Goal: Task Accomplishment & Management: Manage account settings

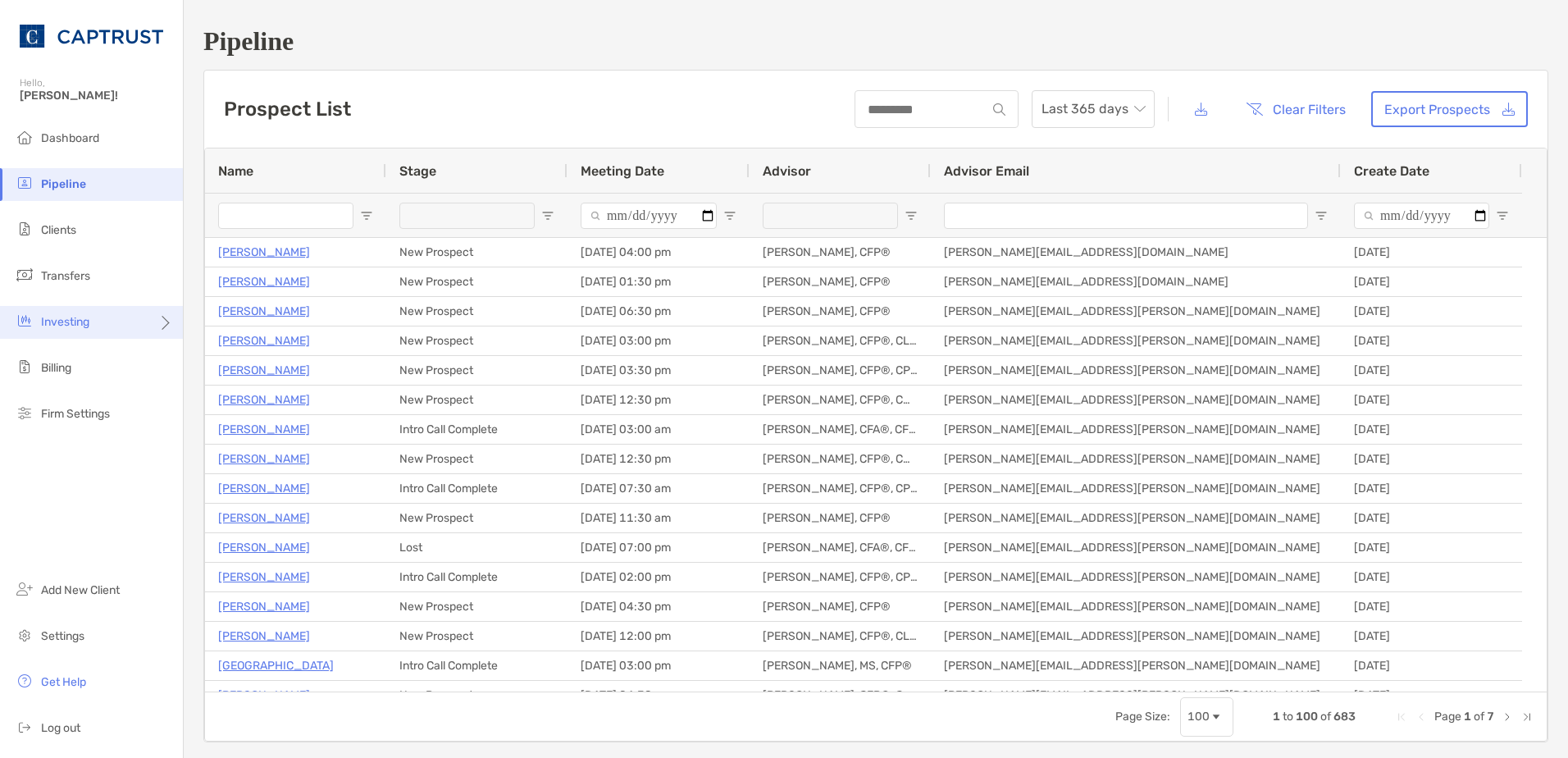
click at [105, 332] on div "Investing" at bounding box center [91, 322] width 183 height 33
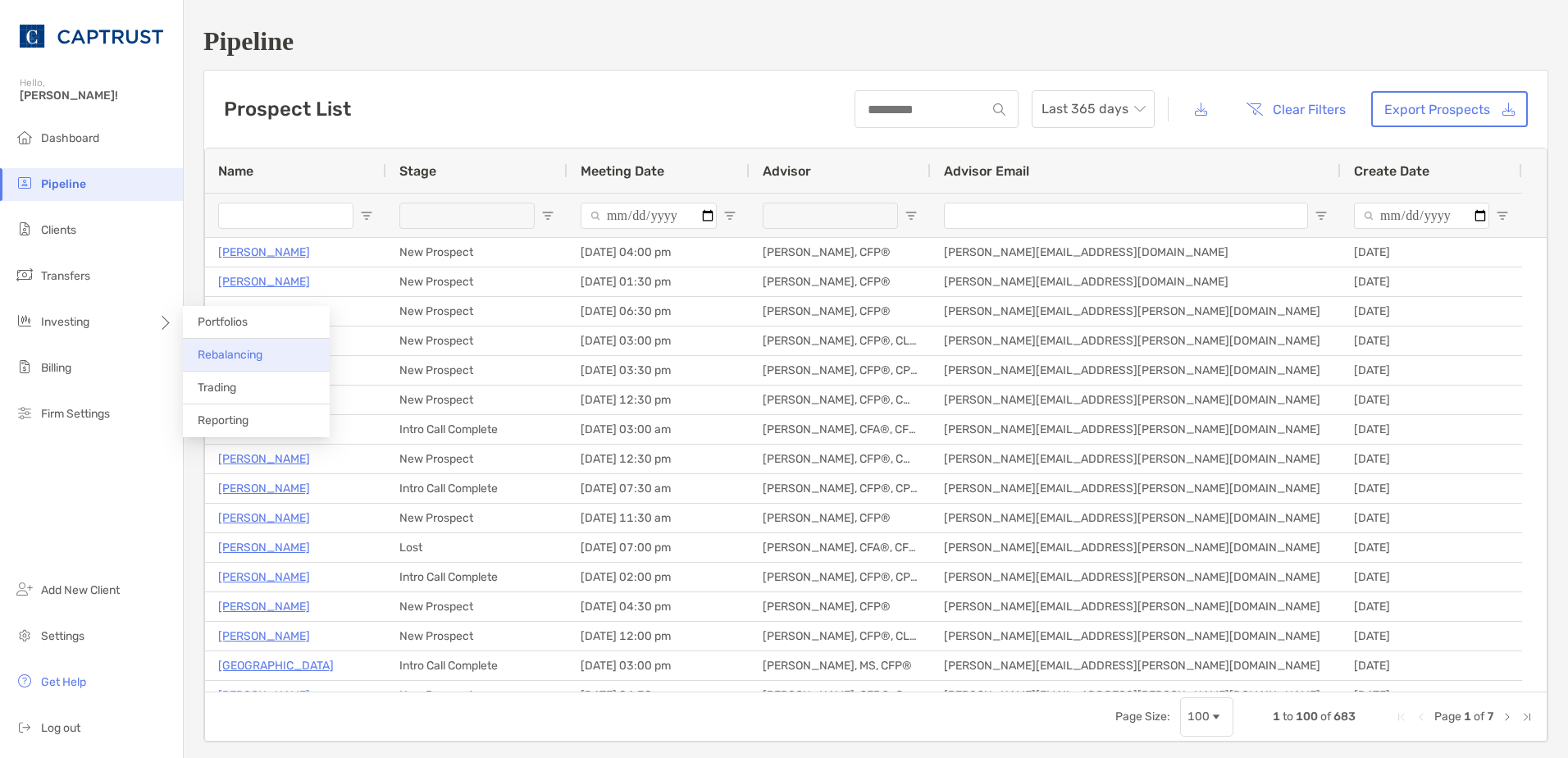
click at [255, 352] on span "Rebalancing" at bounding box center [229, 354] width 65 height 14
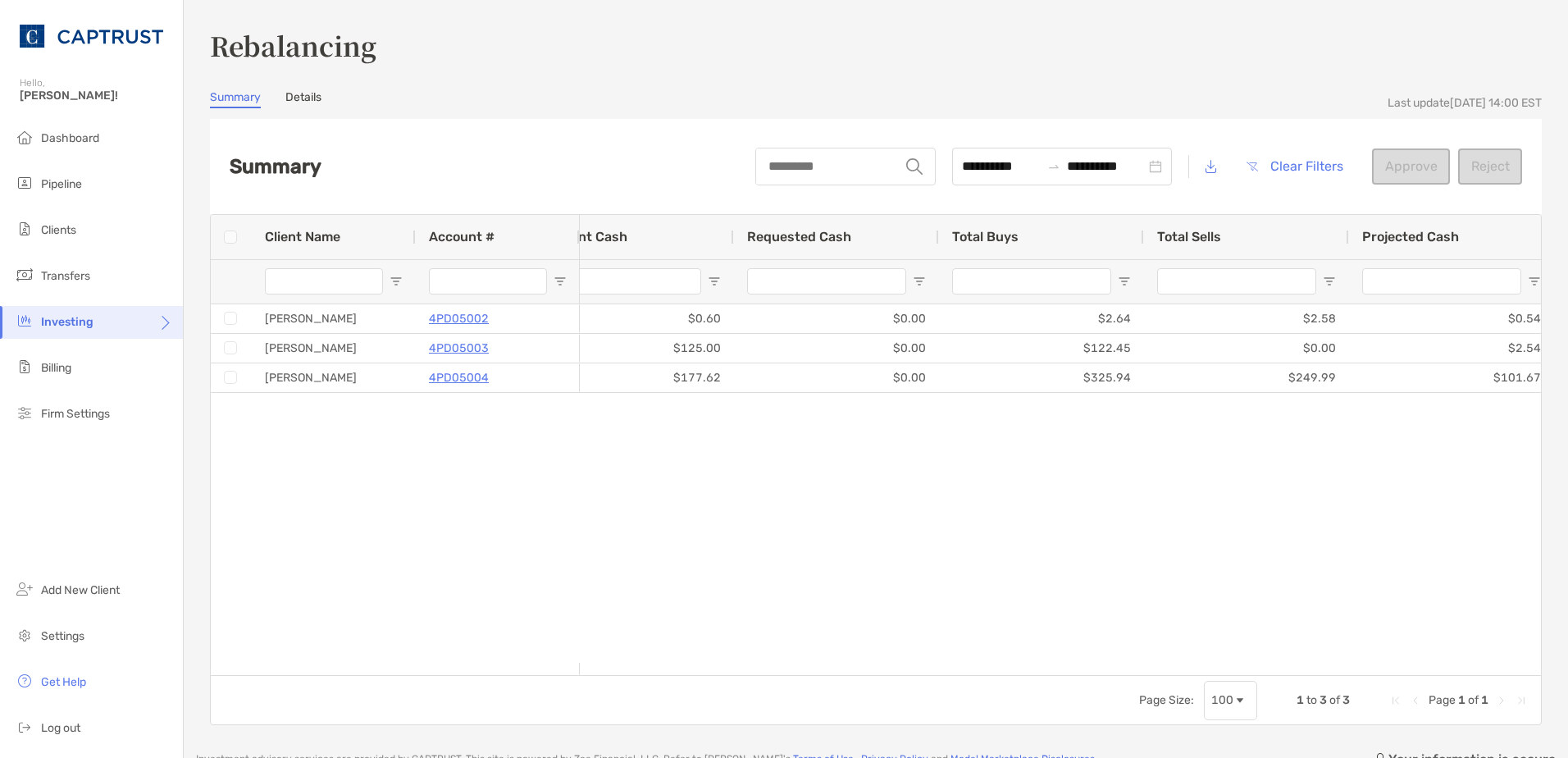
drag, startPoint x: 1007, startPoint y: 658, endPoint x: 1184, endPoint y: 676, distance: 177.9
click at [1184, 676] on div "Client Name Account # Account Balance Current Cash Requested Cash Total Buys To…" at bounding box center [876, 470] width 1332 height 511
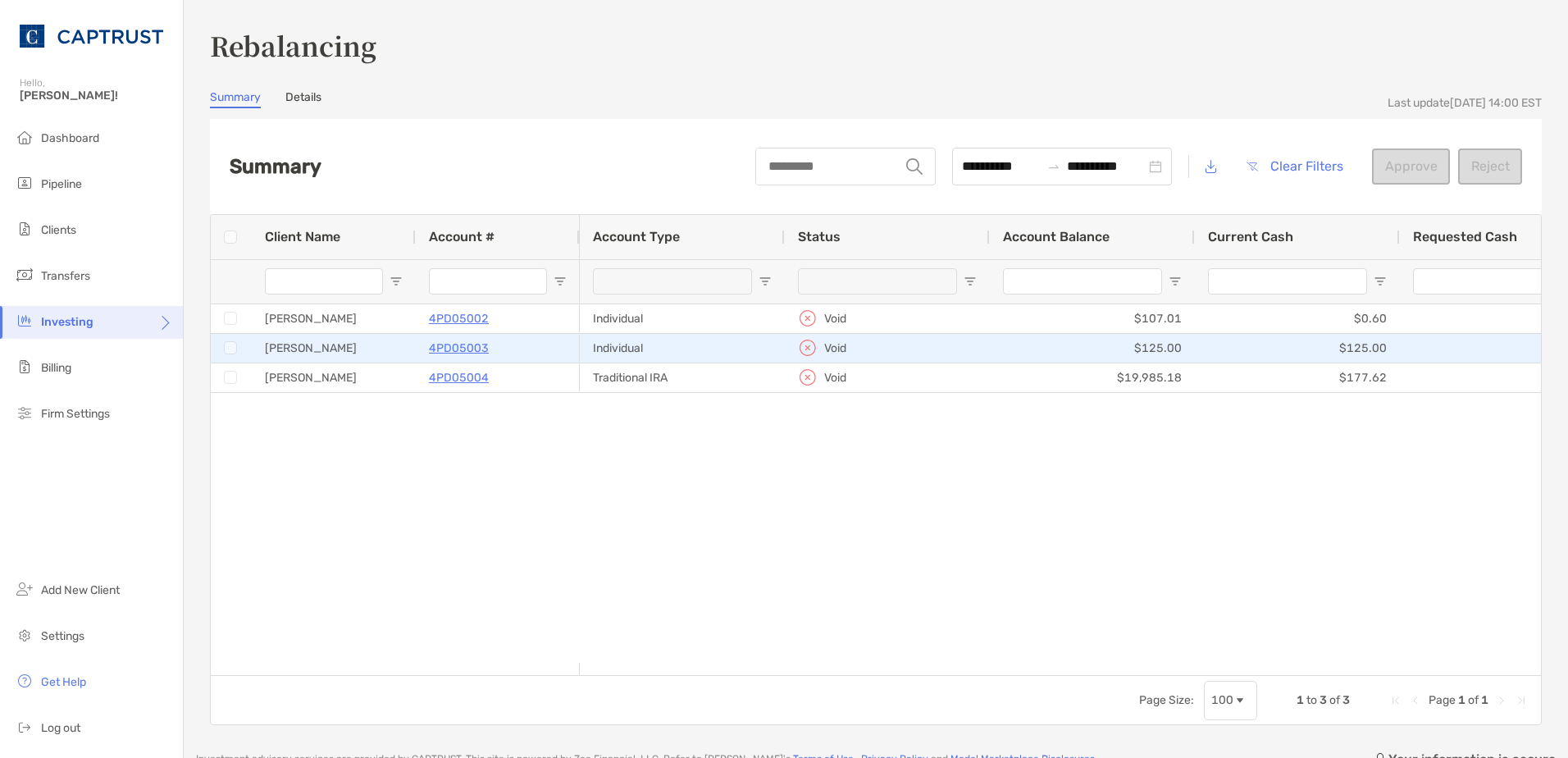
click at [327, 356] on div "Benjamin Jones" at bounding box center [333, 349] width 164 height 29
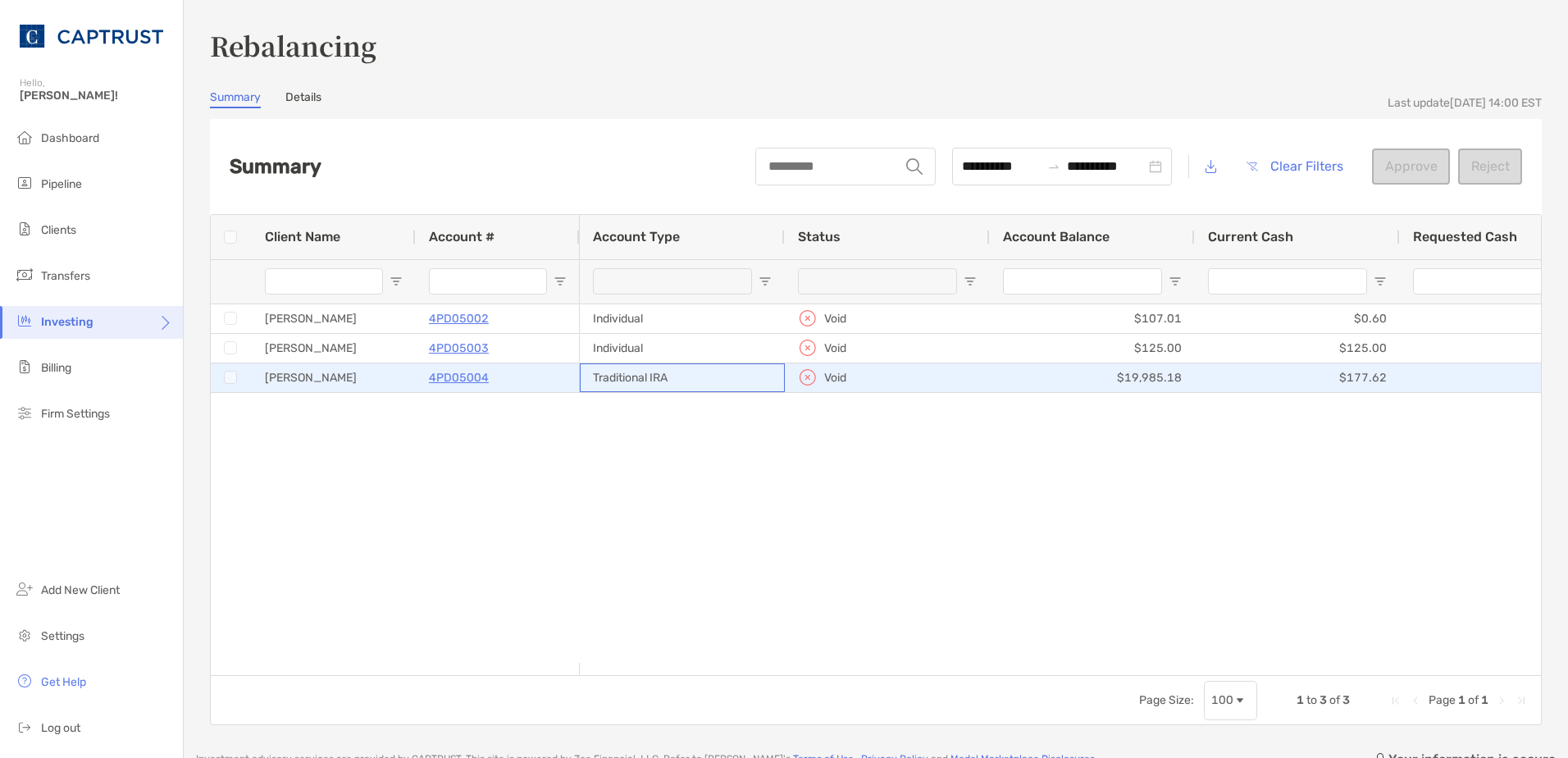
click at [644, 372] on div "Traditional IRA" at bounding box center [682, 378] width 205 height 29
click at [644, 373] on div "Traditional IRA" at bounding box center [682, 378] width 205 height 29
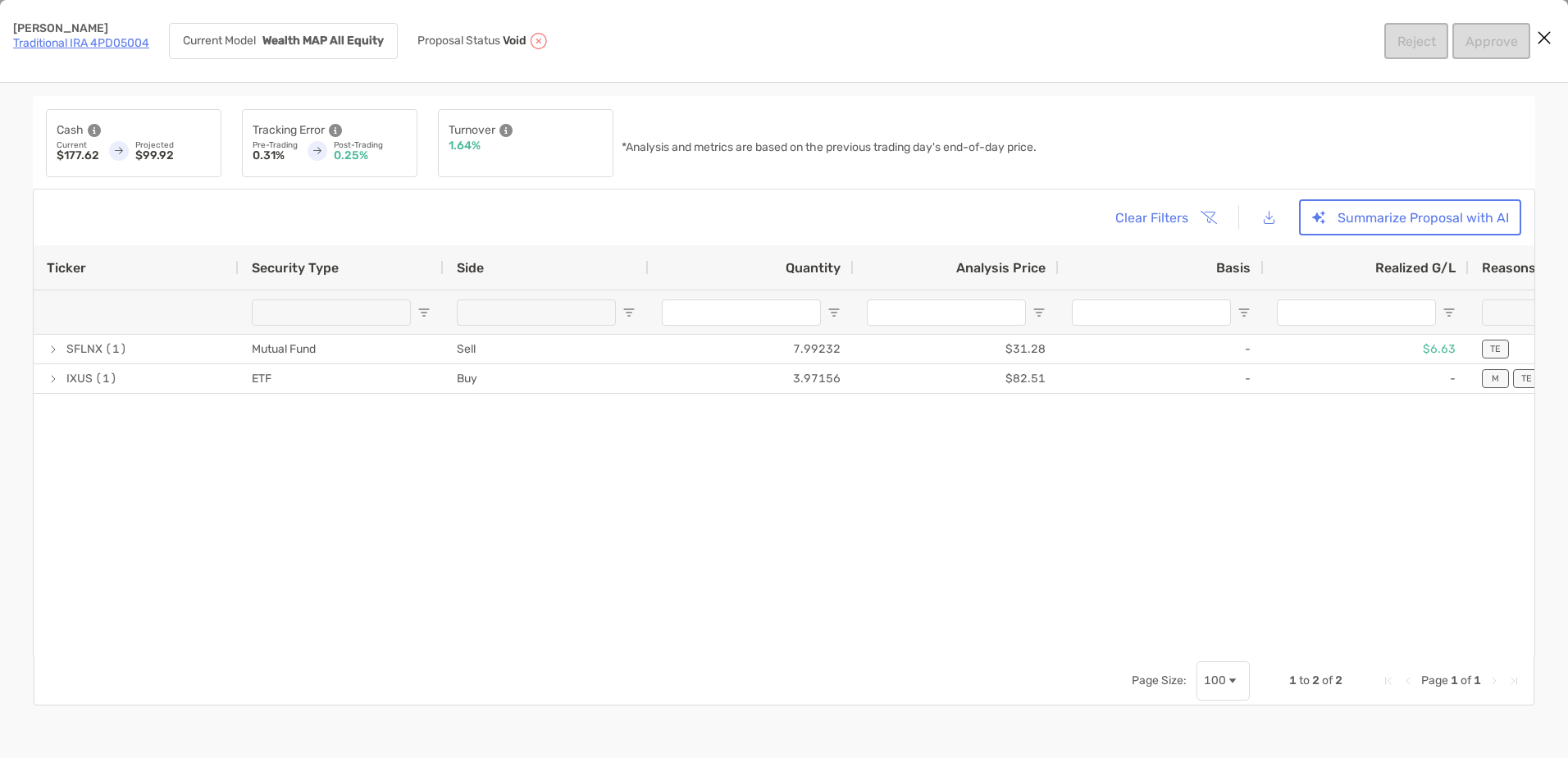
drag, startPoint x: 342, startPoint y: 575, endPoint x: 259, endPoint y: 436, distance: 161.9
click at [342, 574] on div "SFLNX (1) Mutual Fund Sell 7.99232 $31.28 - $6.63 TE $250.00 IXUS (1) ETF Buy 3…" at bounding box center [784, 489] width 1501 height 309
click at [62, 42] on link "Traditional IRA 4PD05004" at bounding box center [81, 43] width 136 height 14
click at [1544, 36] on icon "Close modal" at bounding box center [1544, 38] width 15 height 19
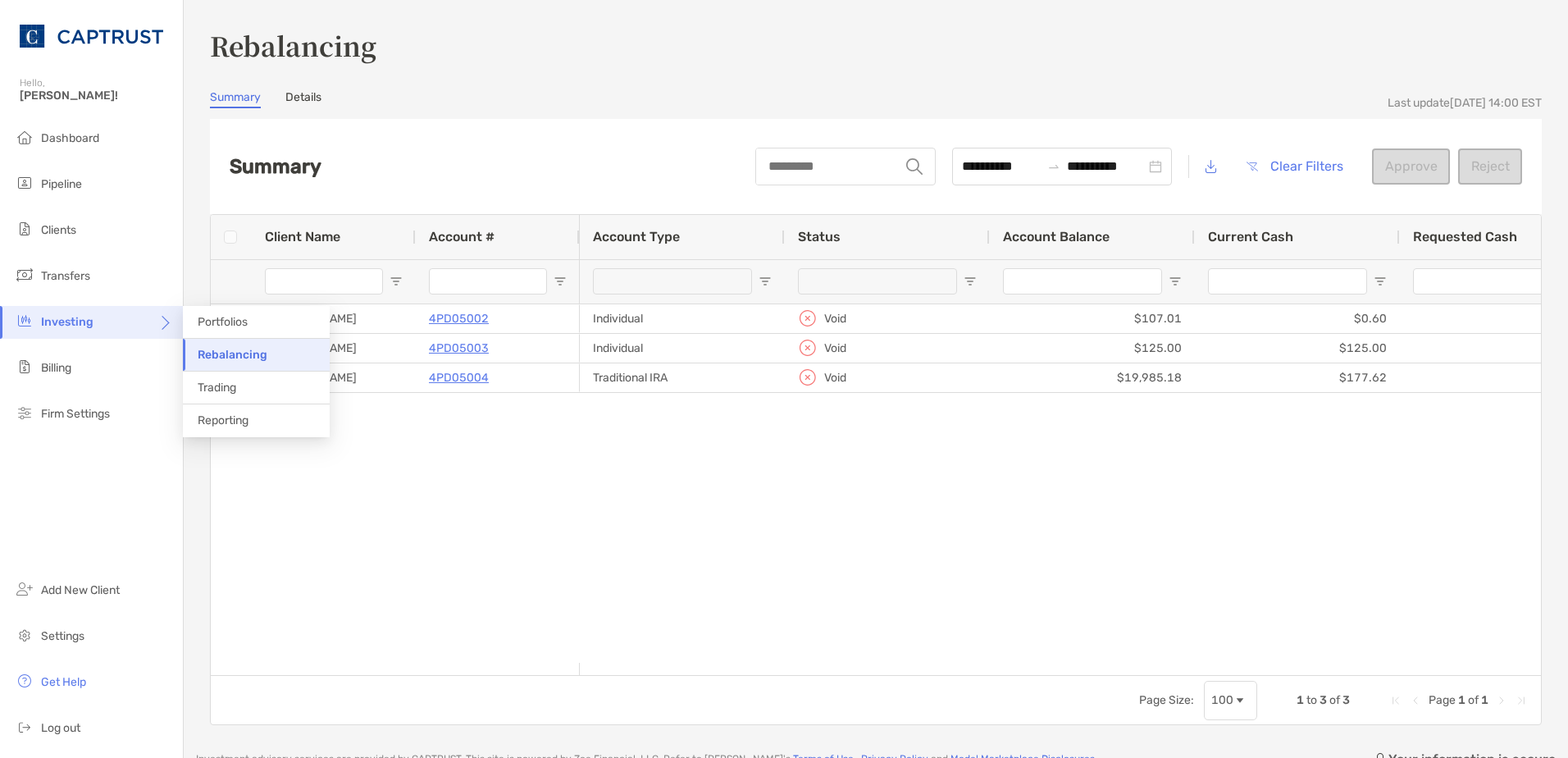
click at [119, 318] on div "Investing" at bounding box center [91, 322] width 183 height 33
click at [268, 310] on li "Portfolios" at bounding box center [256, 322] width 147 height 33
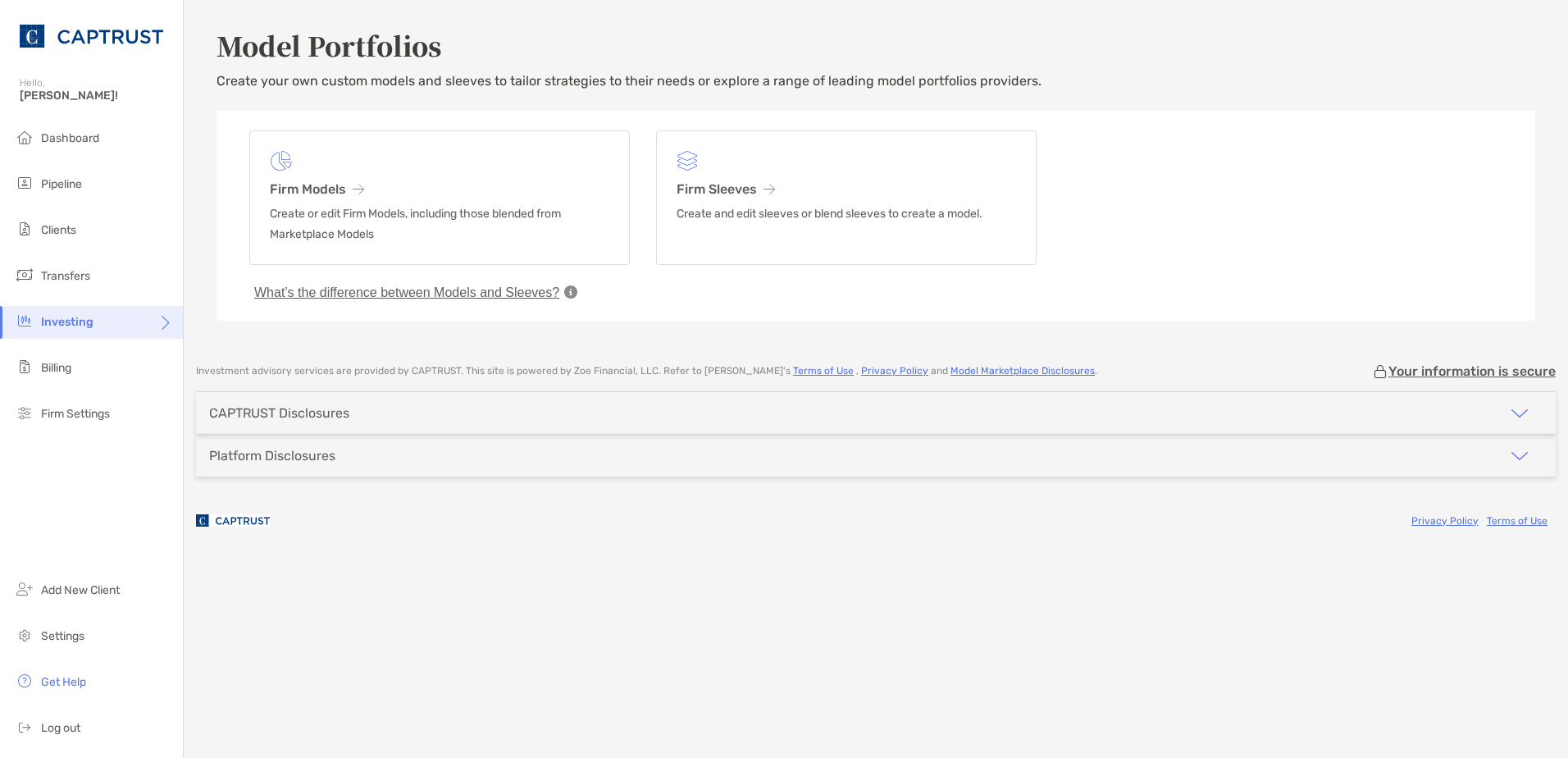
click at [167, 325] on icon at bounding box center [165, 329] width 14 height 14
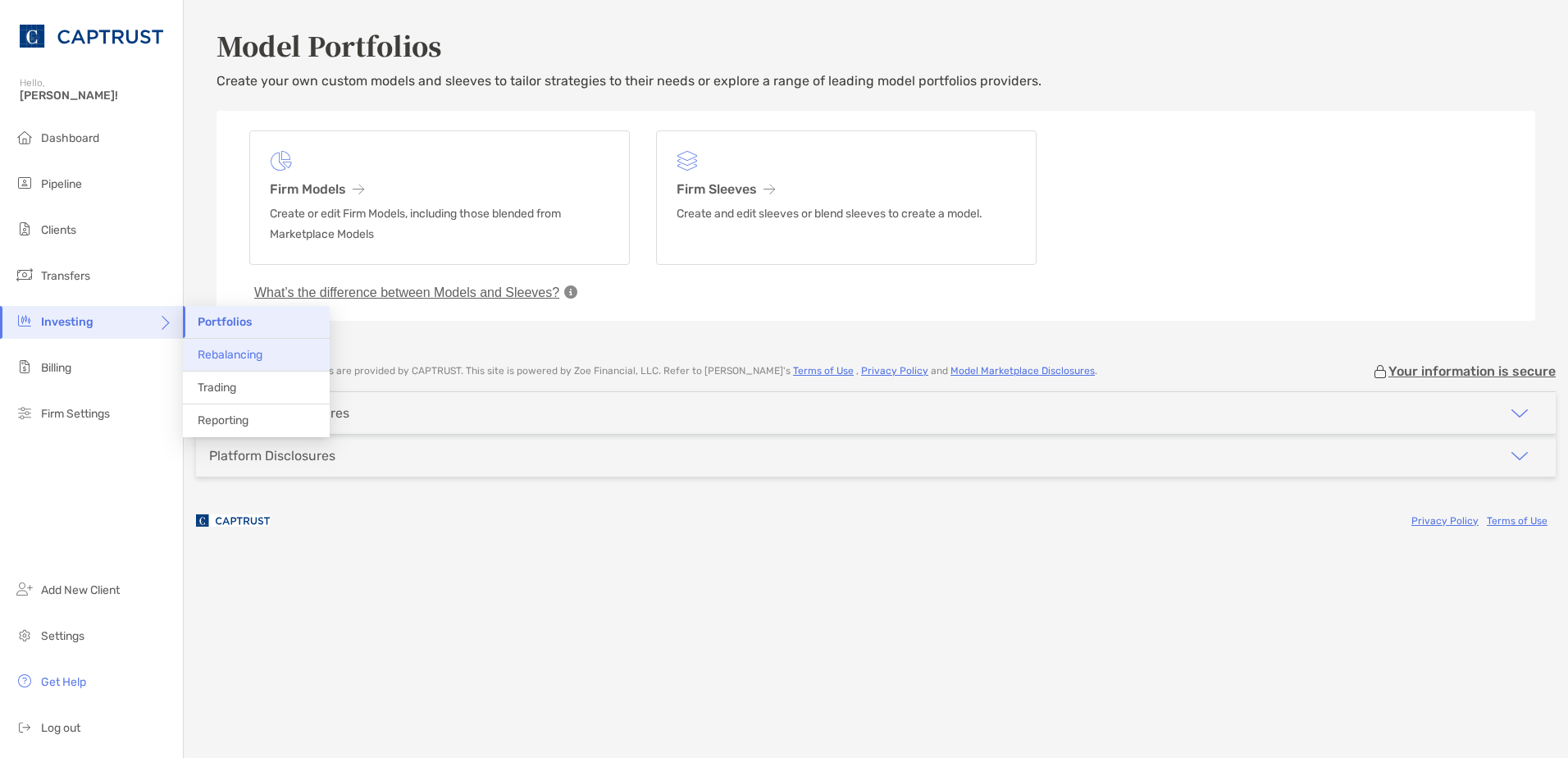
click at [214, 353] on span "Rebalancing" at bounding box center [229, 354] width 65 height 14
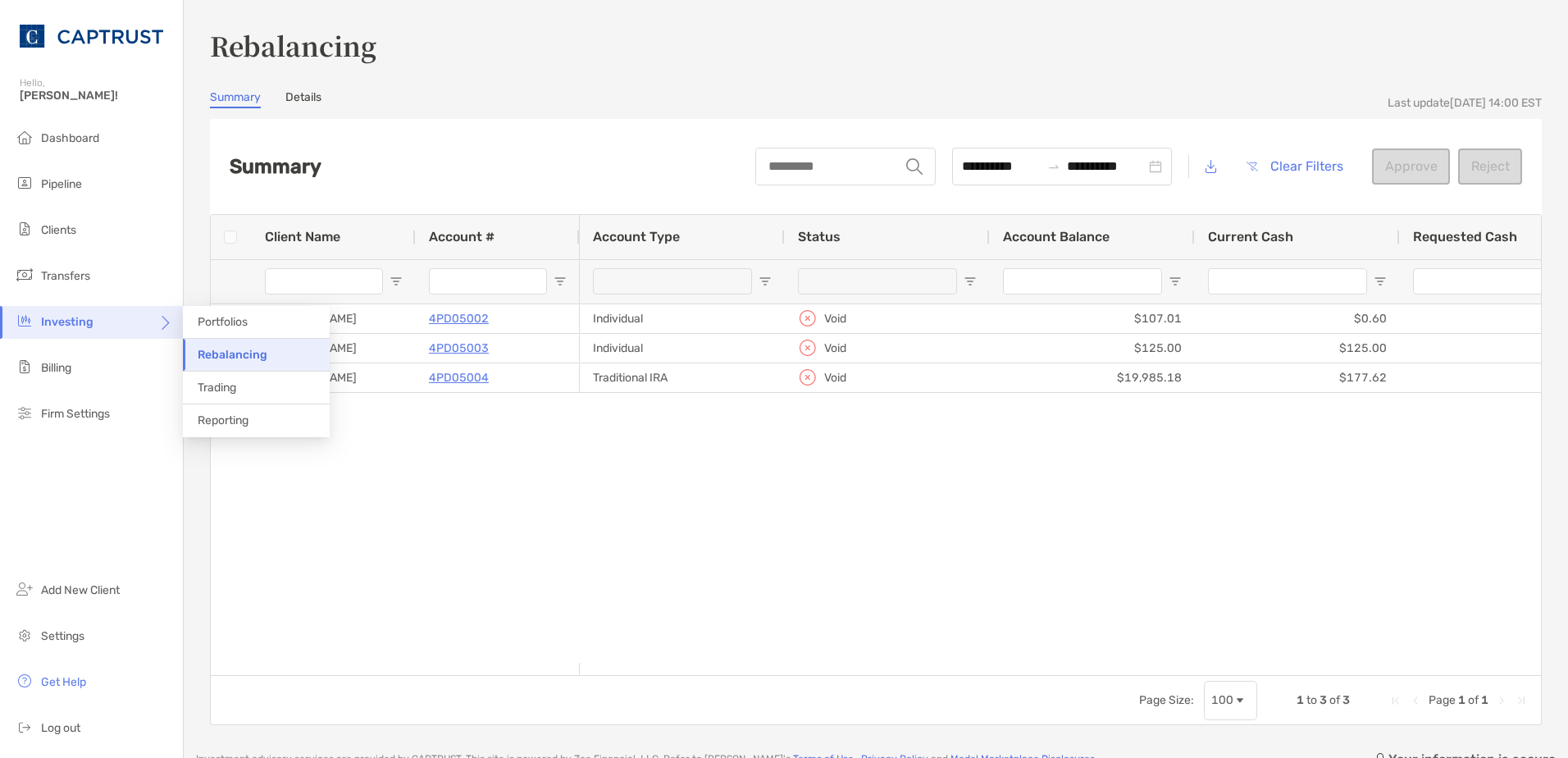
click at [157, 325] on div "Investing" at bounding box center [91, 322] width 183 height 33
click at [229, 398] on li "Trading" at bounding box center [256, 388] width 147 height 33
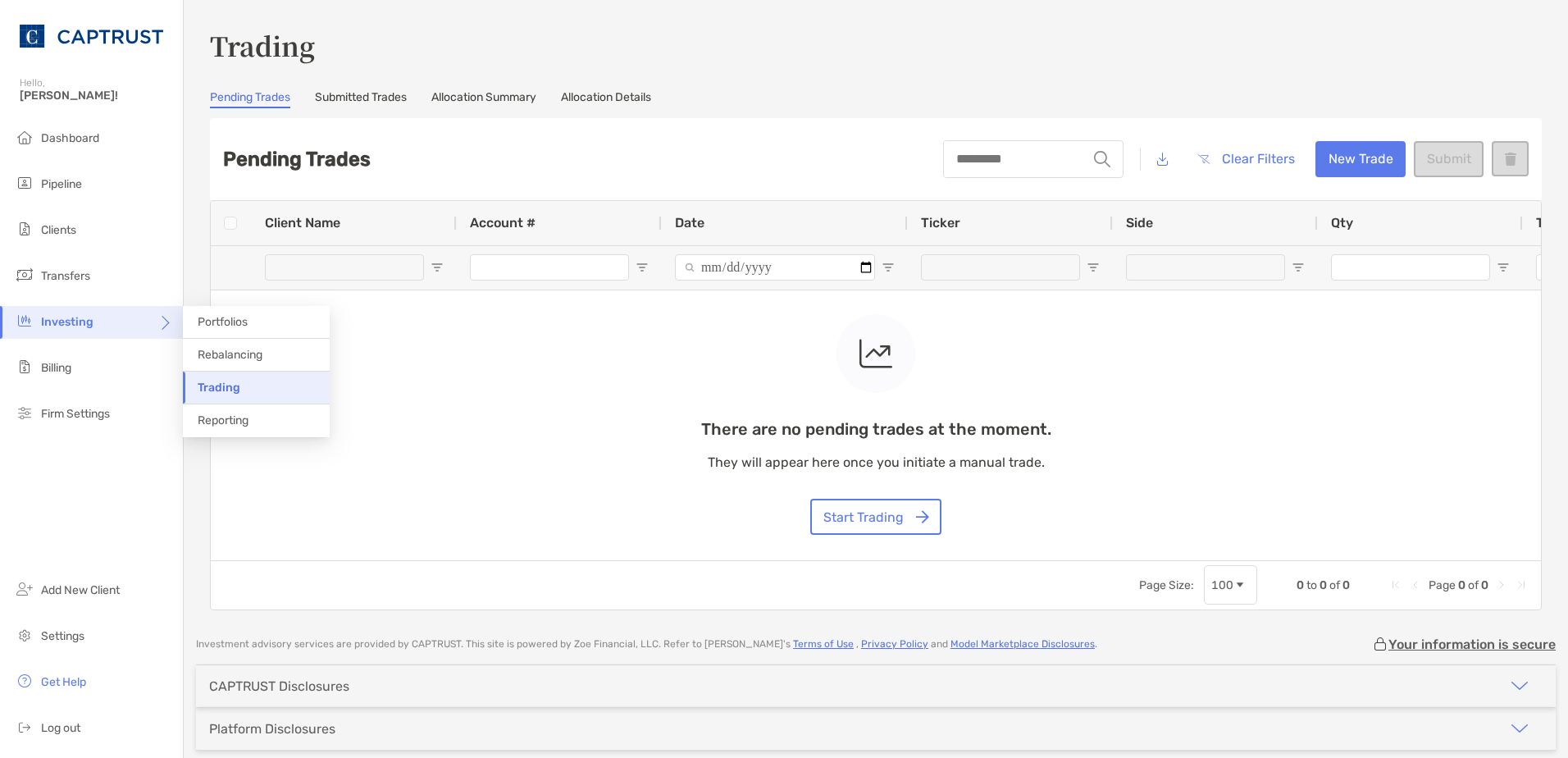
click at [154, 326] on div "Investing" at bounding box center [91, 322] width 183 height 33
click at [230, 312] on li "Portfolios" at bounding box center [256, 322] width 147 height 33
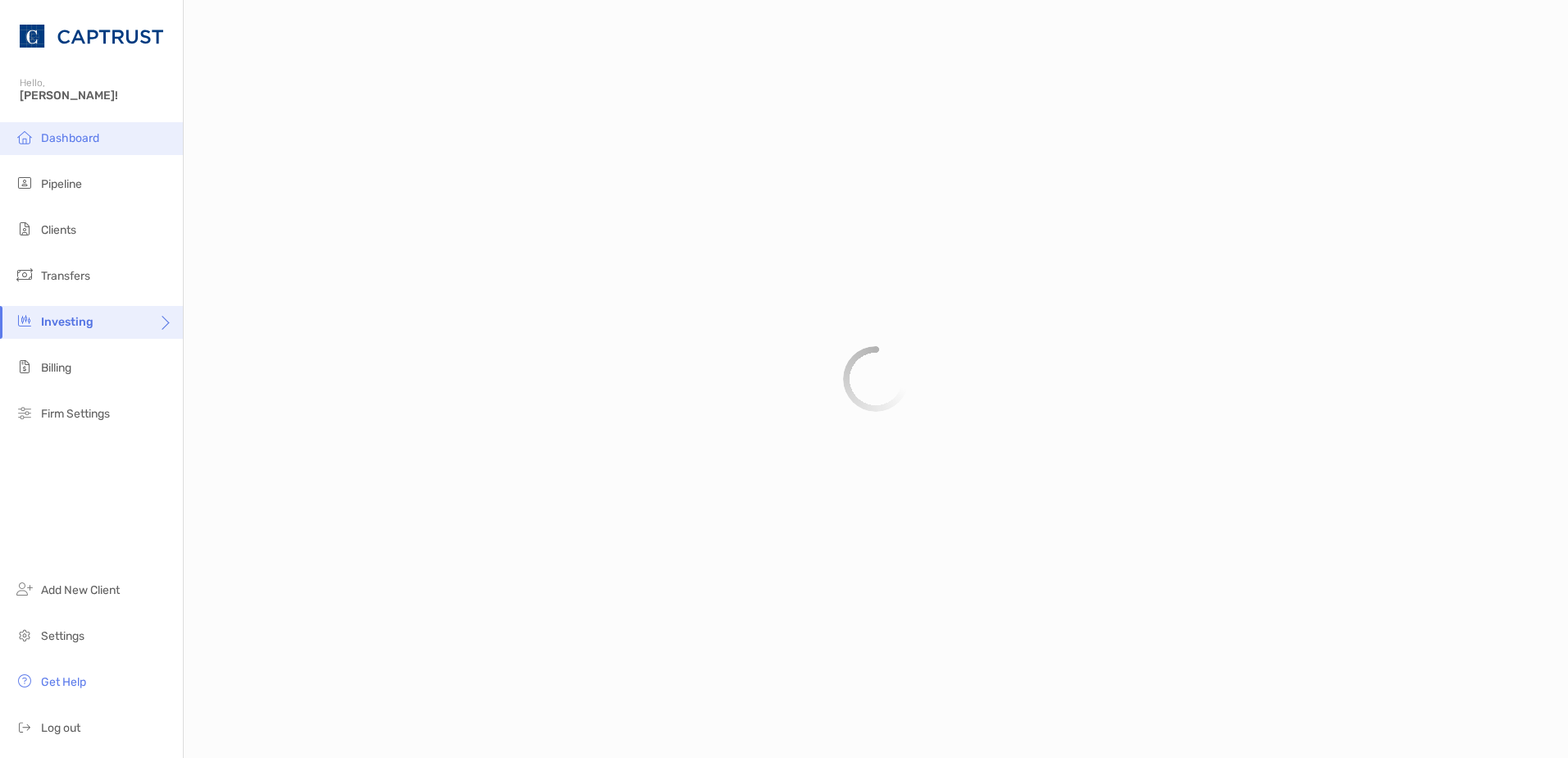
click at [105, 132] on li "Dashboard" at bounding box center [91, 138] width 183 height 33
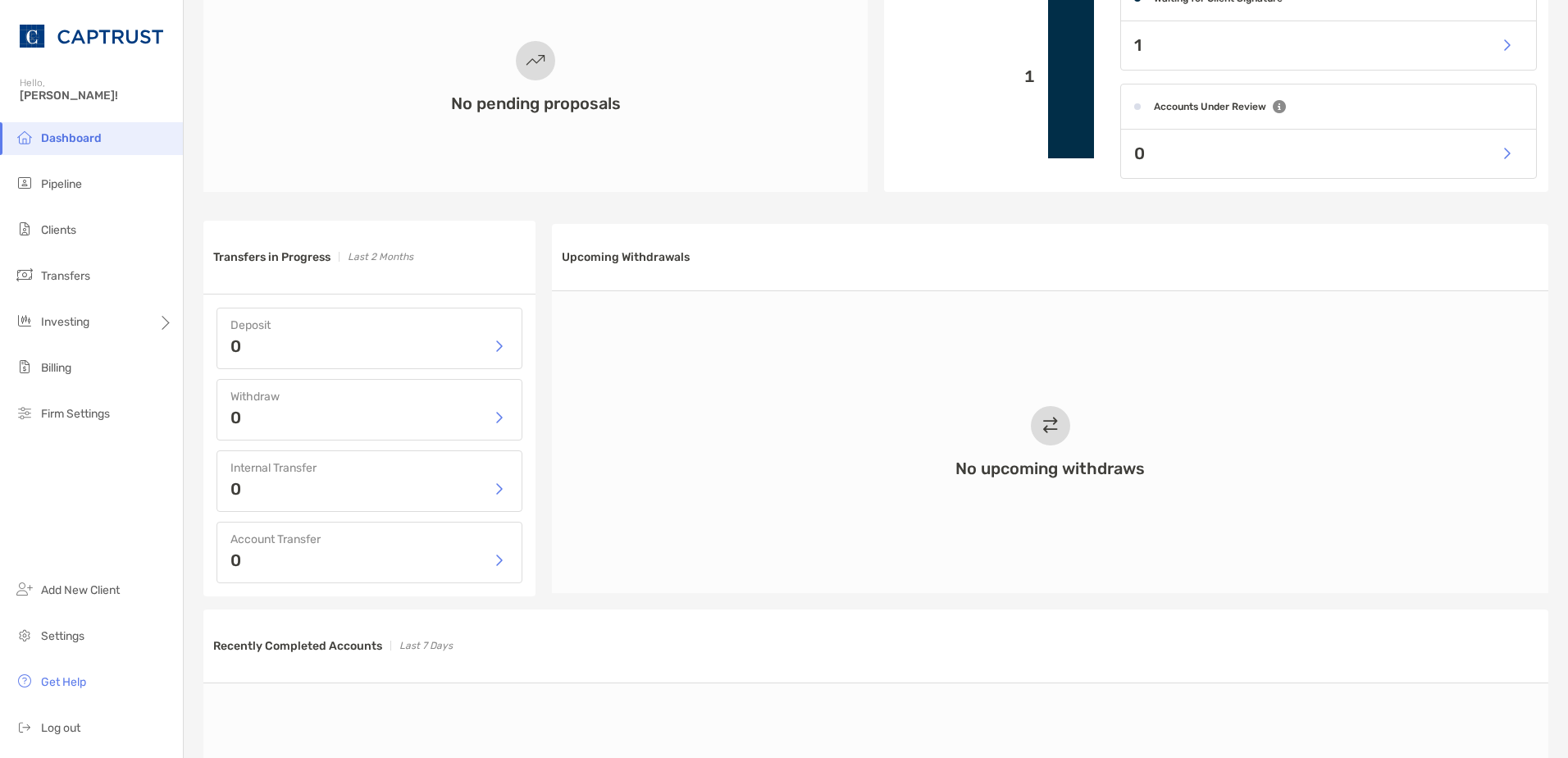
scroll to position [656, 0]
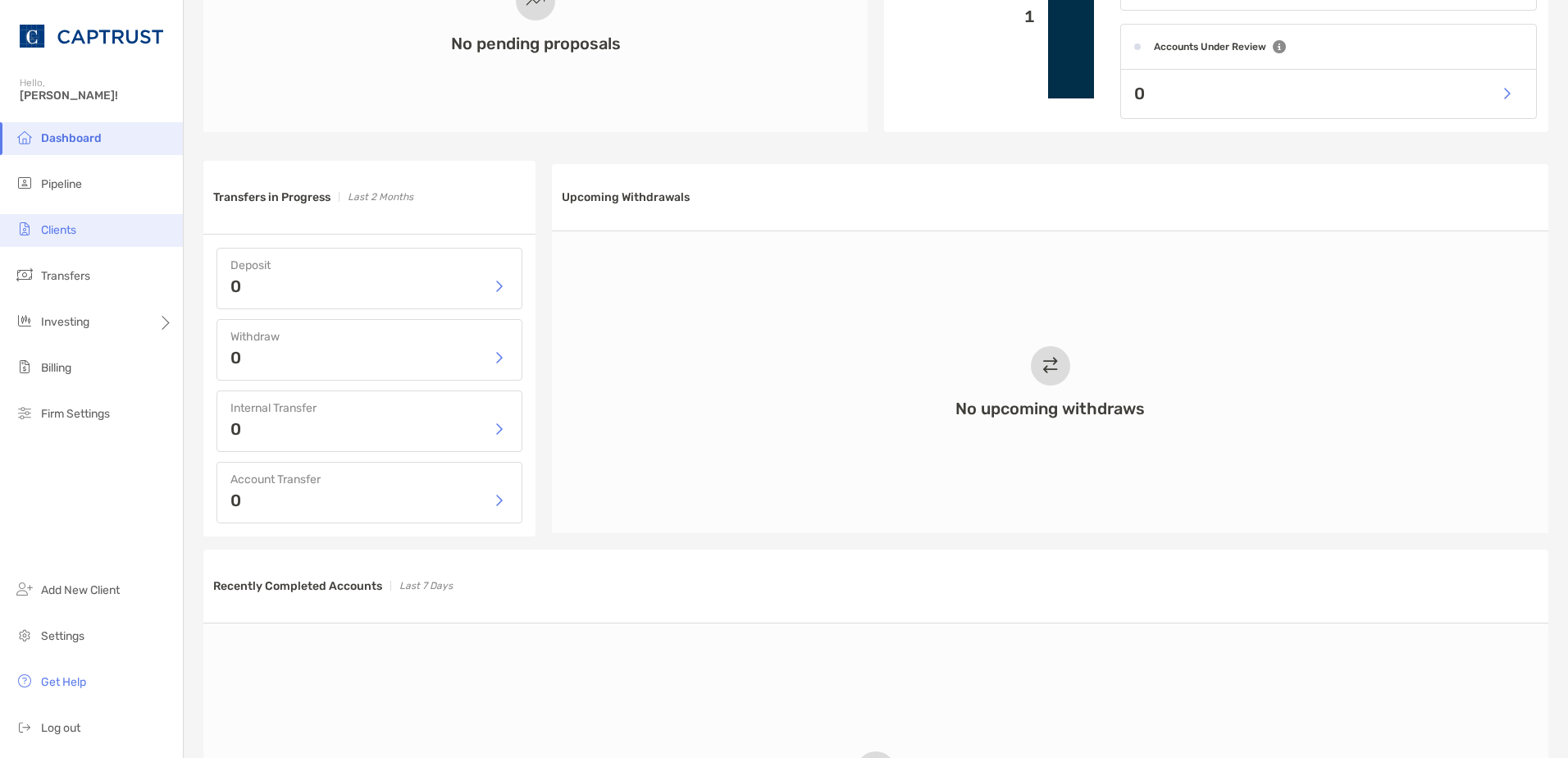
click at [83, 218] on li "Clients" at bounding box center [91, 230] width 183 height 33
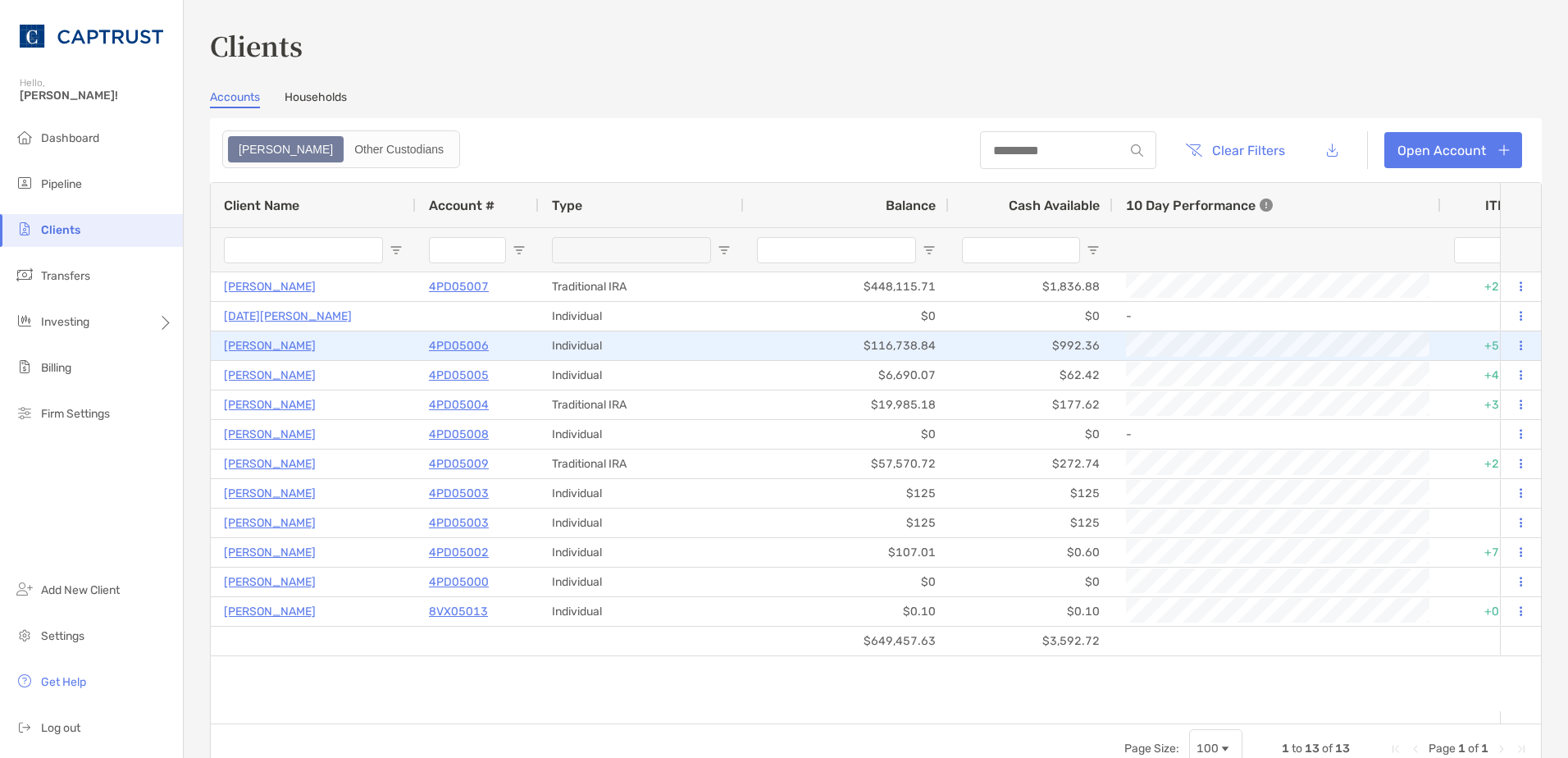
click at [467, 346] on p "4PD05006" at bounding box center [459, 346] width 60 height 20
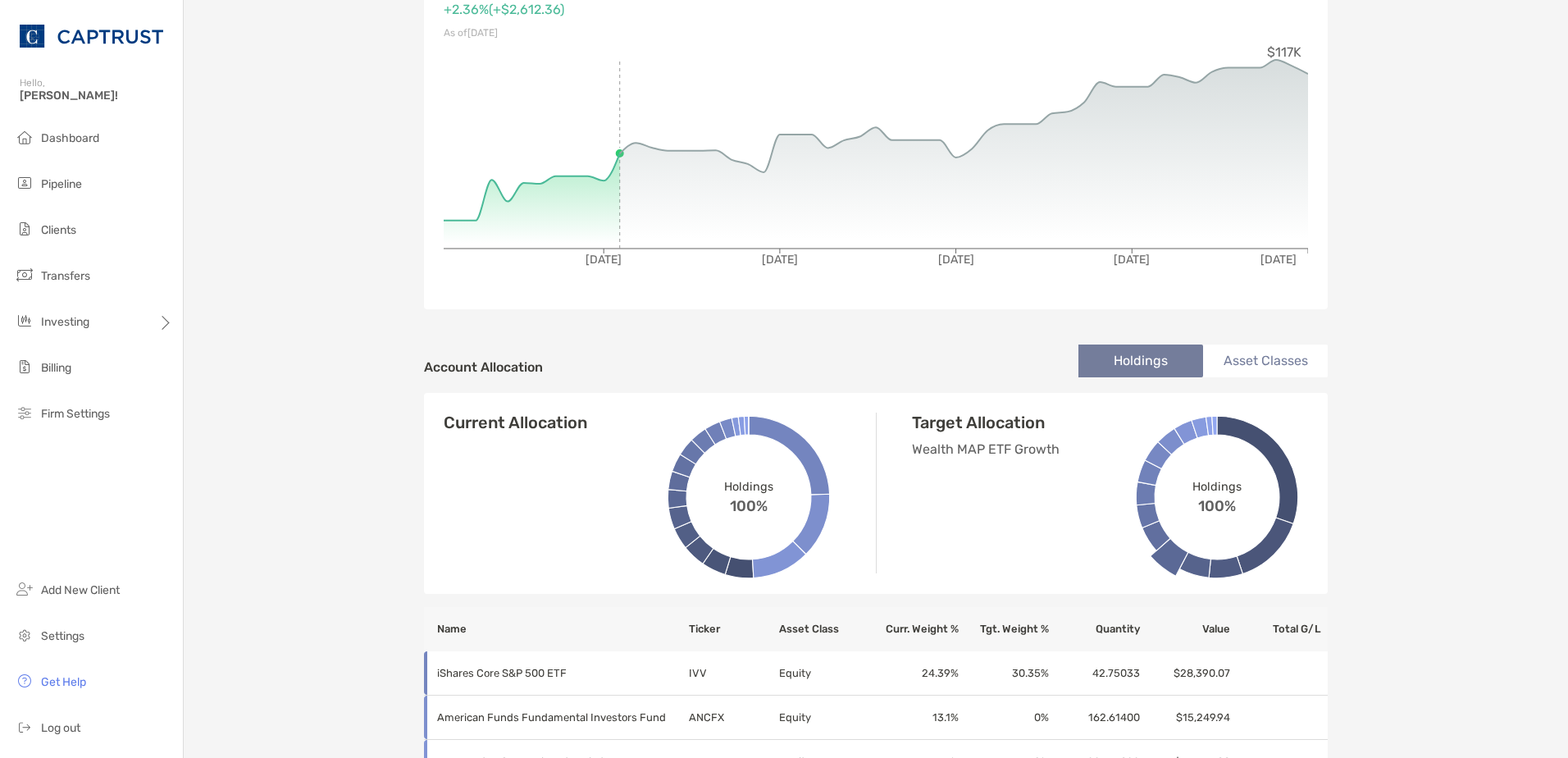
scroll to position [574, 0]
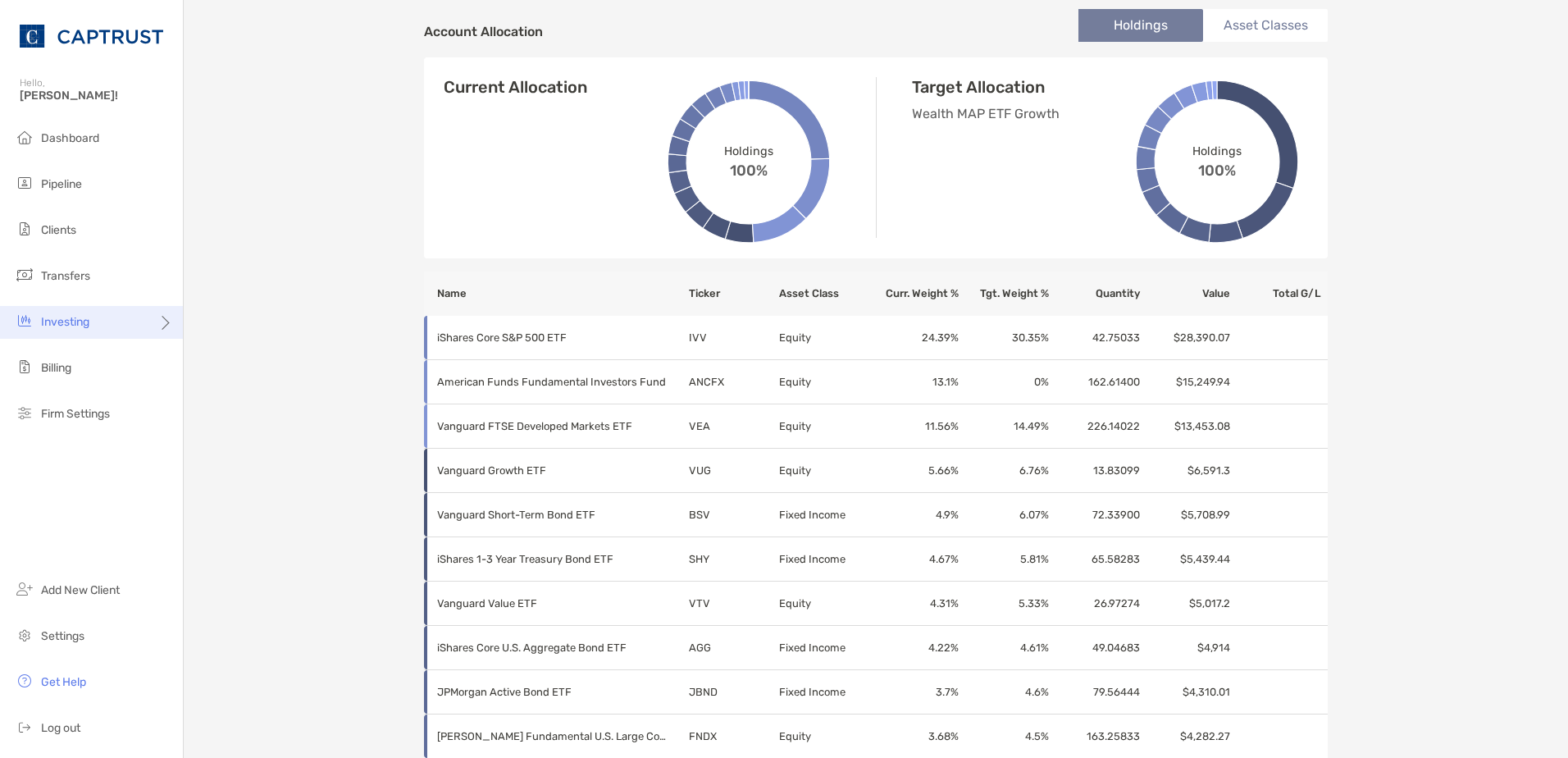
click at [135, 323] on div "Investing" at bounding box center [91, 322] width 183 height 33
click at [108, 230] on li "Clients" at bounding box center [91, 230] width 183 height 33
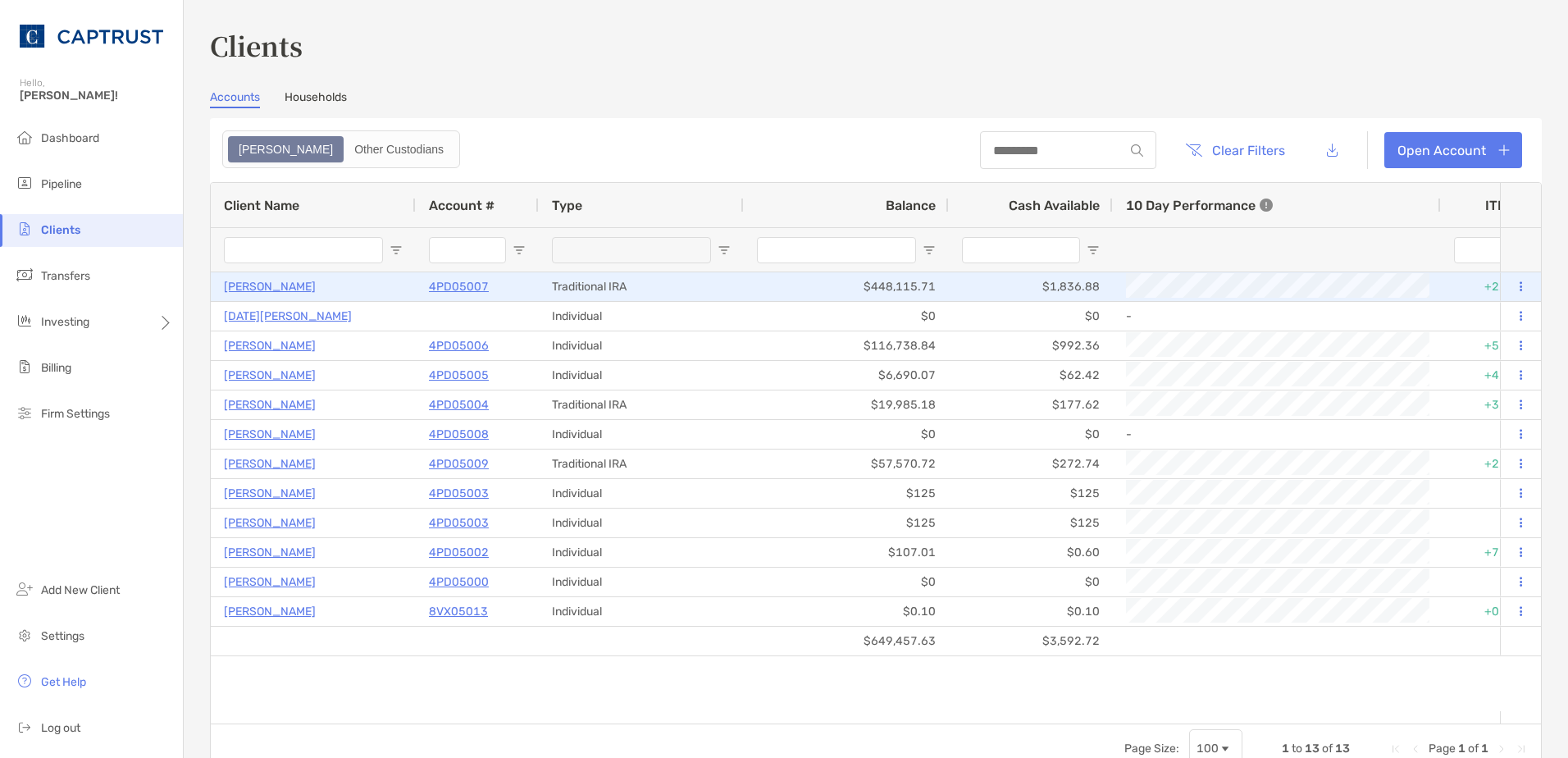
click at [278, 281] on p "[PERSON_NAME]" at bounding box center [269, 287] width 92 height 20
click at [465, 285] on p "4PD05007" at bounding box center [459, 287] width 60 height 20
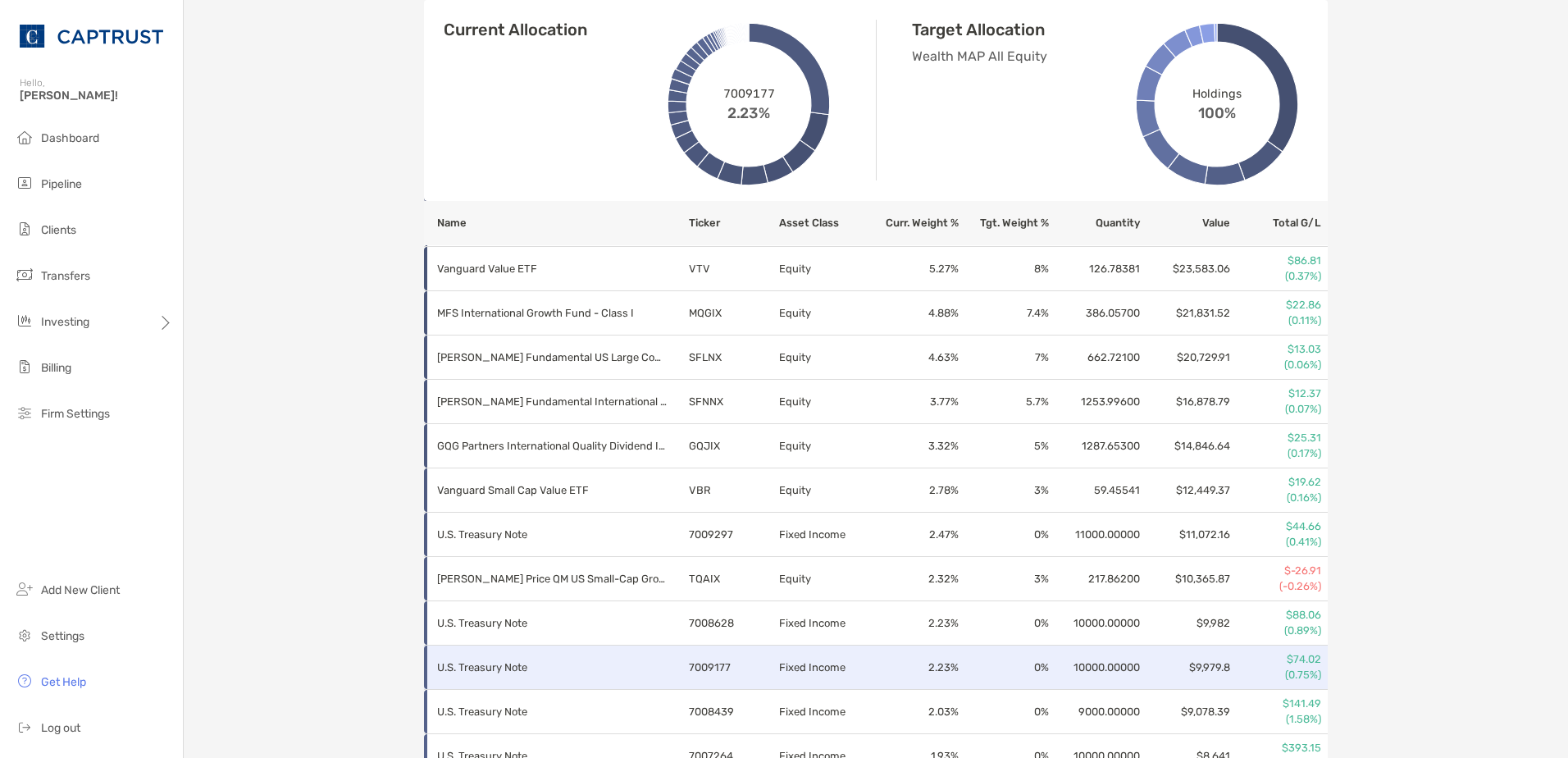
scroll to position [656, 0]
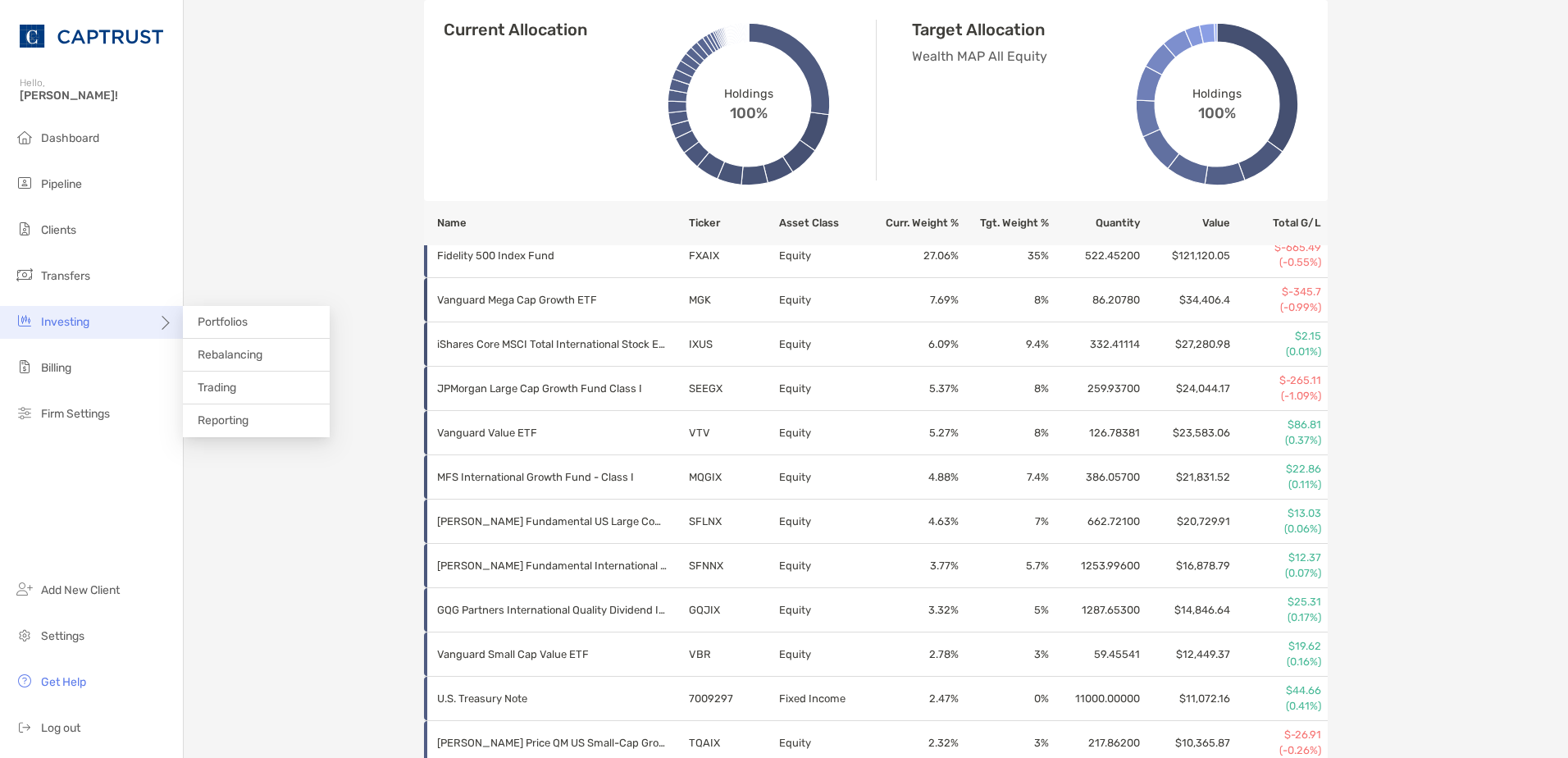
click at [164, 328] on icon at bounding box center [165, 329] width 14 height 14
click at [246, 359] on span "Rebalancing" at bounding box center [229, 354] width 65 height 14
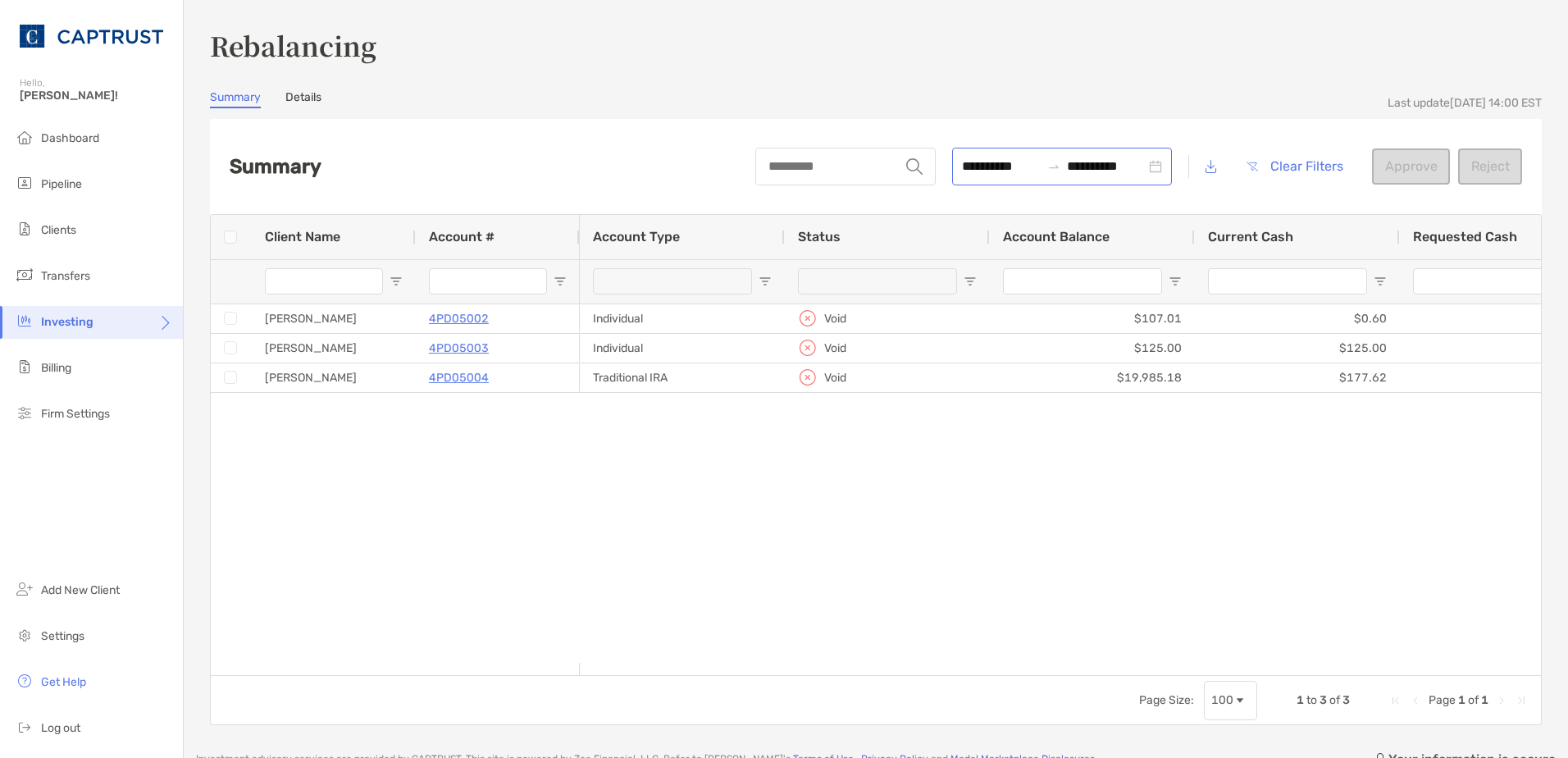
click at [975, 152] on div "**********" at bounding box center [1062, 167] width 220 height 38
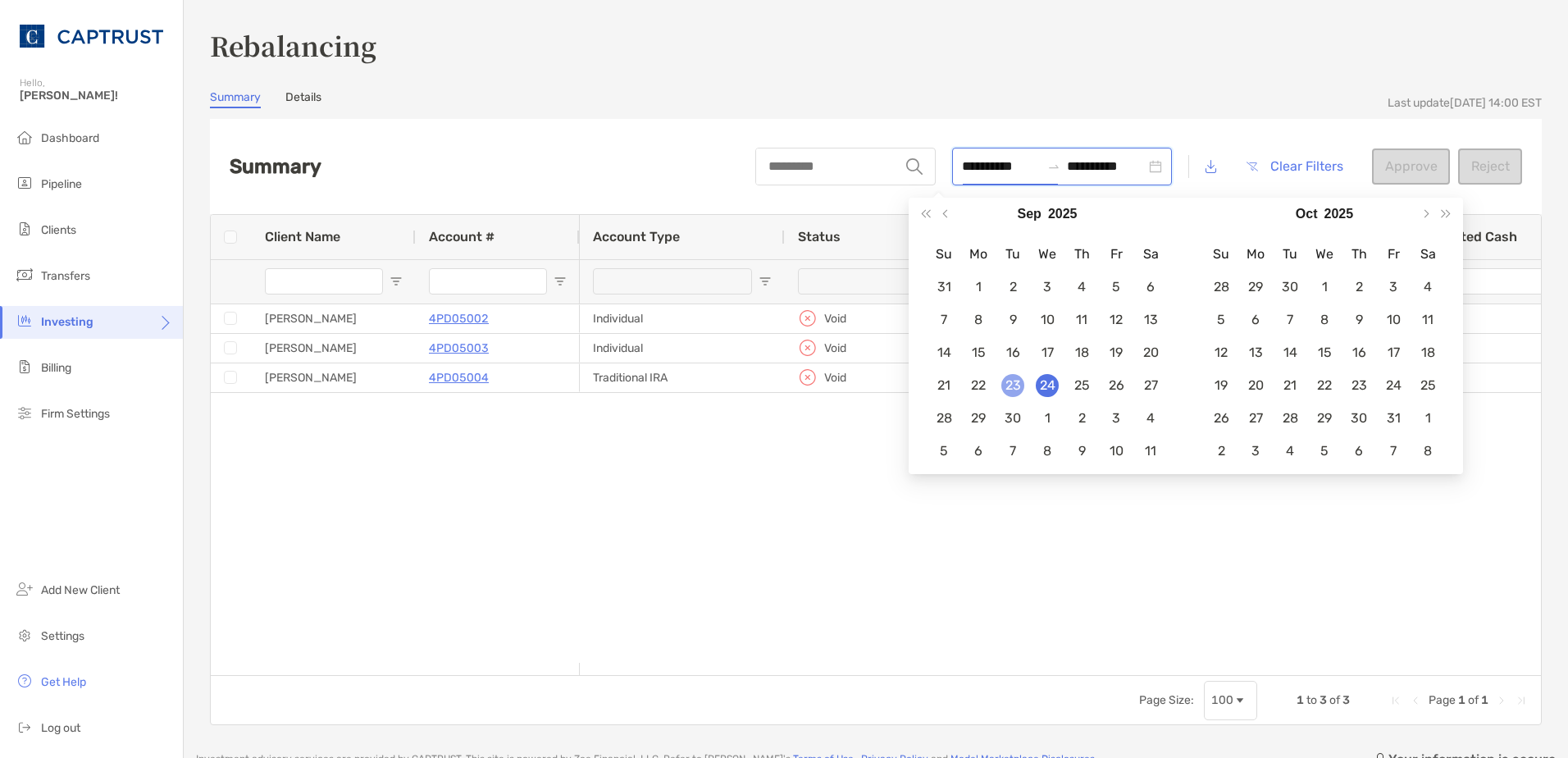
type input "**********"
click at [1014, 389] on div "23" at bounding box center [1013, 385] width 23 height 23
click at [1098, 168] on input "**********" at bounding box center [1105, 166] width 78 height 20
type input "**********"
click at [1069, 604] on div "Individual Void $107.01 $0.60 $0.00 $2.64 Individual Void $125.00 $125.00 $0.00…" at bounding box center [1060, 483] width 961 height 358
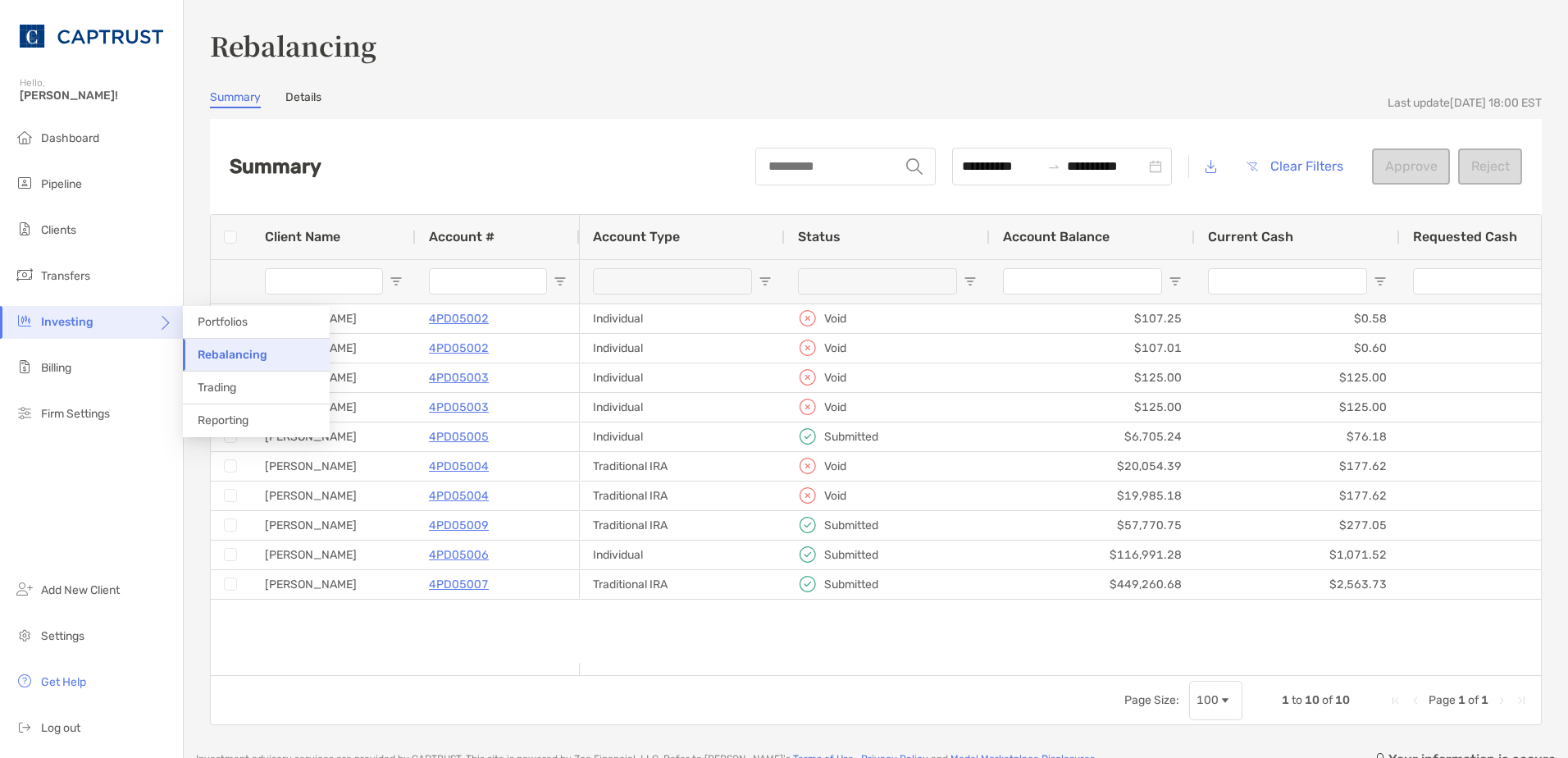
click at [169, 330] on icon at bounding box center [165, 329] width 14 height 14
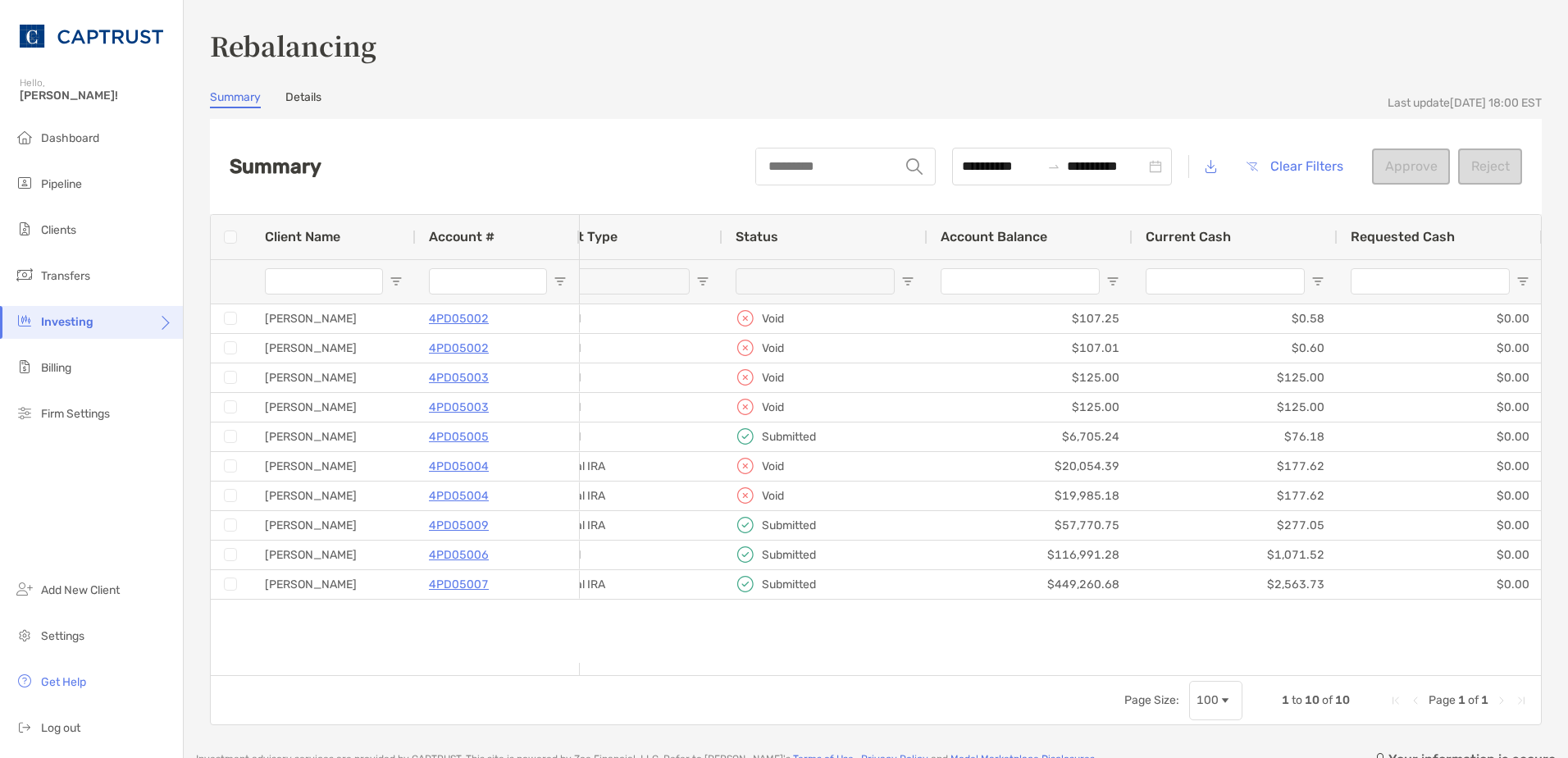
scroll to position [0, 263]
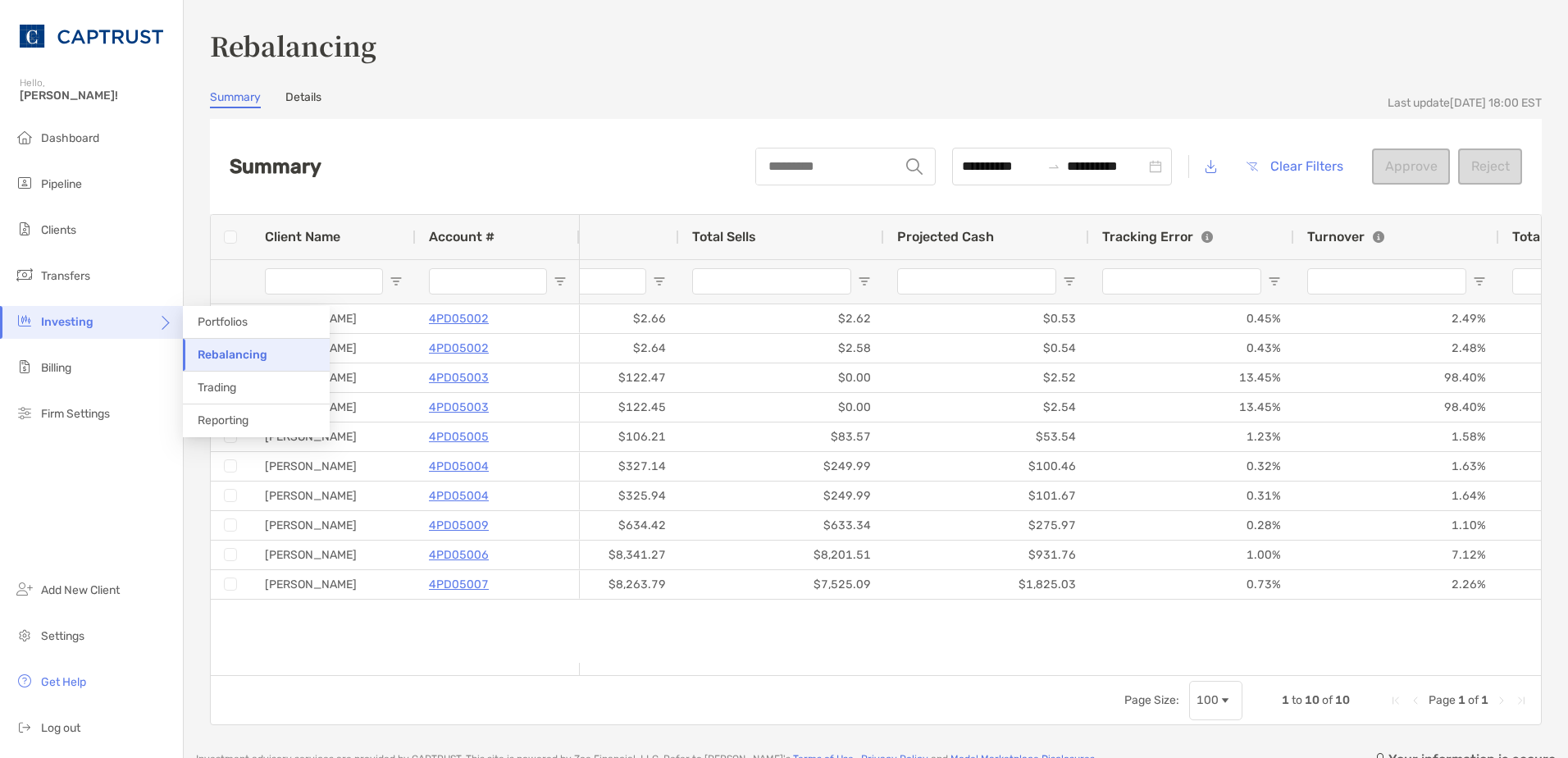
click at [173, 332] on div "Investing" at bounding box center [91, 322] width 183 height 33
click at [228, 366] on li "Rebalancing" at bounding box center [256, 355] width 147 height 33
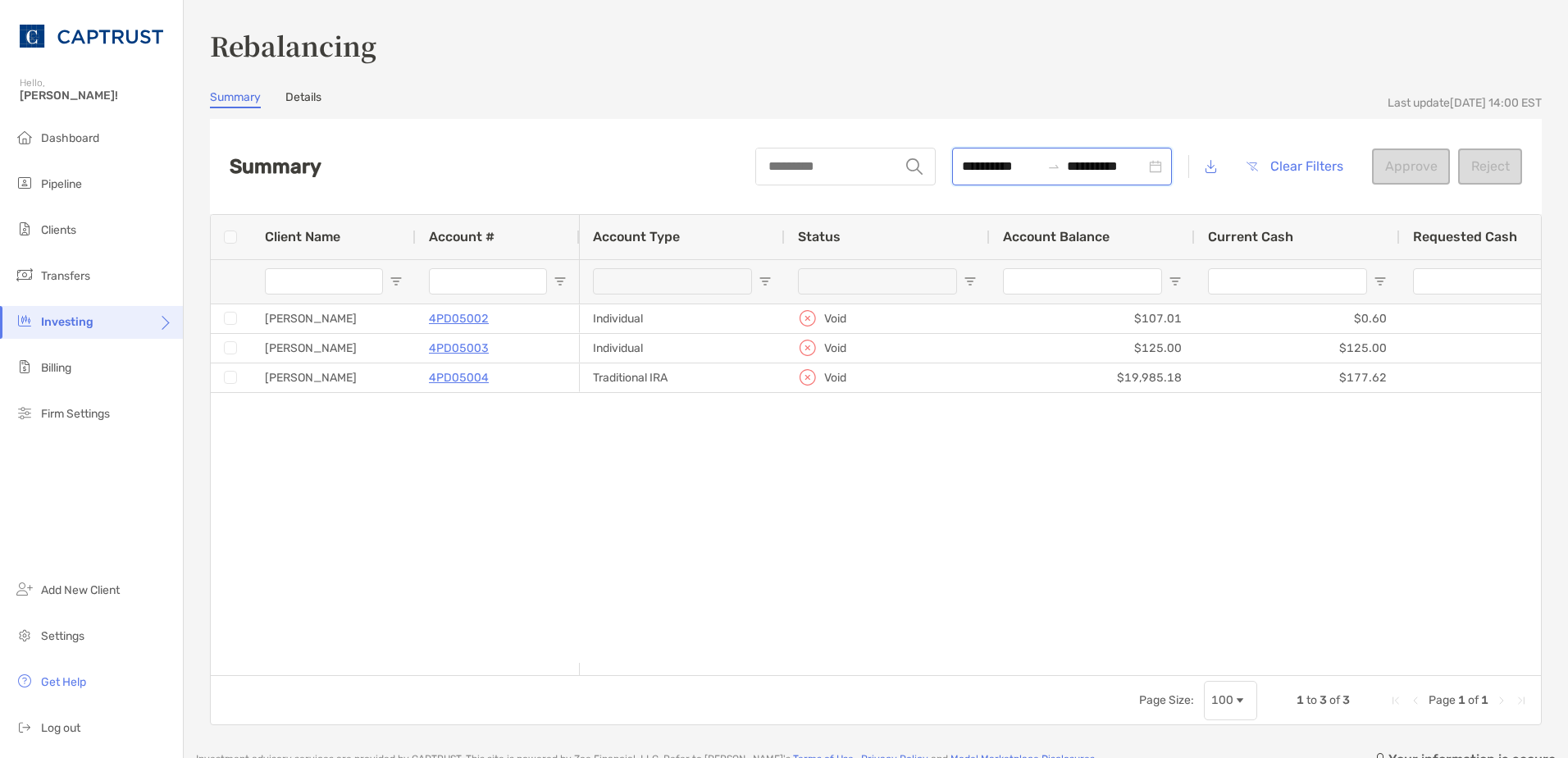
click at [962, 164] on input "**********" at bounding box center [1001, 166] width 78 height 20
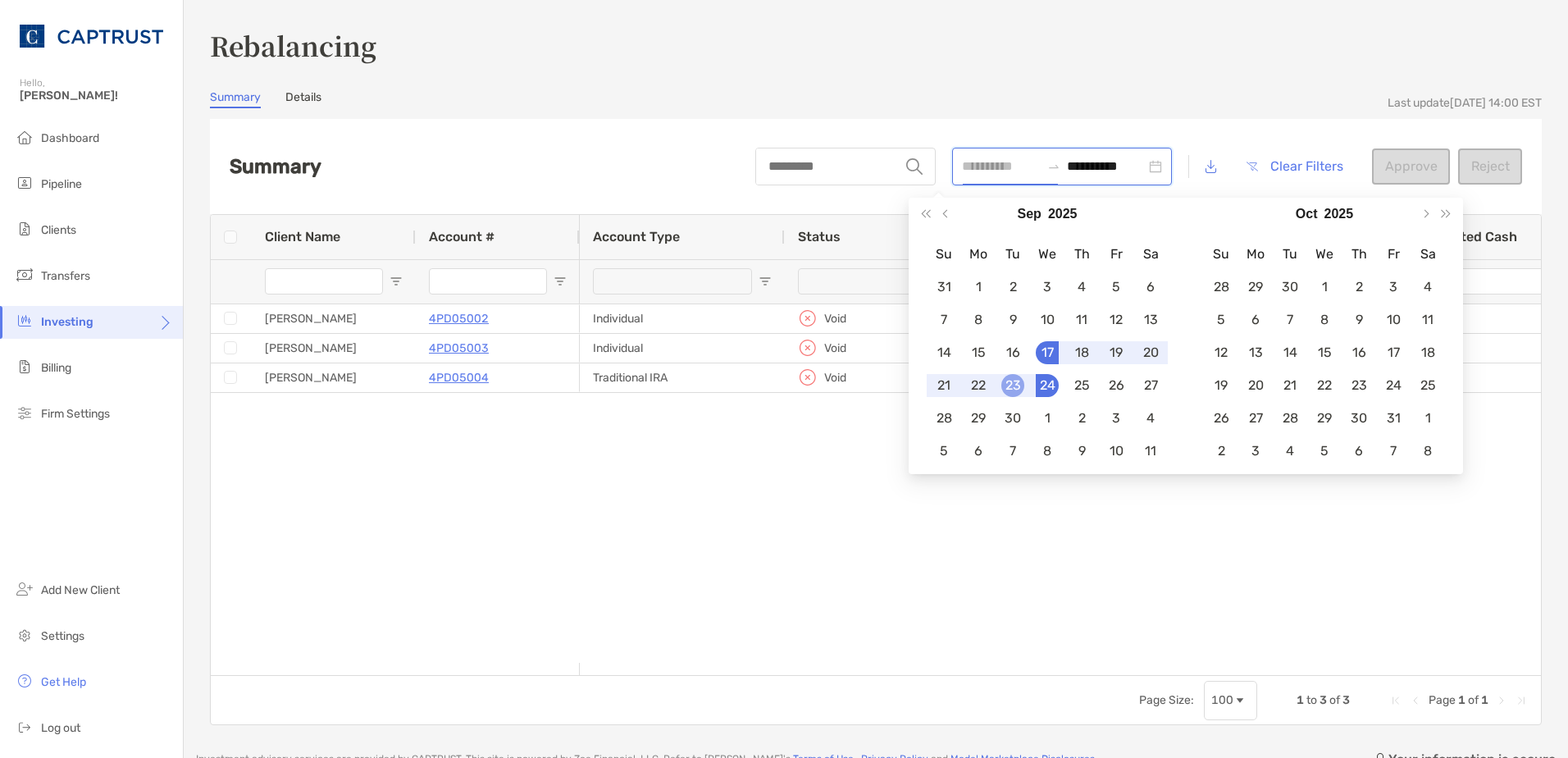
type input "**********"
click at [1008, 382] on div "23" at bounding box center [1013, 385] width 23 height 23
type input "**********"
click at [813, 551] on div "Client Name Account # Account Type Status Account Balance Current Cash Requeste…" at bounding box center [876, 444] width 1330 height 460
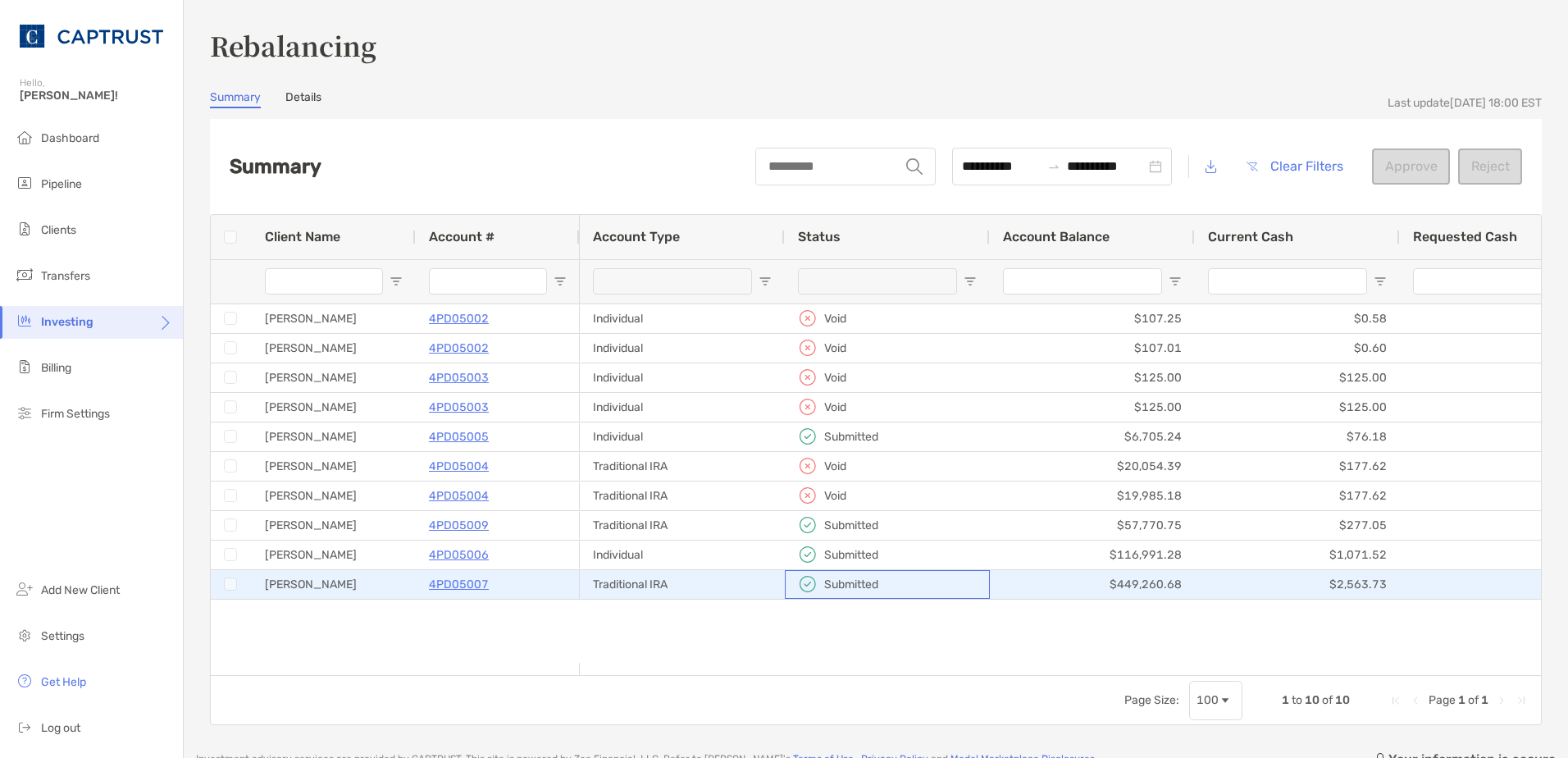
click at [928, 592] on div "Submitted" at bounding box center [887, 585] width 179 height 27
click at [929, 591] on div "Submitted" at bounding box center [887, 585] width 179 height 27
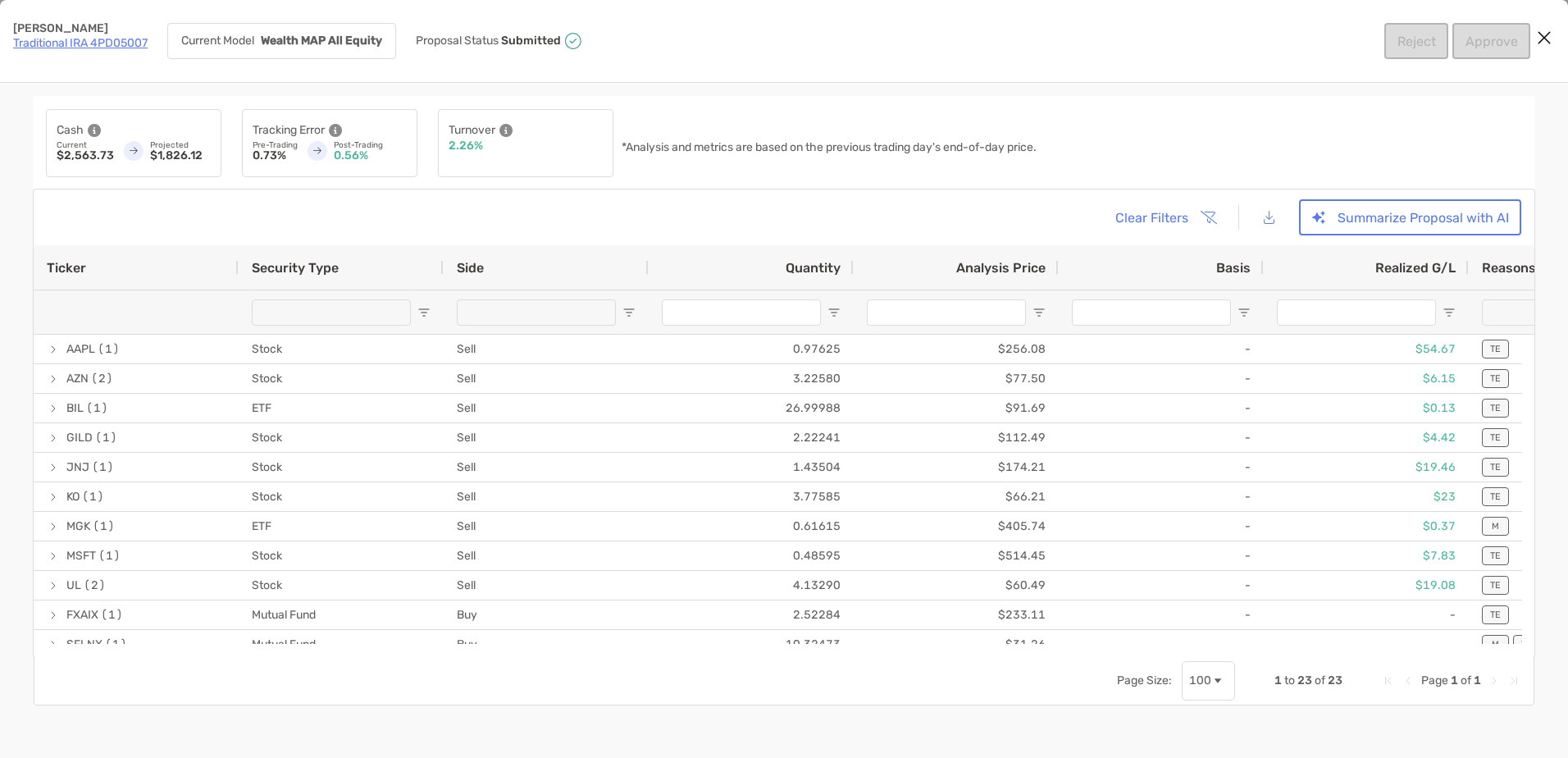
click at [50, 54] on div "Michael Bartolillo Traditional IRA 4PD05007" at bounding box center [80, 41] width 135 height 36
click at [48, 43] on link "Traditional IRA 4PD05007" at bounding box center [80, 43] width 135 height 14
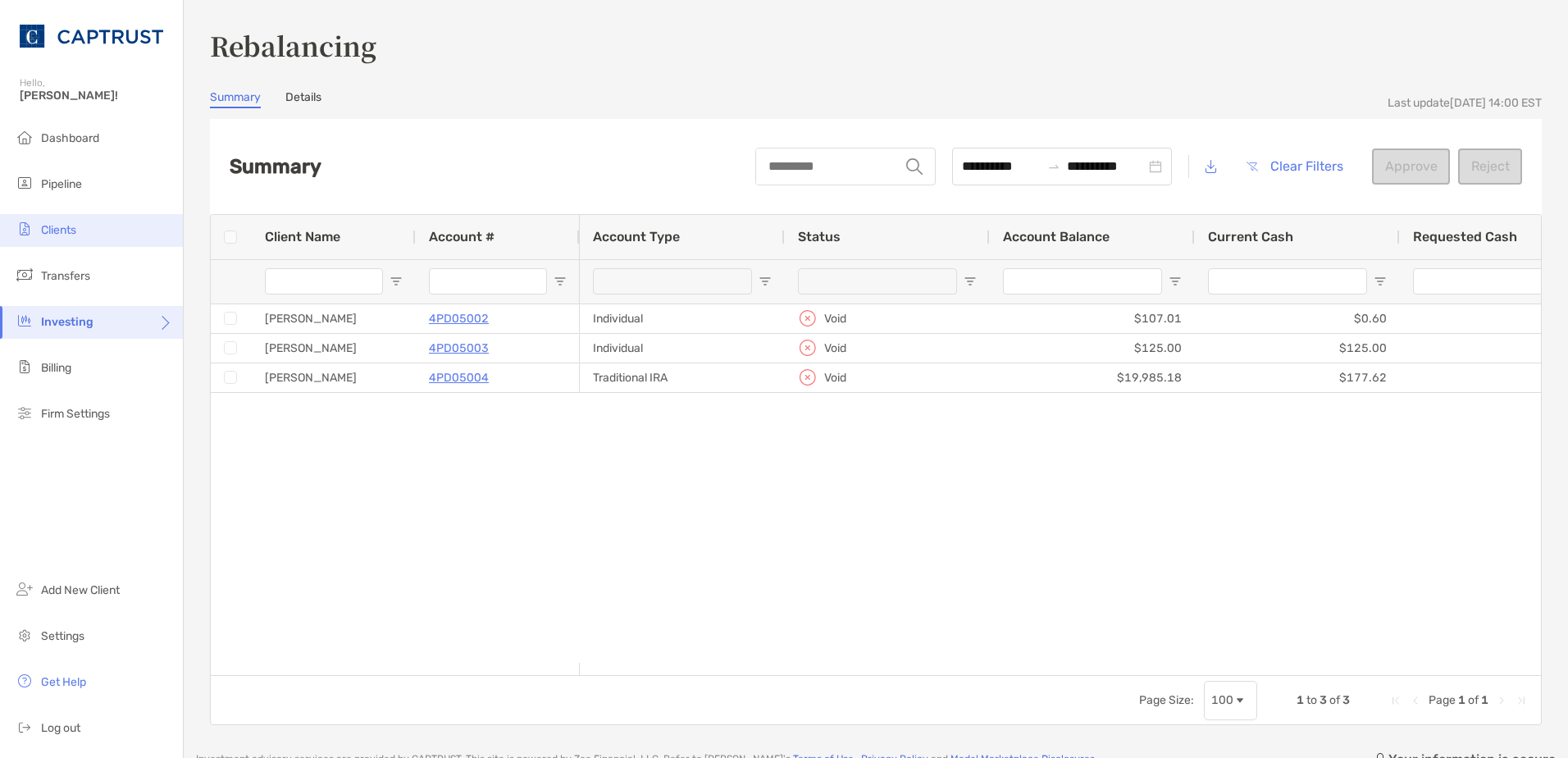
click at [78, 239] on li "Clients" at bounding box center [91, 230] width 183 height 33
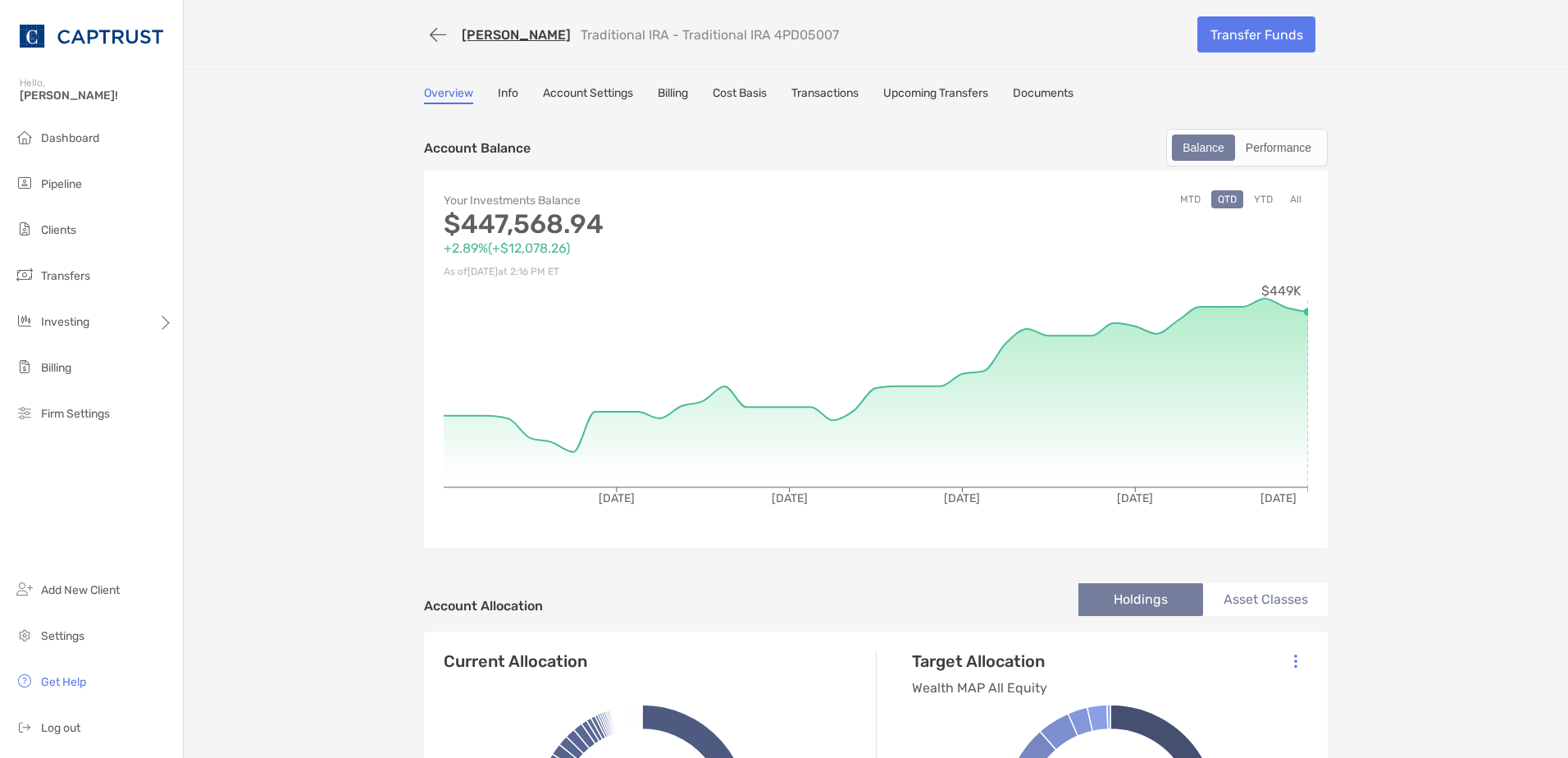
click at [849, 90] on link "Transactions" at bounding box center [825, 95] width 67 height 18
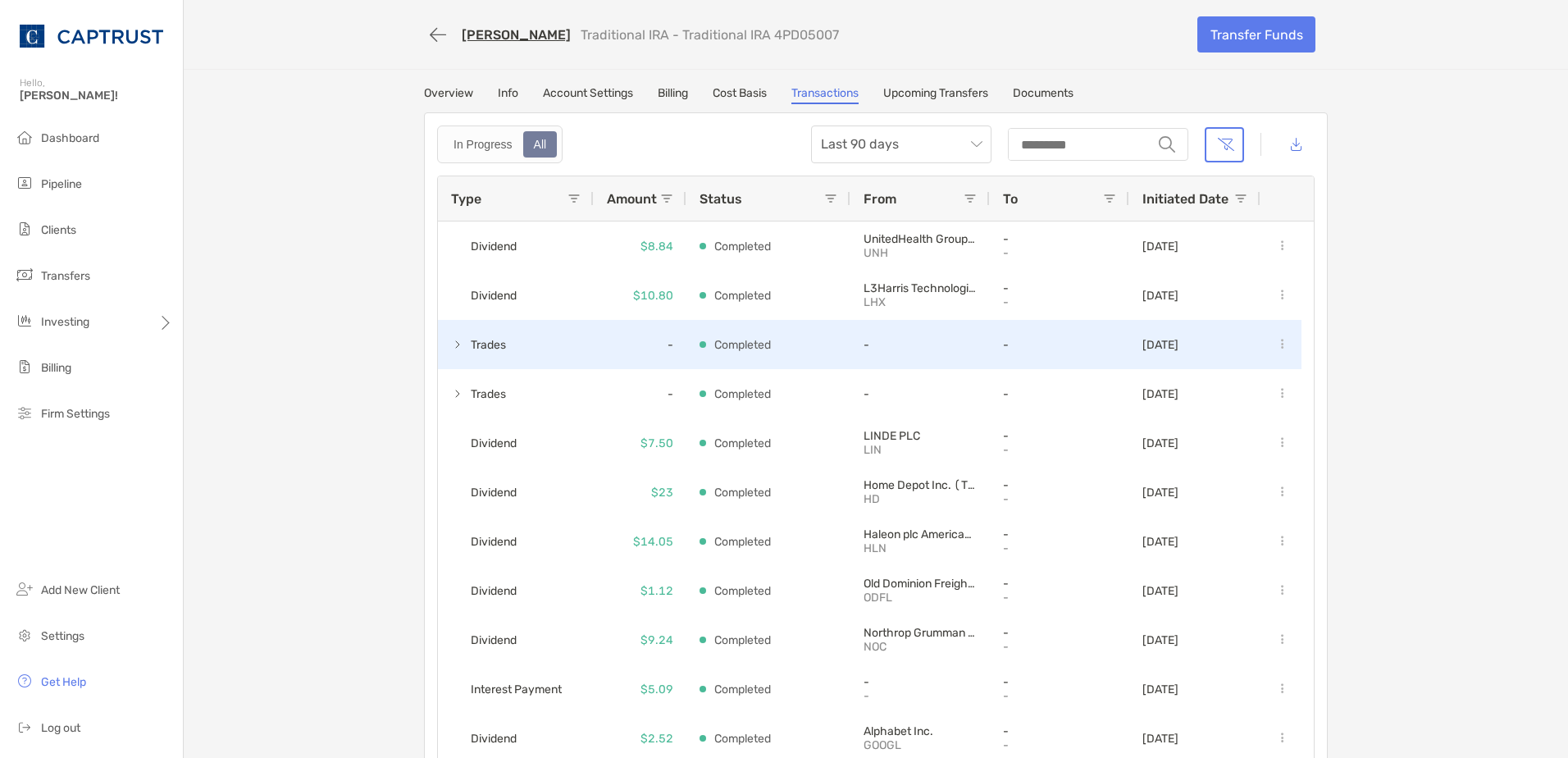
click at [451, 346] on span at bounding box center [458, 345] width 14 height 14
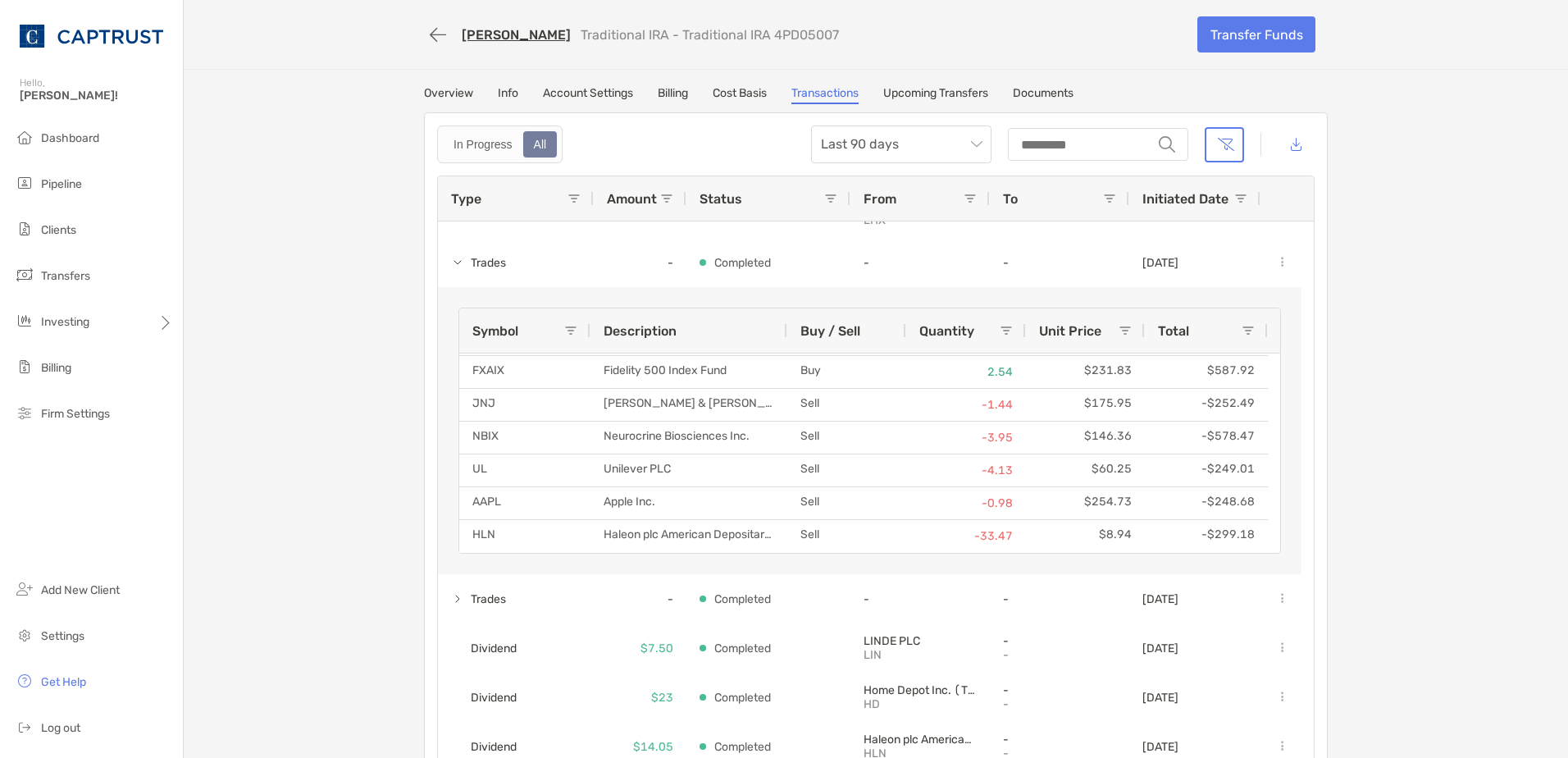
click at [448, 98] on link "Overview" at bounding box center [448, 95] width 49 height 18
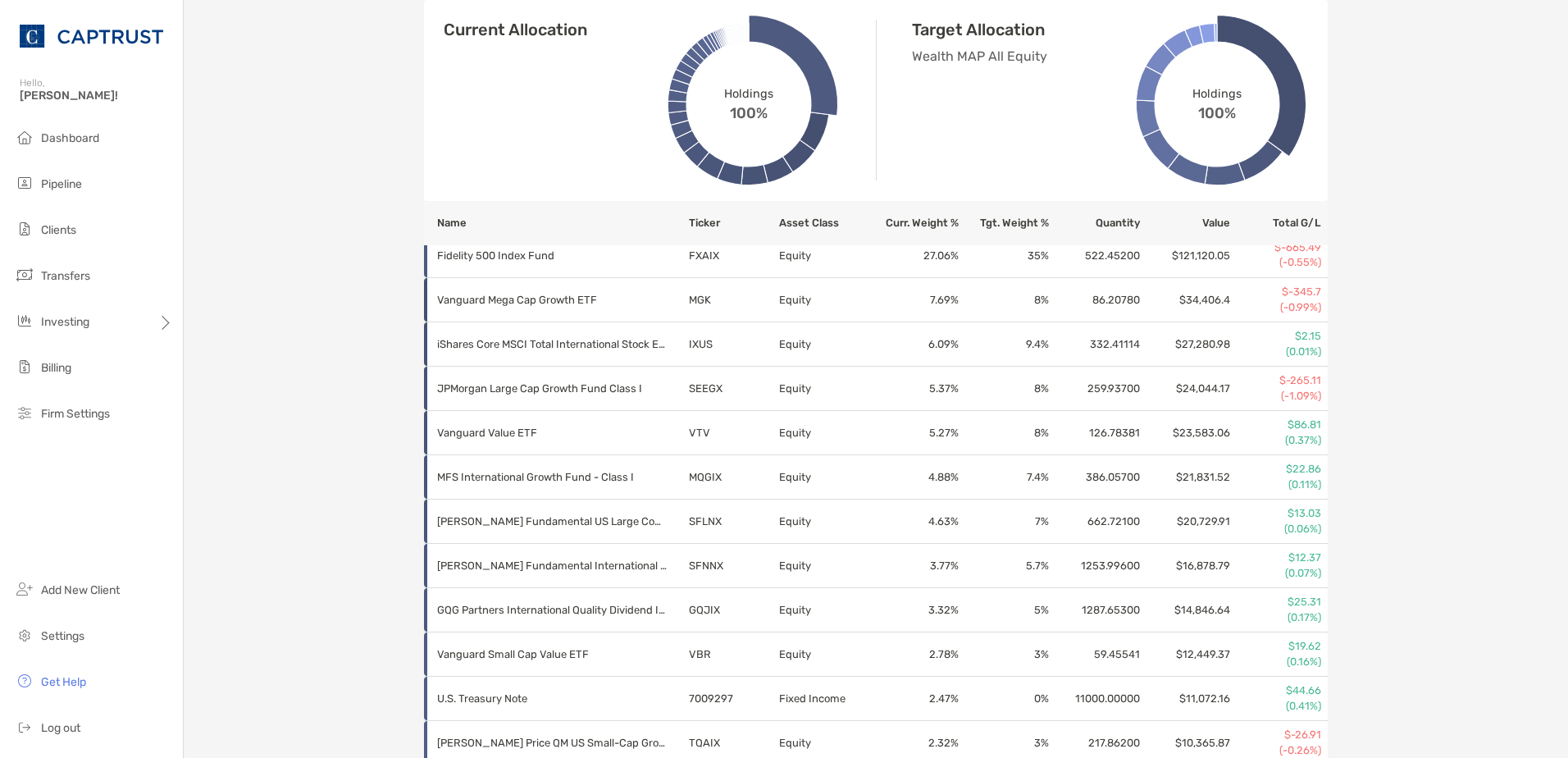
click at [1259, 138] on div "Holdings 100%" at bounding box center [1217, 105] width 140 height 140
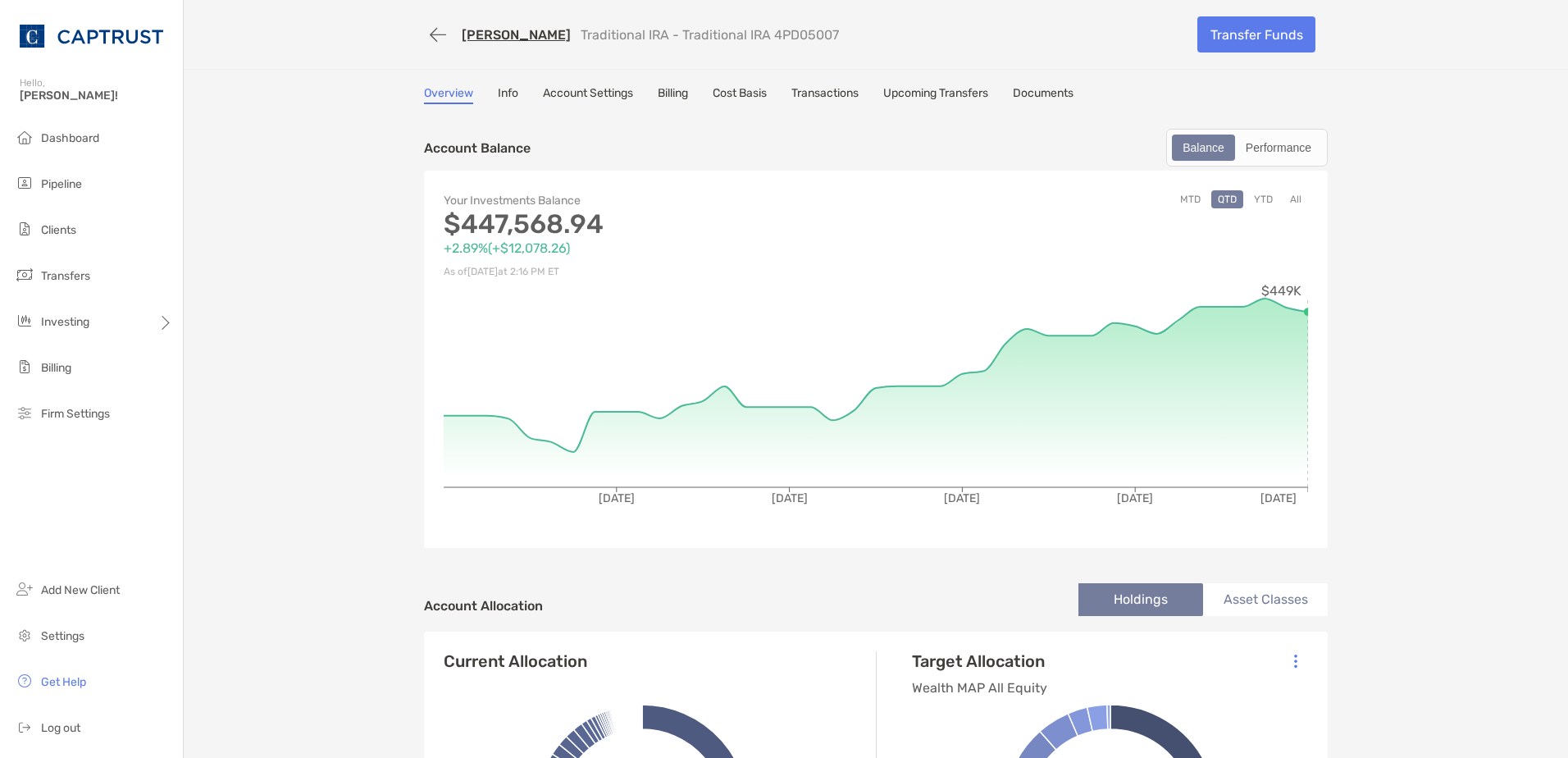
click at [833, 89] on link "Transactions" at bounding box center [825, 95] width 67 height 18
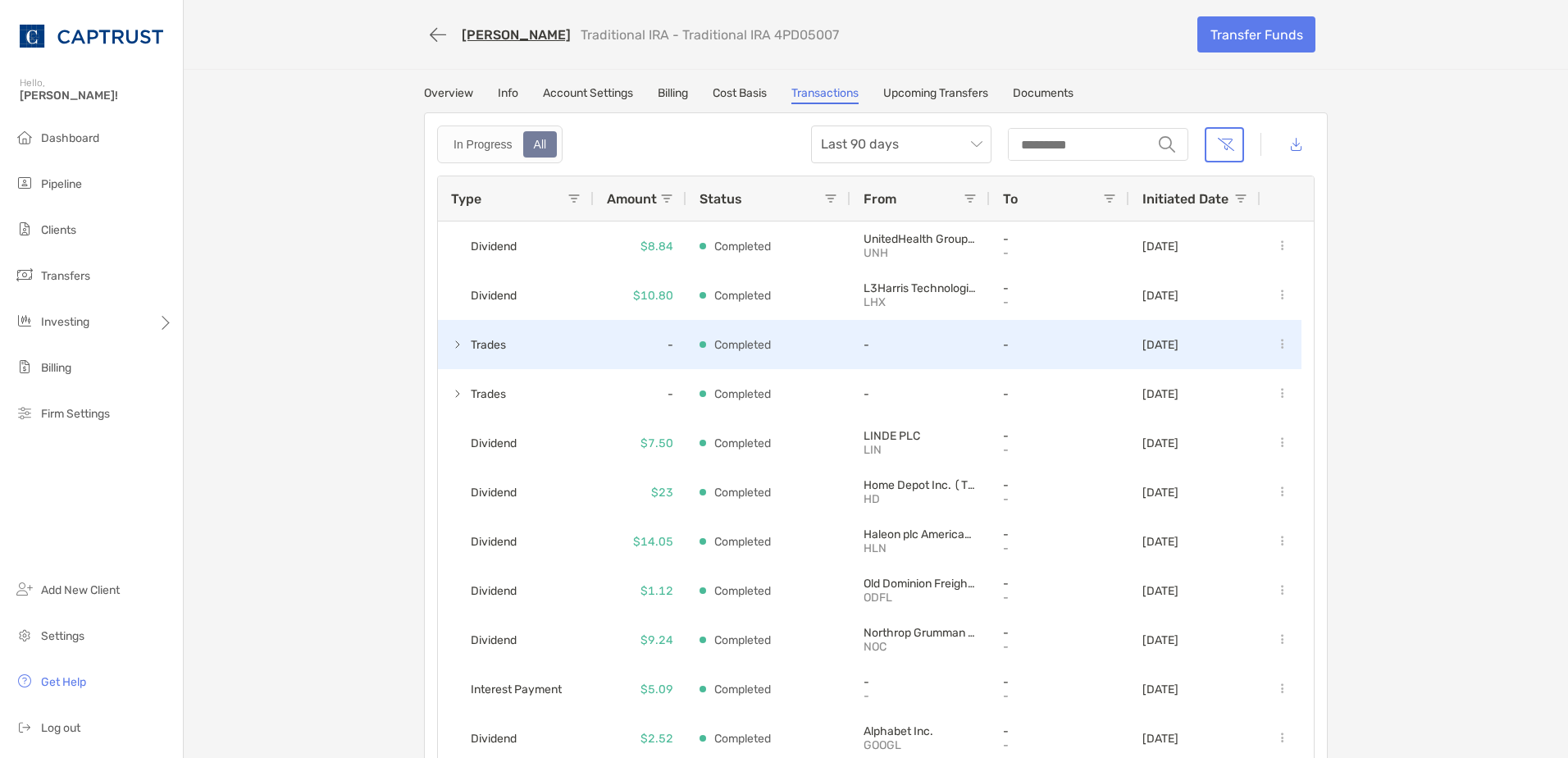
click at [451, 343] on span at bounding box center [458, 345] width 14 height 14
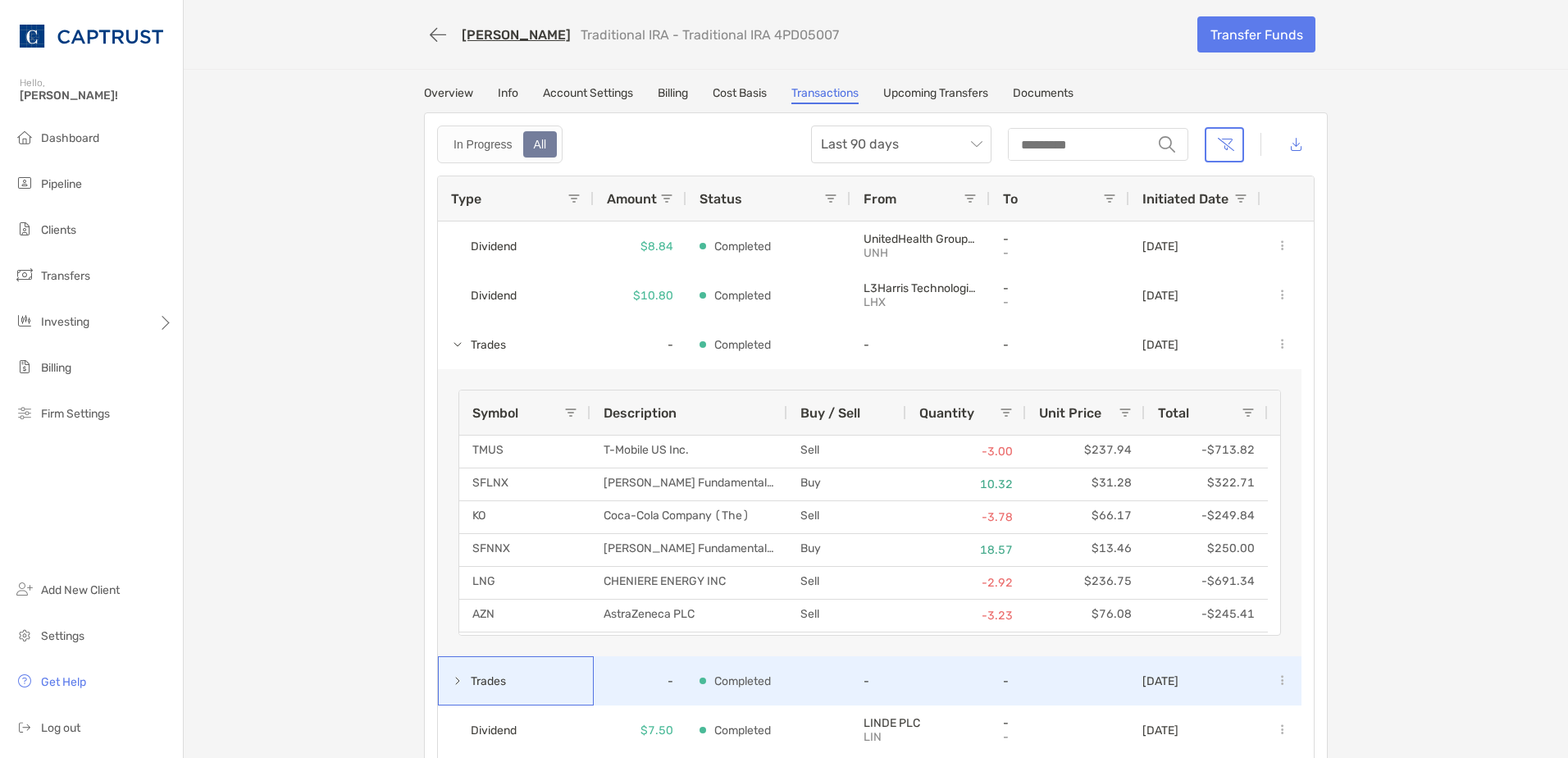
click at [451, 679] on span at bounding box center [458, 681] width 14 height 14
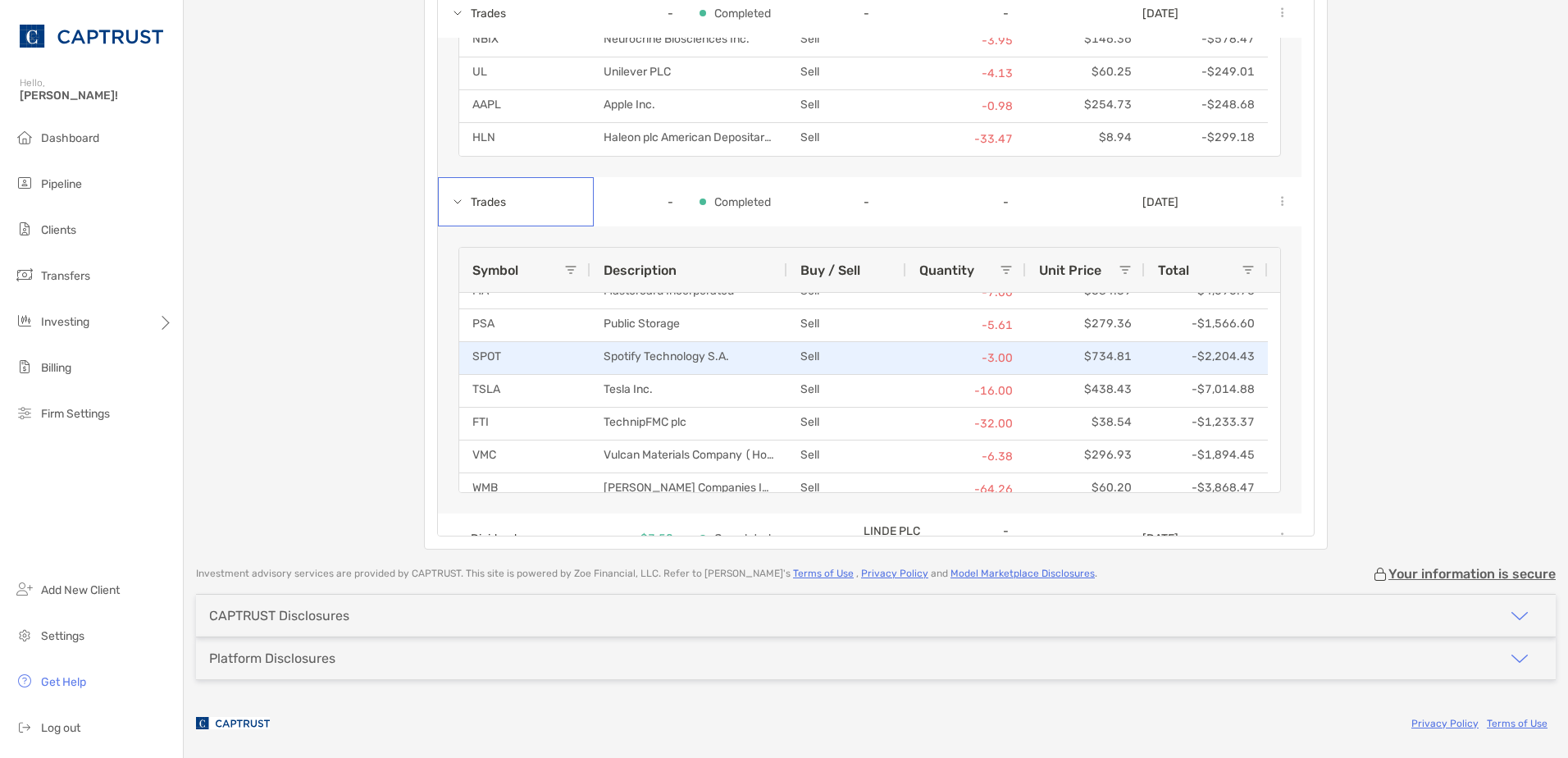
scroll to position [233, 0]
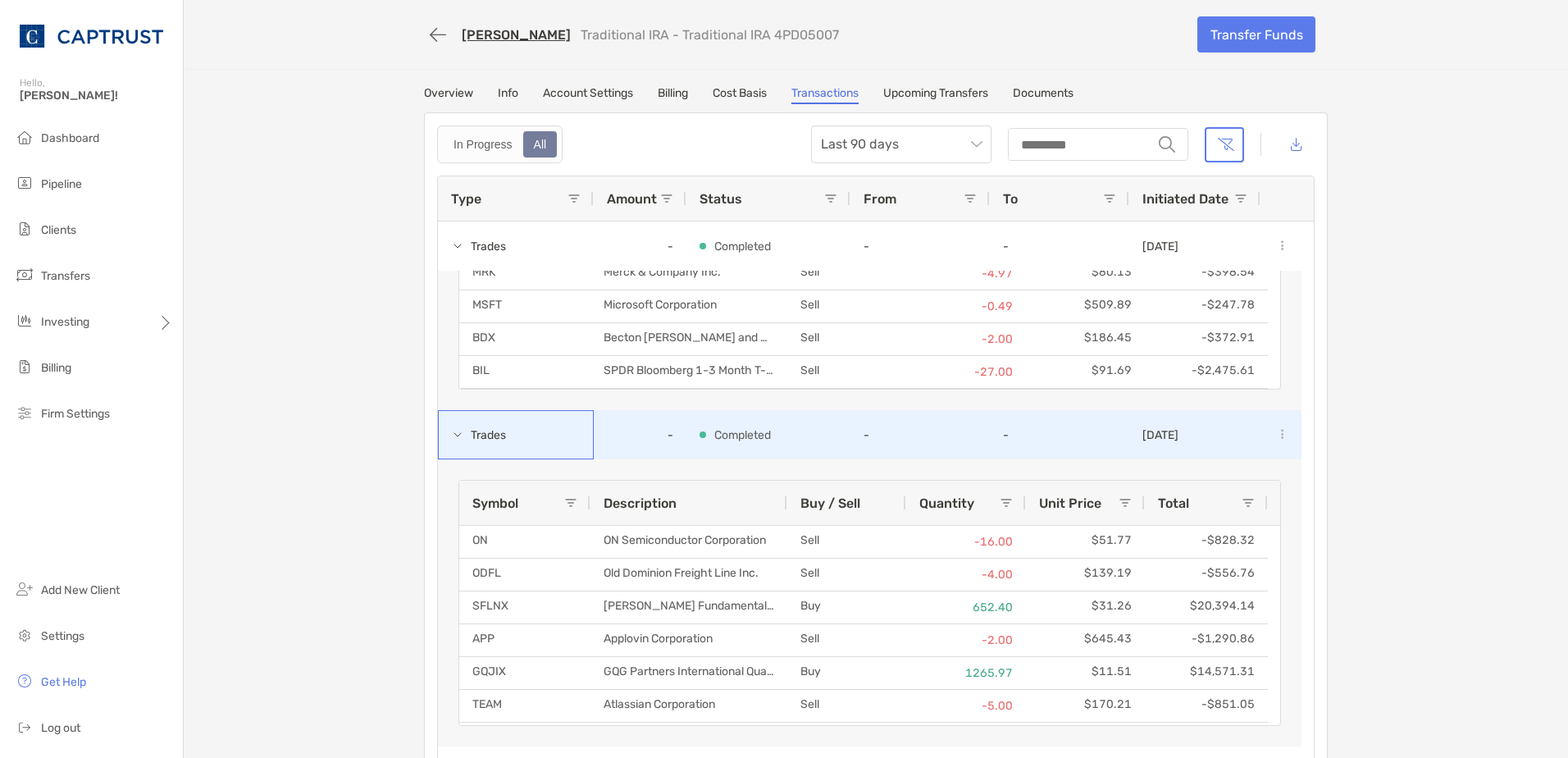
click at [451, 432] on span at bounding box center [458, 435] width 14 height 14
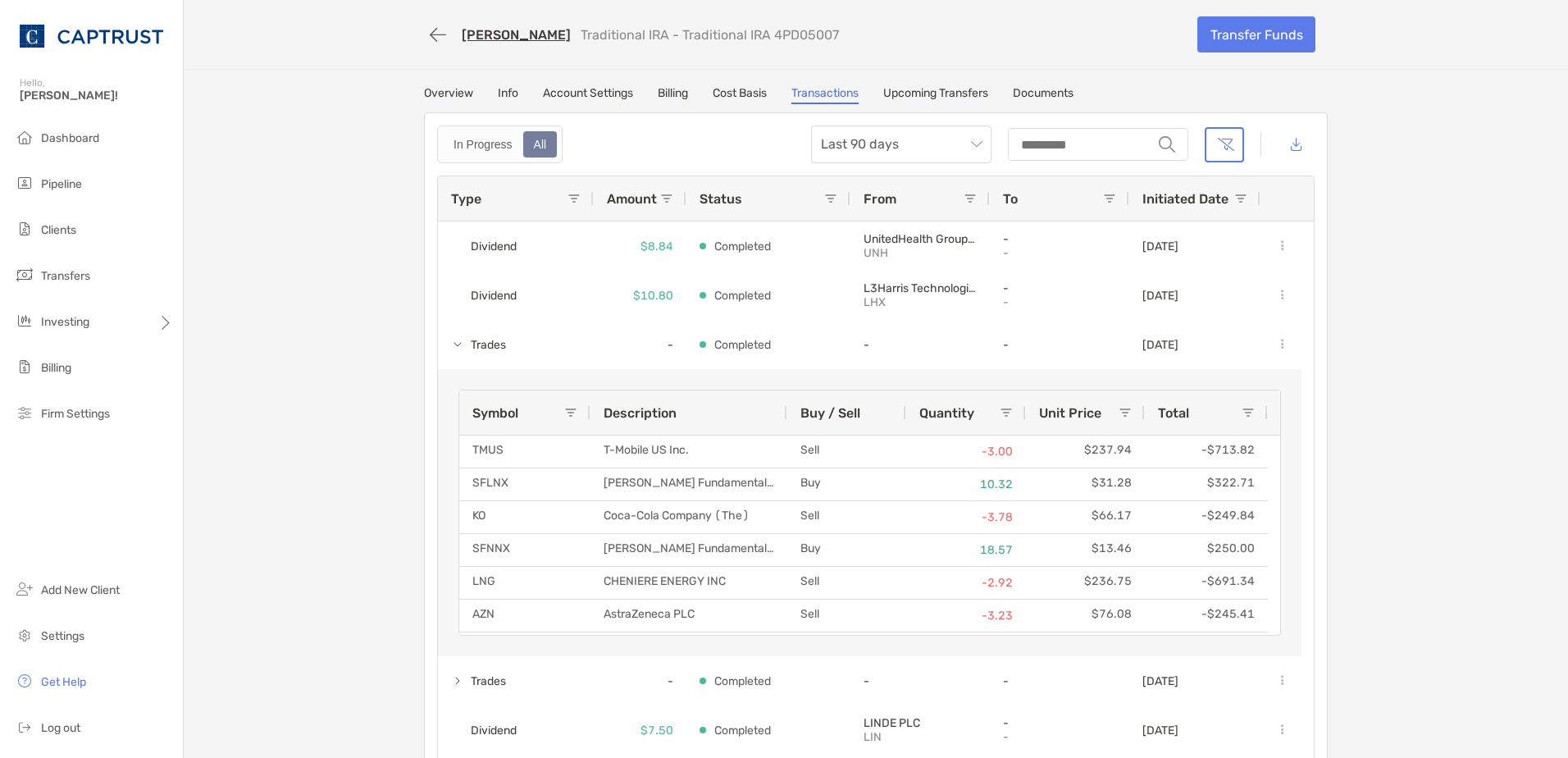
click at [416, 67] on div "[PERSON_NAME] Traditional IRA - Traditional IRA 4PD05007 Transfer Funds" at bounding box center [876, 34] width 937 height 69
click at [422, 77] on div "[PERSON_NAME] Traditional IRA - Traditional IRA 4PD05007 Transfer Funds Overvie…" at bounding box center [876, 391] width 1384 height 782
click at [426, 85] on div "[PERSON_NAME] Traditional IRA - Traditional IRA 4PD05007 Transfer Funds Overvie…" at bounding box center [876, 391] width 1384 height 782
click at [426, 86] on div "[PERSON_NAME] Traditional IRA - Traditional IRA 4PD05007 Transfer Funds Overvie…" at bounding box center [876, 391] width 1384 height 782
click at [428, 91] on link "Overview" at bounding box center [448, 95] width 49 height 18
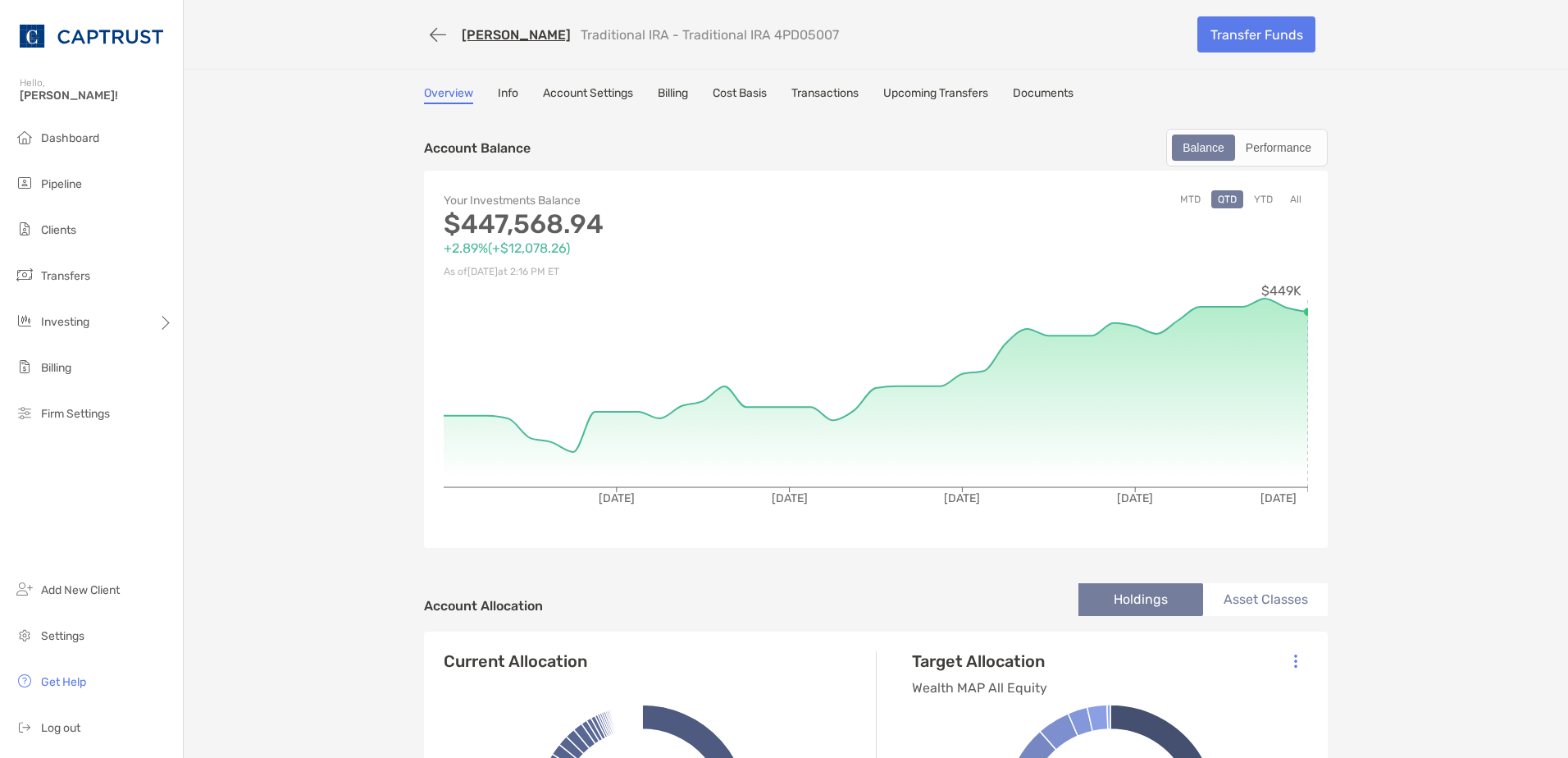
click at [555, 89] on link "Account Settings" at bounding box center [588, 95] width 90 height 18
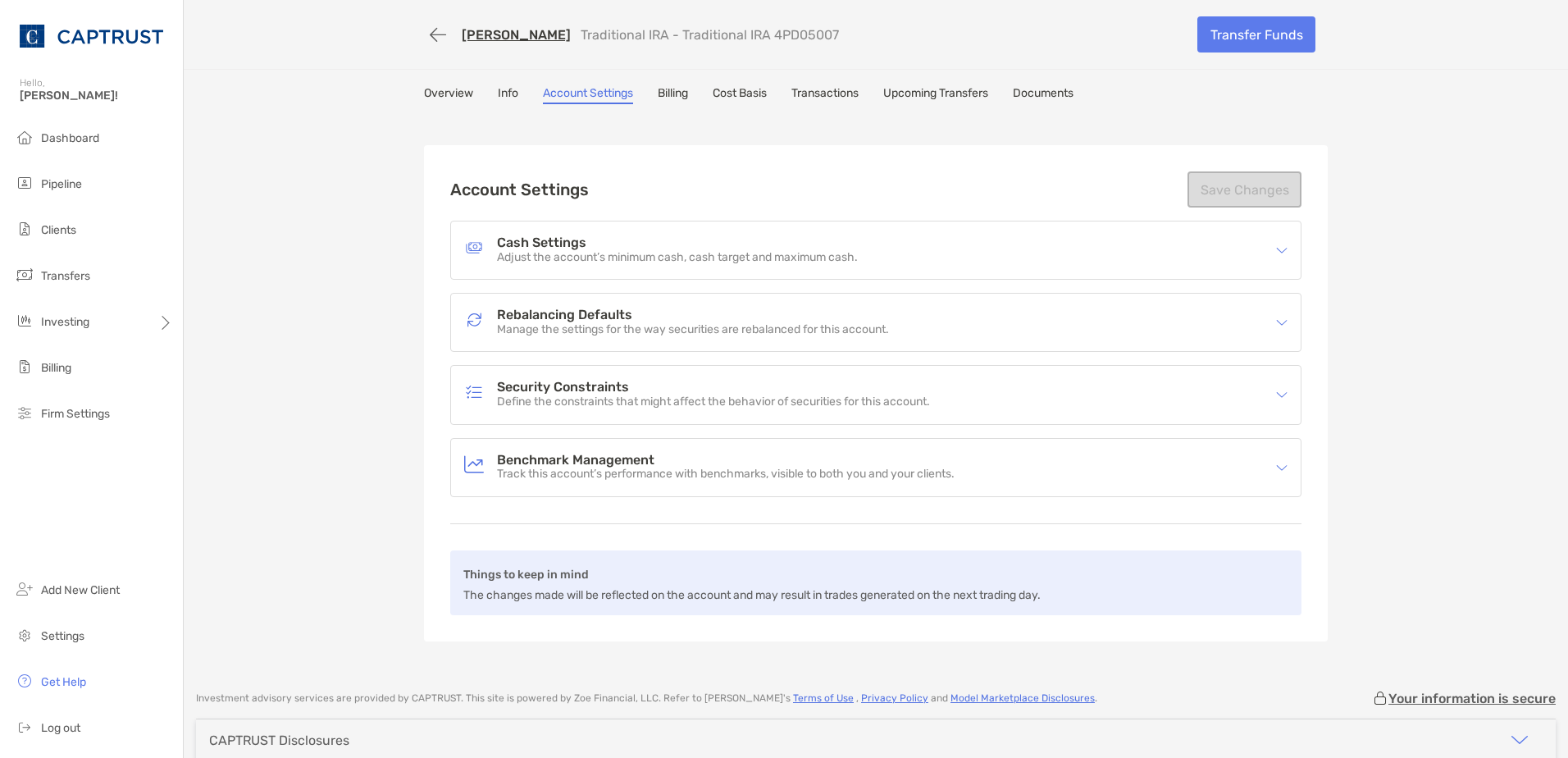
click at [658, 315] on h4 "Rebalancing Defaults" at bounding box center [692, 316] width 392 height 14
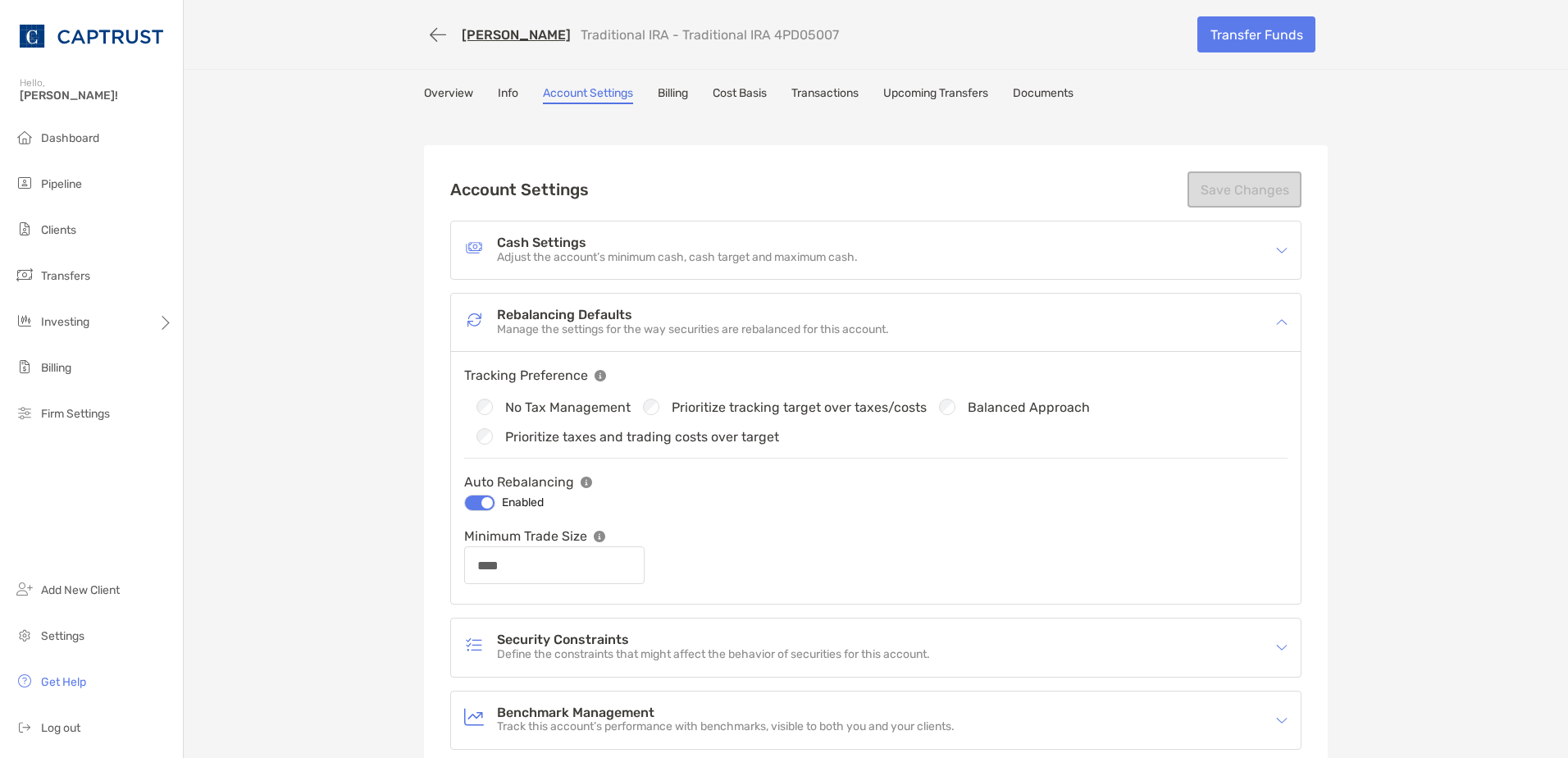
click at [545, 330] on p "Manage the settings for the way securities are rebalanced for this account." at bounding box center [692, 330] width 392 height 14
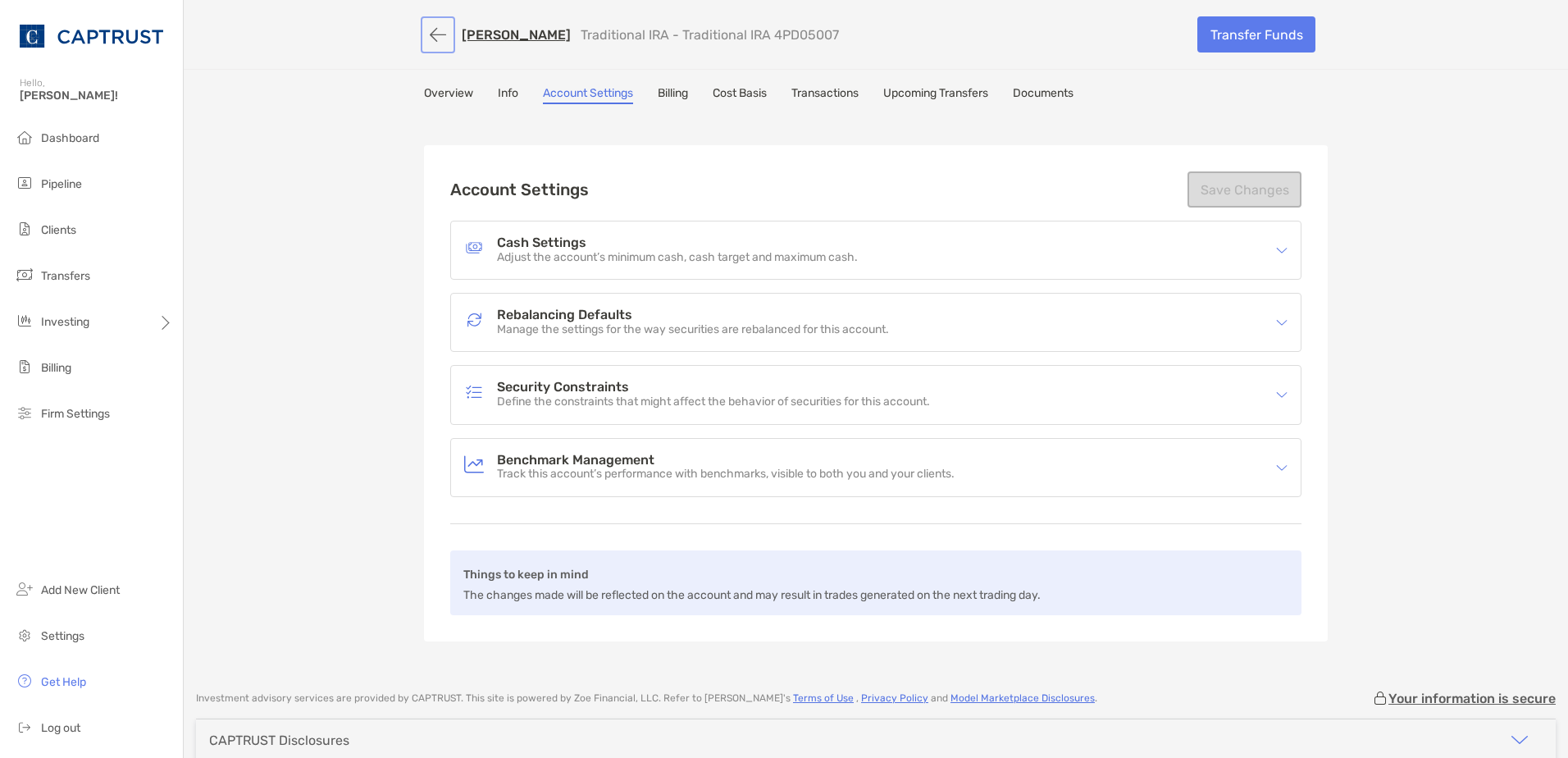
click at [424, 35] on button "button" at bounding box center [437, 34] width 28 height 30
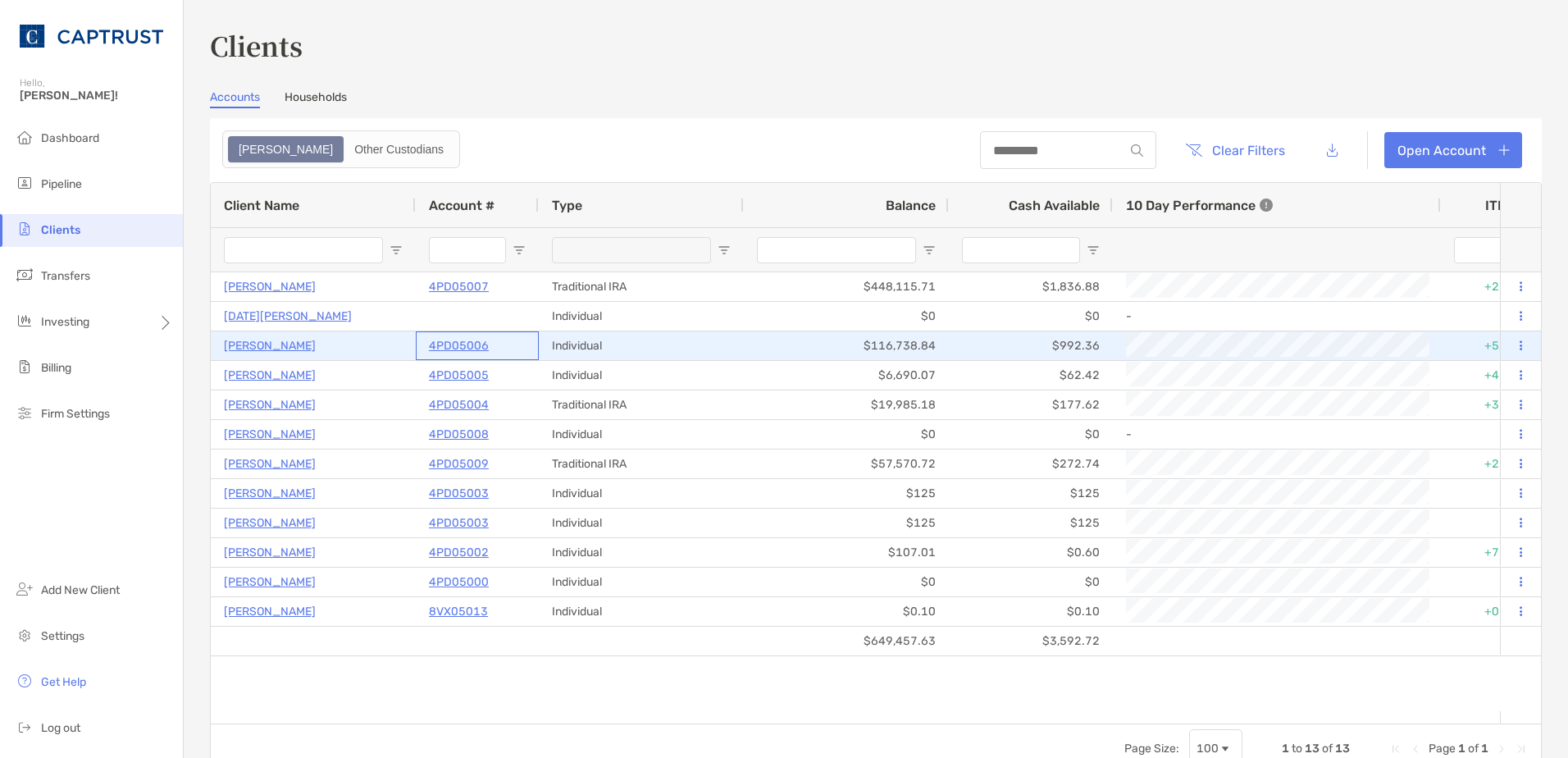
click at [445, 347] on p "4PD05006" at bounding box center [459, 346] width 60 height 20
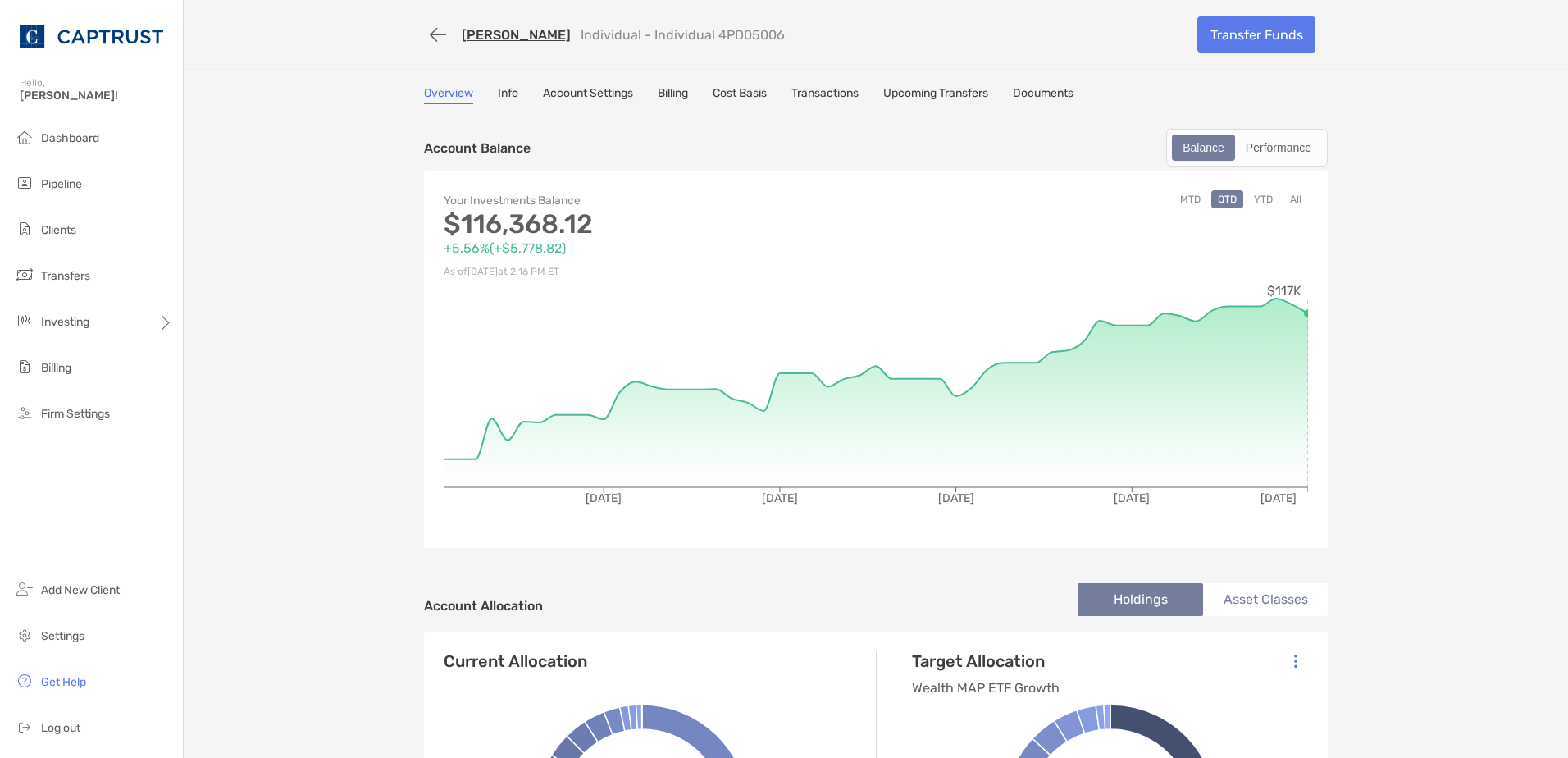
click at [566, 92] on link "Account Settings" at bounding box center [588, 95] width 90 height 18
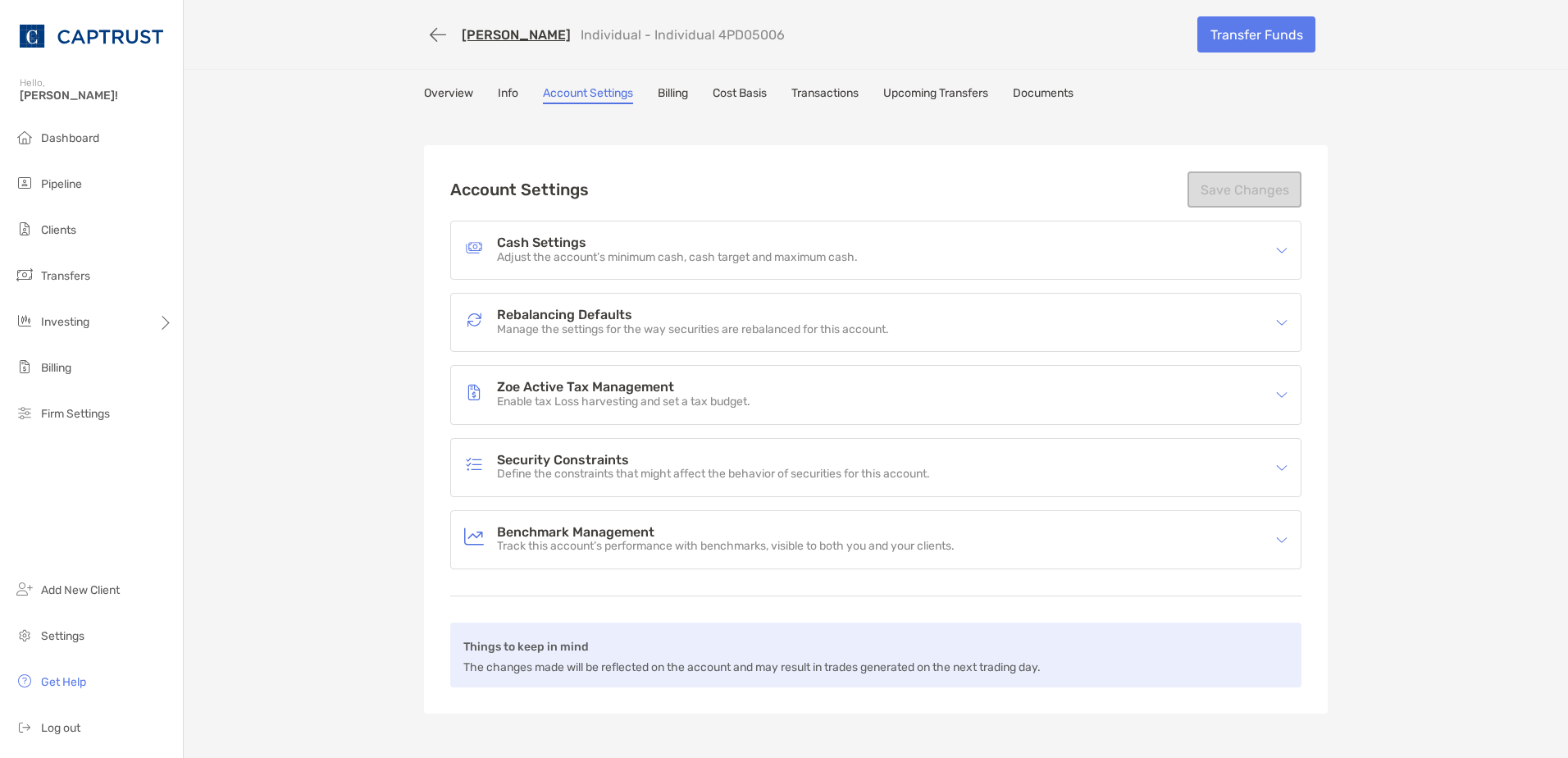
click at [502, 324] on p "Manage the settings for the way securities are rebalanced for this account." at bounding box center [692, 330] width 392 height 14
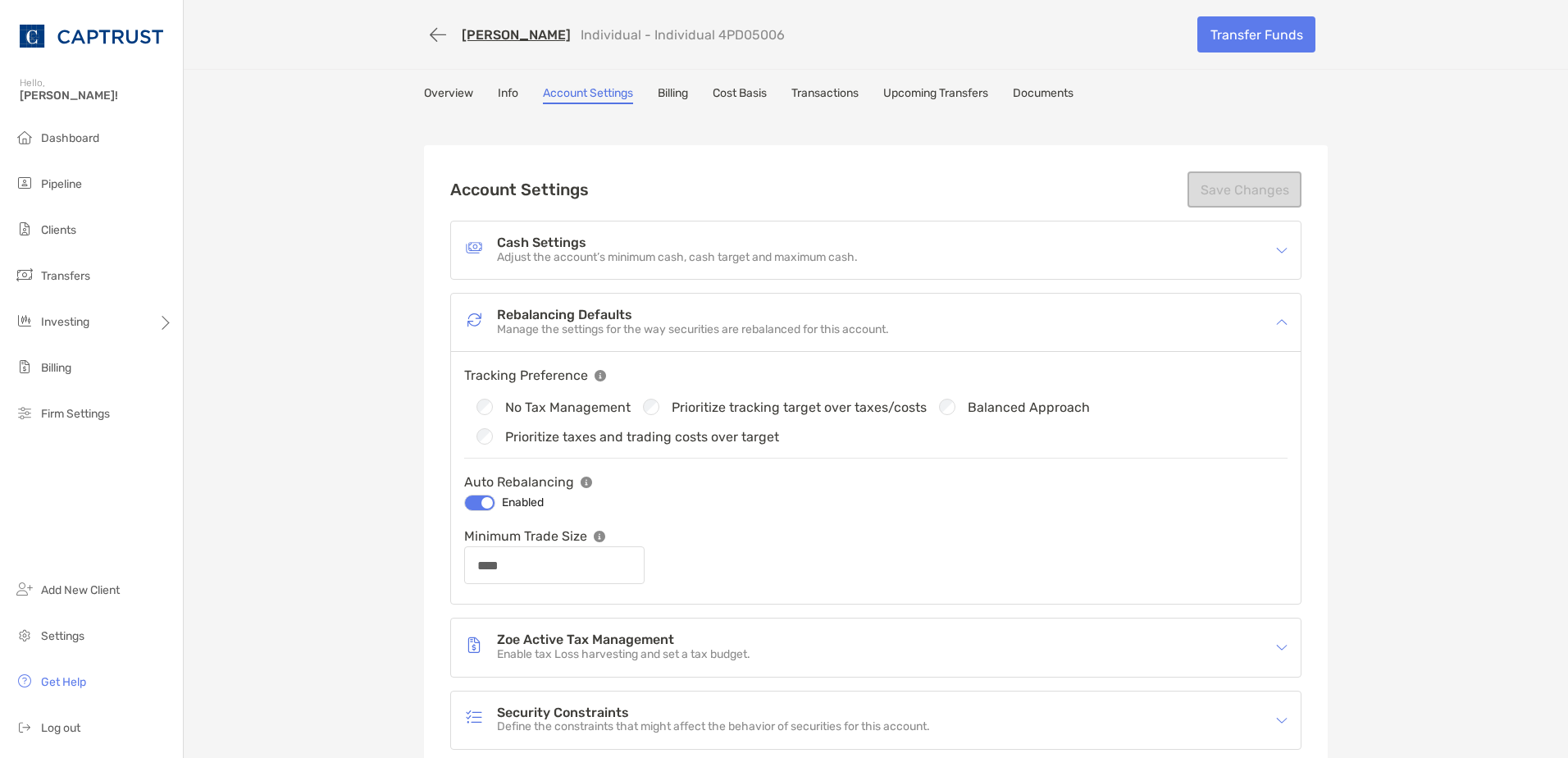
click at [511, 315] on h4 "Rebalancing Defaults" at bounding box center [692, 316] width 392 height 14
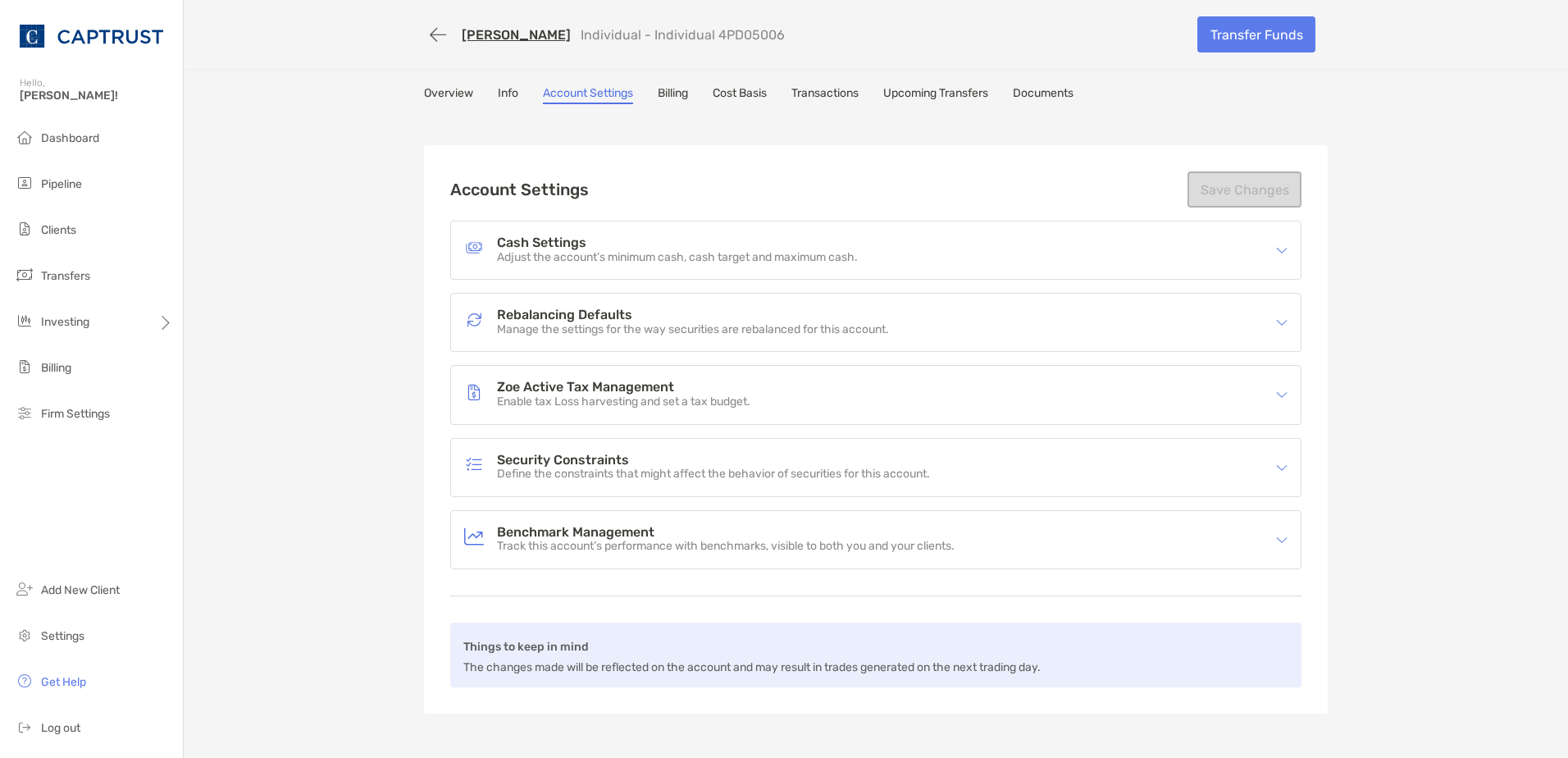
click at [843, 100] on link "Transactions" at bounding box center [825, 95] width 67 height 18
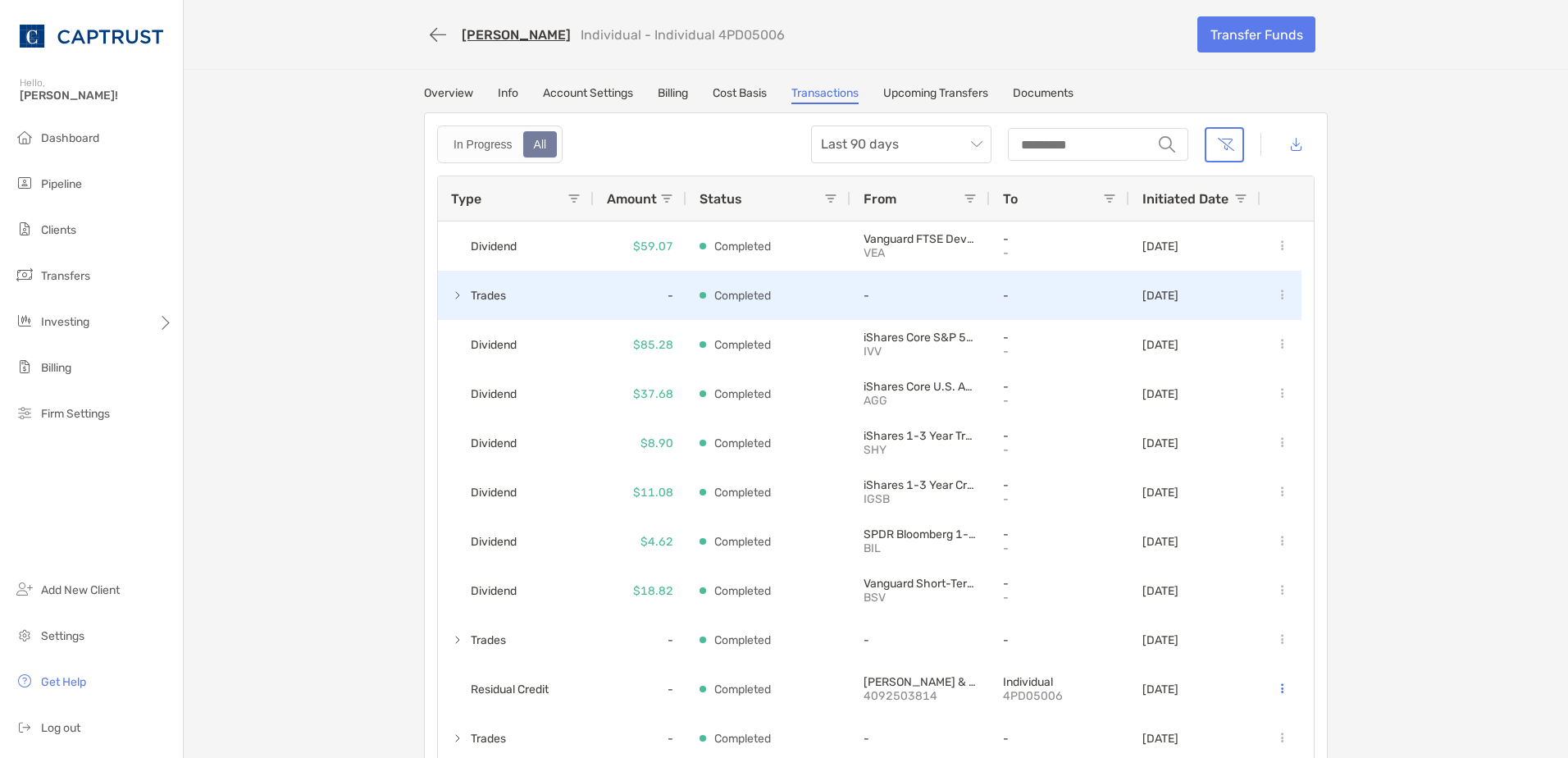
click at [439, 296] on div "Trades" at bounding box center [515, 295] width 156 height 49
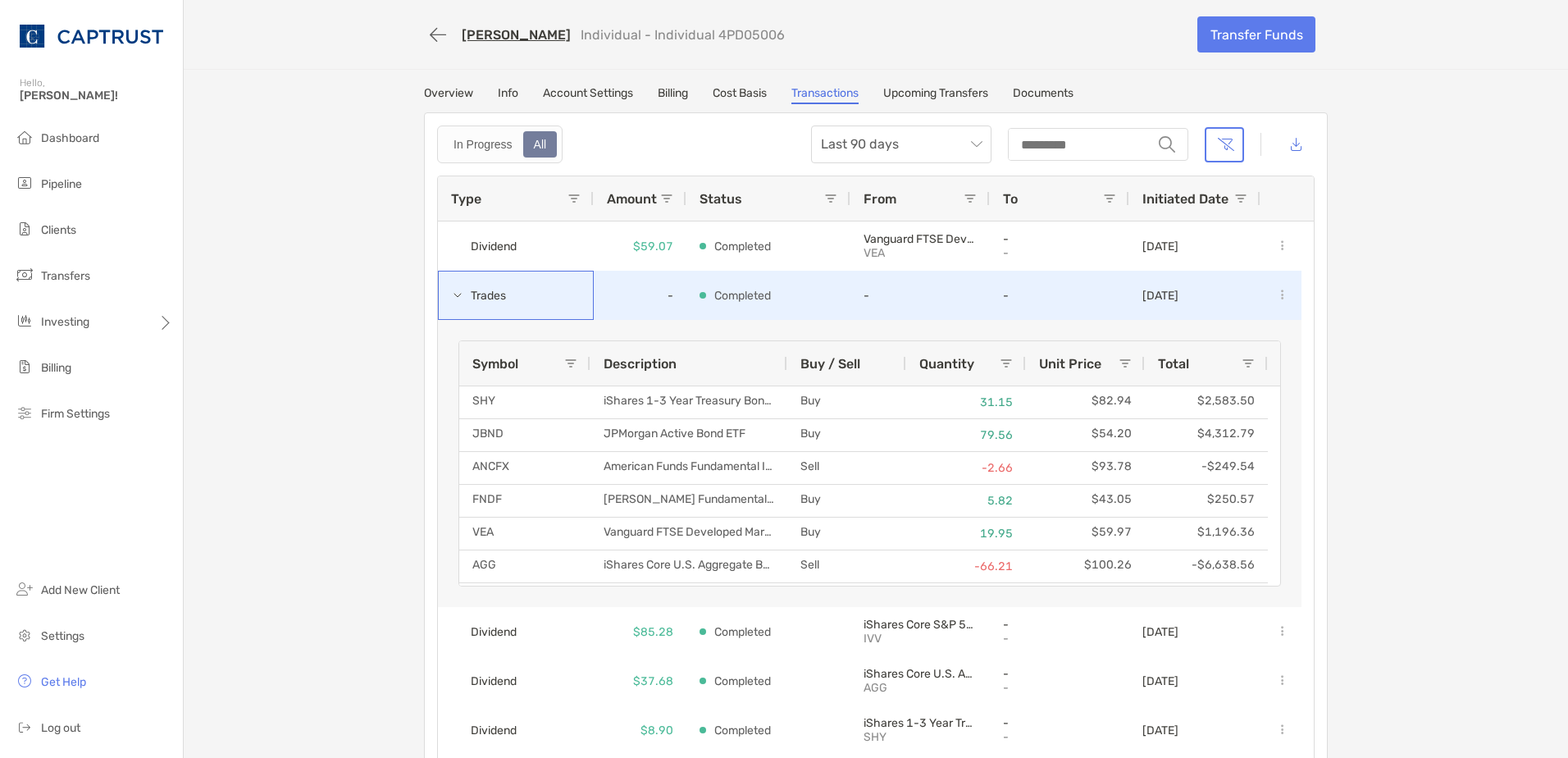
click at [481, 292] on span "Trades" at bounding box center [488, 295] width 35 height 27
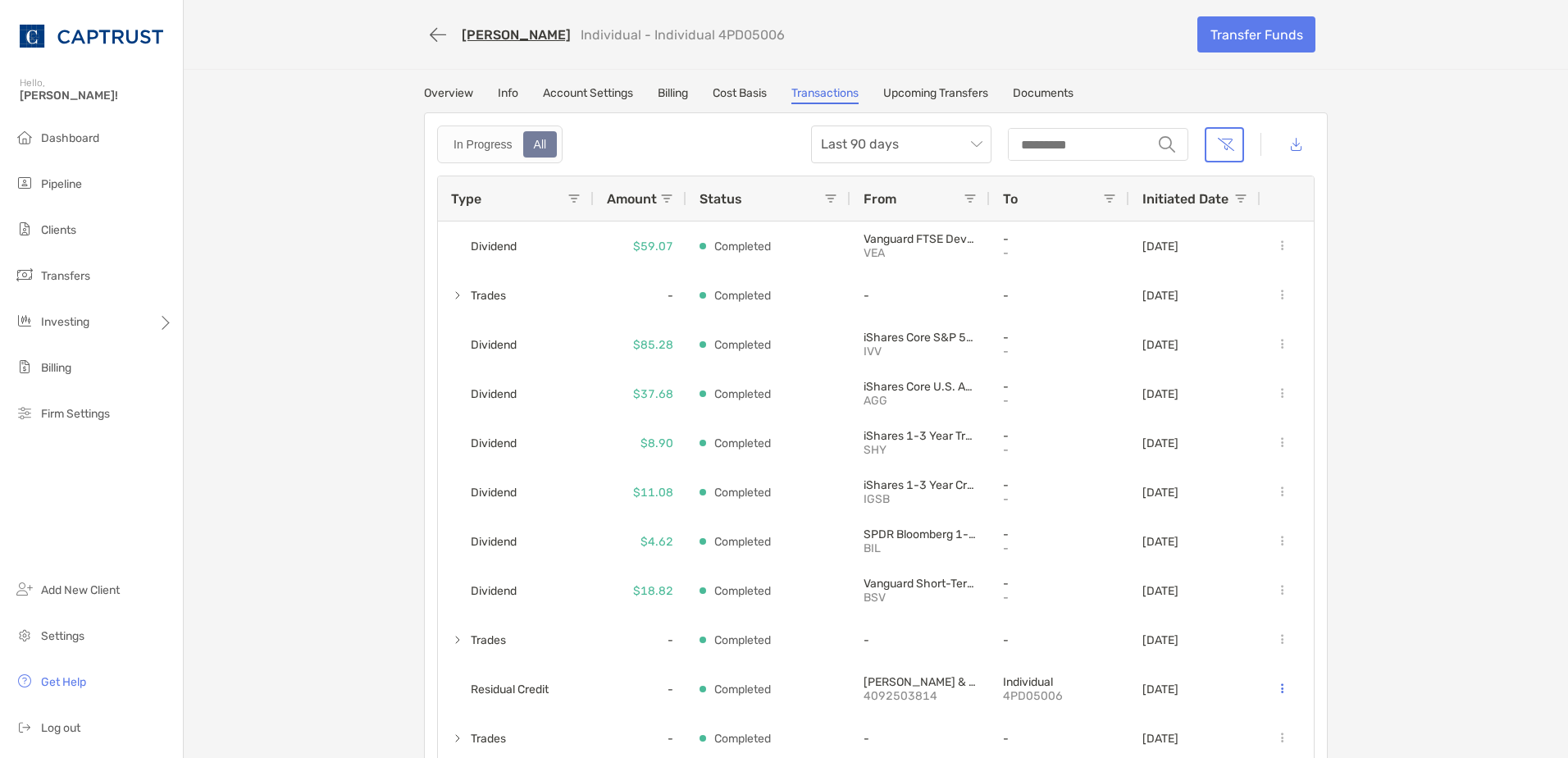
click at [443, 103] on link "Overview" at bounding box center [448, 95] width 49 height 18
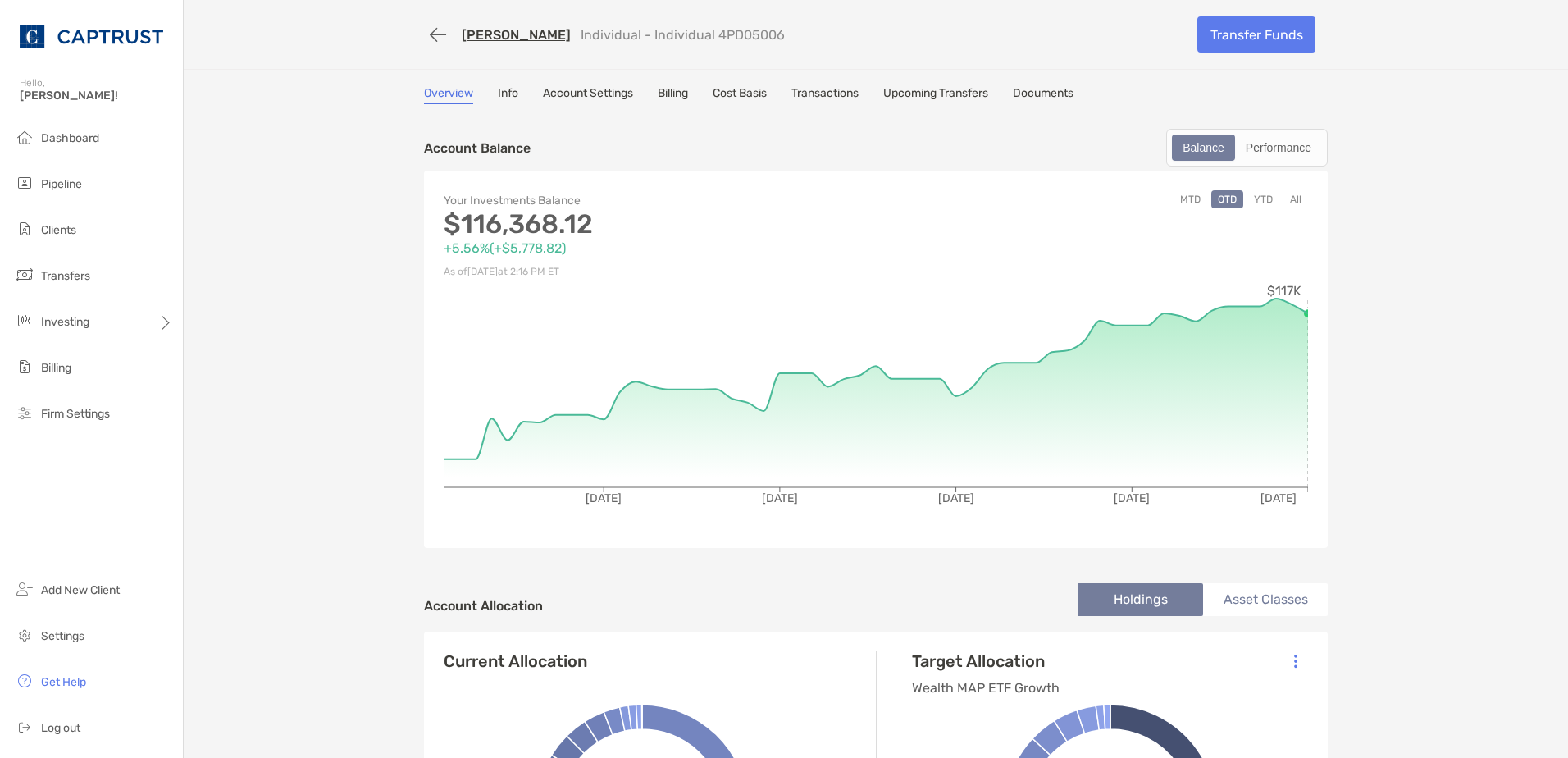
click at [847, 104] on link "Transactions" at bounding box center [825, 95] width 67 height 18
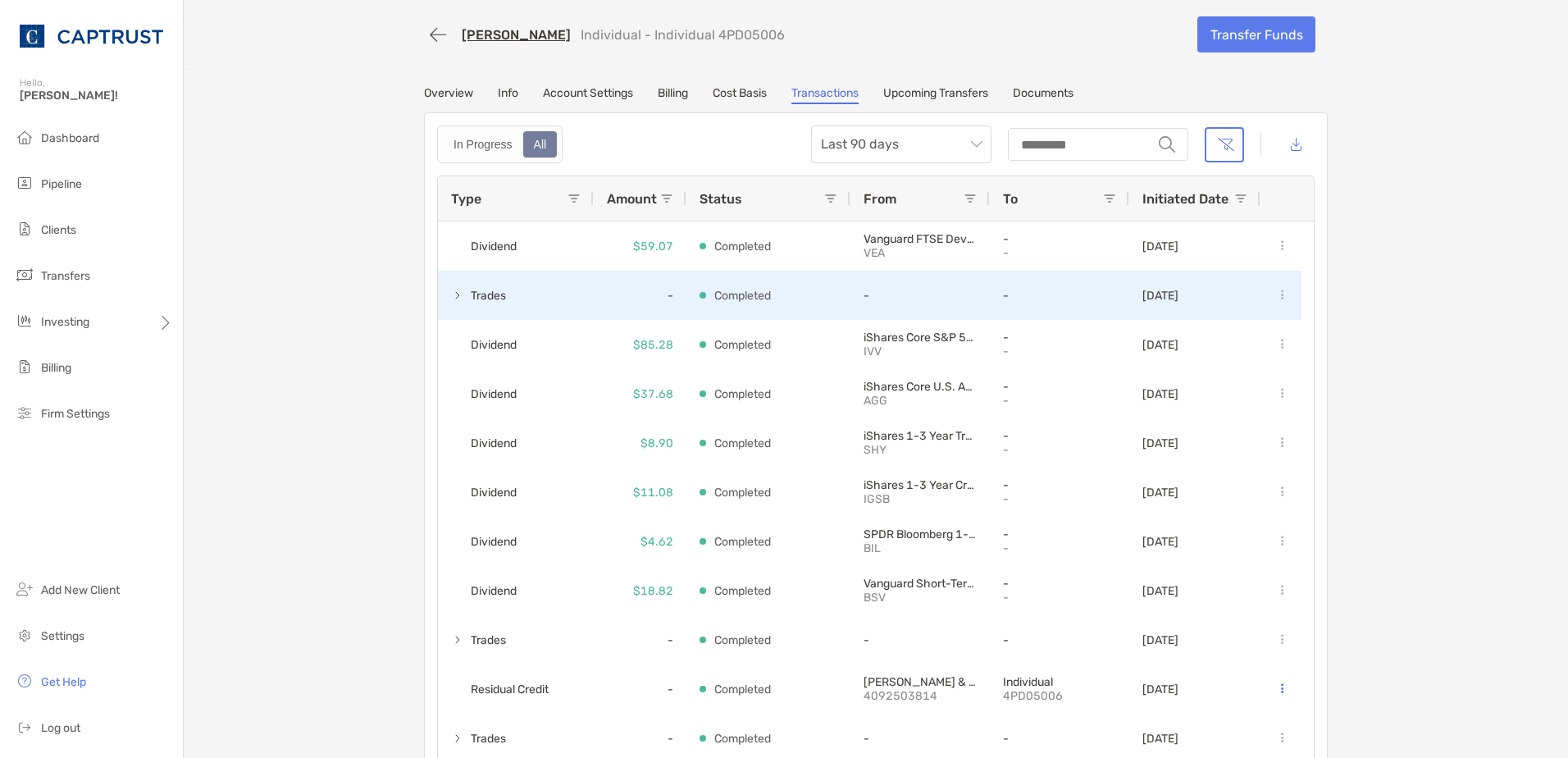
click at [441, 300] on div "Trades" at bounding box center [515, 295] width 156 height 49
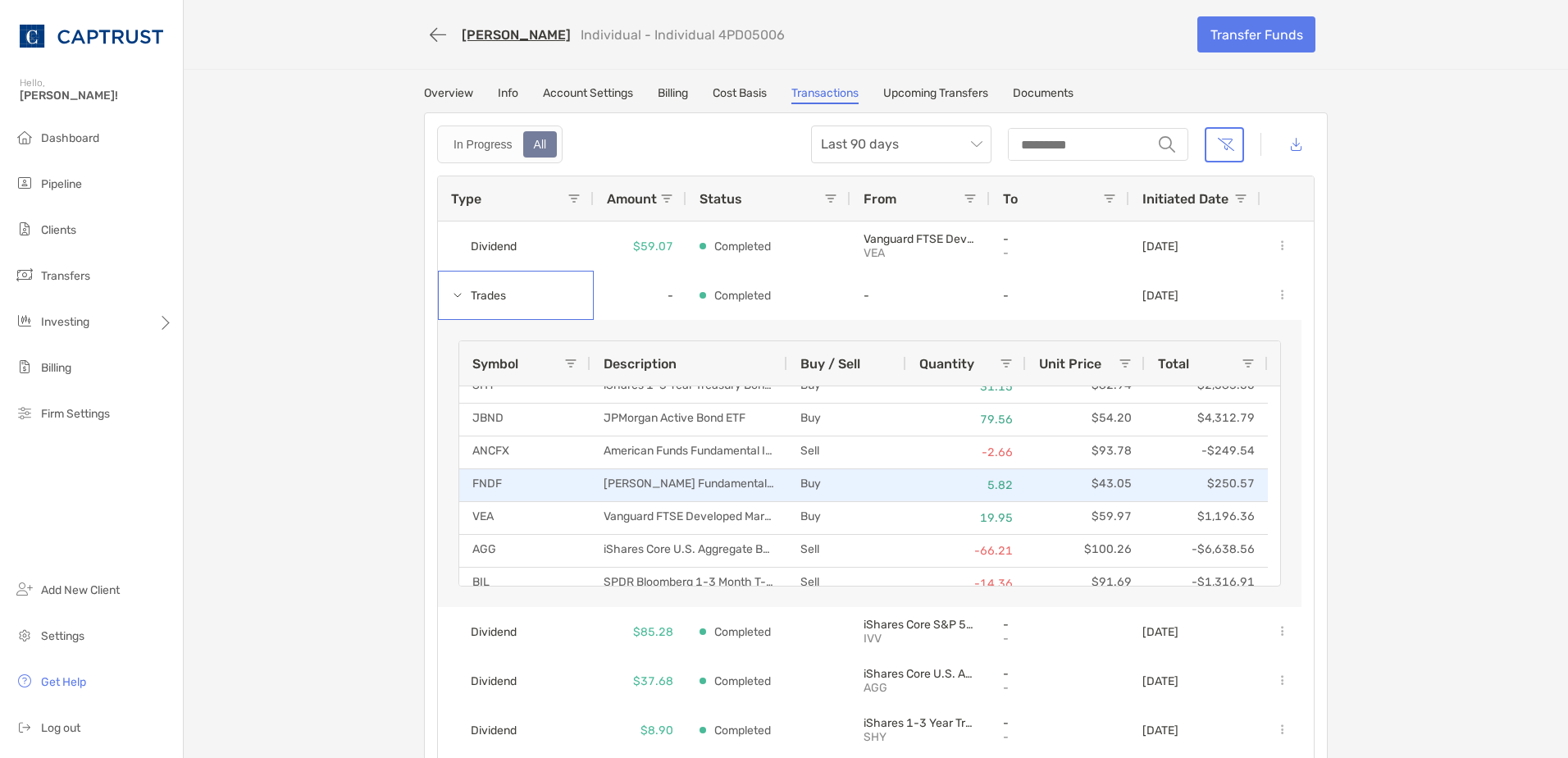
scroll to position [30, 0]
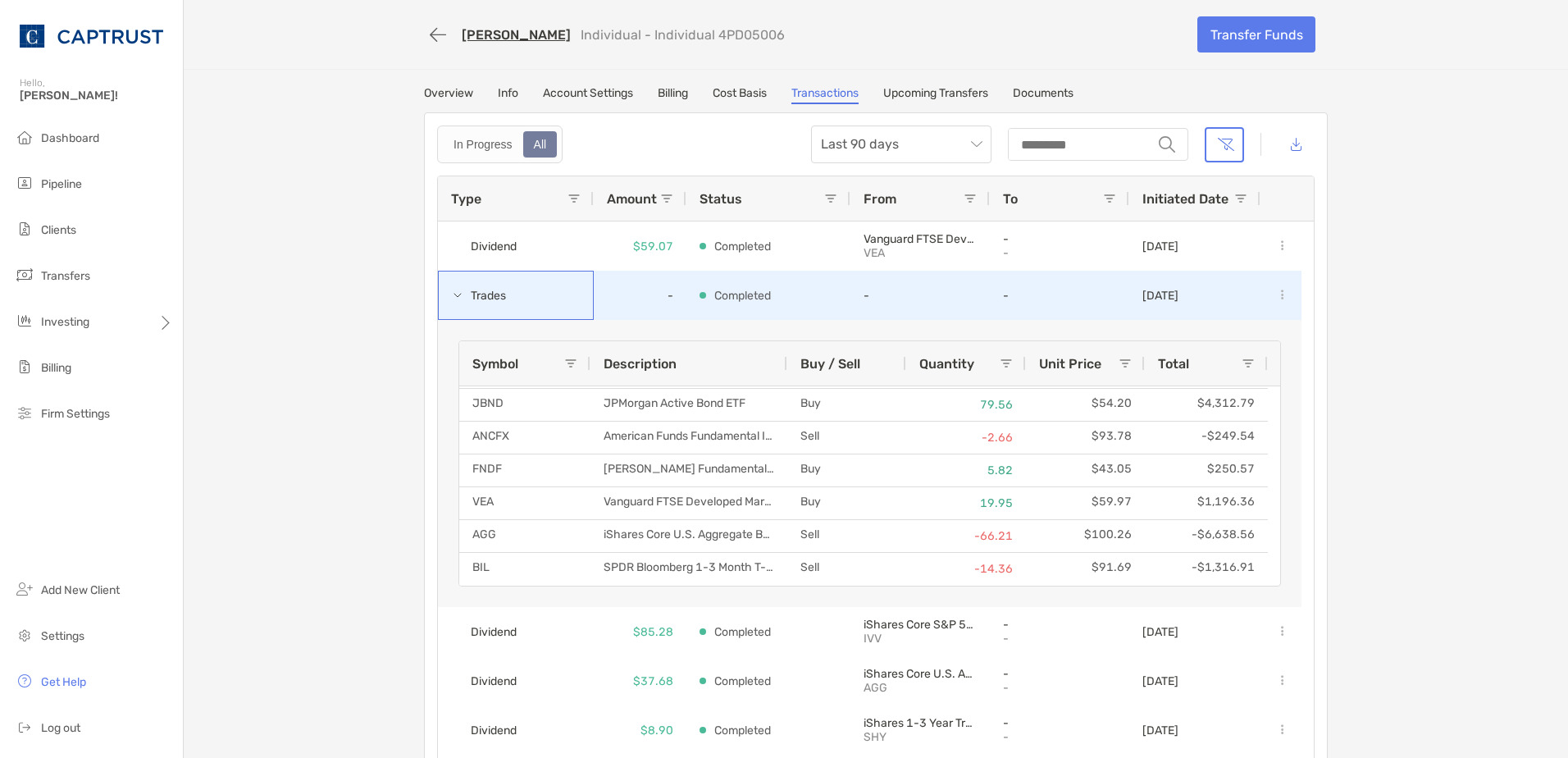
click at [451, 297] on span at bounding box center [458, 295] width 14 height 14
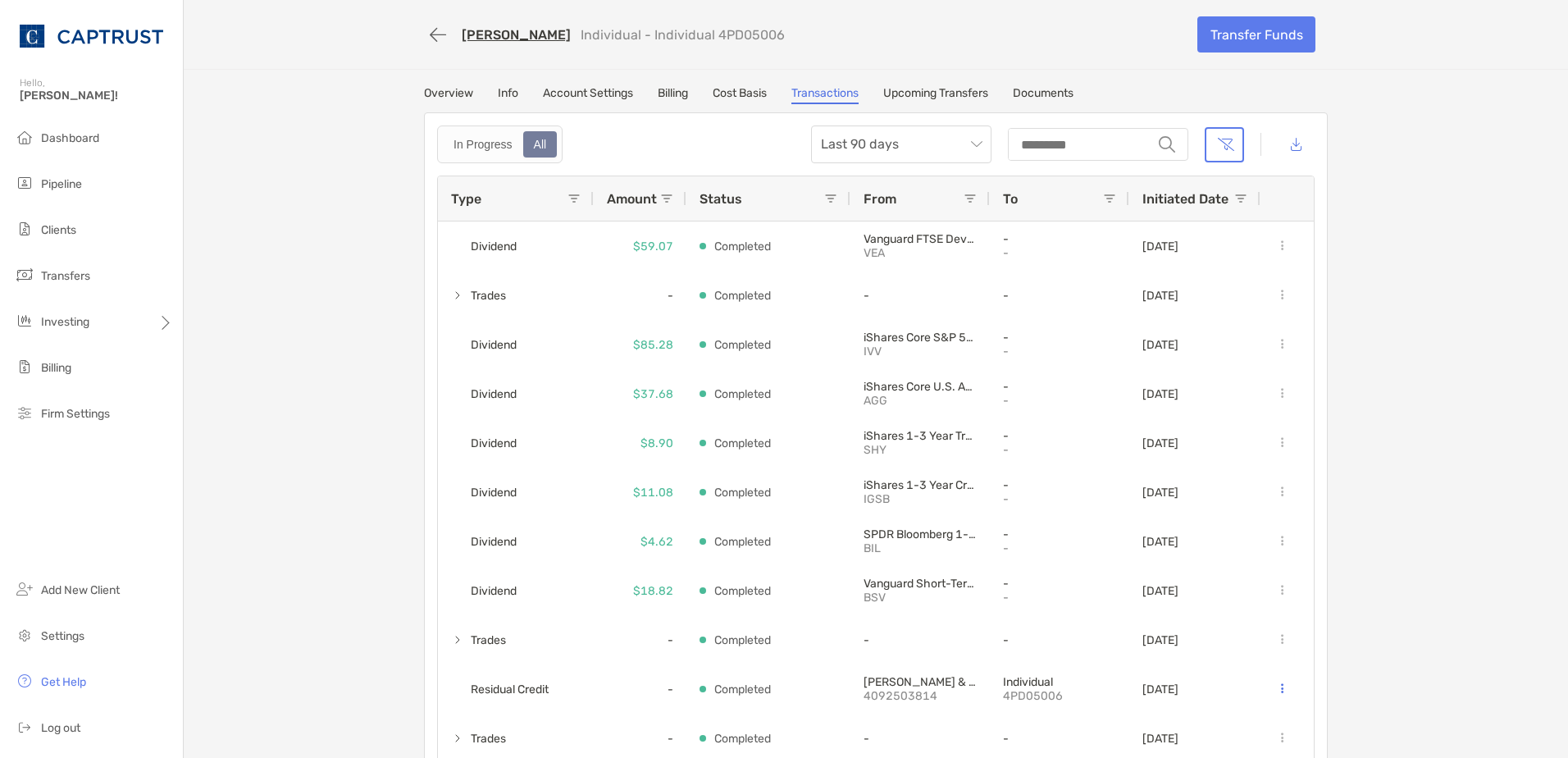
drag, startPoint x: 424, startPoint y: 94, endPoint x: 435, endPoint y: 95, distance: 11.0
click at [424, 94] on link "Overview" at bounding box center [448, 95] width 49 height 18
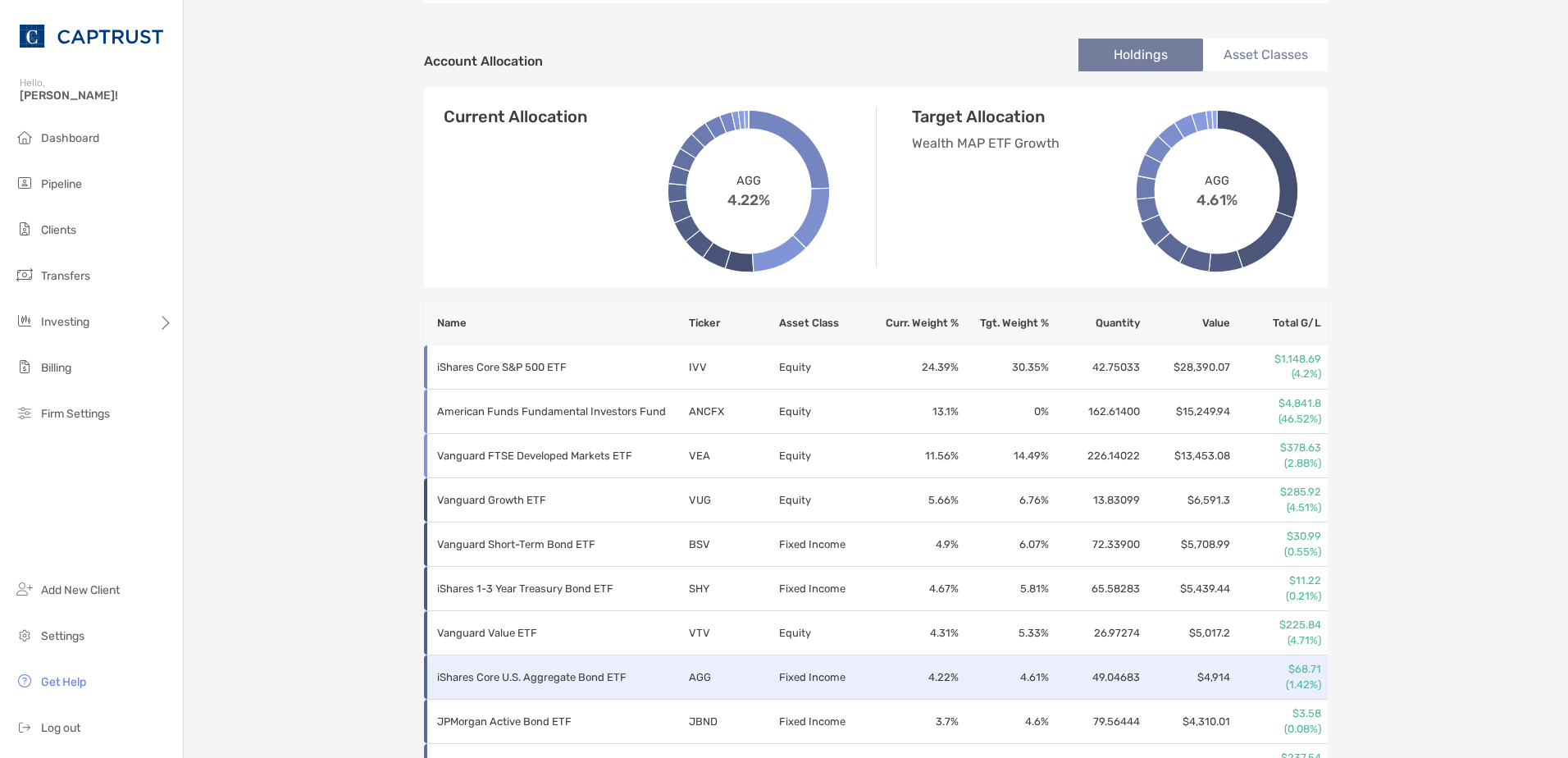
scroll to position [574, 0]
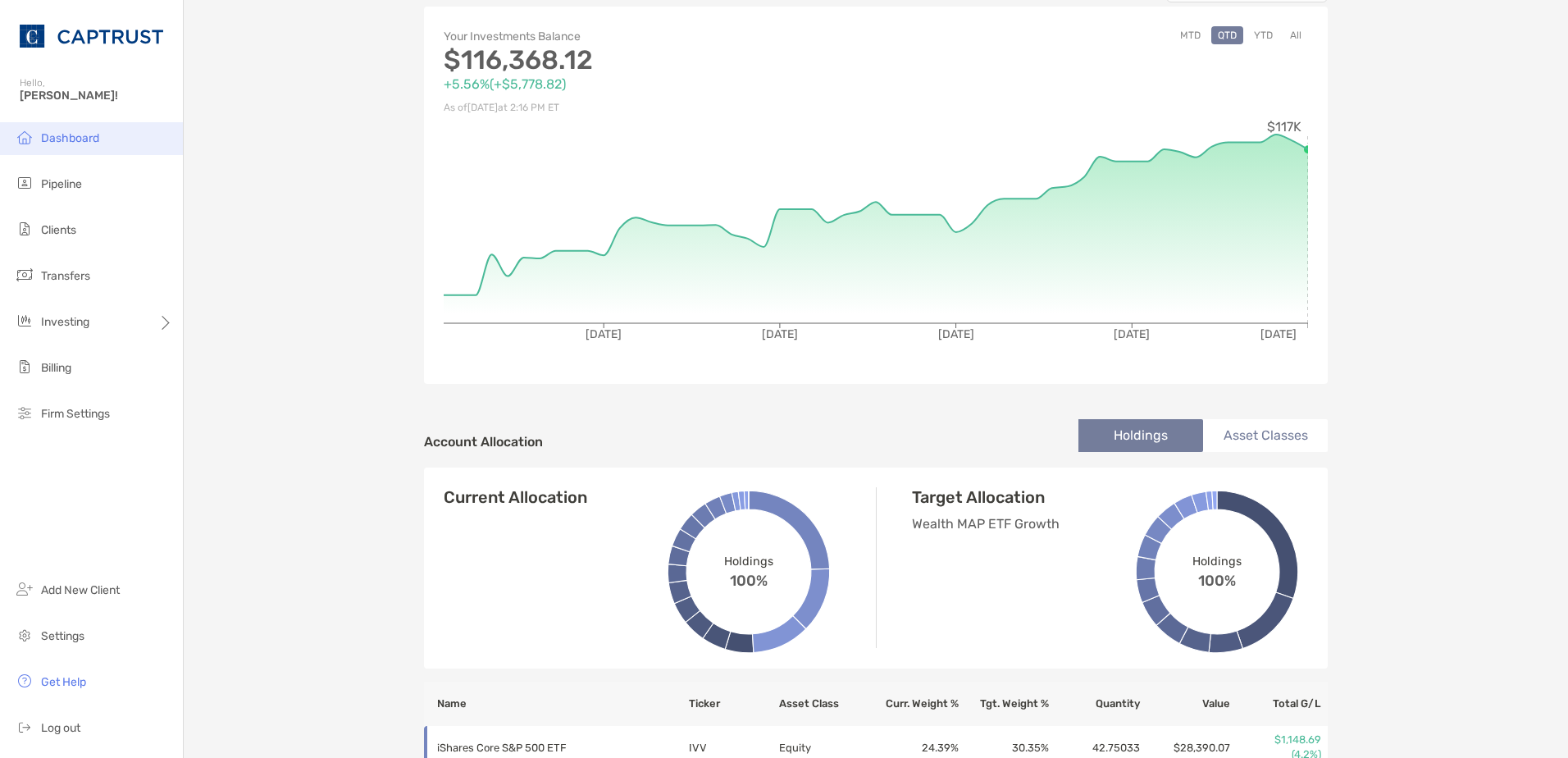
click at [75, 132] on span "Dashboard" at bounding box center [70, 138] width 58 height 14
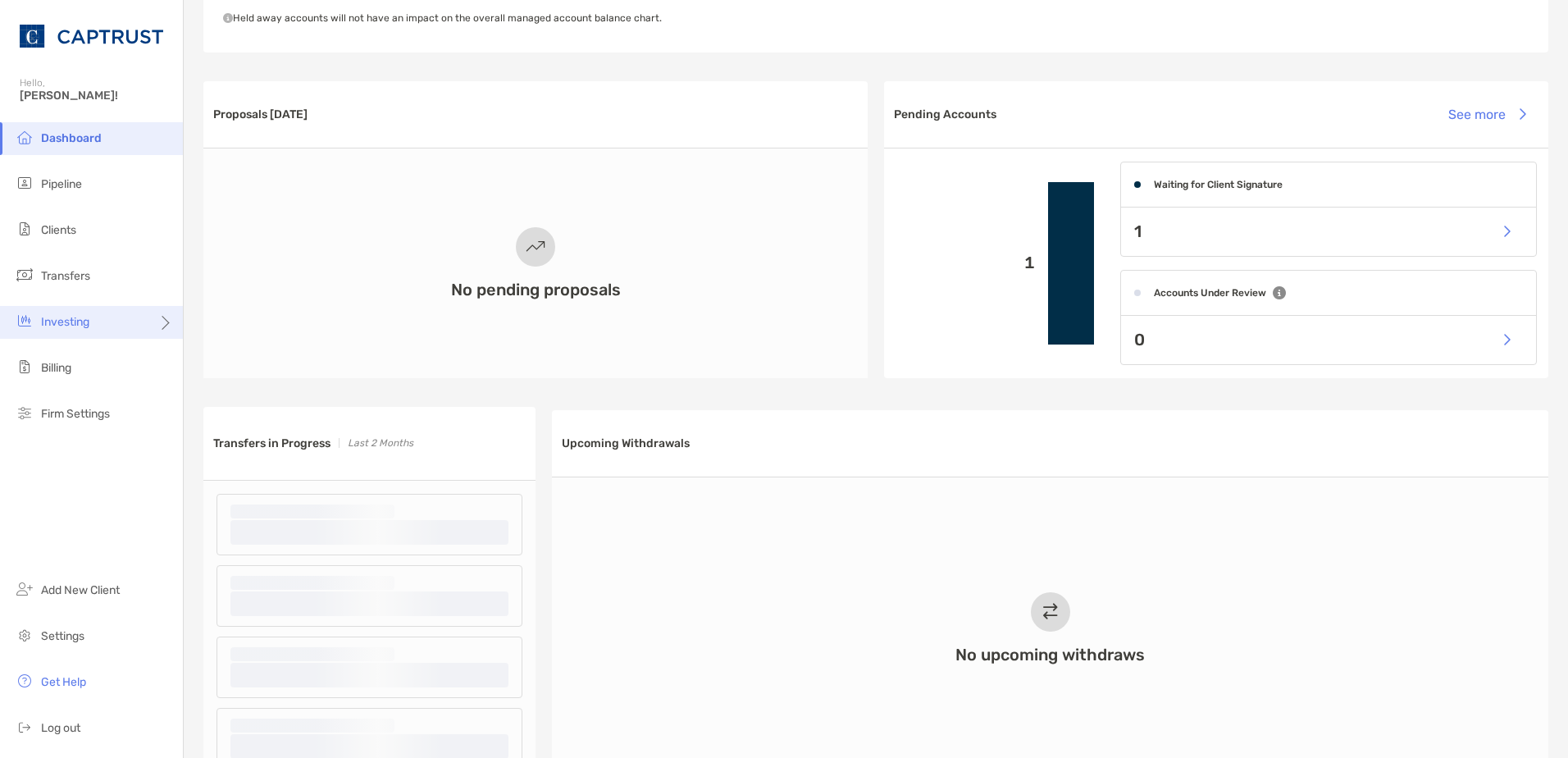
click at [103, 318] on div "Investing" at bounding box center [91, 322] width 183 height 33
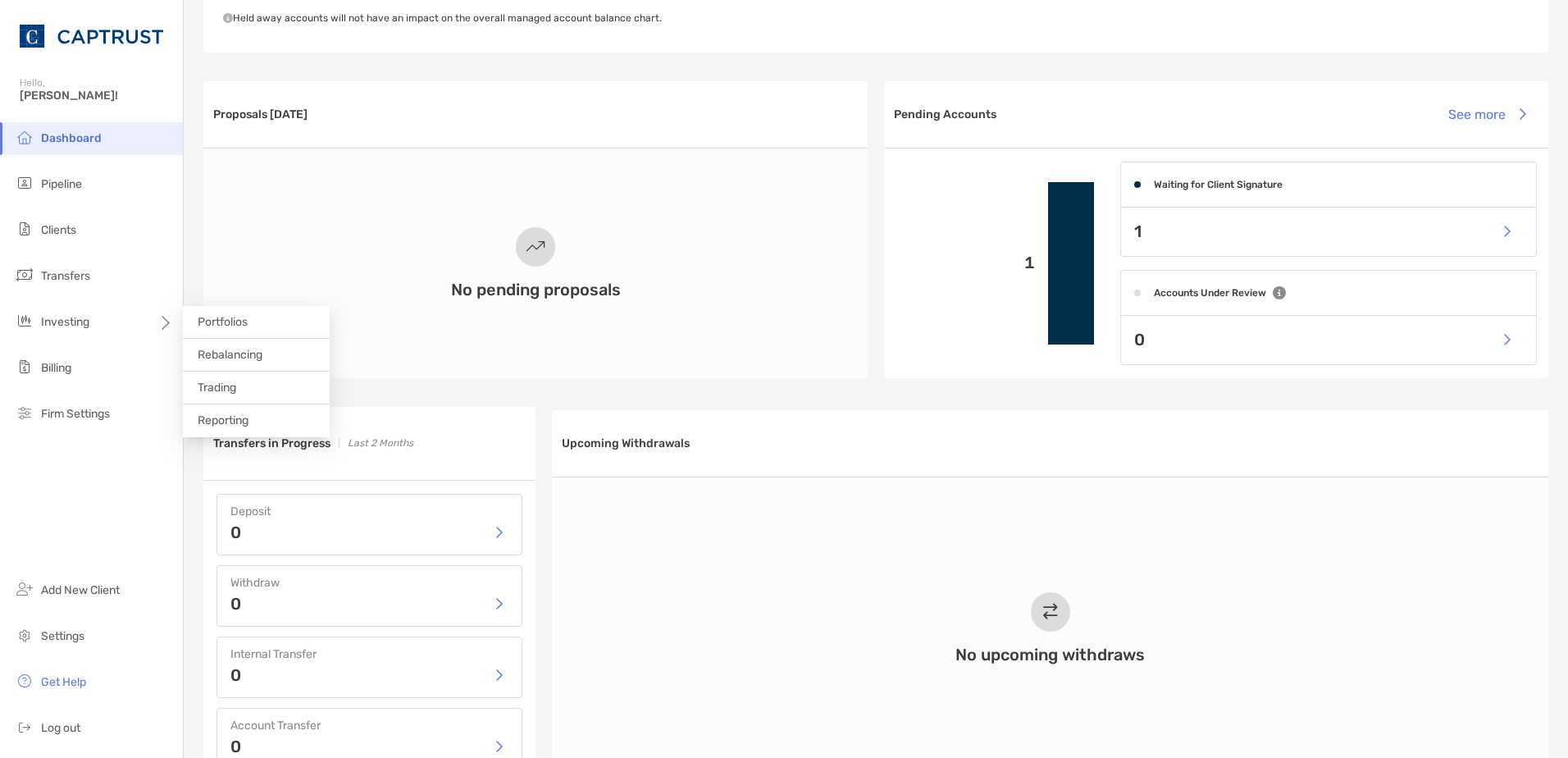
click at [261, 311] on li "Portfolios" at bounding box center [256, 322] width 147 height 33
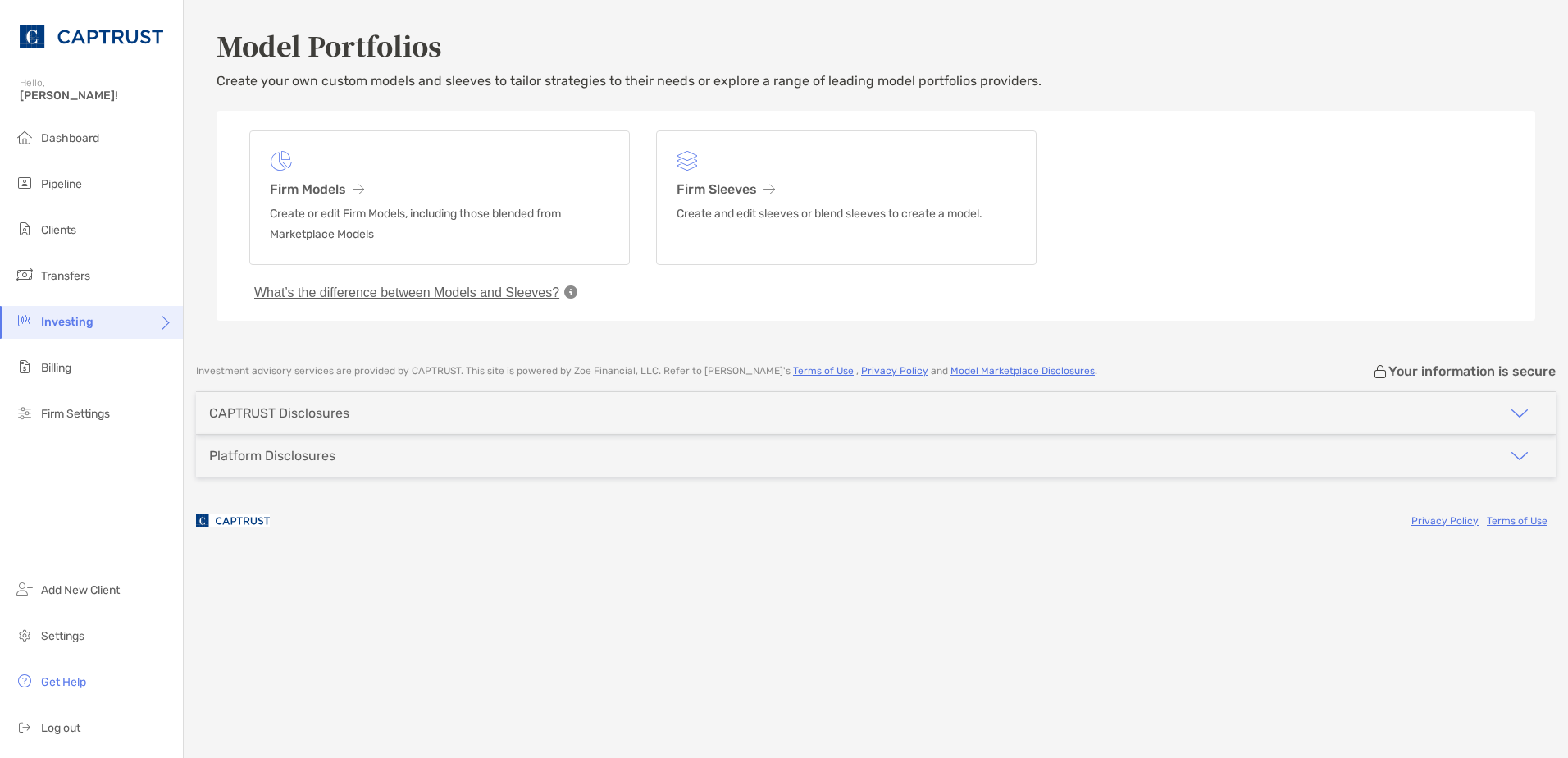
click at [105, 318] on div "Investing" at bounding box center [91, 322] width 183 height 33
click at [238, 395] on li "Trading" at bounding box center [256, 388] width 147 height 33
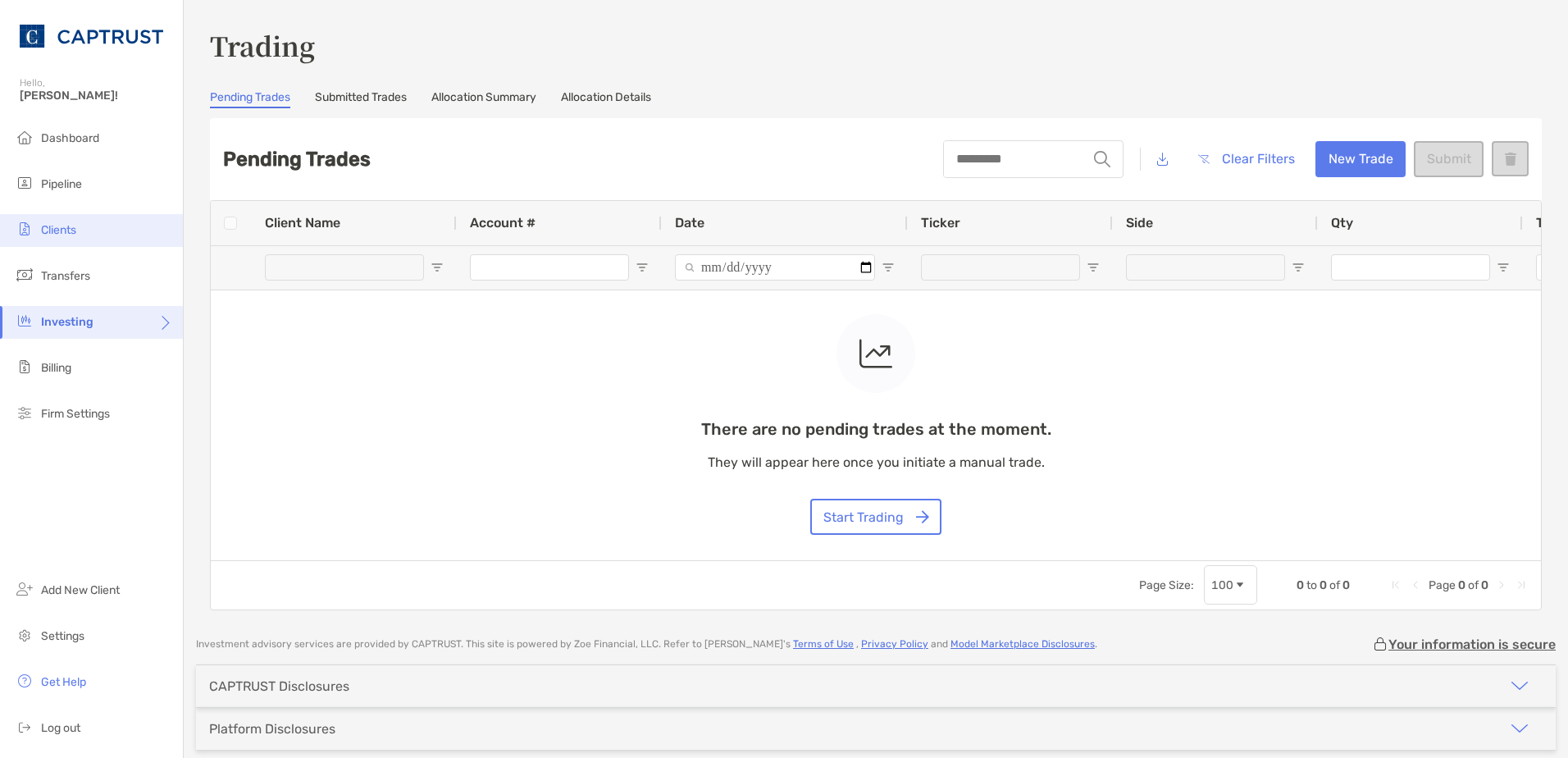
click at [93, 235] on li "Clients" at bounding box center [91, 230] width 183 height 33
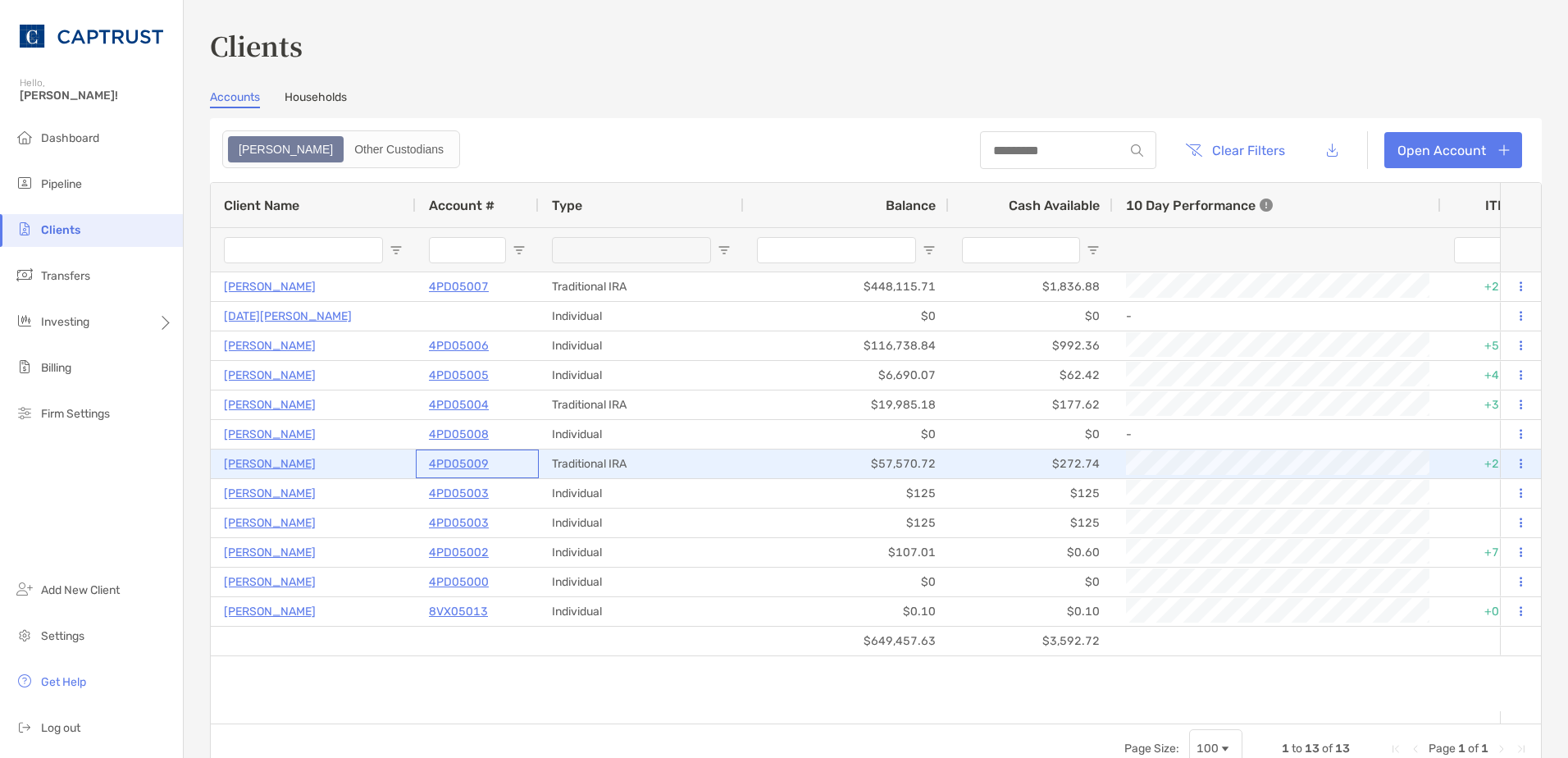
click at [471, 460] on p "4PD05009" at bounding box center [459, 464] width 60 height 20
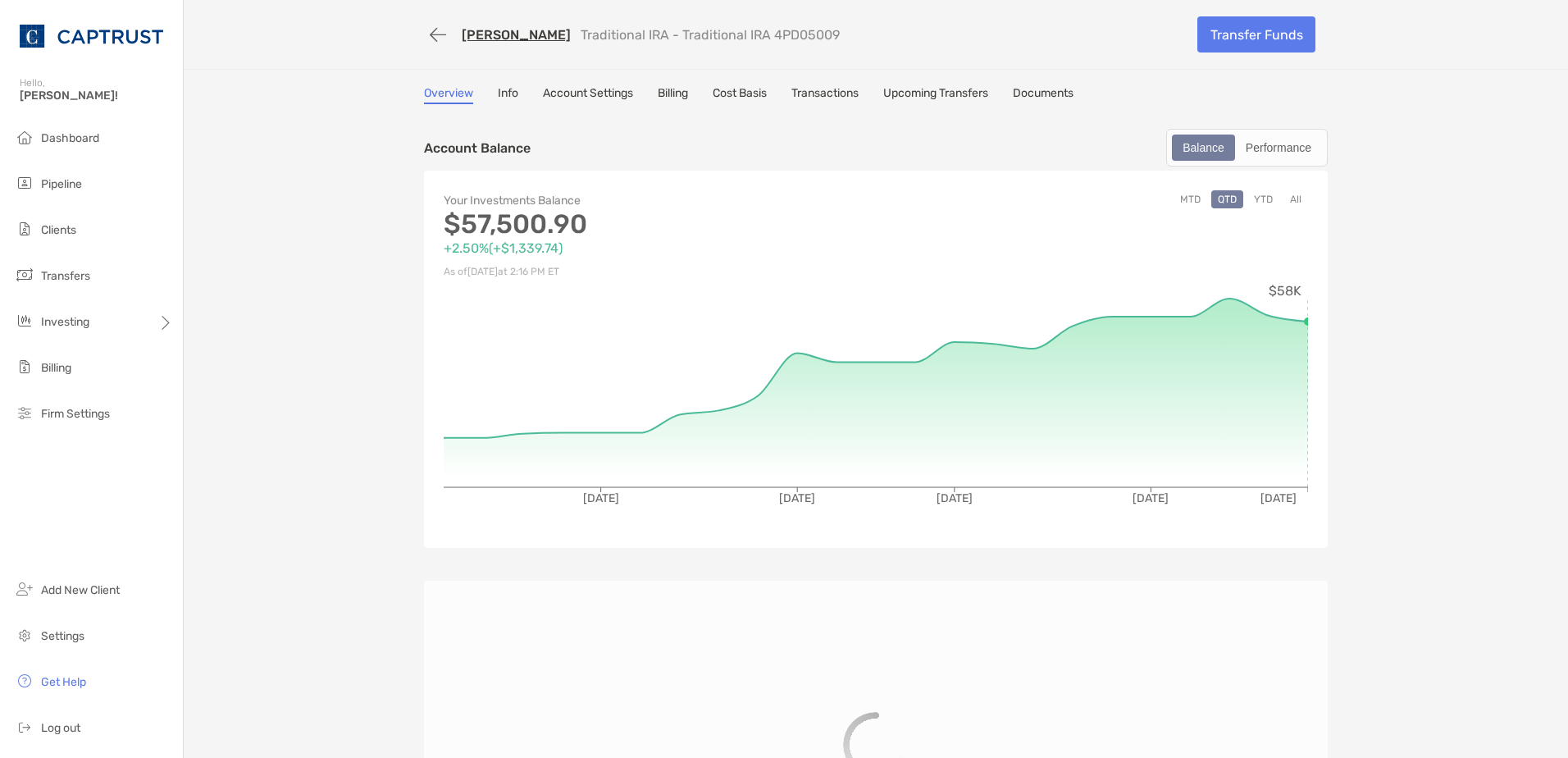
click at [567, 94] on link "Account Settings" at bounding box center [588, 95] width 90 height 18
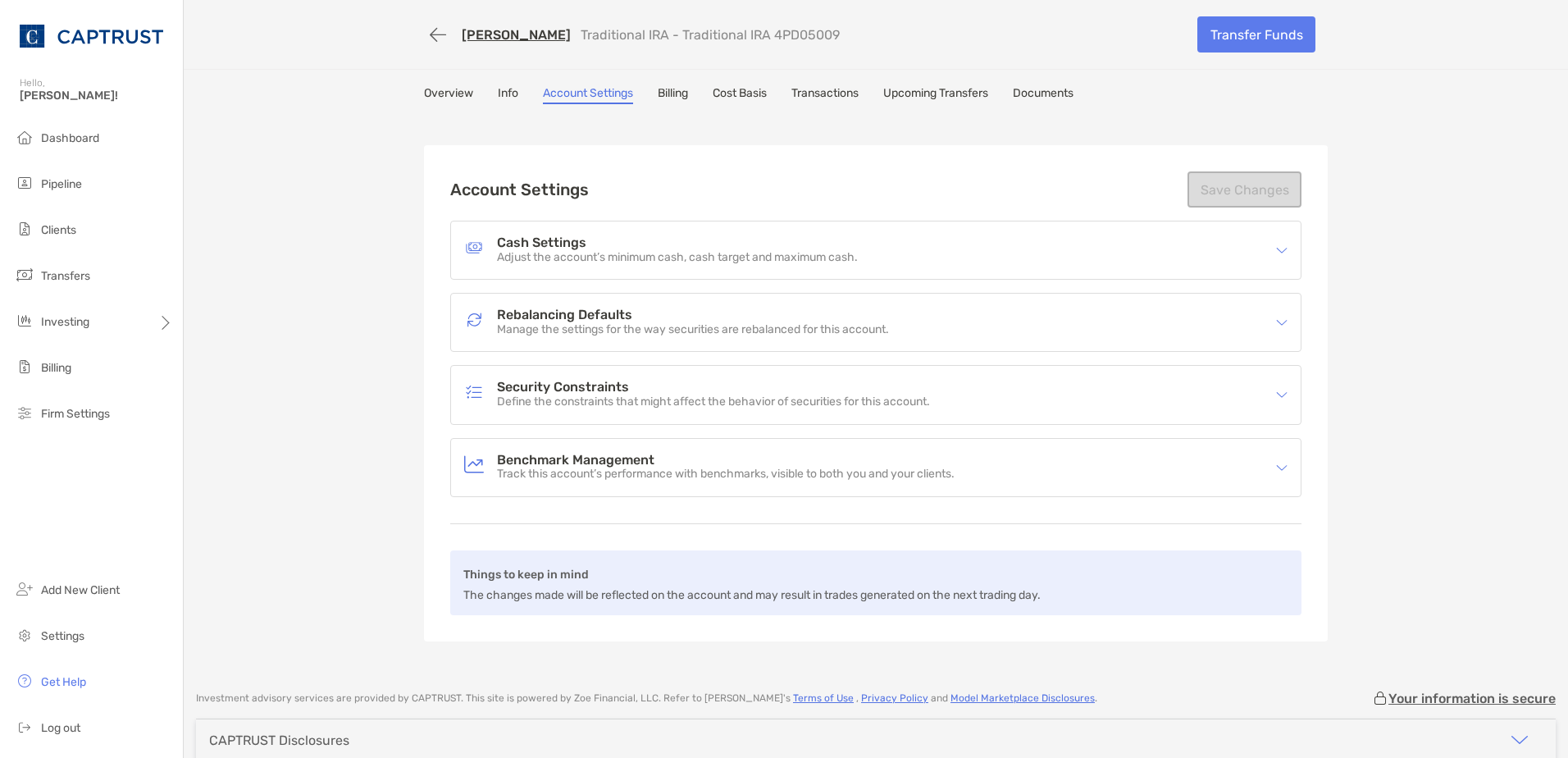
click at [528, 319] on h4 "Rebalancing Defaults" at bounding box center [692, 316] width 392 height 14
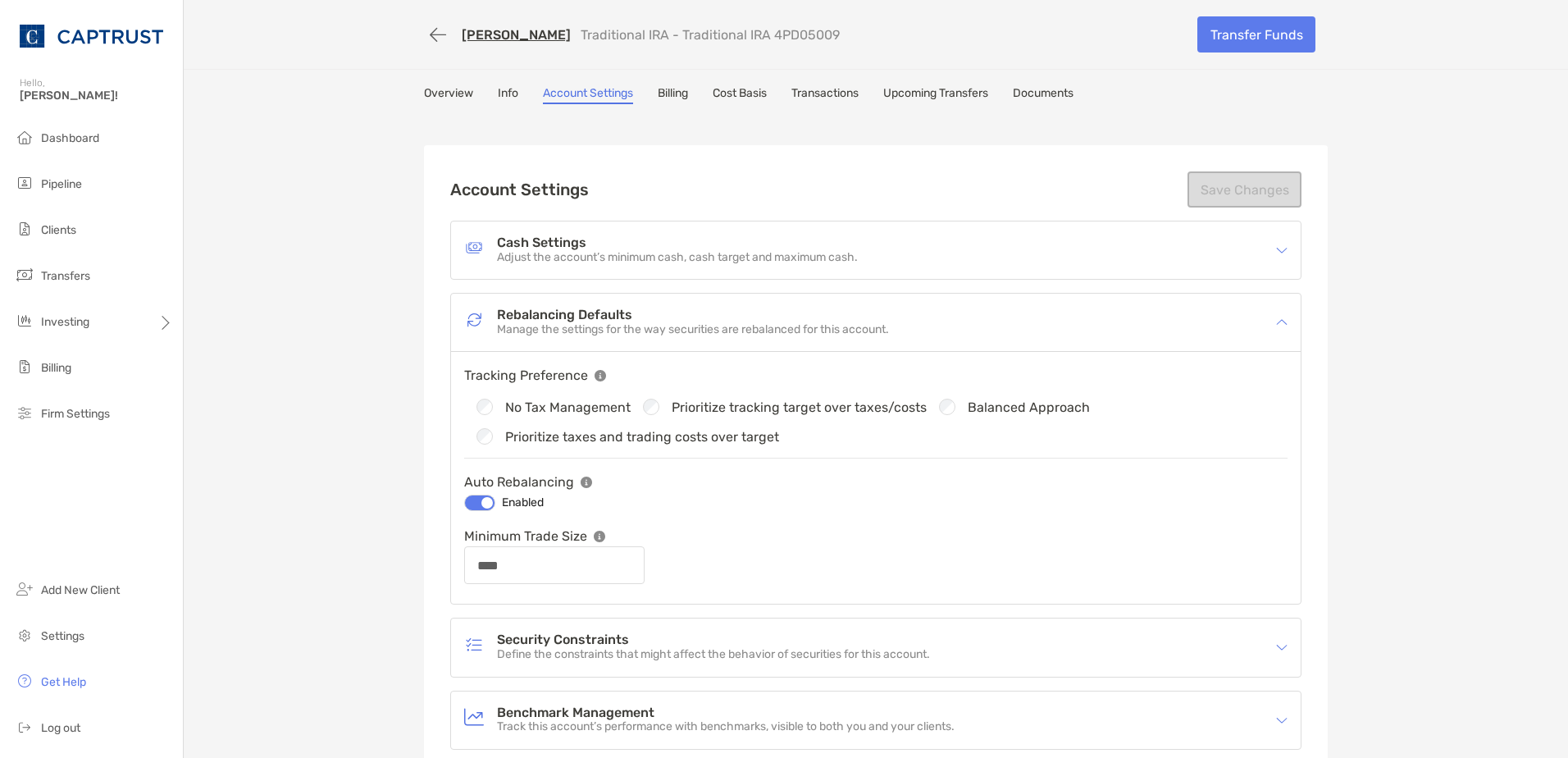
click at [851, 96] on link "Transactions" at bounding box center [825, 95] width 67 height 18
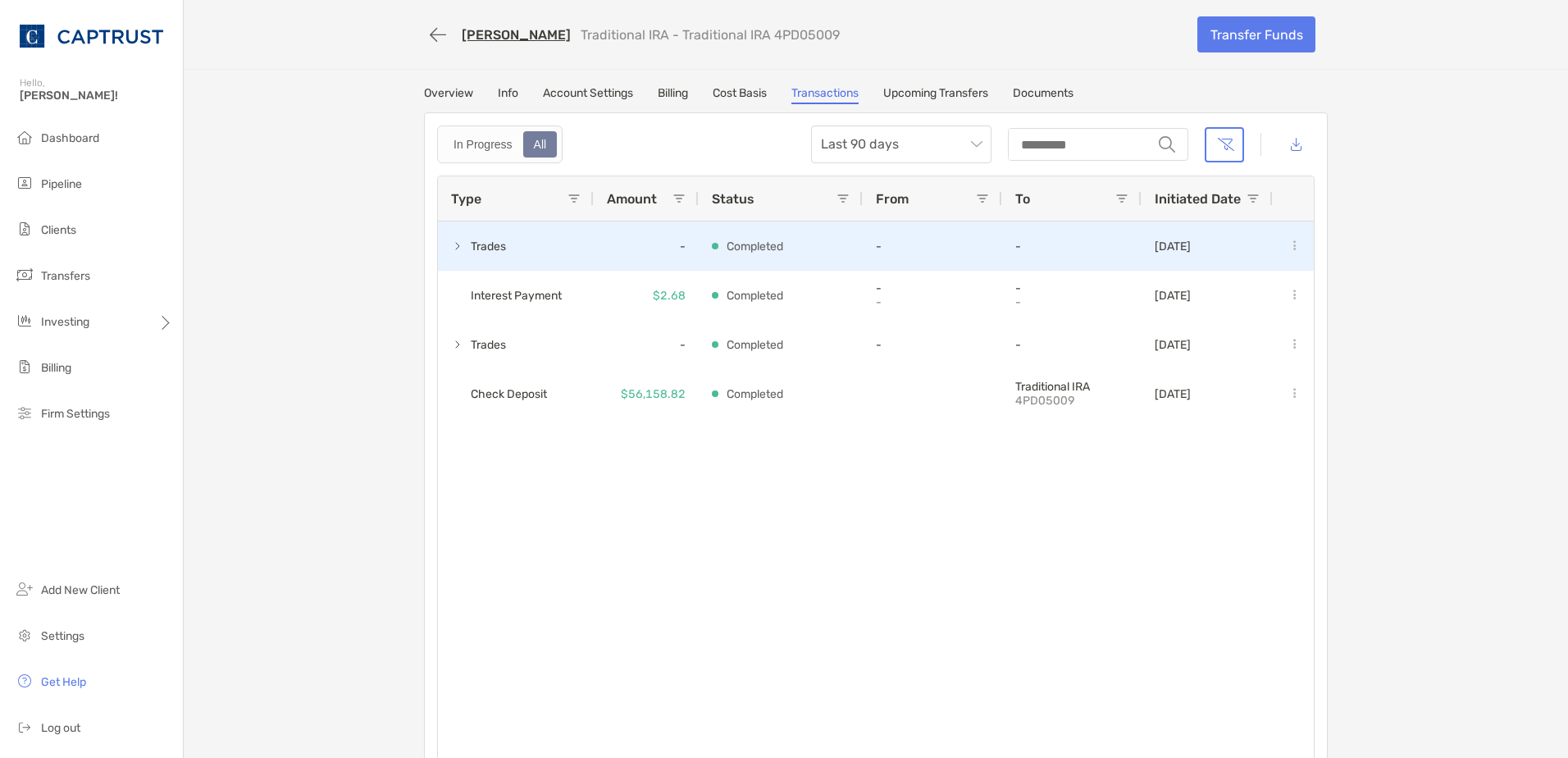
click at [451, 246] on span at bounding box center [458, 246] width 14 height 14
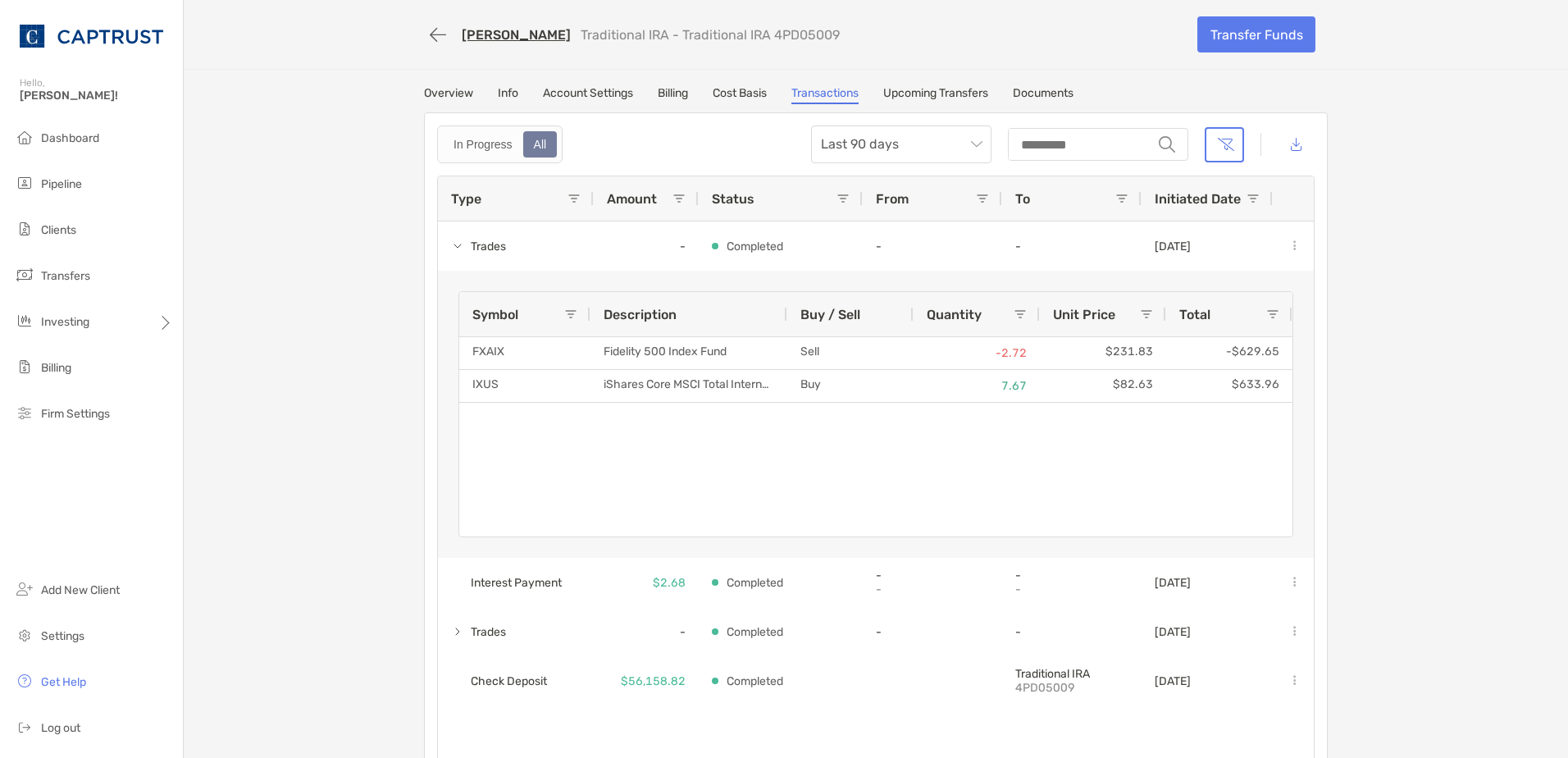
click at [450, 93] on link "Overview" at bounding box center [448, 95] width 49 height 18
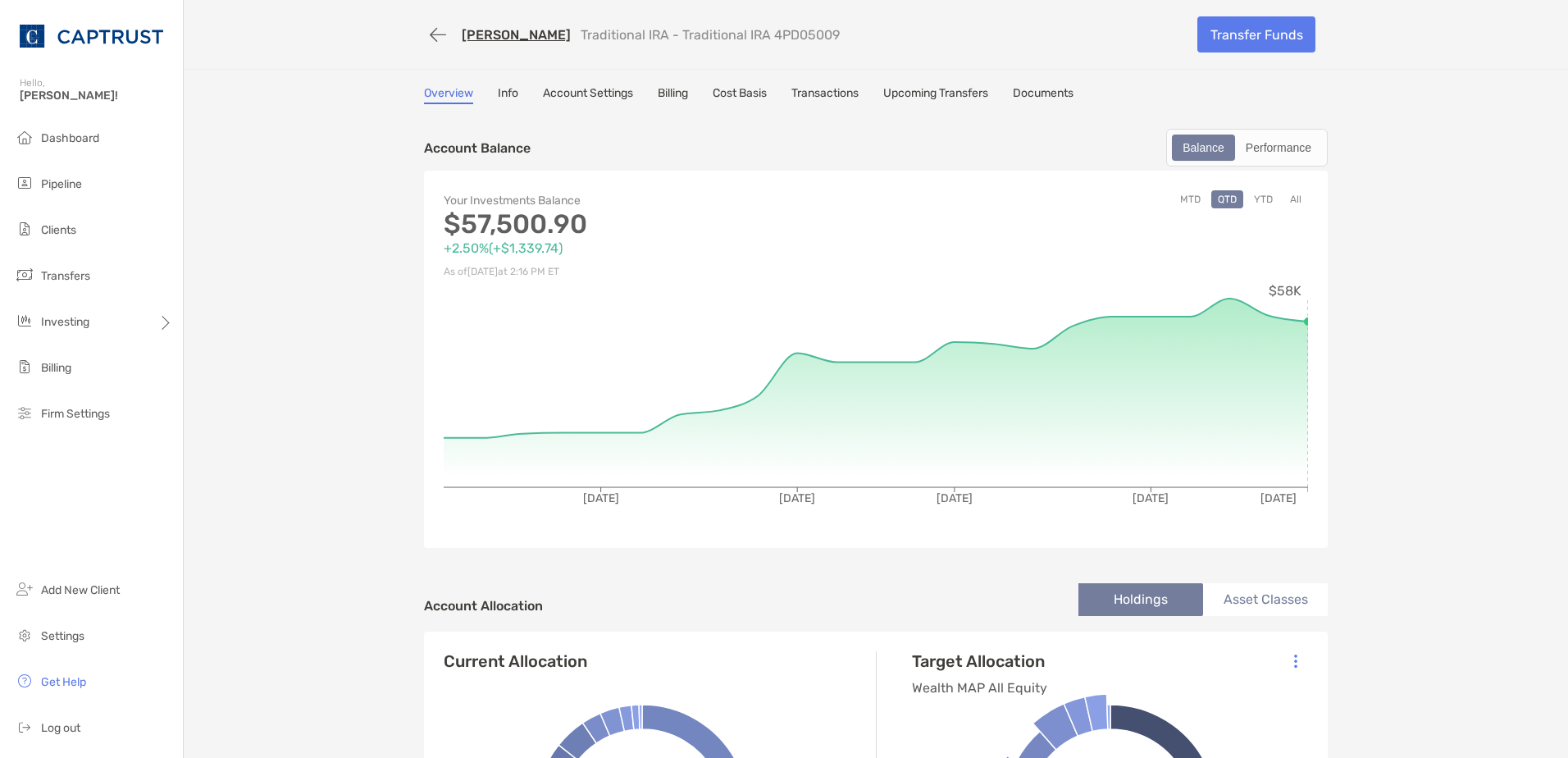
click at [795, 98] on link "Transactions" at bounding box center [825, 95] width 67 height 18
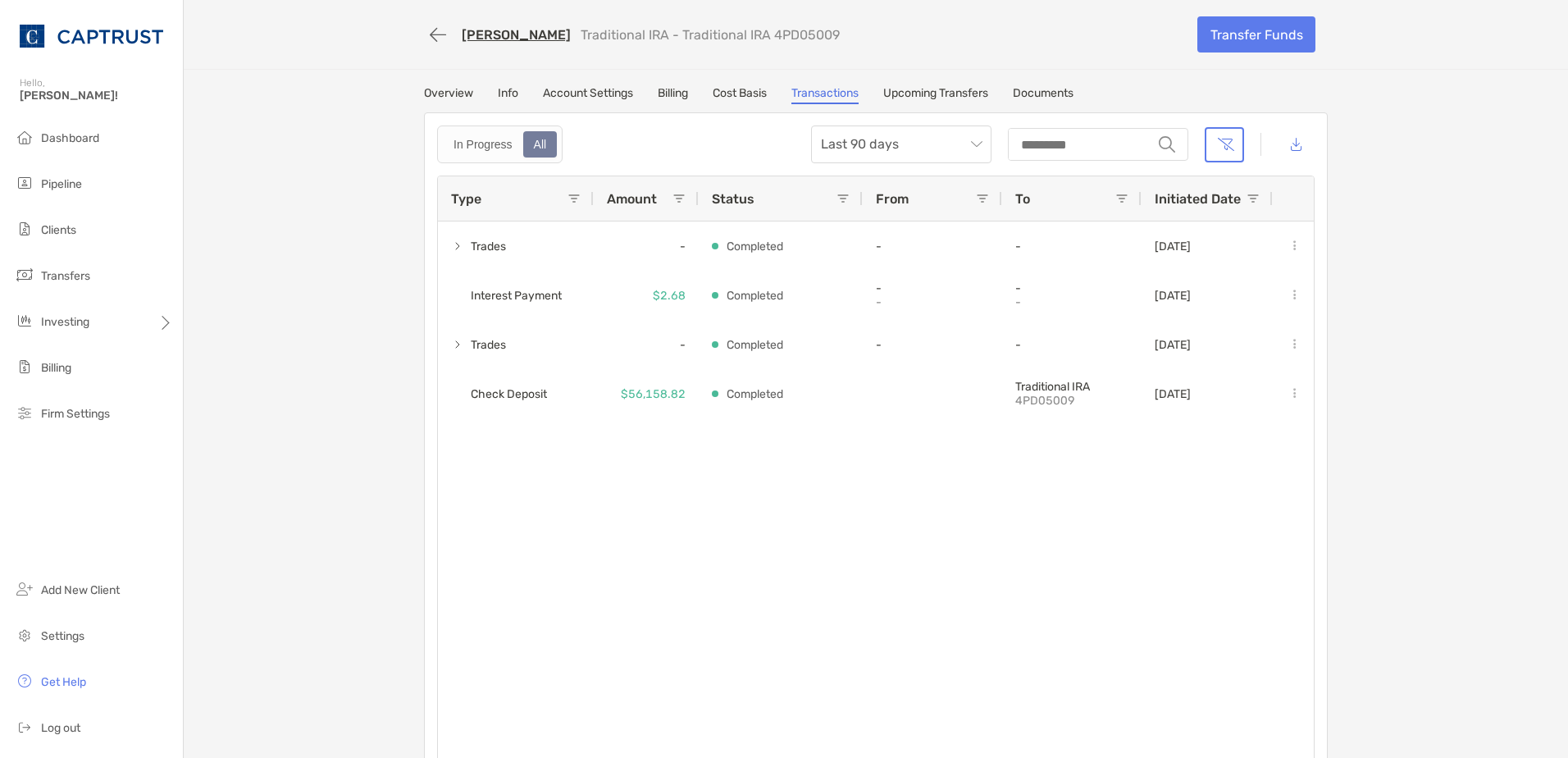
click at [563, 99] on link "Account Settings" at bounding box center [588, 95] width 90 height 18
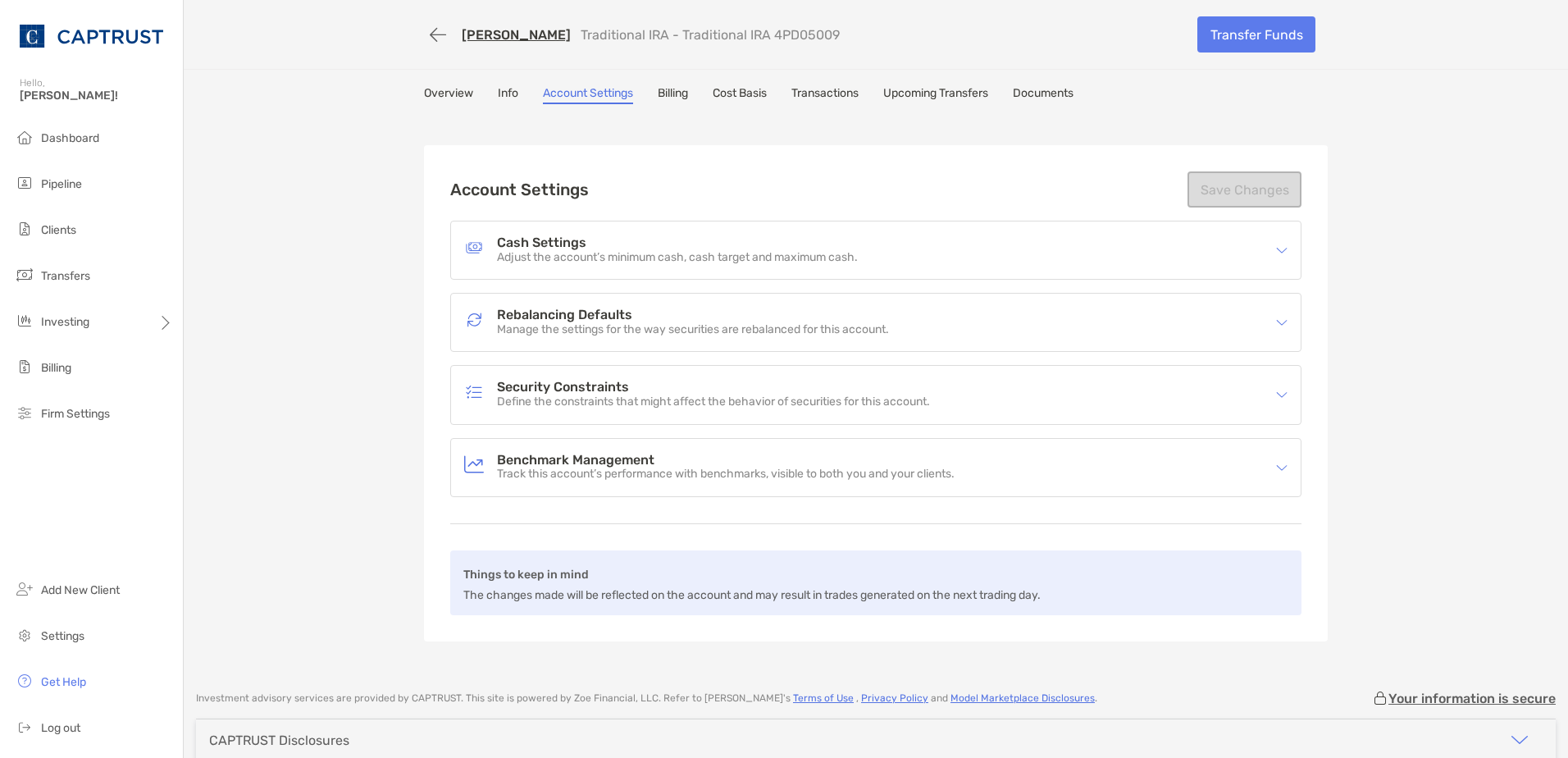
click at [628, 397] on p "Define the constraints that might affect the behavior of securities for this ac…" at bounding box center [712, 402] width 433 height 14
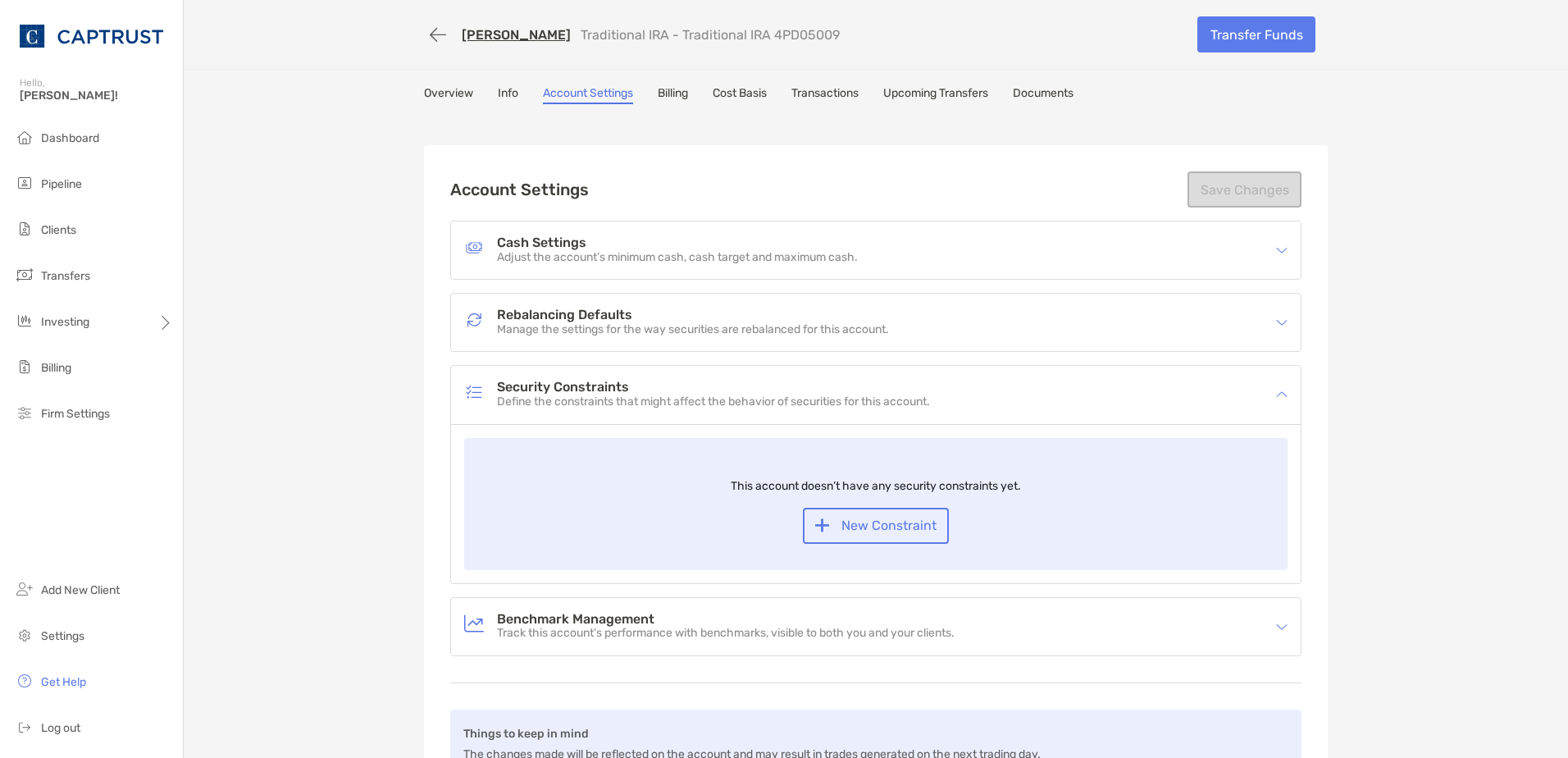
click at [631, 399] on p "Define the constraints that might affect the behavior of securities for this ac…" at bounding box center [712, 402] width 433 height 14
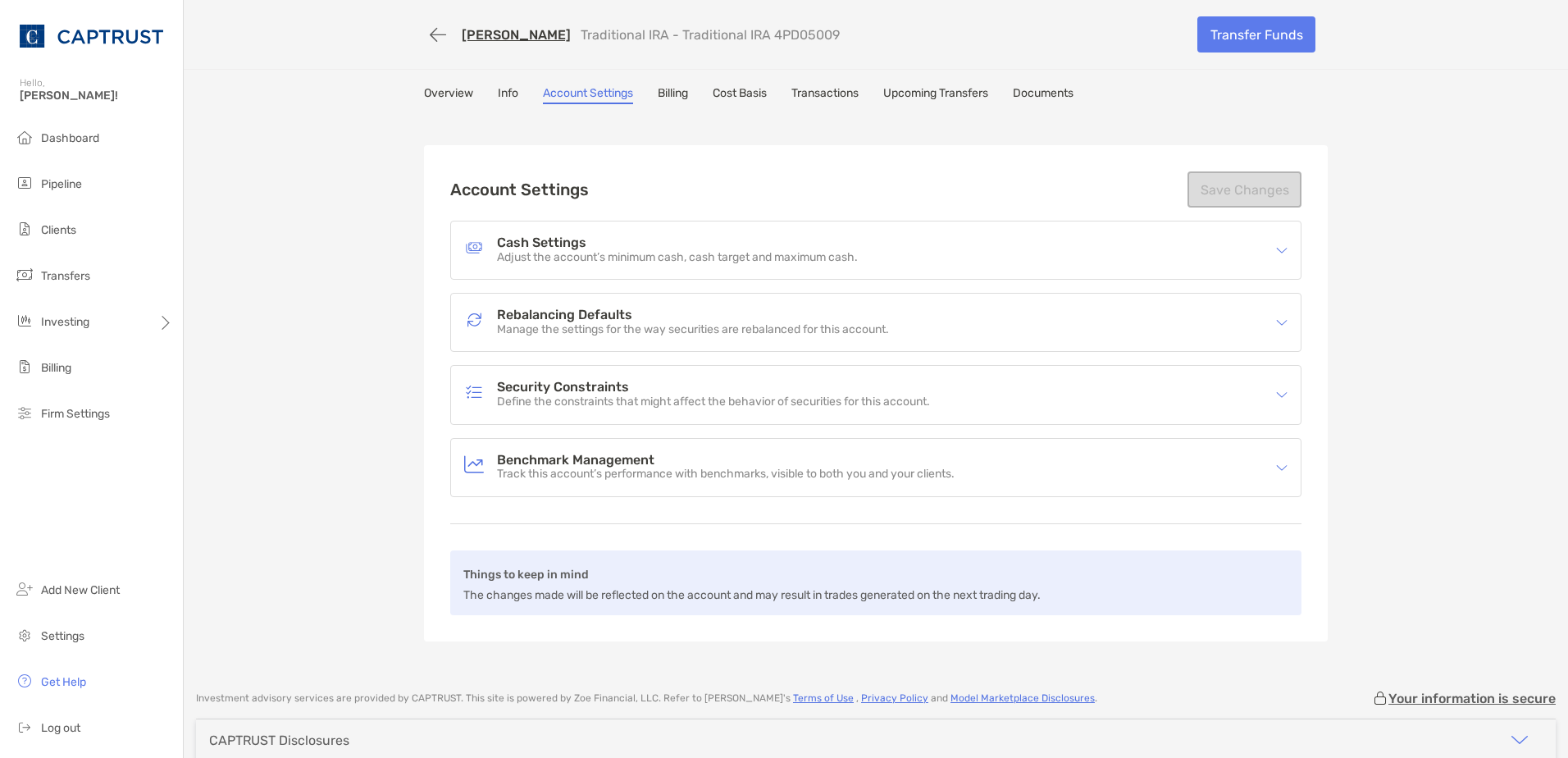
click at [627, 481] on p "Track this account’s performance with benchmarks, visible to both you and your …" at bounding box center [725, 474] width 458 height 14
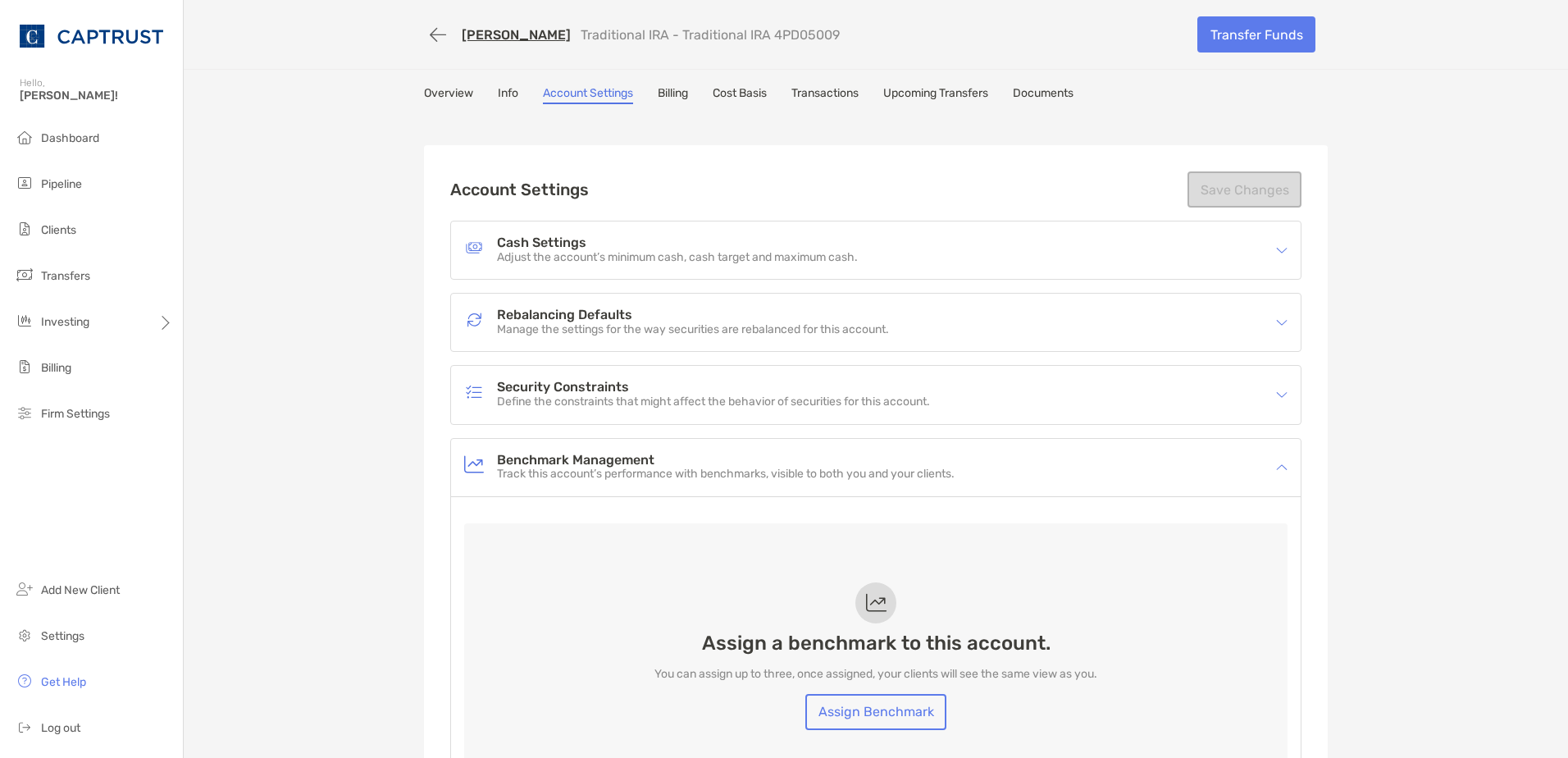
click at [628, 476] on p "Track this account’s performance with benchmarks, visible to both you and your …" at bounding box center [725, 474] width 458 height 14
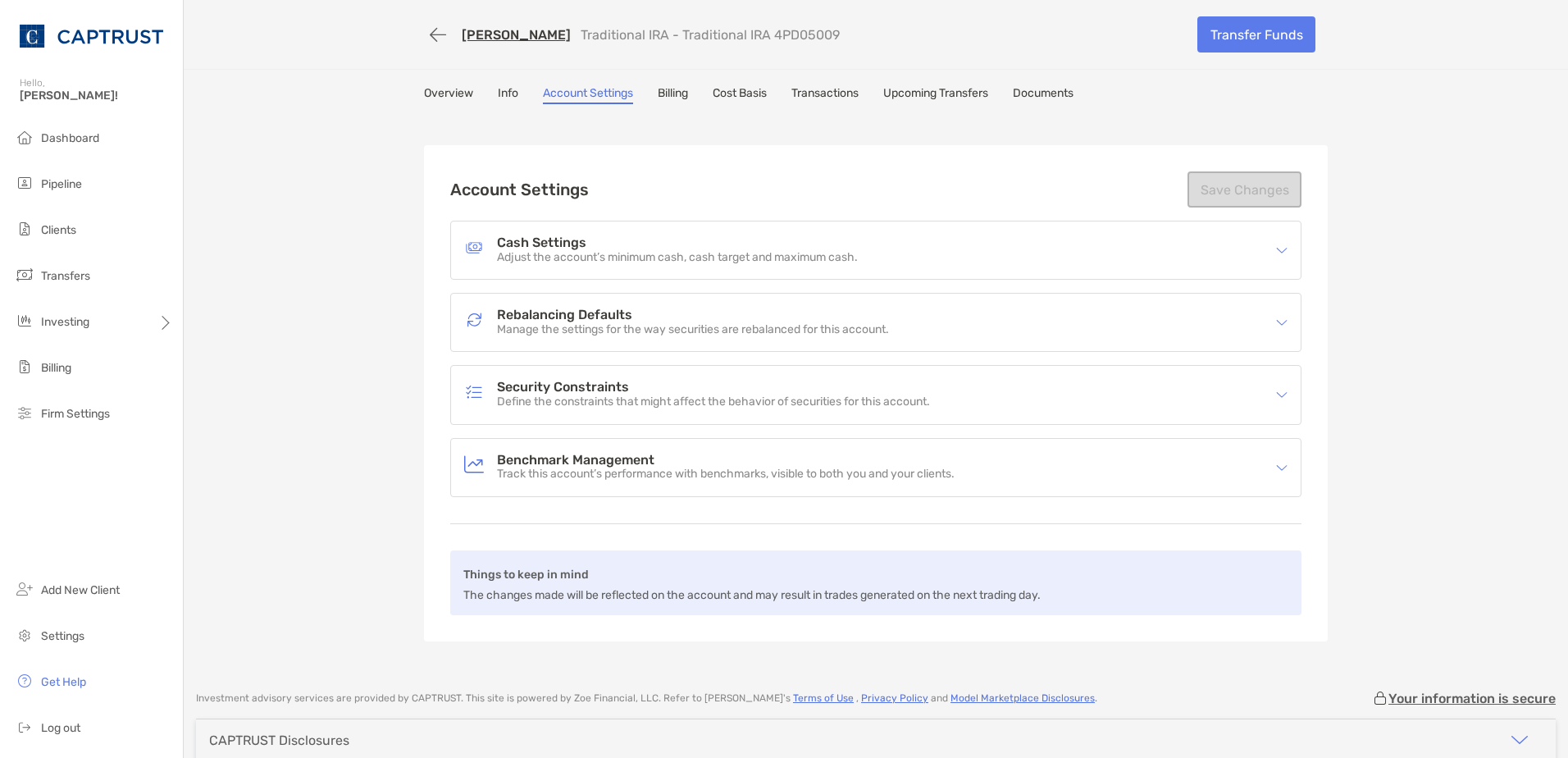
click at [600, 320] on h4 "Rebalancing Defaults" at bounding box center [692, 316] width 392 height 14
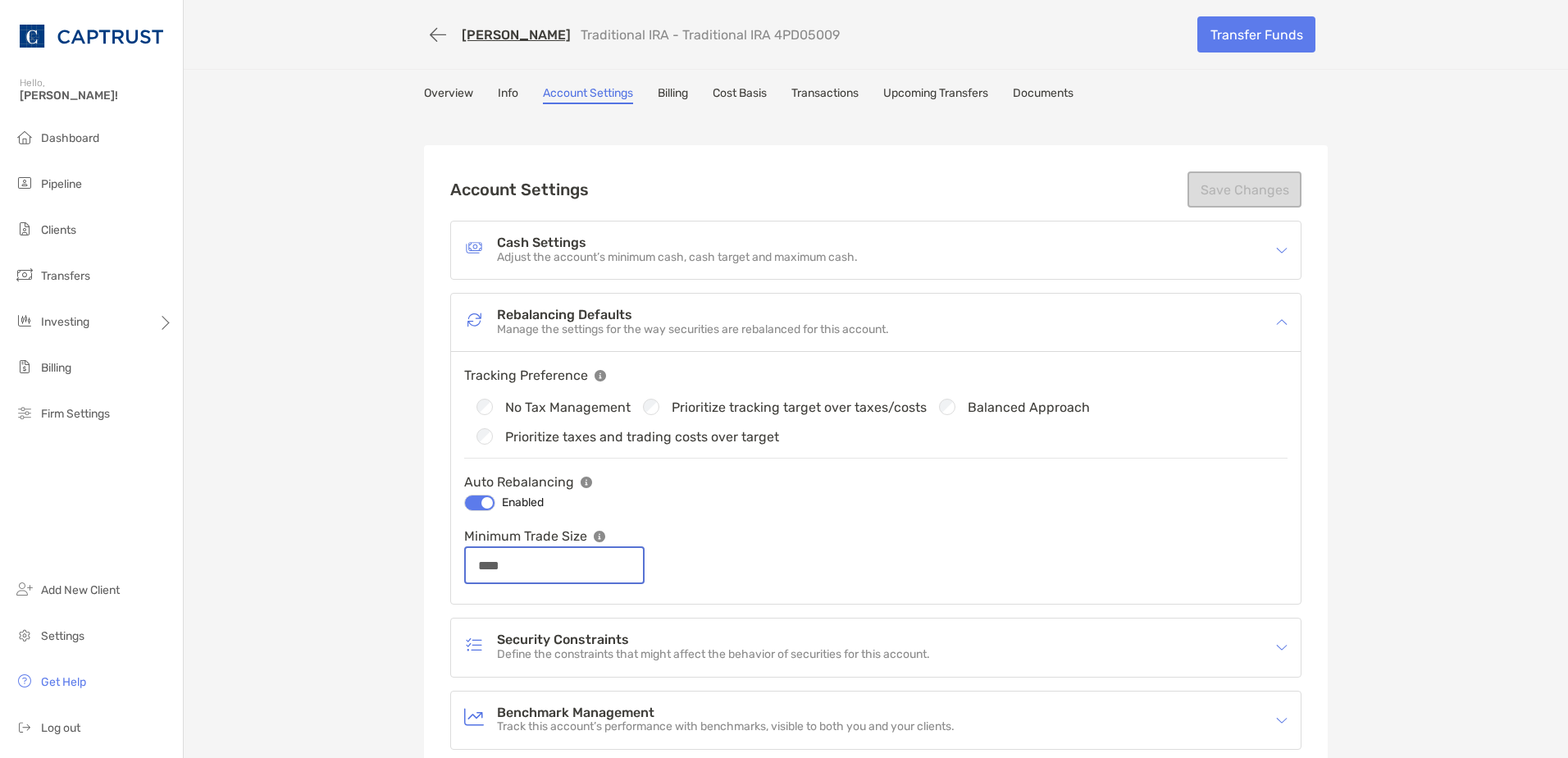
click at [534, 559] on input "****" at bounding box center [554, 565] width 177 height 14
type input "****"
click at [844, 545] on div "Minimum Trade Size ****" at bounding box center [876, 555] width 824 height 58
click at [453, 91] on link "Overview" at bounding box center [448, 95] width 49 height 18
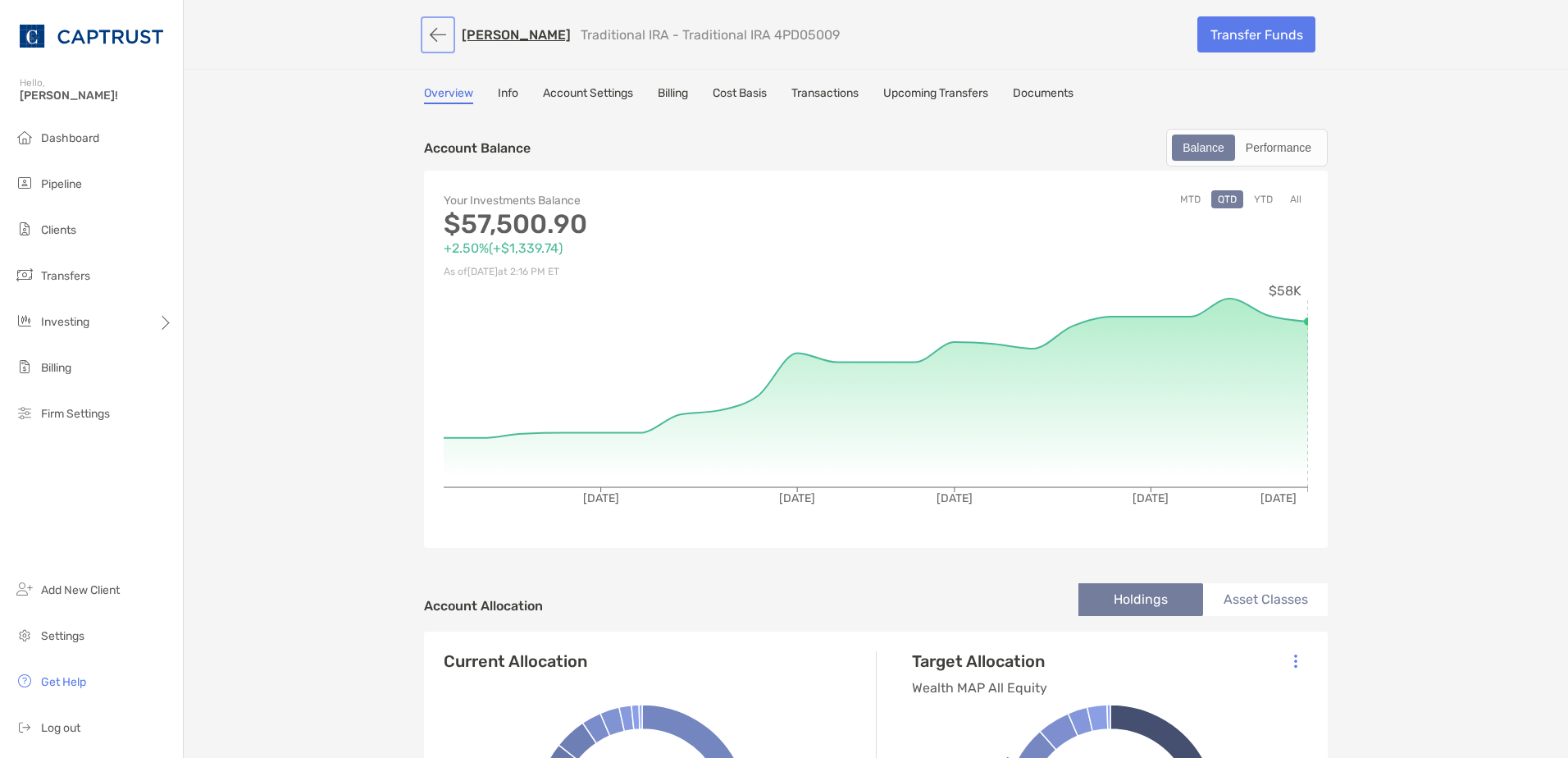
click at [431, 37] on button "button" at bounding box center [437, 34] width 28 height 30
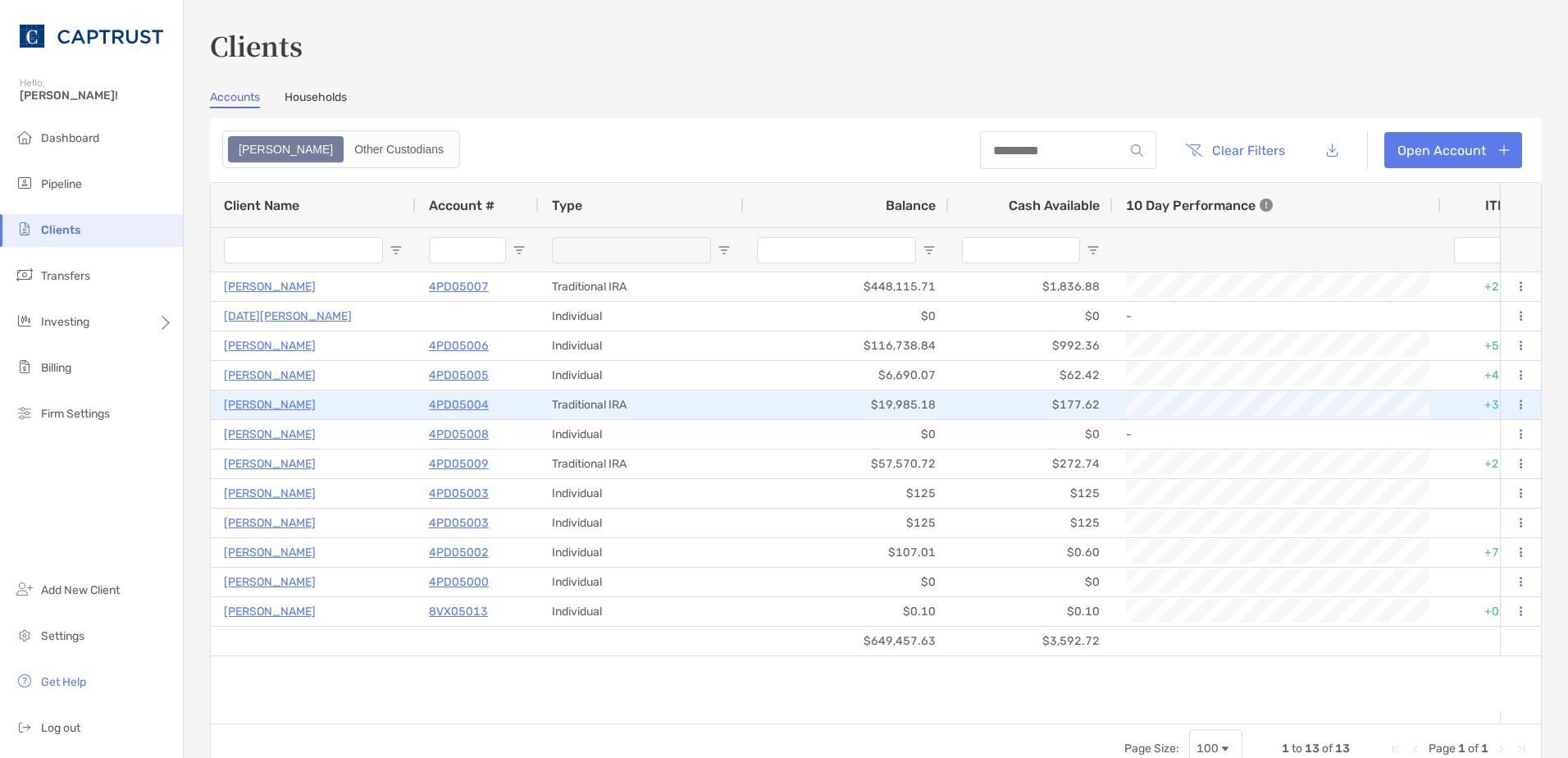
click at [480, 400] on p "4PD05004" at bounding box center [459, 405] width 60 height 20
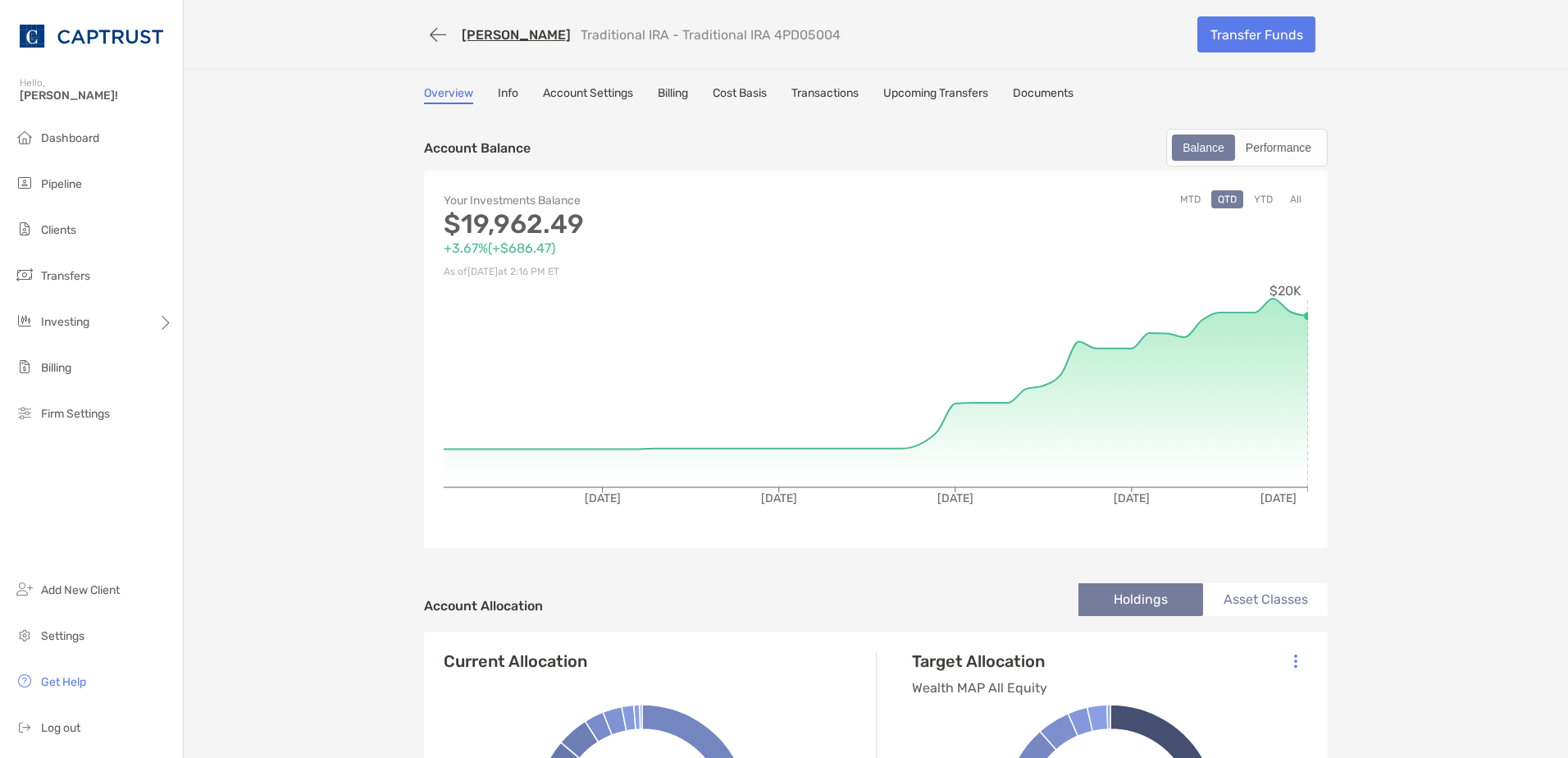
click at [820, 104] on link "Transactions" at bounding box center [825, 95] width 67 height 18
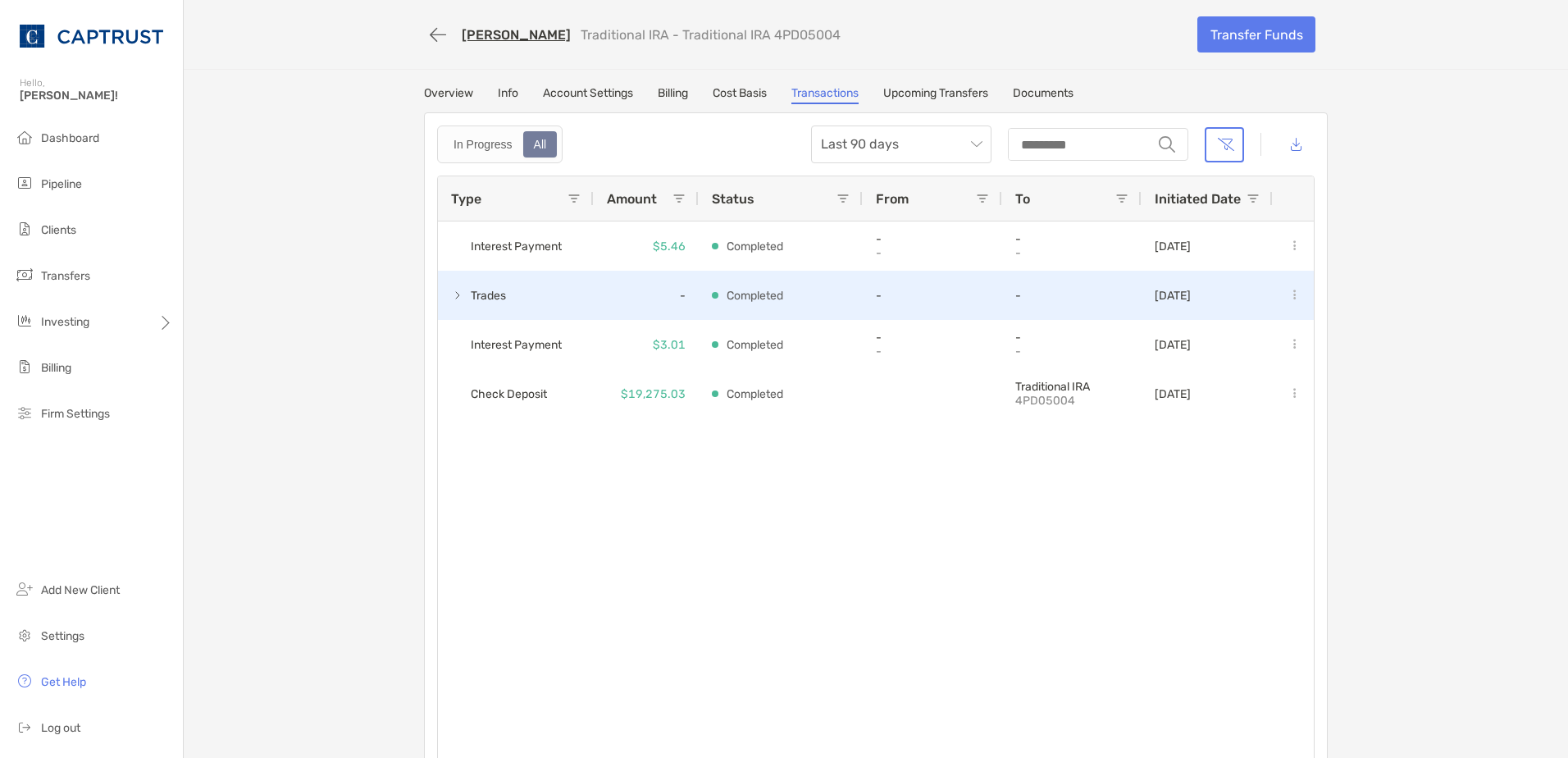
click at [456, 290] on span at bounding box center [458, 295] width 14 height 14
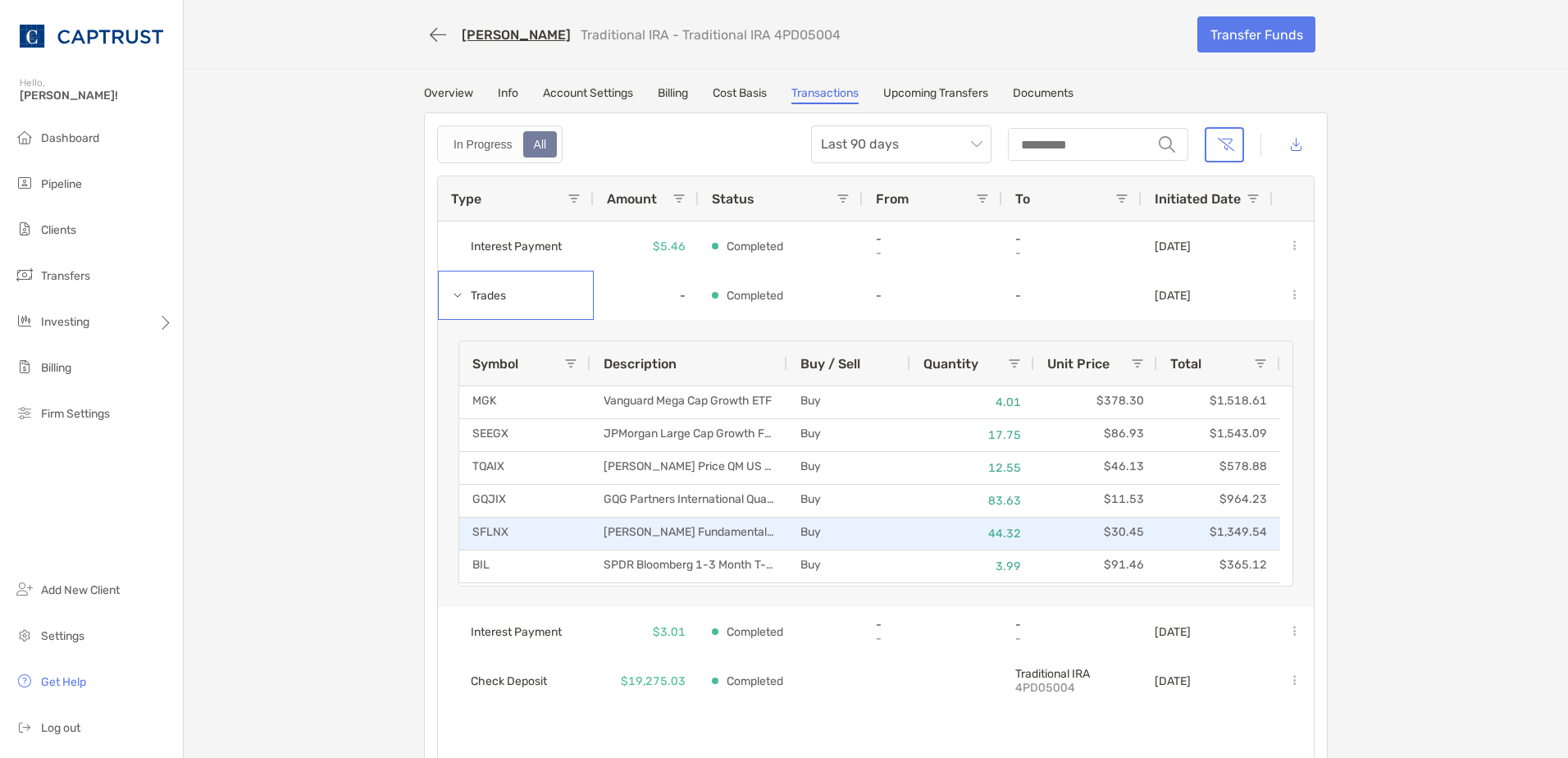
scroll to position [82, 0]
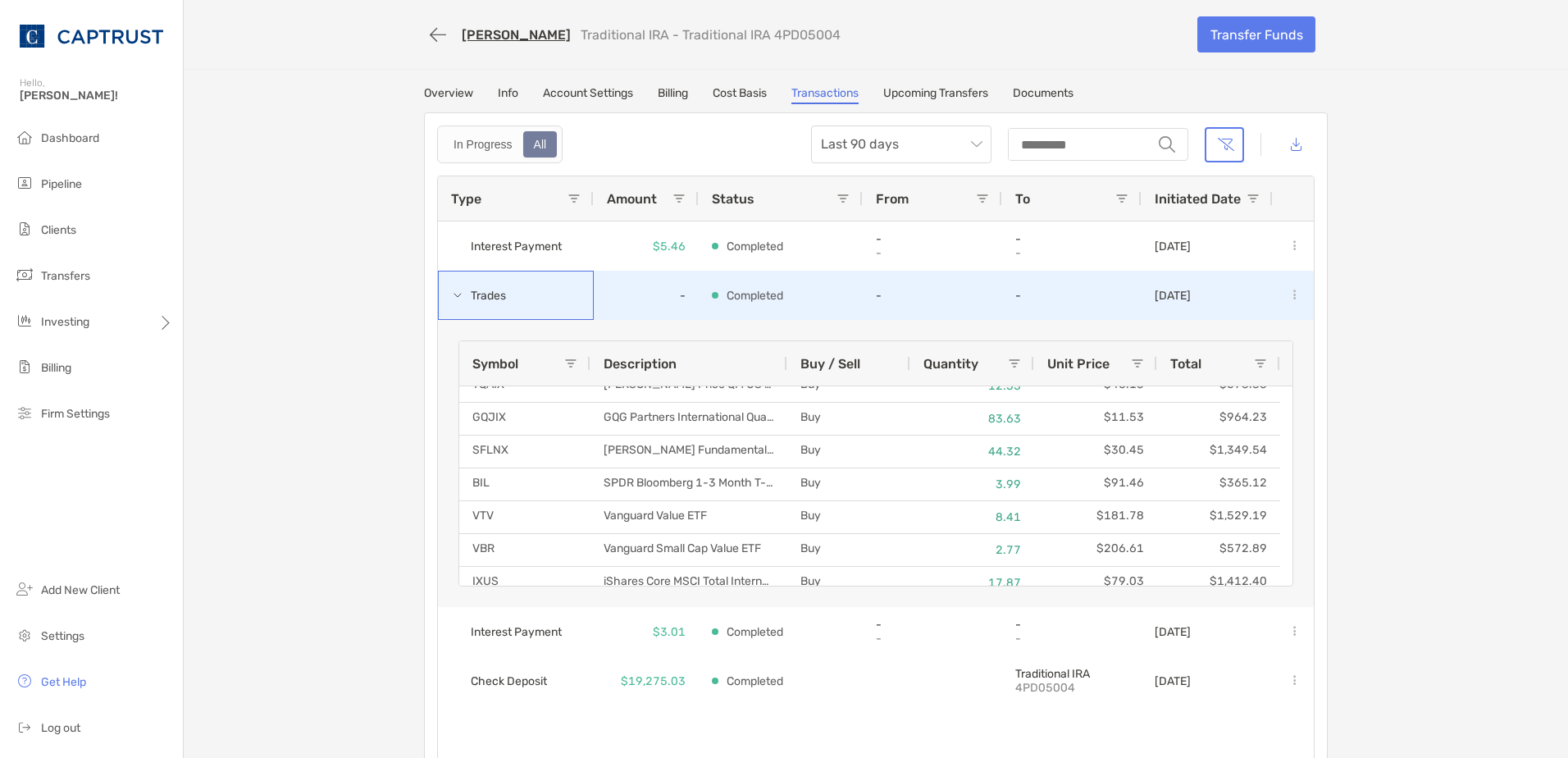
click at [451, 295] on span at bounding box center [458, 295] width 14 height 14
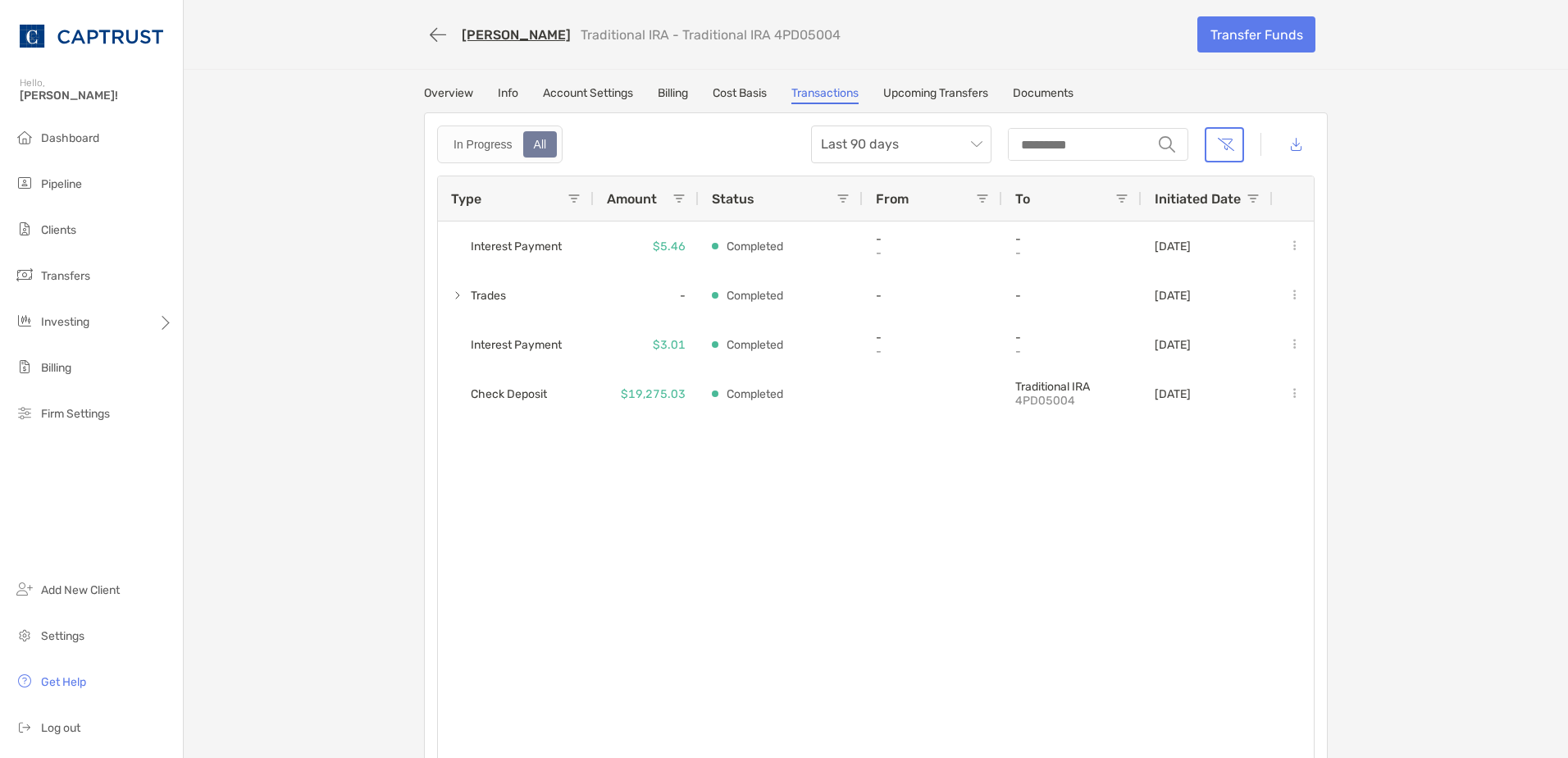
click at [612, 95] on link "Account Settings" at bounding box center [588, 95] width 90 height 18
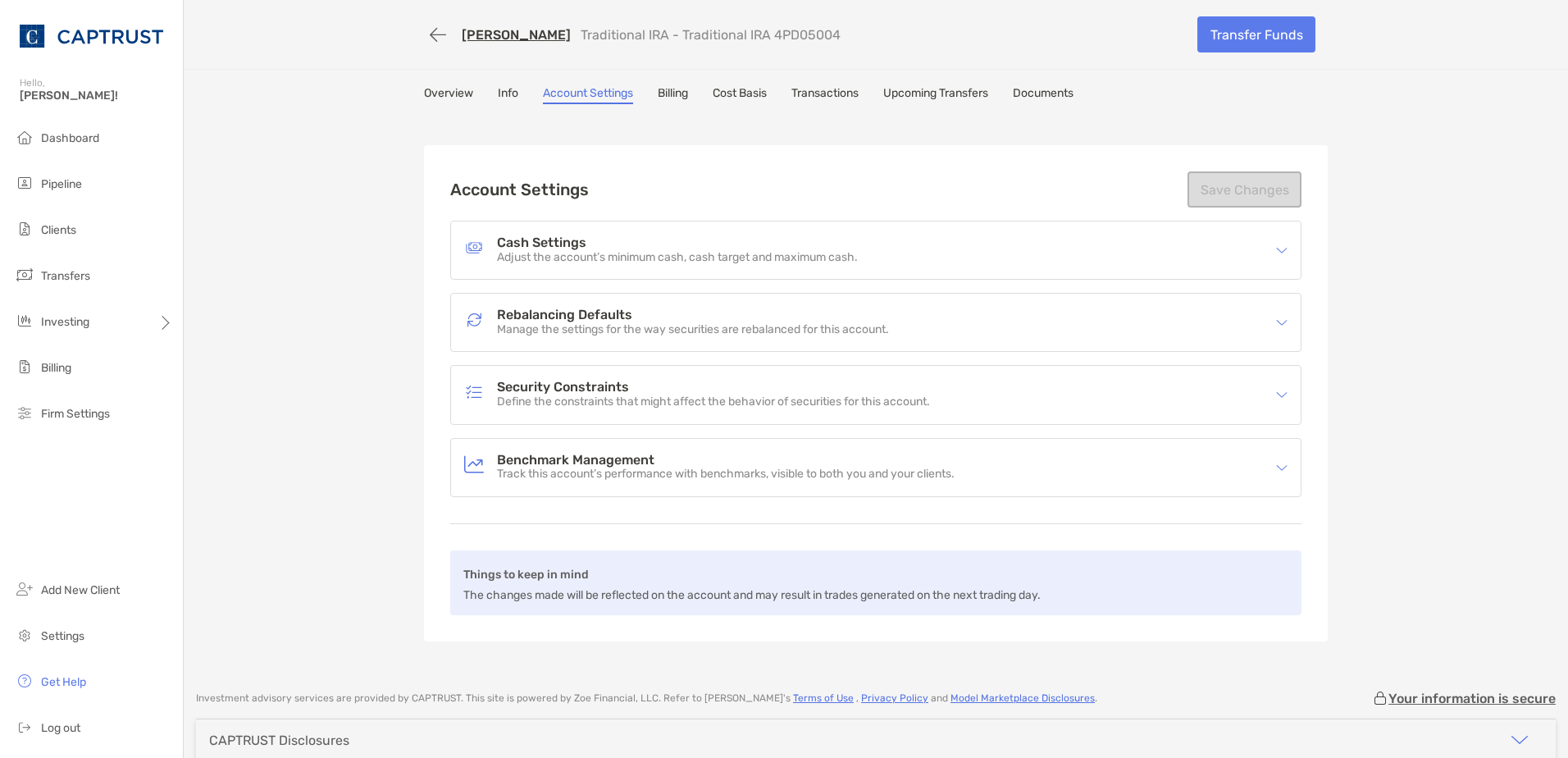
click at [602, 320] on h4 "Rebalancing Defaults" at bounding box center [692, 316] width 392 height 14
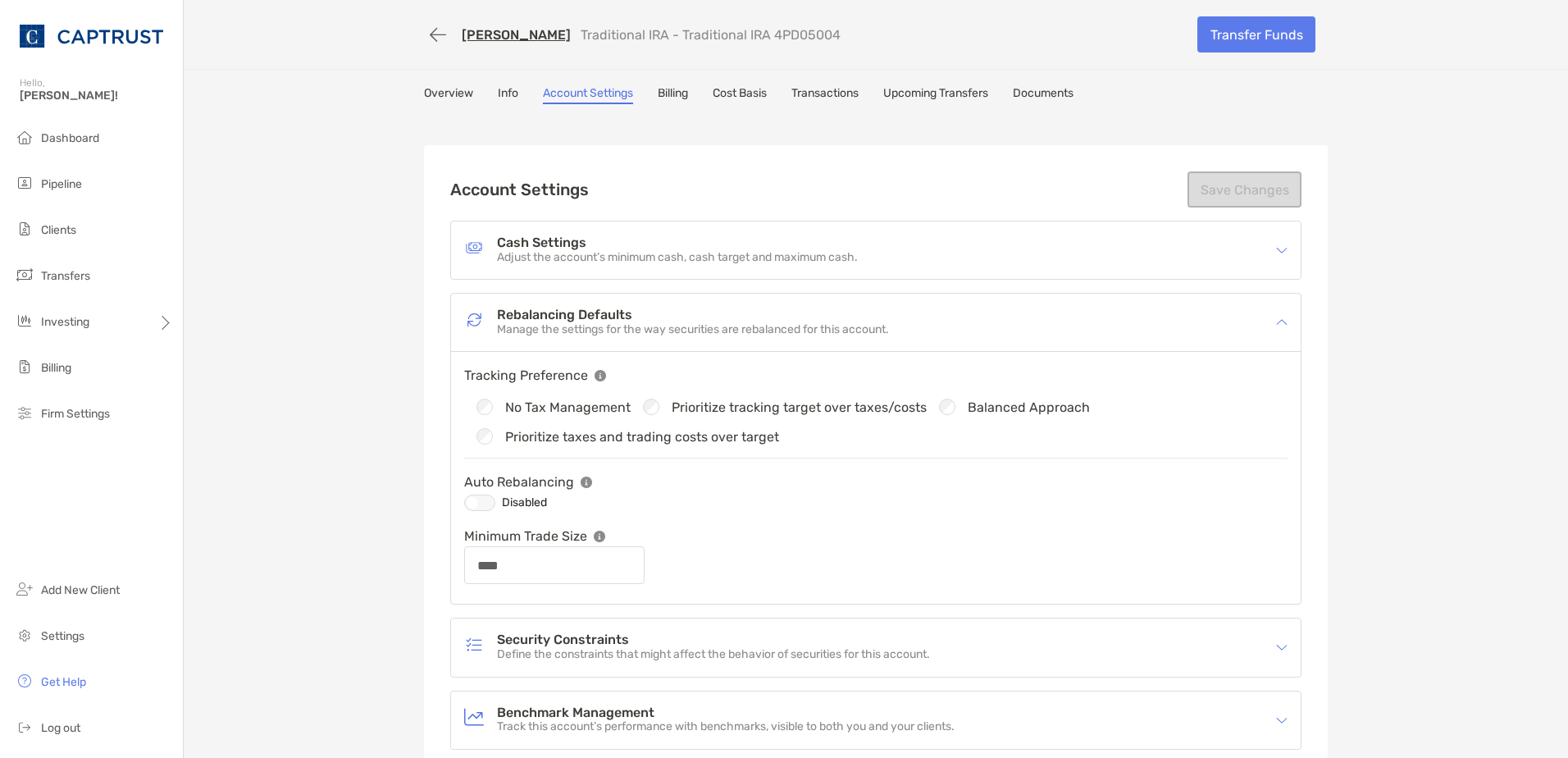
click at [449, 98] on link "Overview" at bounding box center [448, 95] width 49 height 18
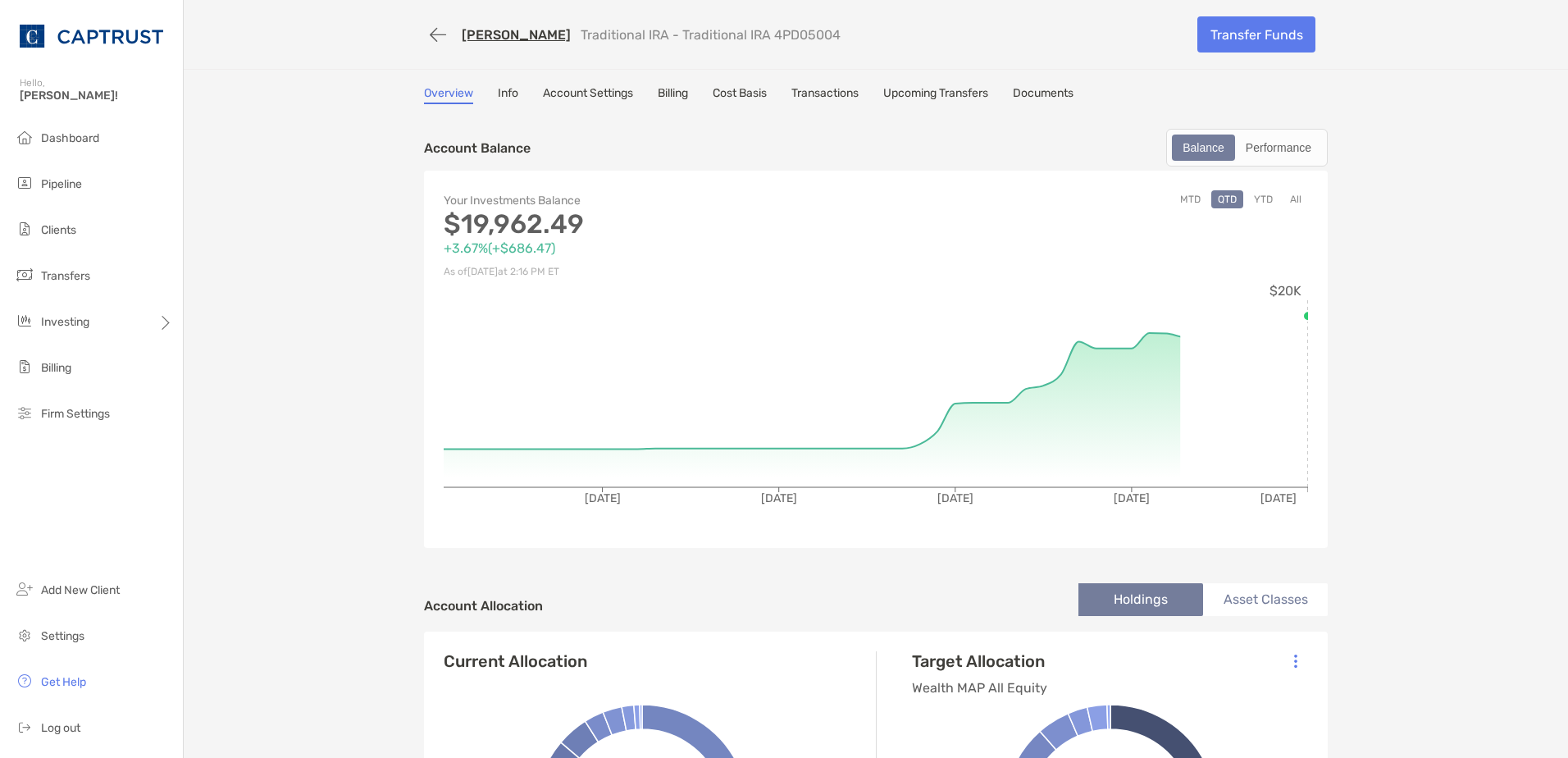
click at [829, 95] on link "Transactions" at bounding box center [825, 95] width 67 height 18
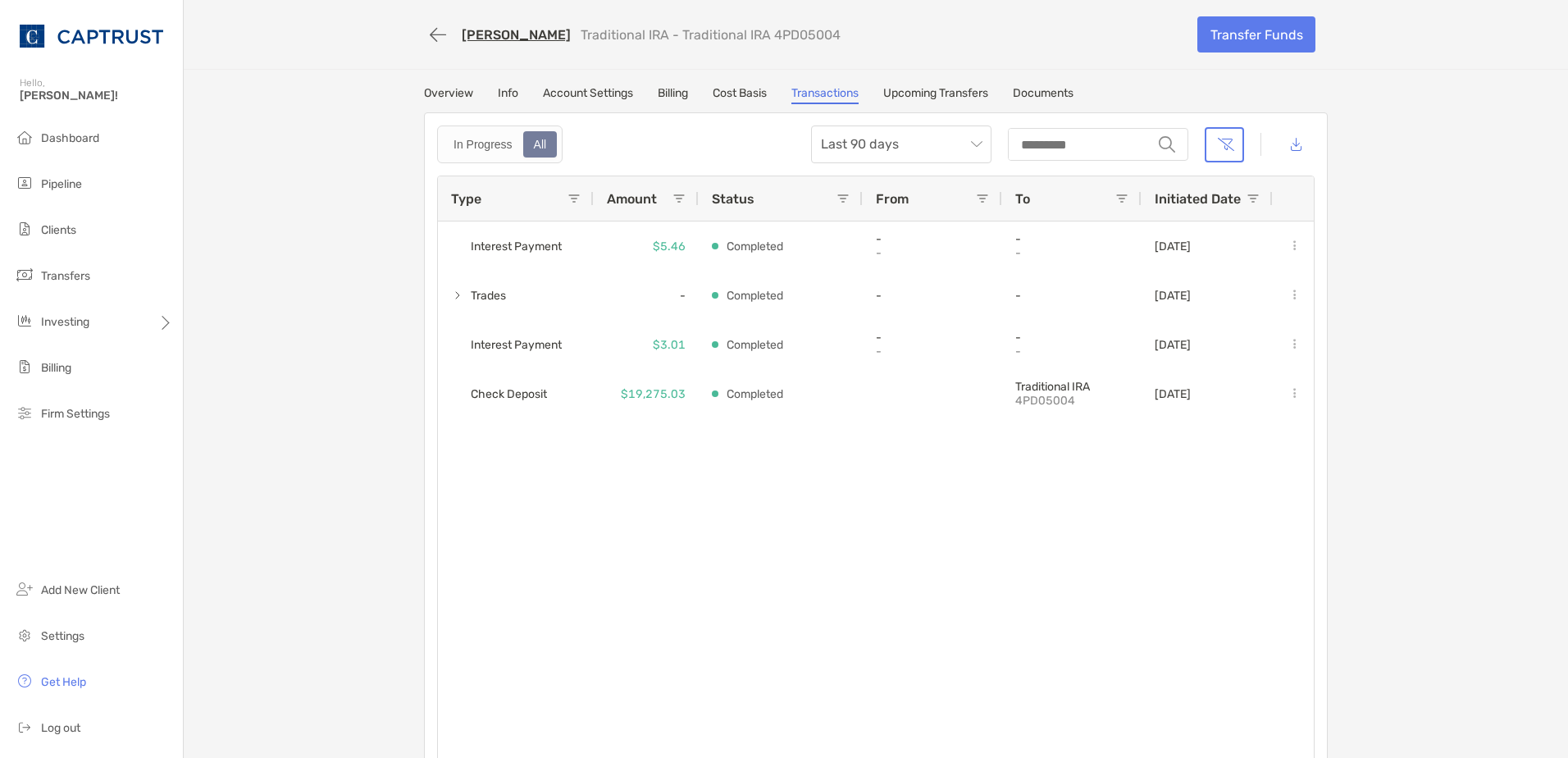
click at [430, 94] on link "Overview" at bounding box center [448, 95] width 49 height 18
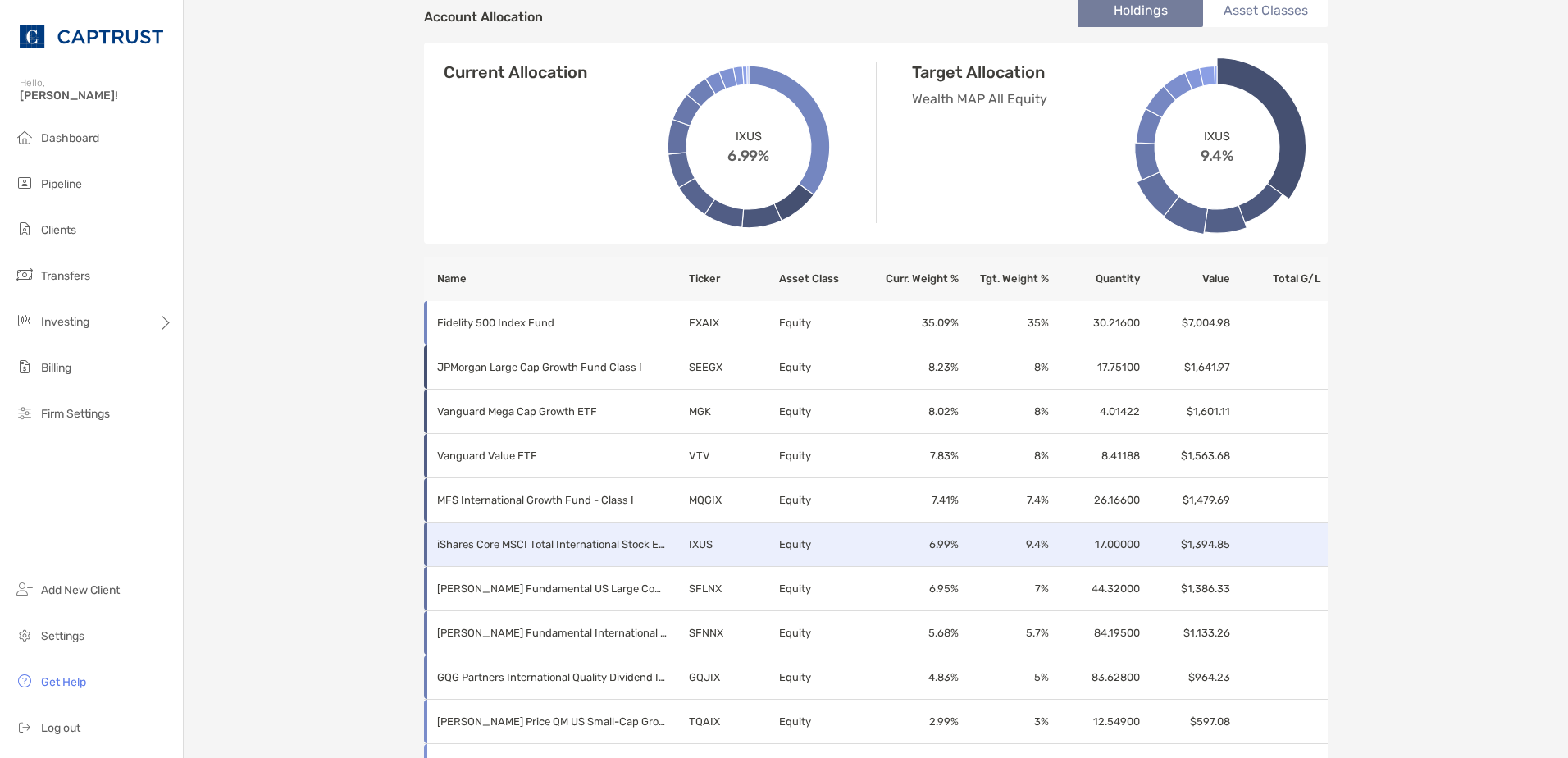
scroll to position [739, 0]
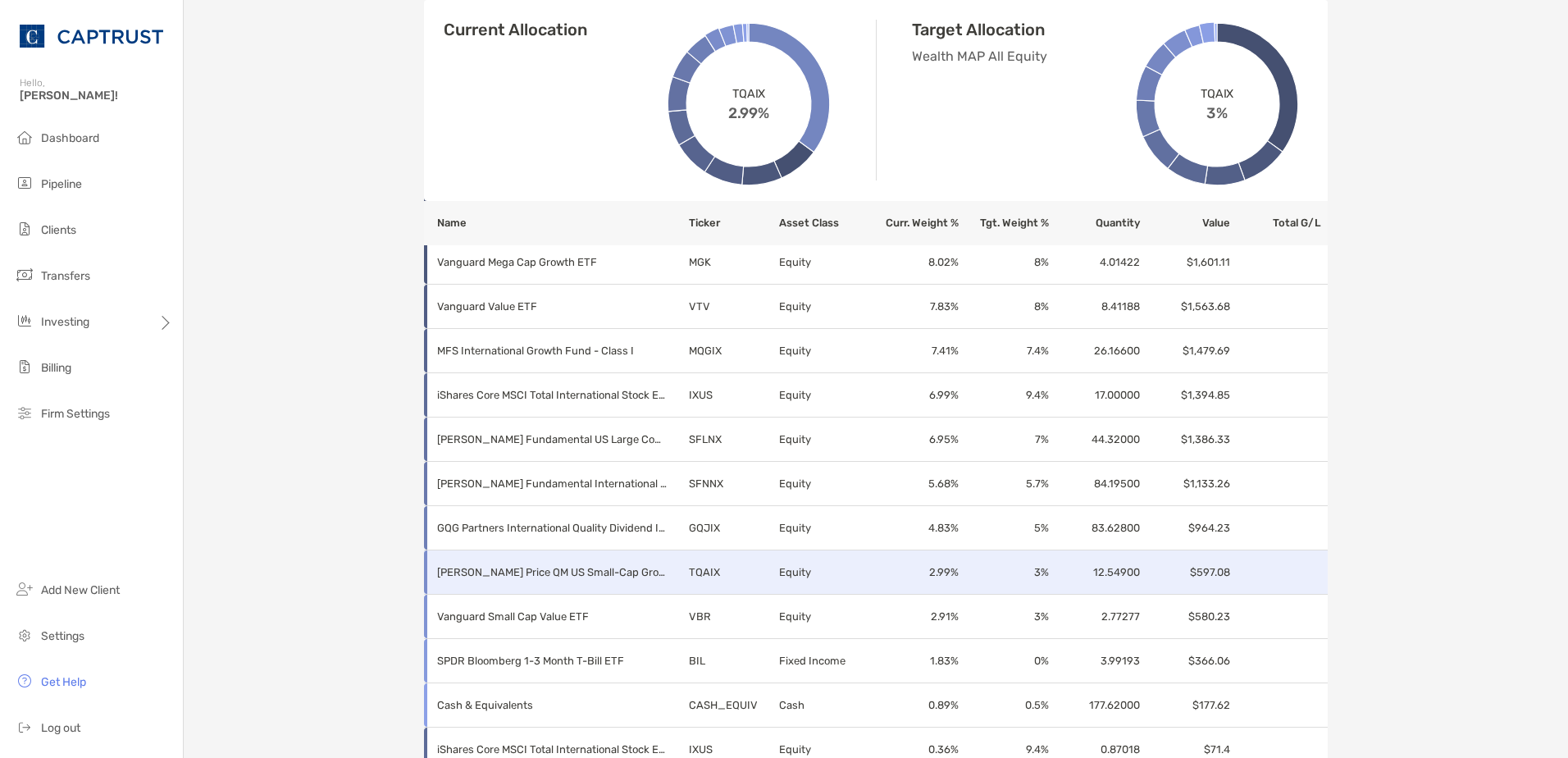
click at [962, 579] on td "3 %" at bounding box center [1004, 573] width 90 height 45
click at [1034, 564] on td "3 %" at bounding box center [1004, 573] width 90 height 45
click at [1037, 566] on td "3 %" at bounding box center [1004, 573] width 90 height 45
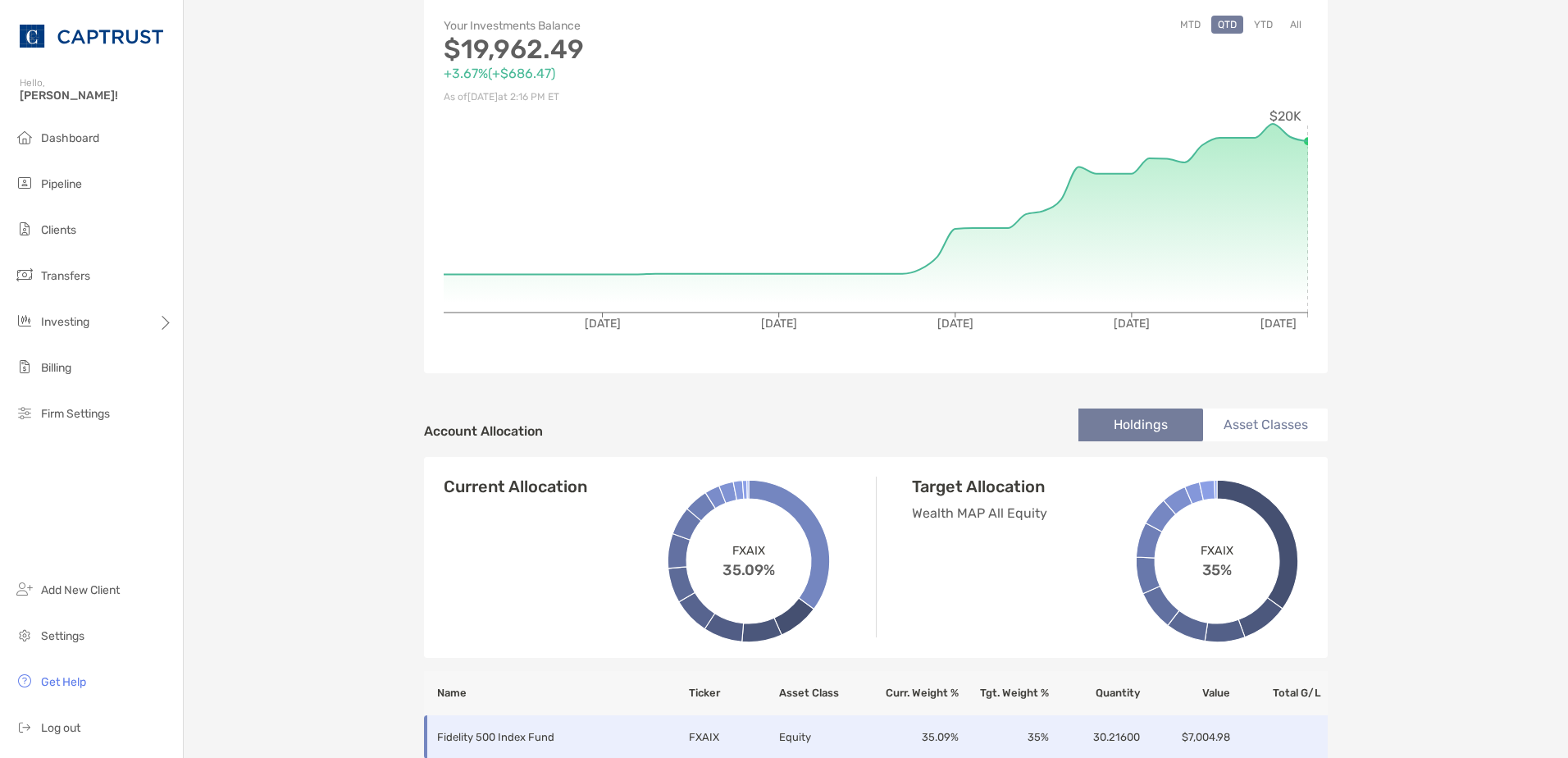
scroll to position [0, 0]
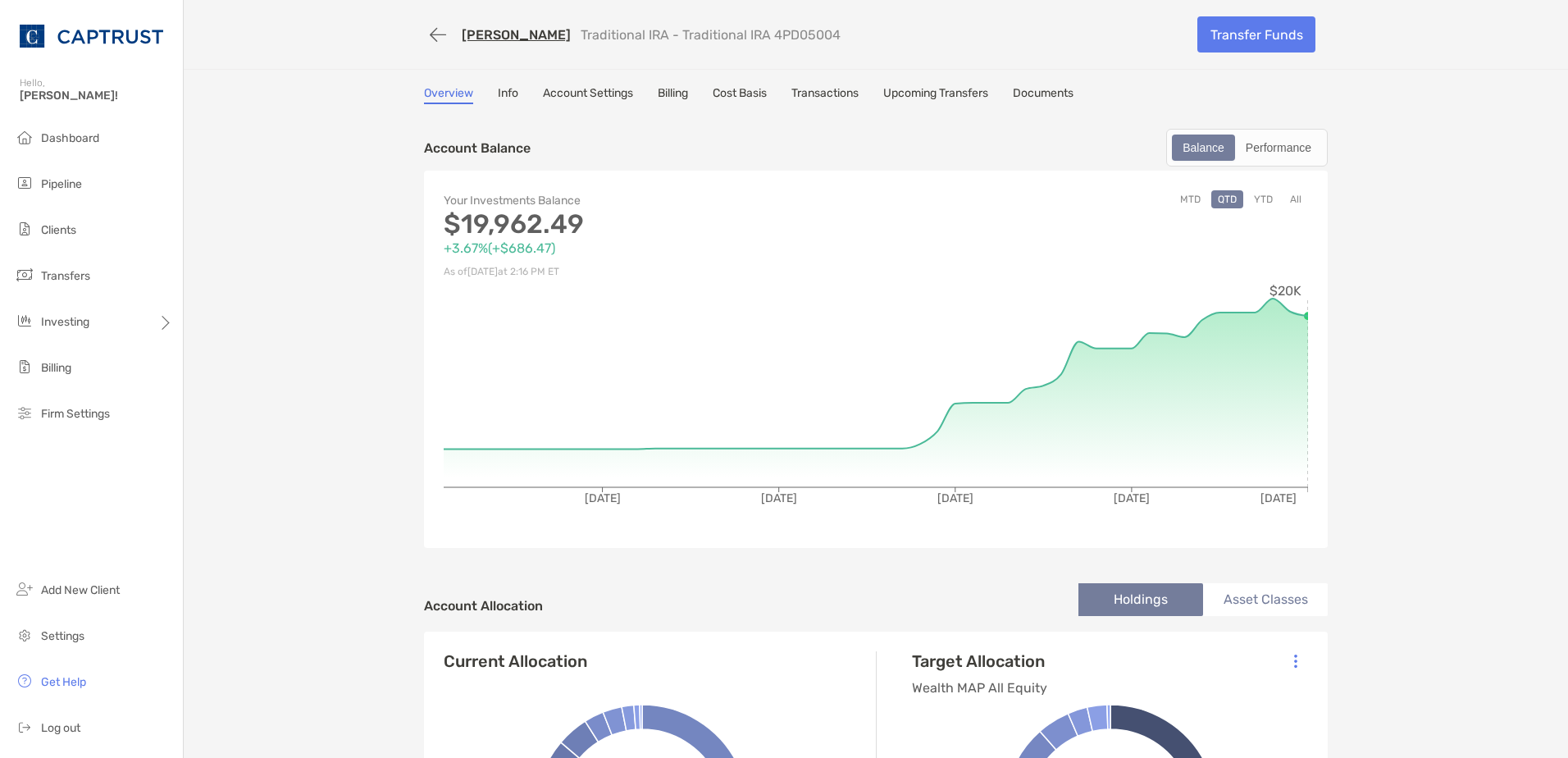
click at [841, 94] on link "Transactions" at bounding box center [825, 95] width 67 height 18
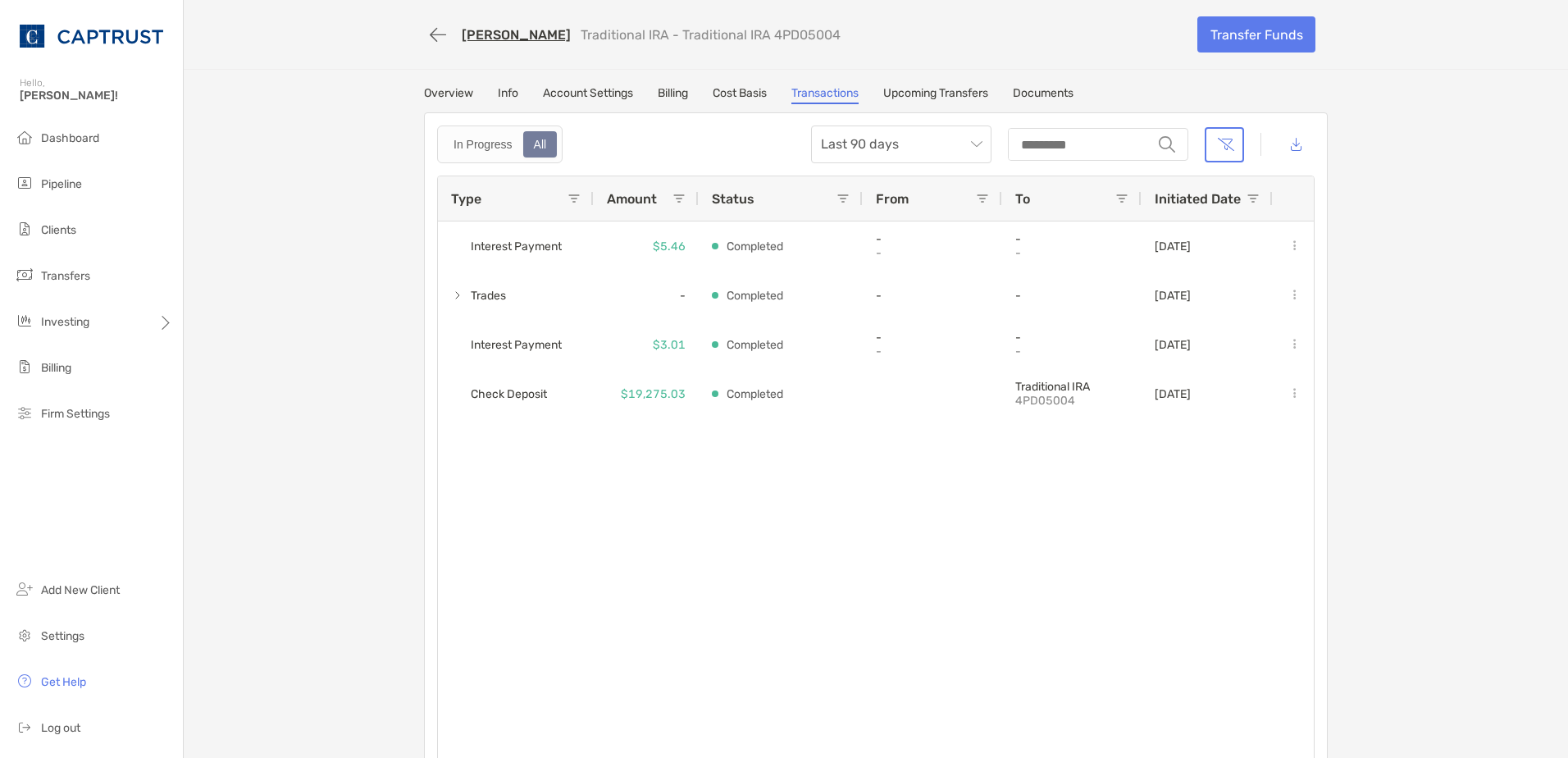
click at [438, 97] on link "Overview" at bounding box center [448, 95] width 49 height 18
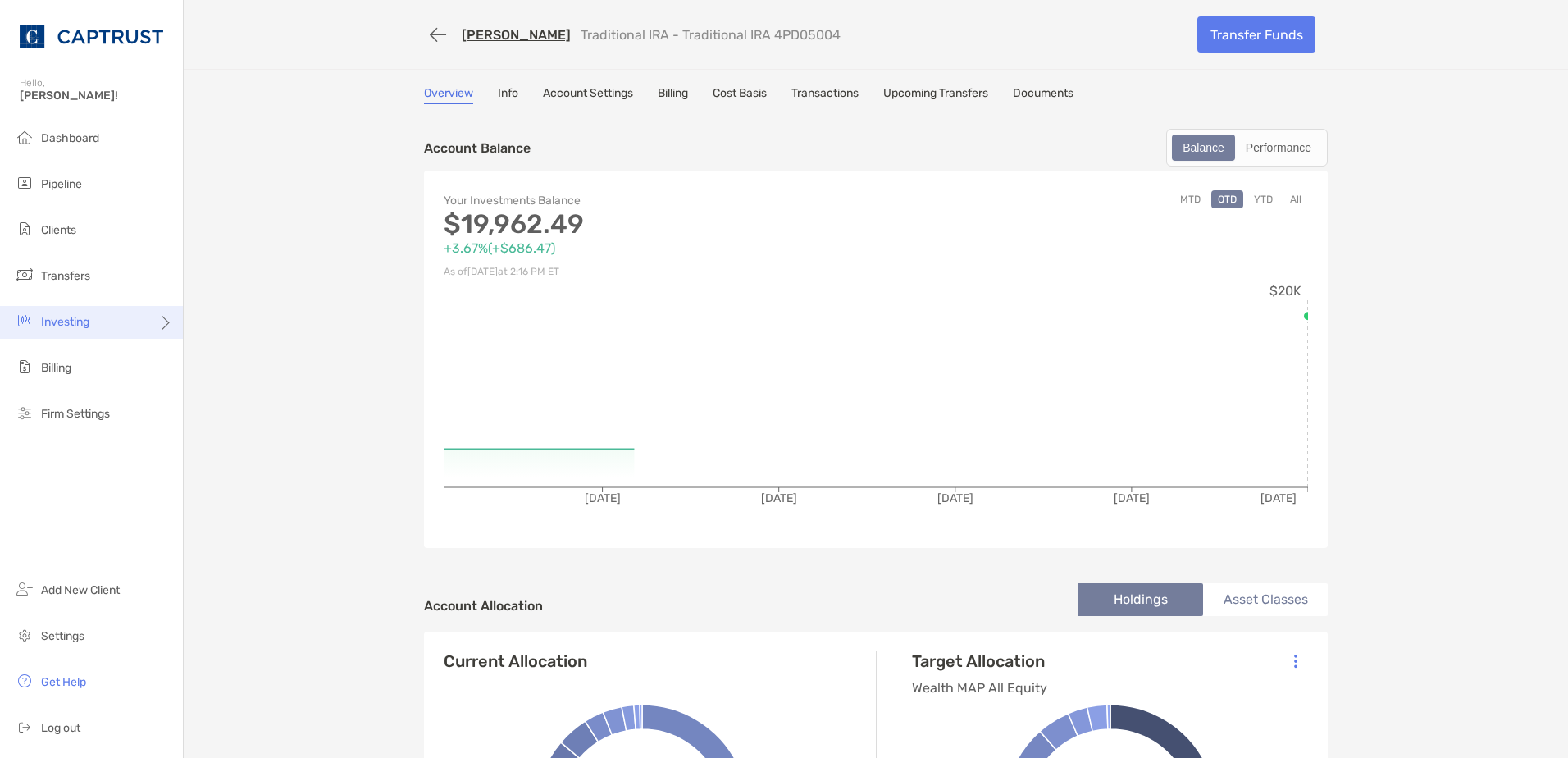
click at [115, 321] on div "Investing" at bounding box center [91, 322] width 183 height 33
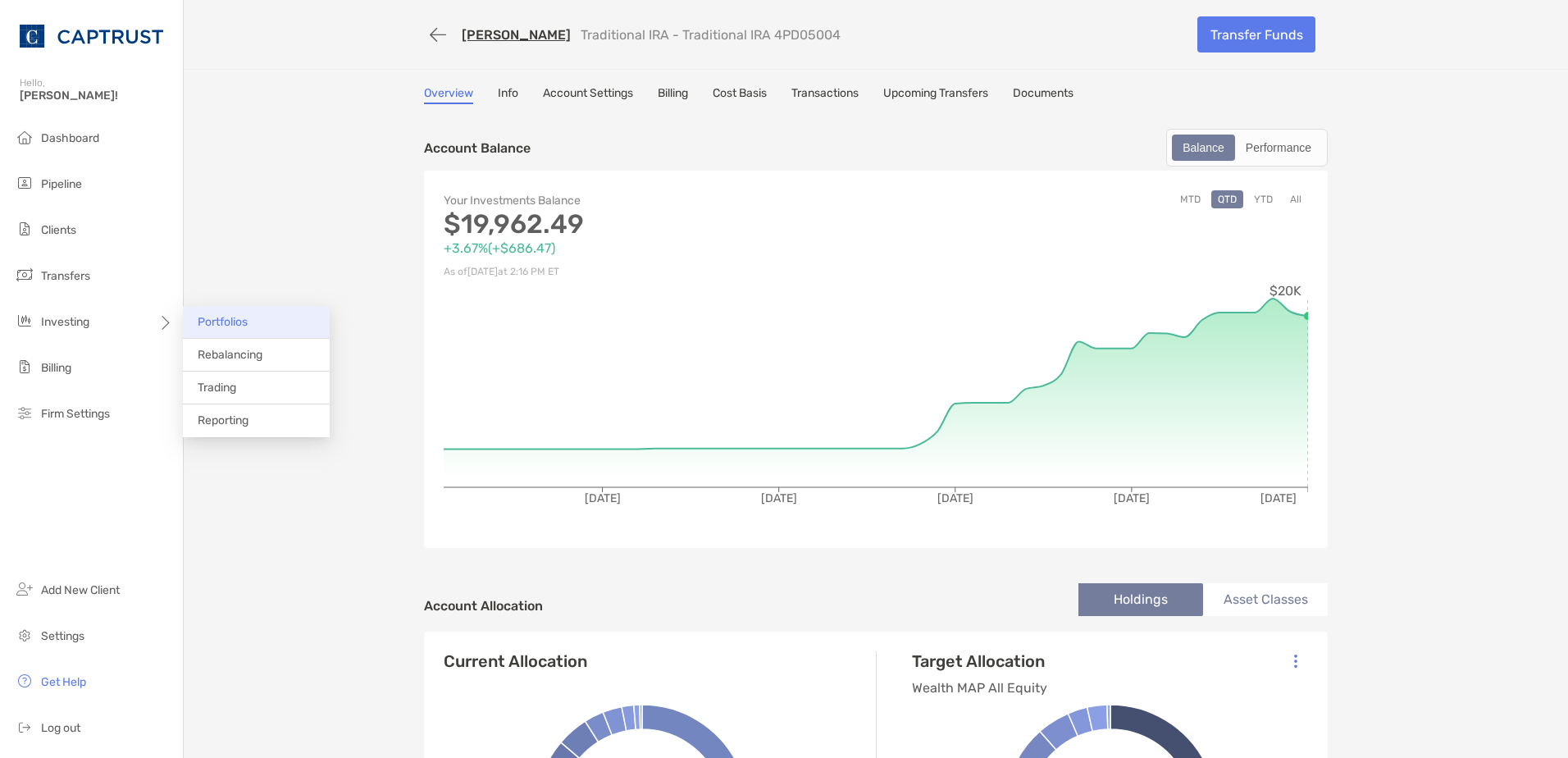
click at [245, 308] on li "Portfolios" at bounding box center [256, 322] width 147 height 33
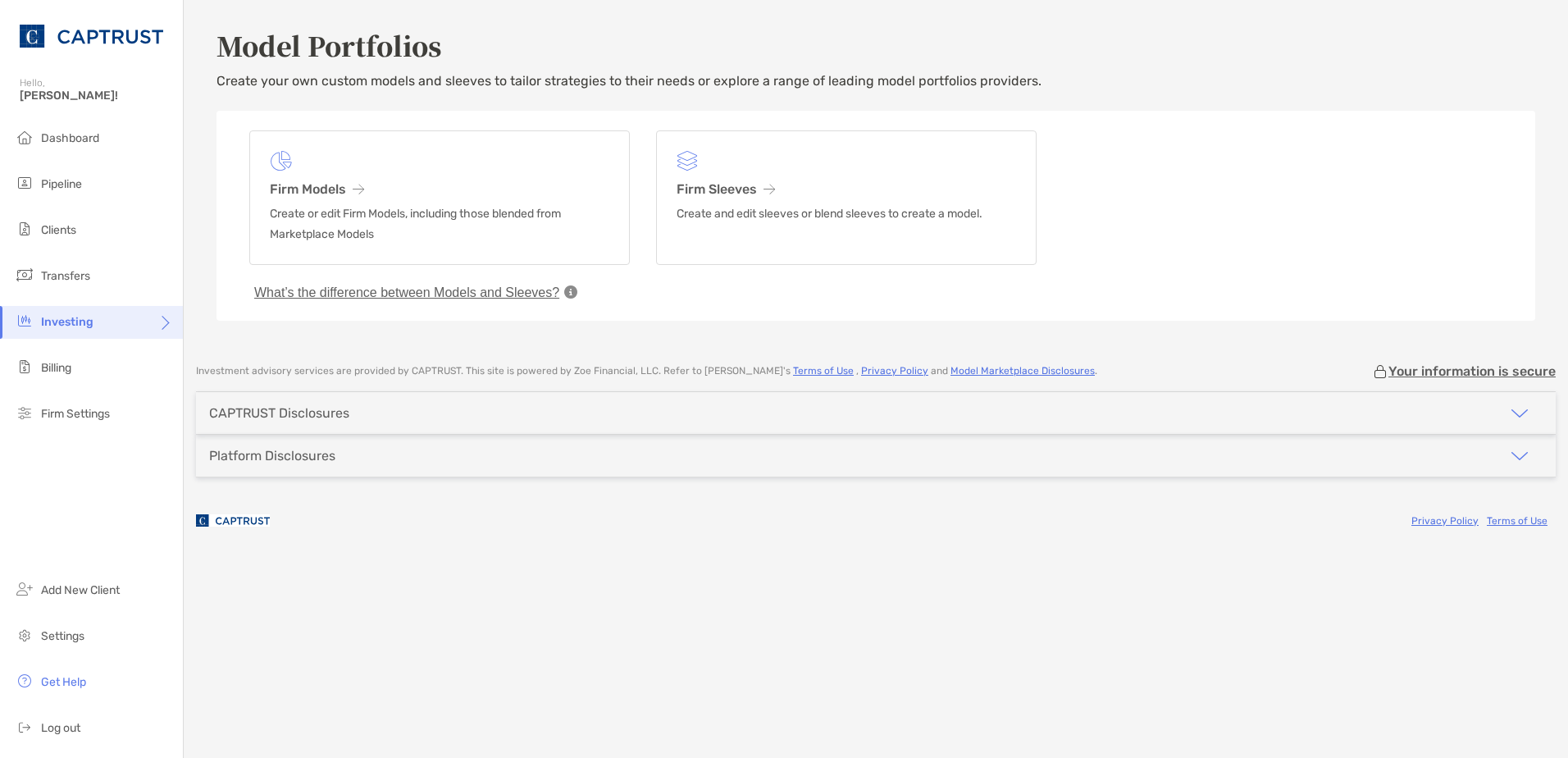
click at [166, 336] on div "Investing" at bounding box center [91, 322] width 183 height 33
click at [215, 385] on div "Investment advisory services are provided by CAPTRUST . This site is powered by…" at bounding box center [876, 450] width 1384 height 175
click at [178, 317] on div "Investing" at bounding box center [91, 322] width 183 height 33
click at [216, 388] on span "Trading" at bounding box center [217, 387] width 39 height 14
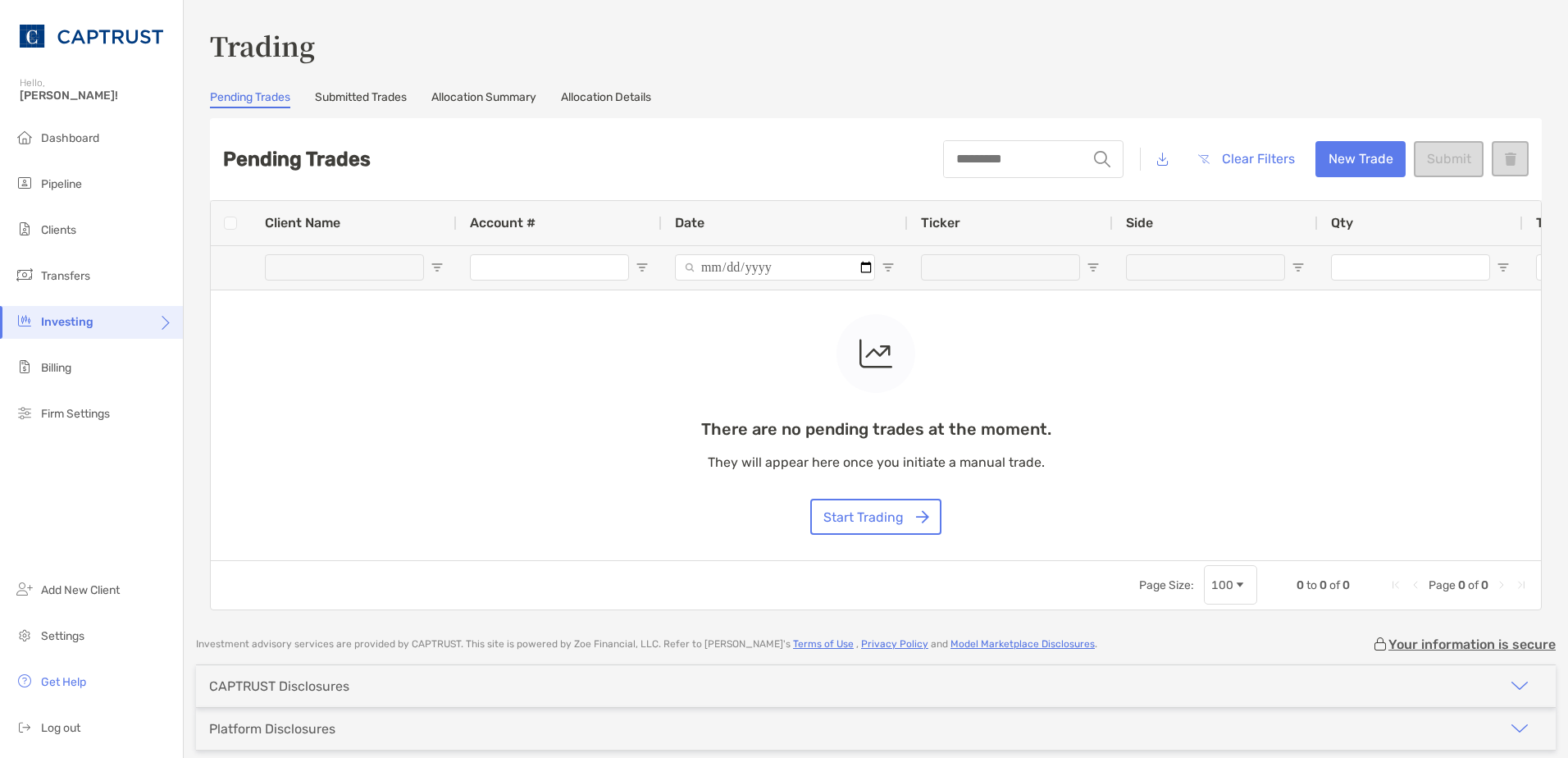
drag, startPoint x: 1397, startPoint y: 142, endPoint x: 1350, endPoint y: 166, distance: 52.8
click at [1397, 144] on div "string Clear Filters New Trade Submit" at bounding box center [1235, 160] width 586 height 56
click at [1349, 167] on button "New Trade" at bounding box center [1360, 159] width 90 height 36
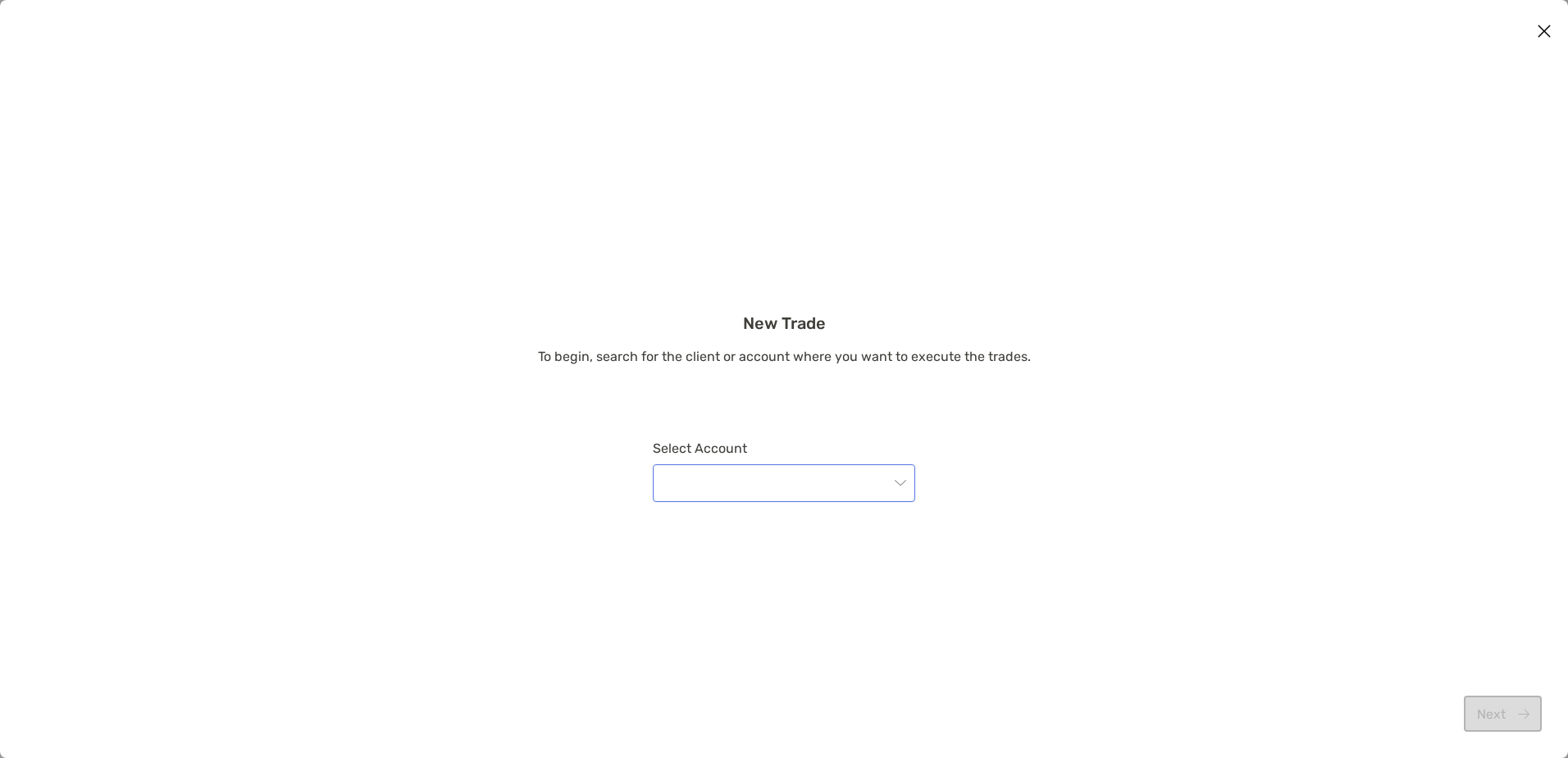
click at [667, 493] on div "modal" at bounding box center [783, 483] width 262 height 38
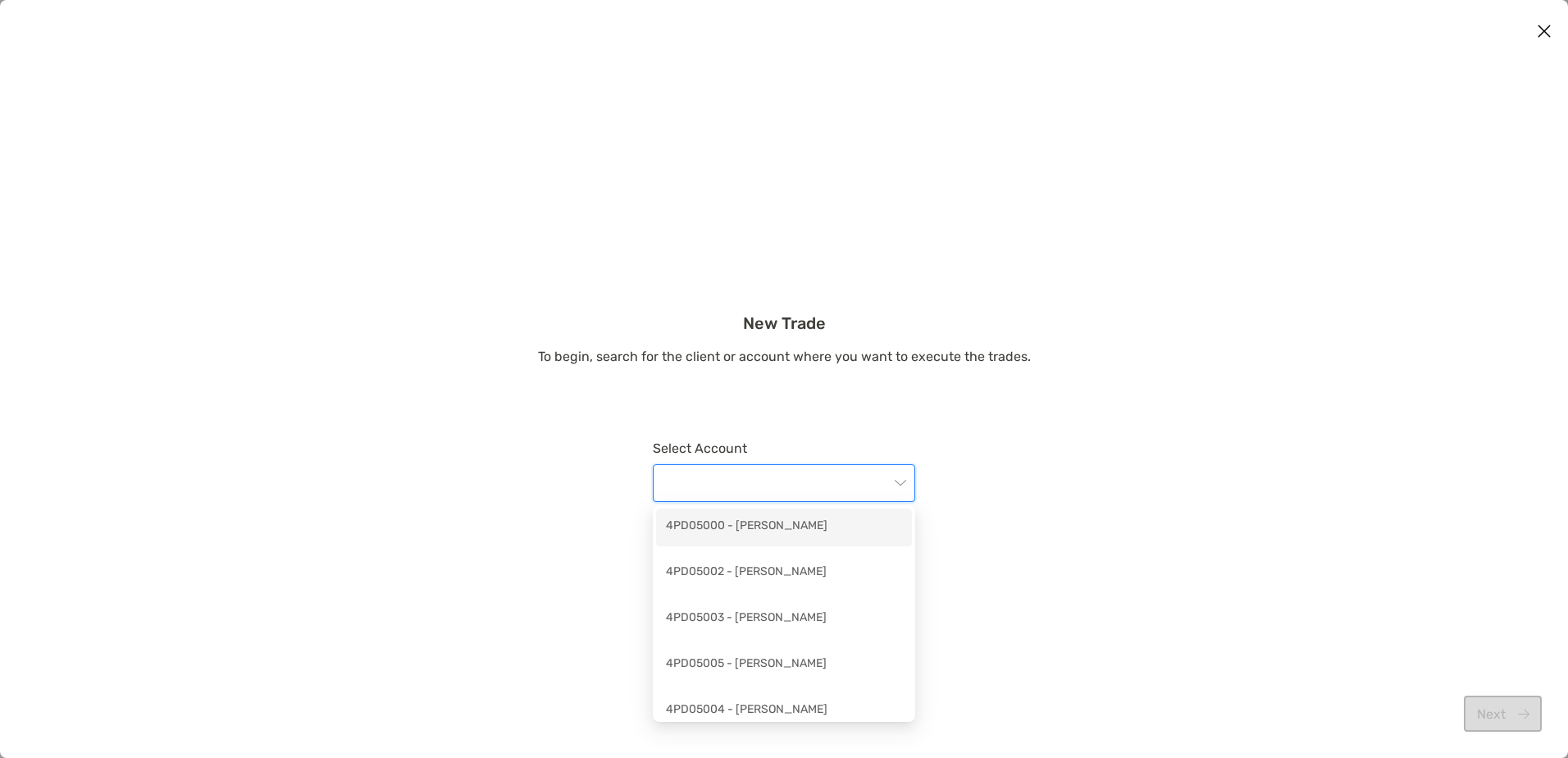
click at [696, 488] on input "modal" at bounding box center [776, 482] width 226 height 36
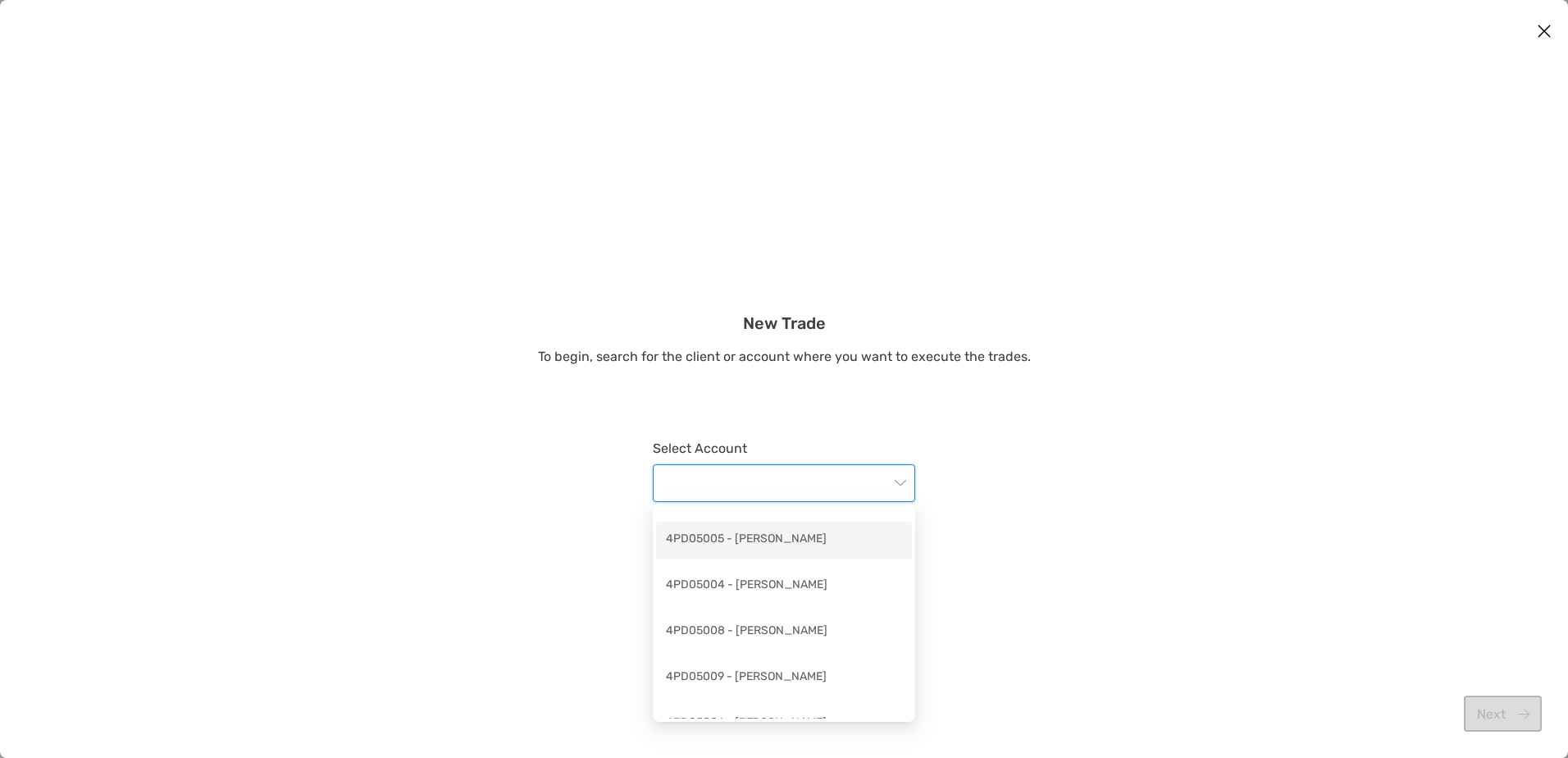
scroll to position [196, 0]
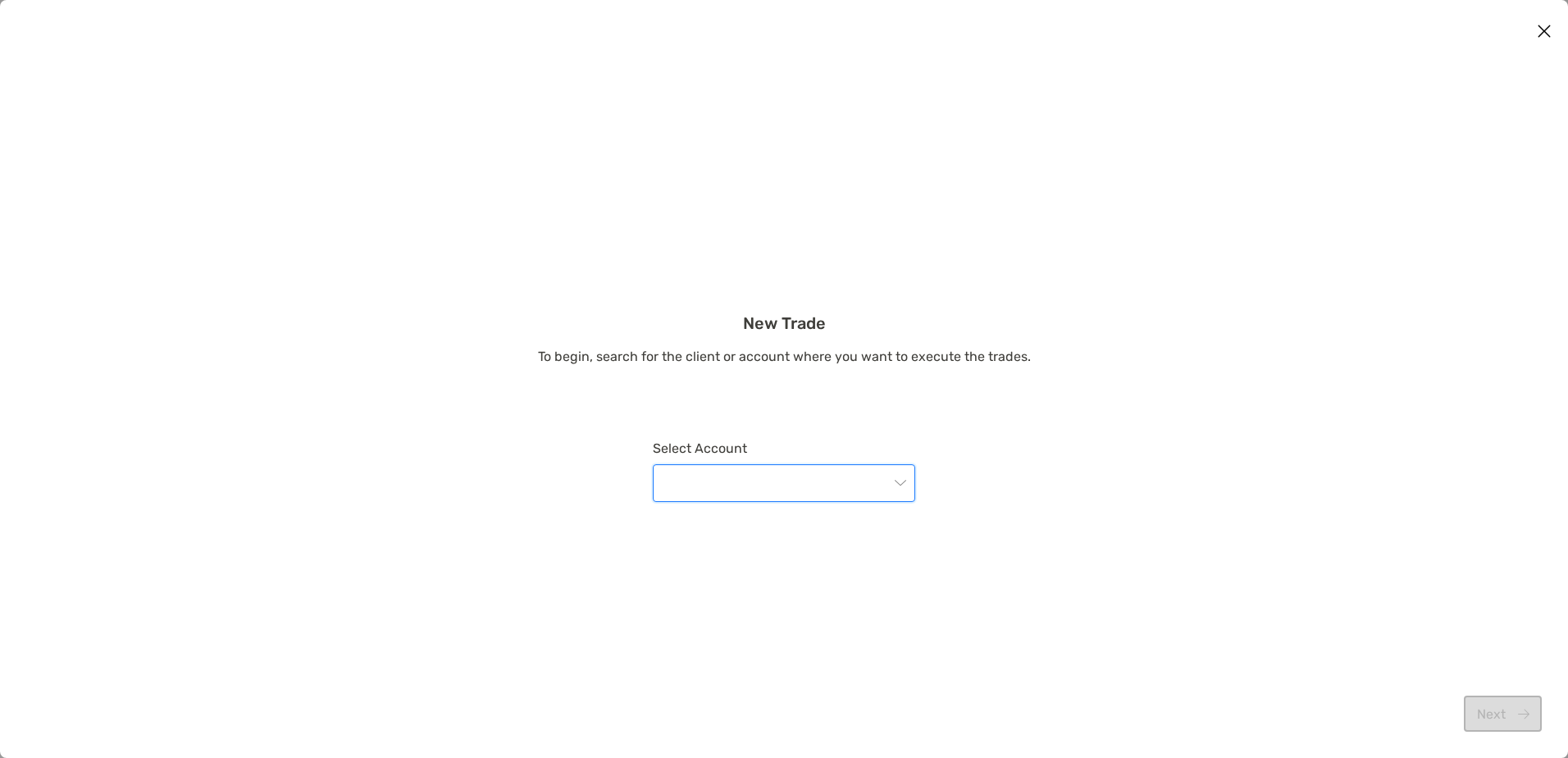
click at [739, 479] on input "modal" at bounding box center [776, 482] width 226 height 36
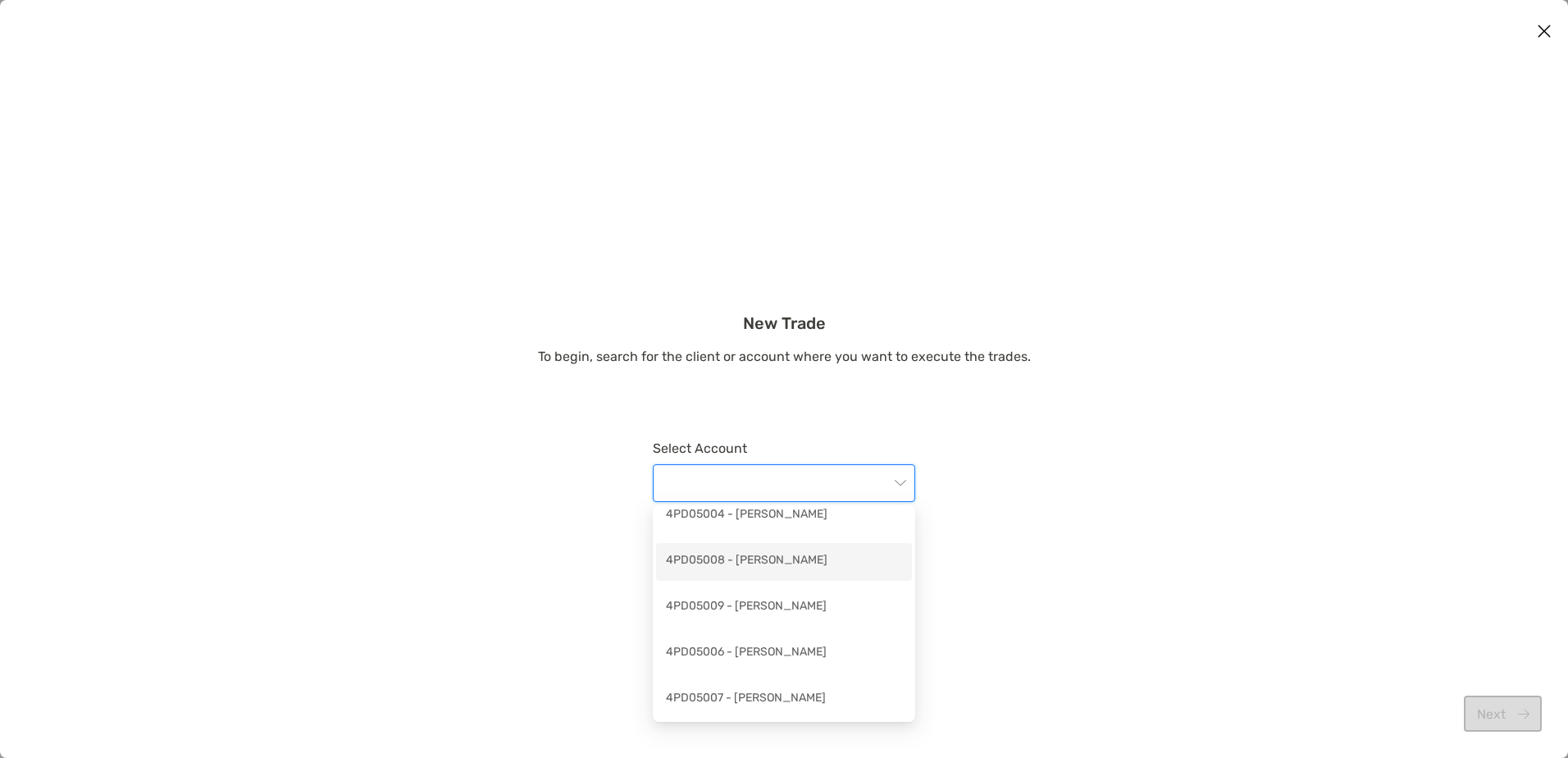
click at [757, 528] on div "4PD05004 - [PERSON_NAME]" at bounding box center [784, 515] width 256 height 38
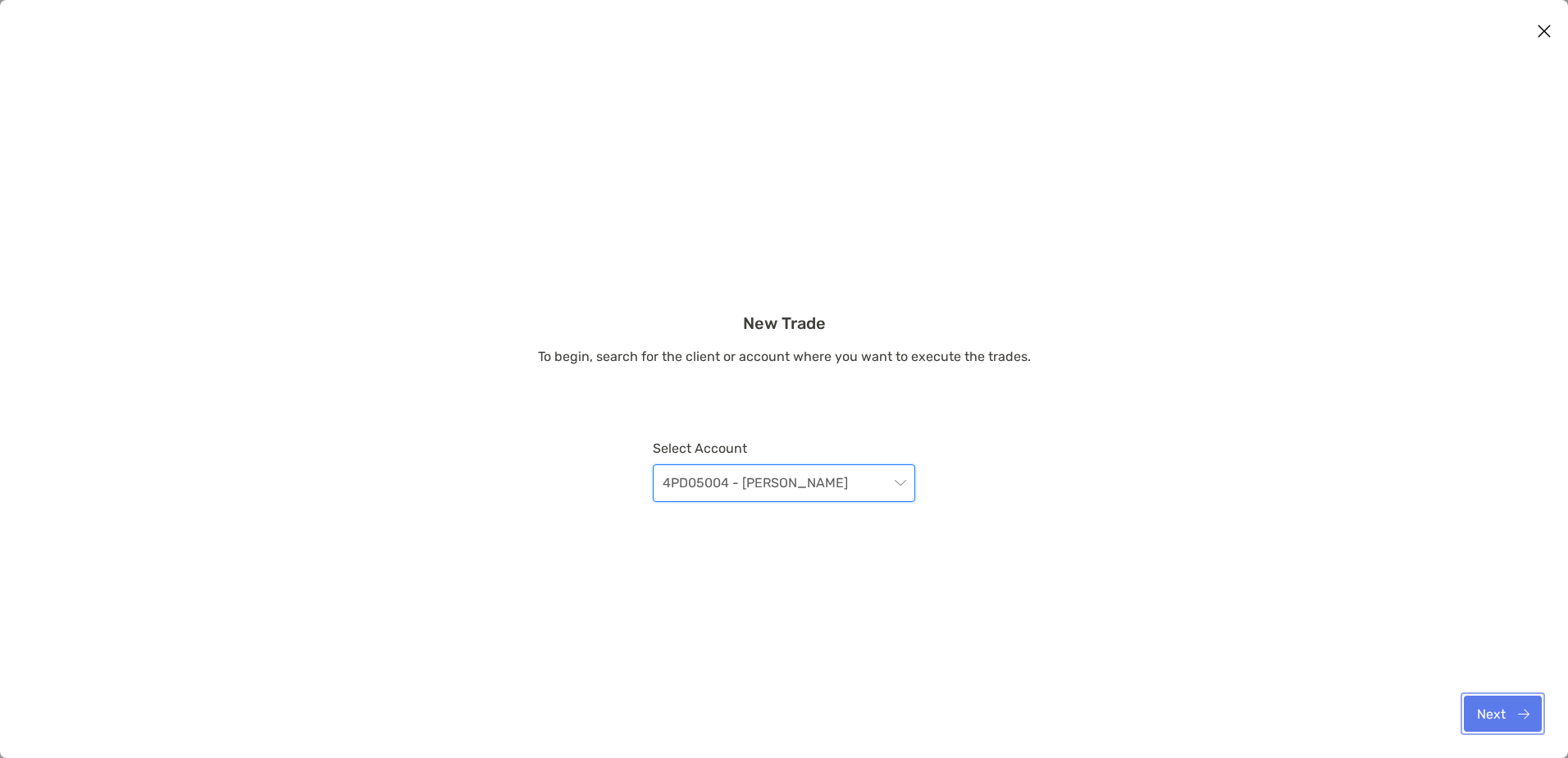
click at [1508, 715] on button "Next" at bounding box center [1502, 713] width 77 height 36
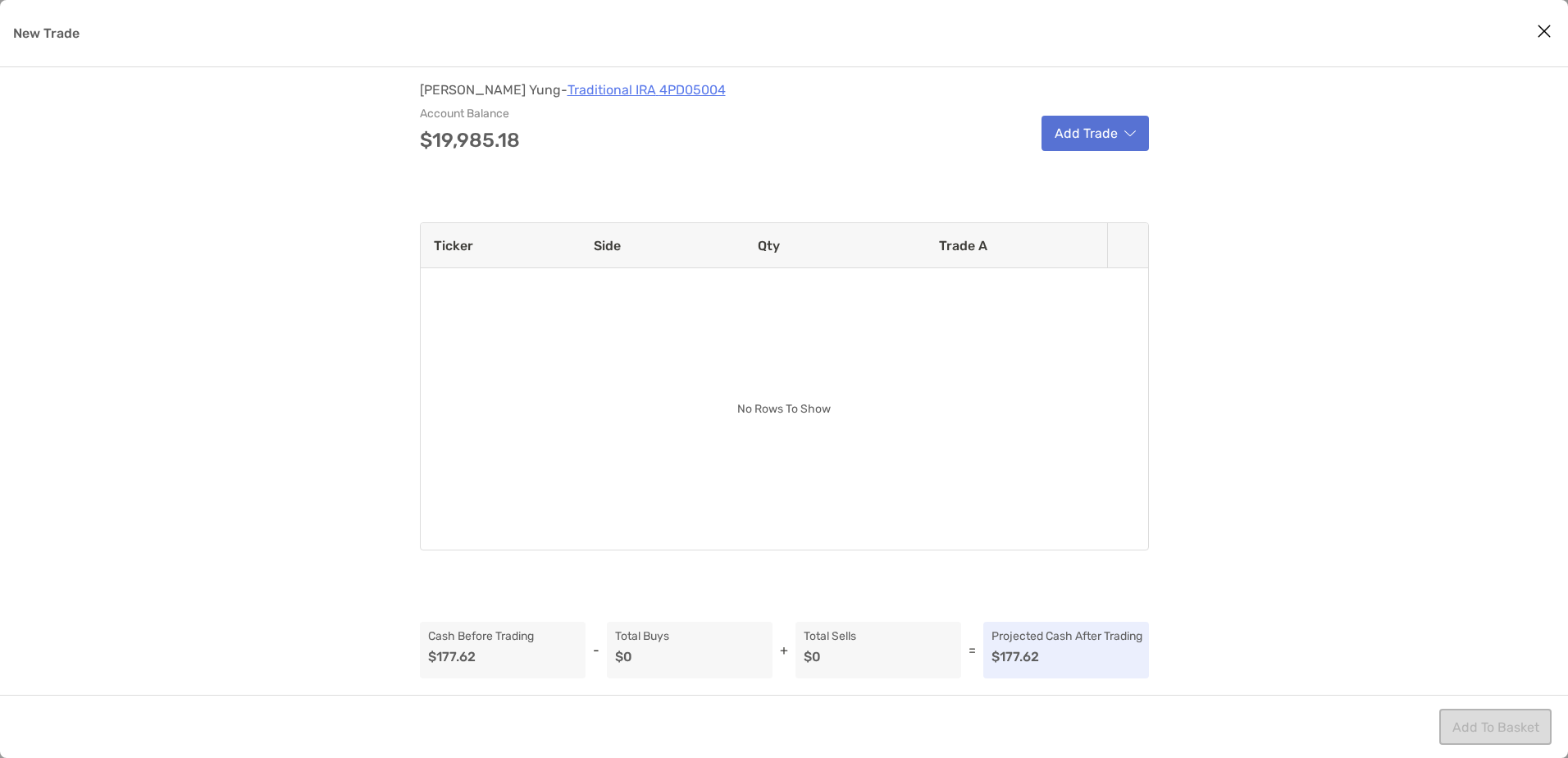
click at [1086, 131] on button "Add Trade" at bounding box center [1095, 133] width 107 height 35
click at [1102, 131] on button "Add Trade" at bounding box center [1095, 133] width 107 height 35
click at [1076, 169] on p "Sell" at bounding box center [1068, 176] width 22 height 15
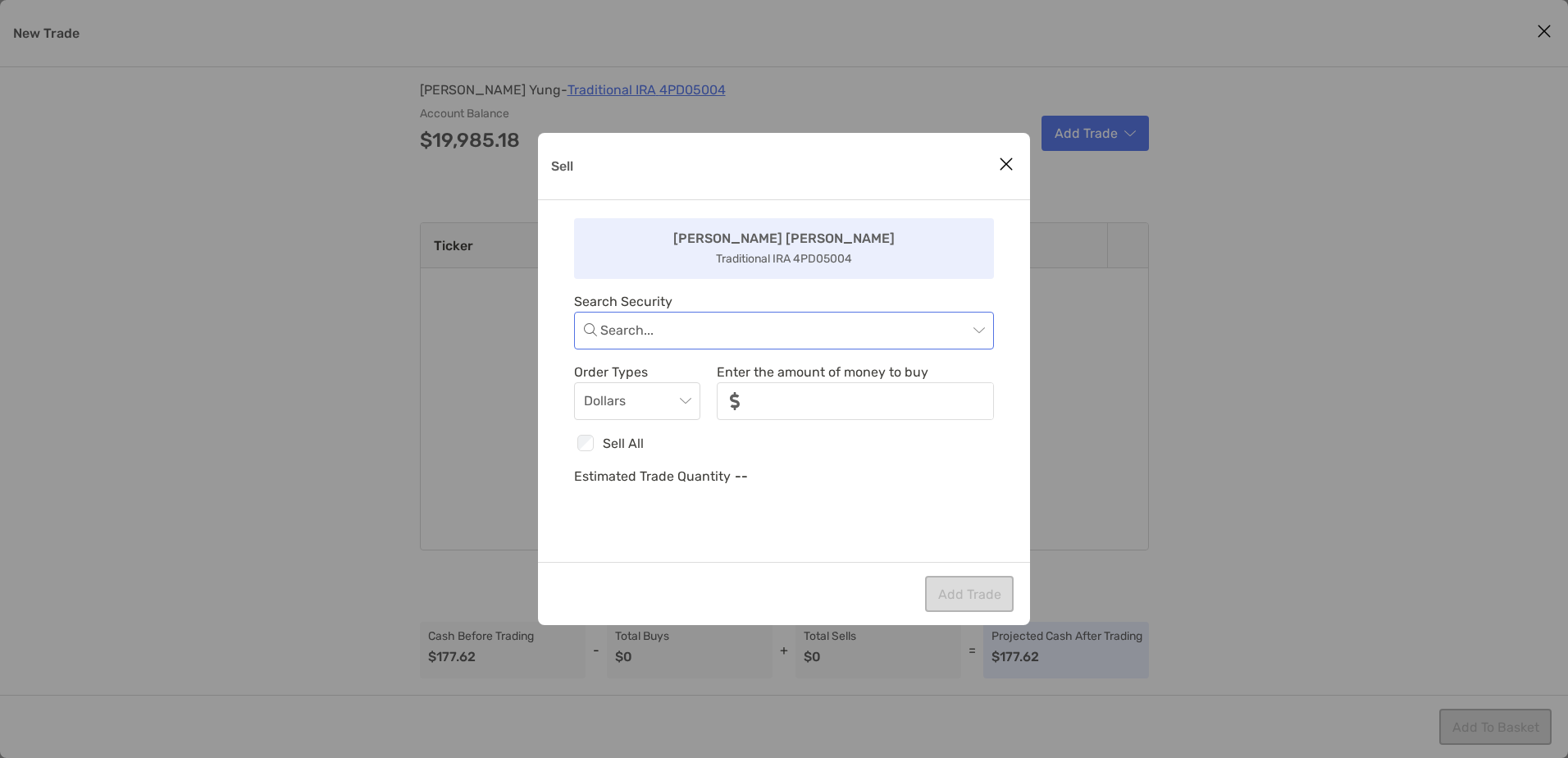
click at [694, 341] on input "Sell" at bounding box center [784, 330] width 368 height 36
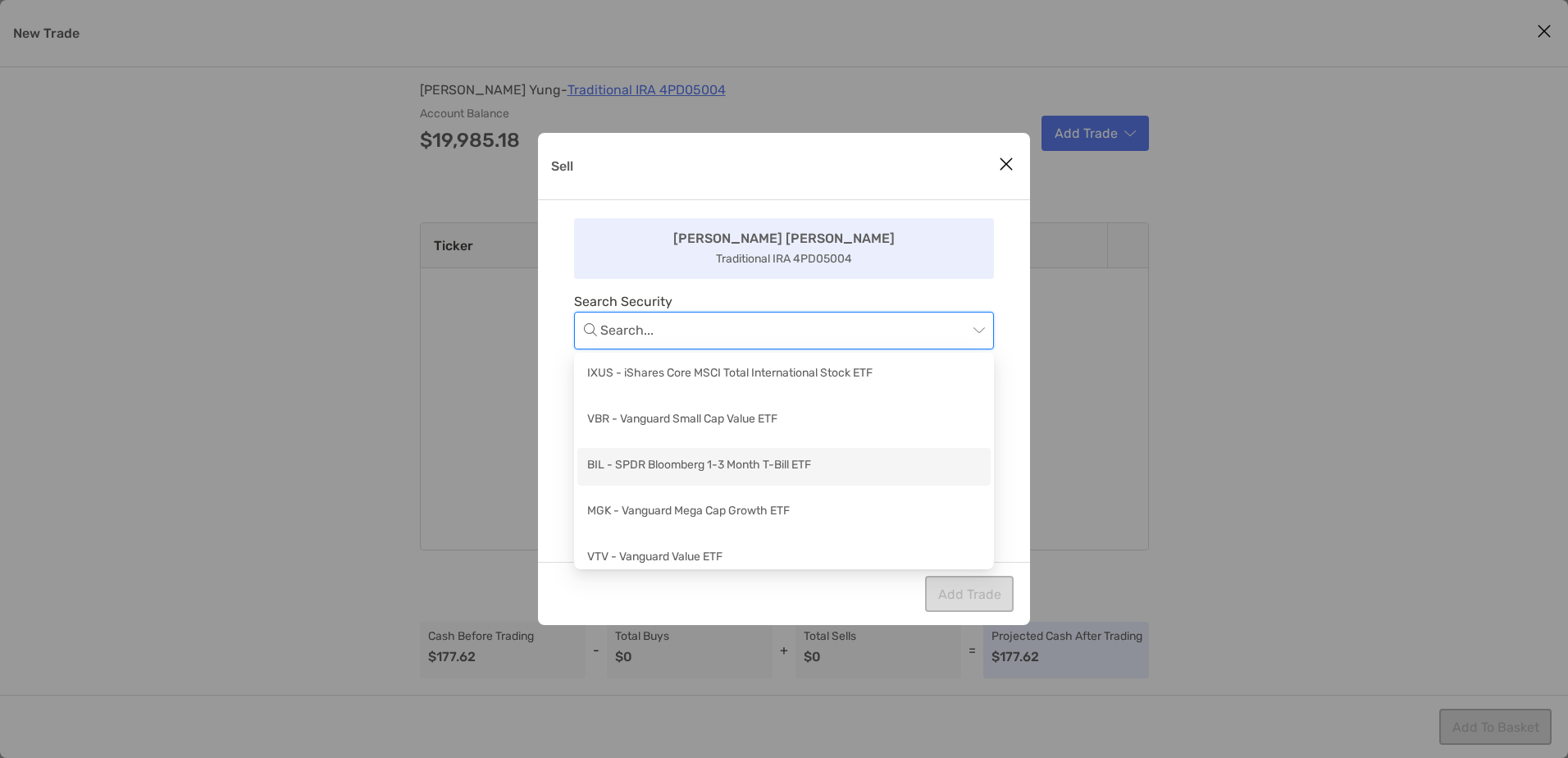
click at [649, 454] on div "BIL - SPDR Bloomberg 1-3 Month T-Bill ETF" at bounding box center [783, 467] width 413 height 38
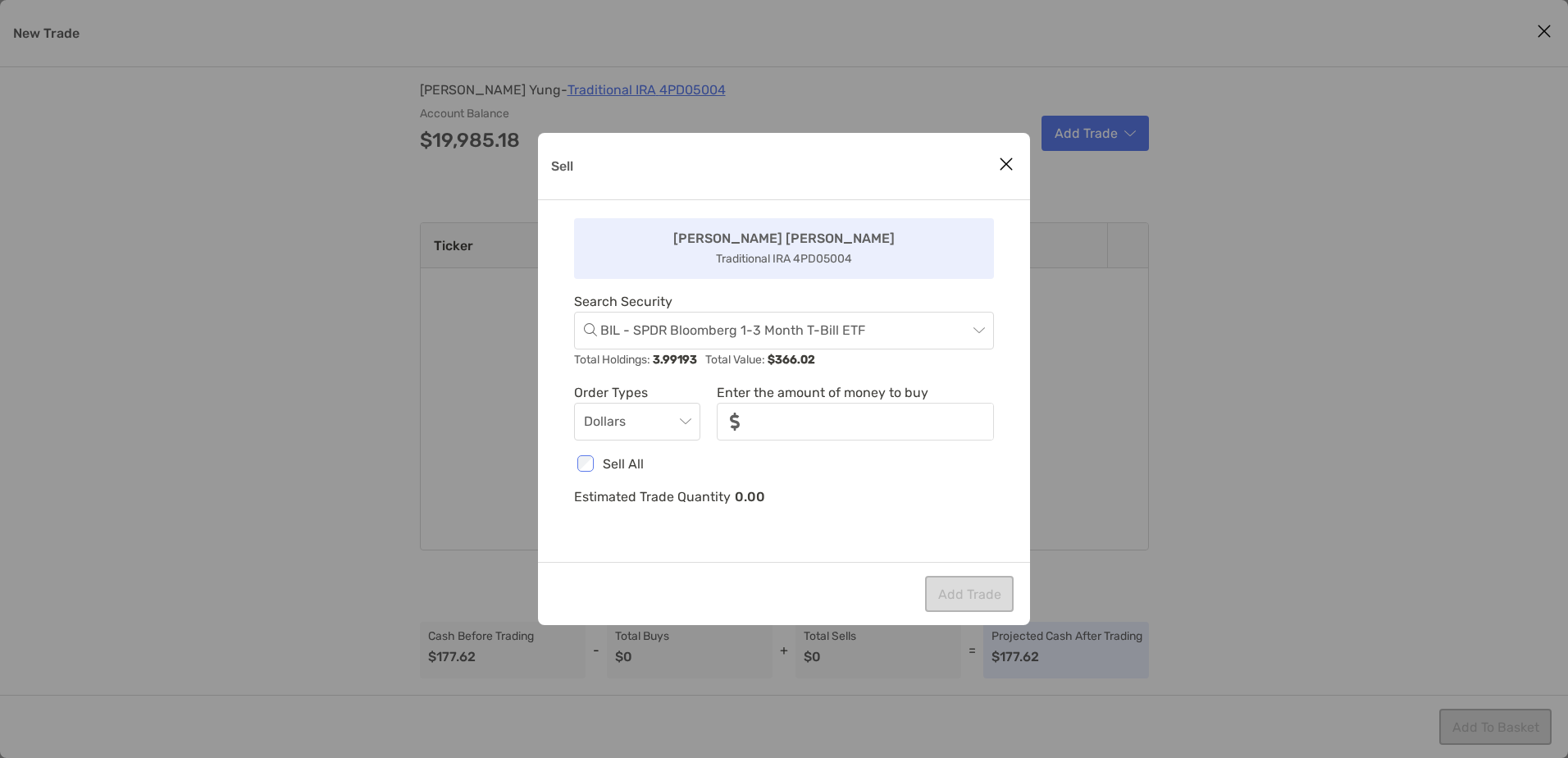
type input "*******"
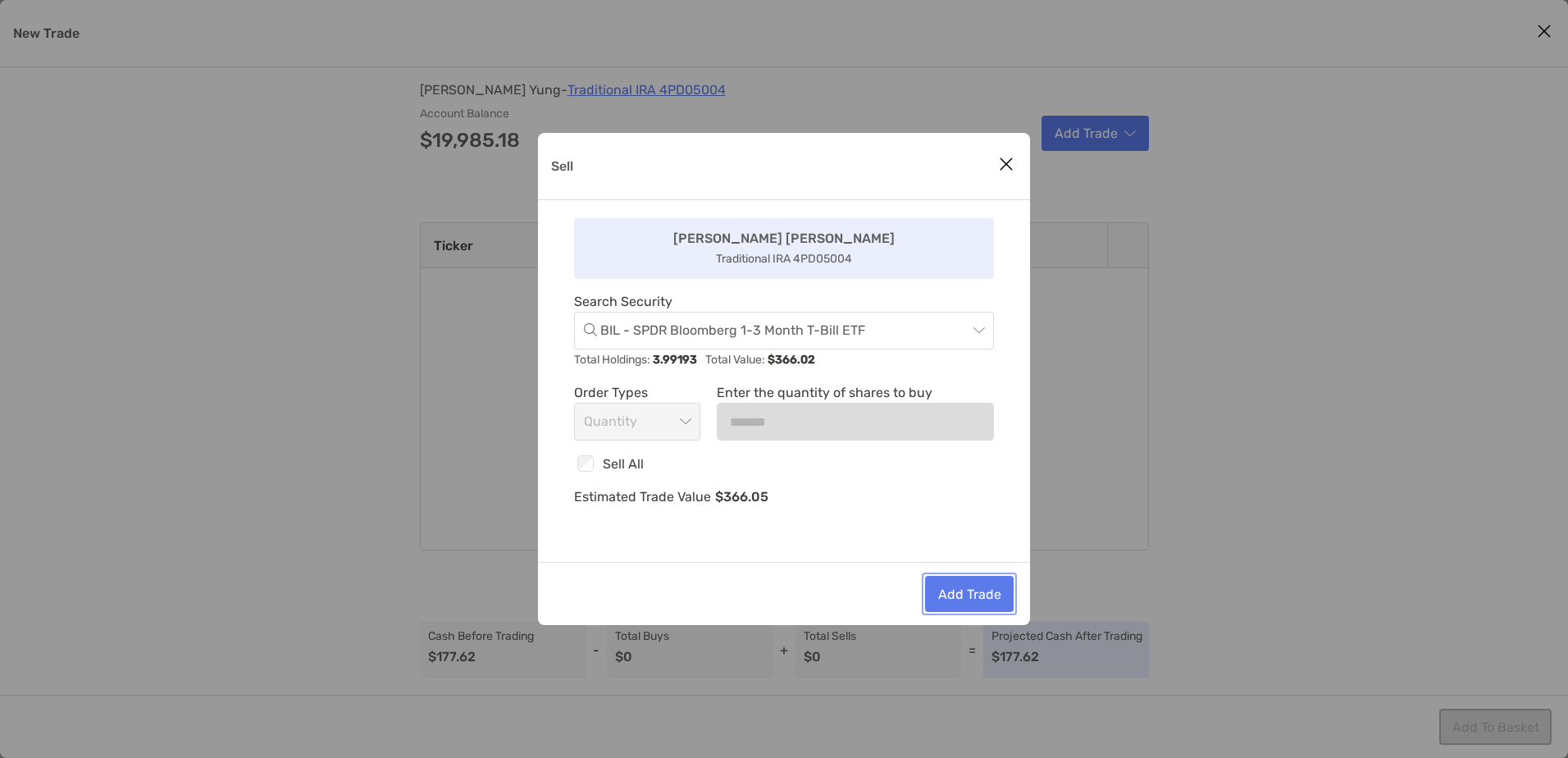
click at [932, 595] on button "Add Trade" at bounding box center [970, 593] width 89 height 36
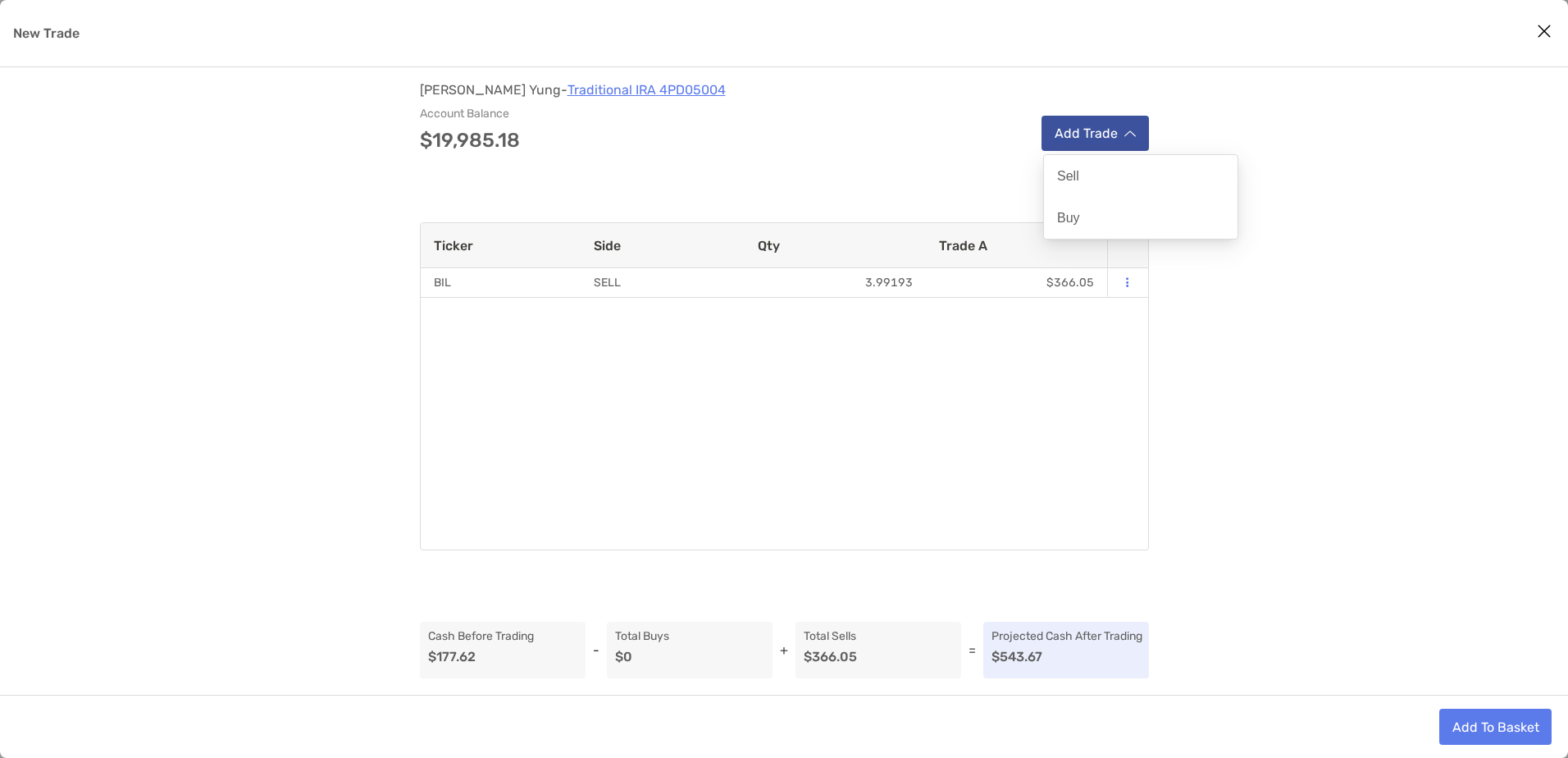
click at [1090, 142] on button "Add Trade" at bounding box center [1095, 133] width 107 height 35
click at [1075, 222] on p "Buy" at bounding box center [1069, 218] width 23 height 15
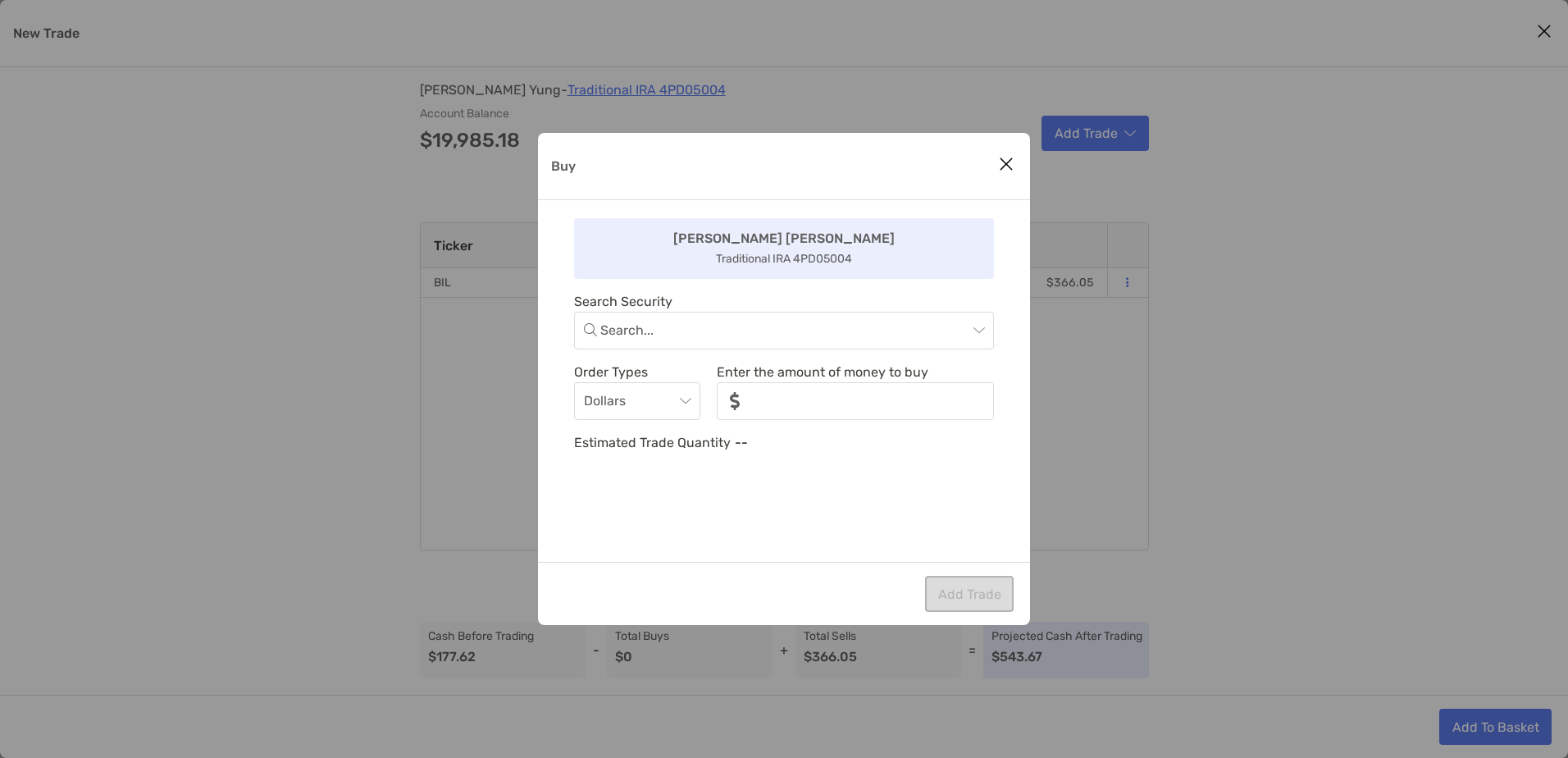
click at [1017, 156] on div "Buy [PERSON_NAME] Traditional IRA 4PD05004 Search Security Search... Order Type…" at bounding box center [784, 379] width 492 height 492
drag, startPoint x: 1017, startPoint y: 156, endPoint x: 1007, endPoint y: 171, distance: 18.0
click at [1007, 170] on icon "Close modal" at bounding box center [1006, 164] width 15 height 19
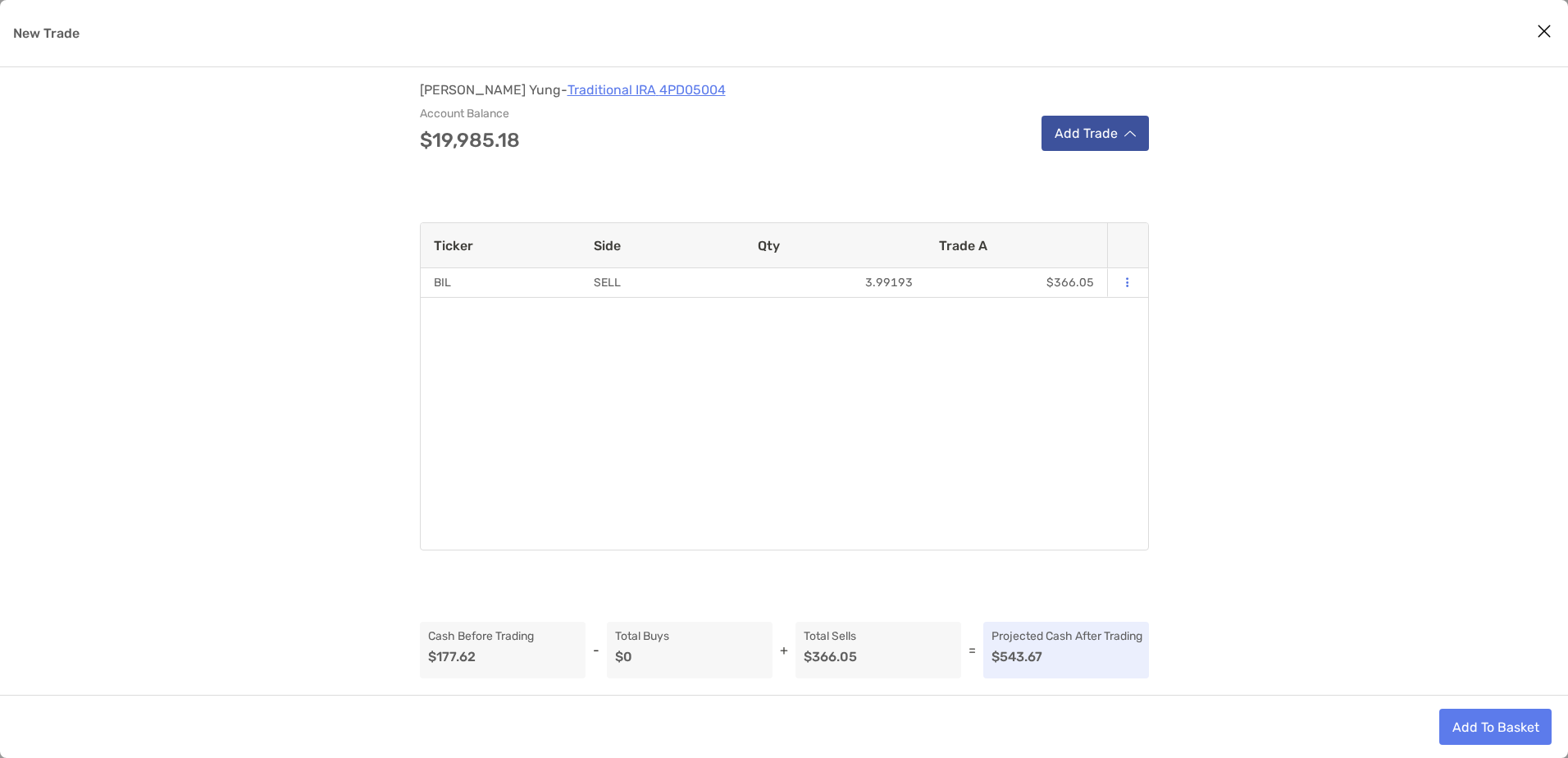
click at [1109, 128] on button "Add Trade" at bounding box center [1095, 133] width 107 height 35
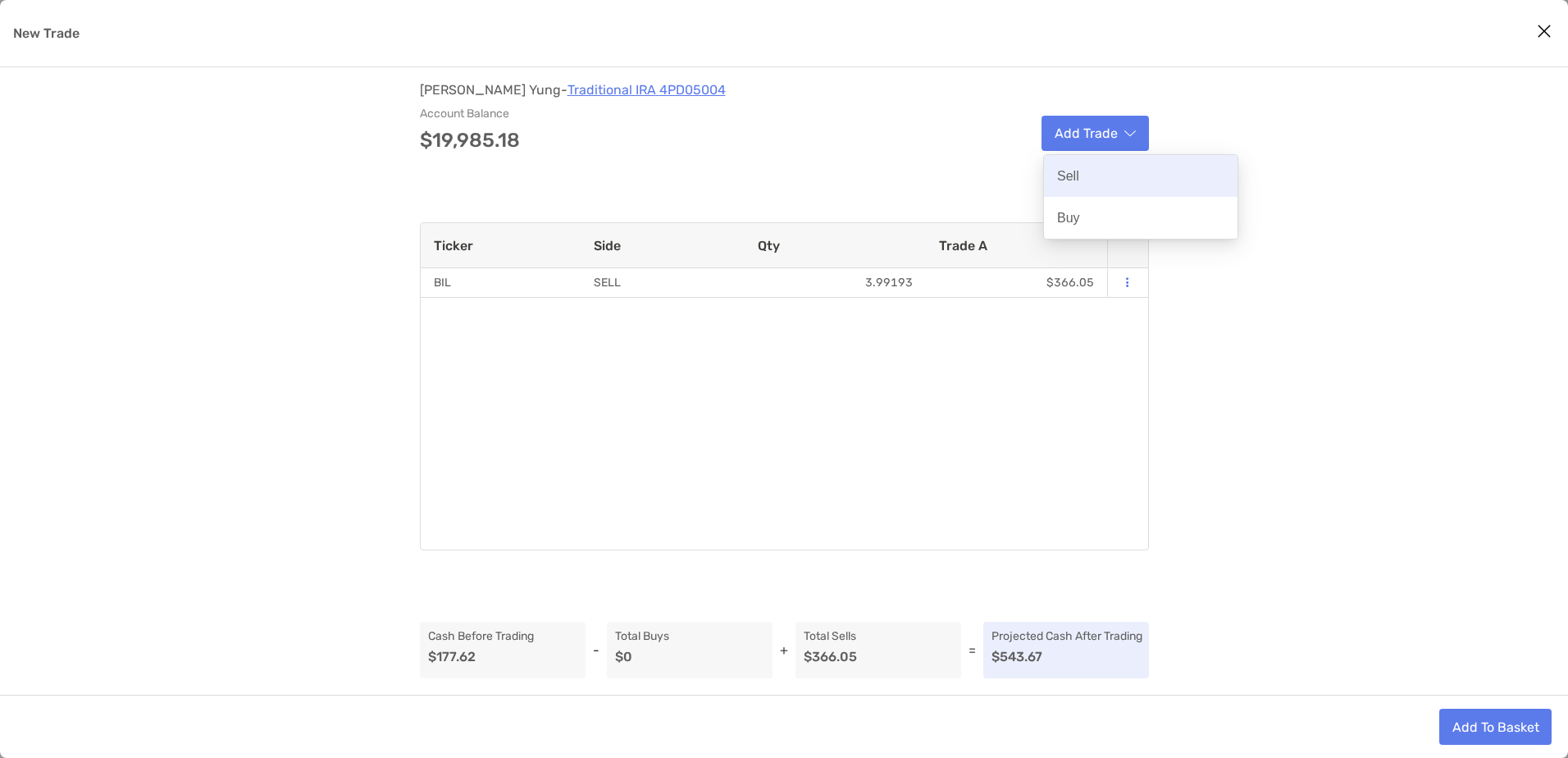
click at [1062, 185] on div "Sell" at bounding box center [1141, 175] width 194 height 42
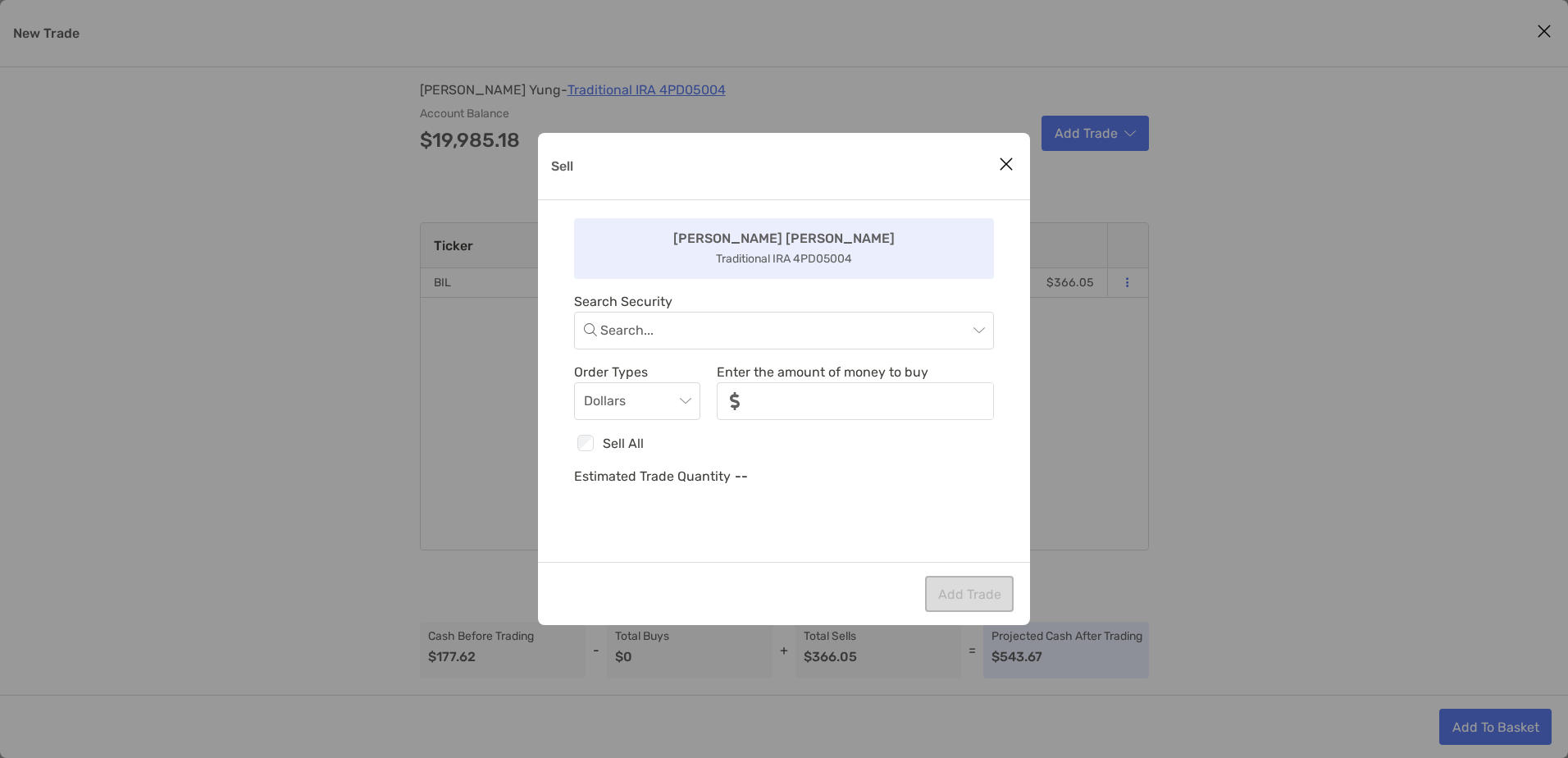
click at [991, 163] on div "Sell" at bounding box center [784, 166] width 492 height 67
click at [1011, 164] on button "Close modal" at bounding box center [1006, 165] width 24 height 24
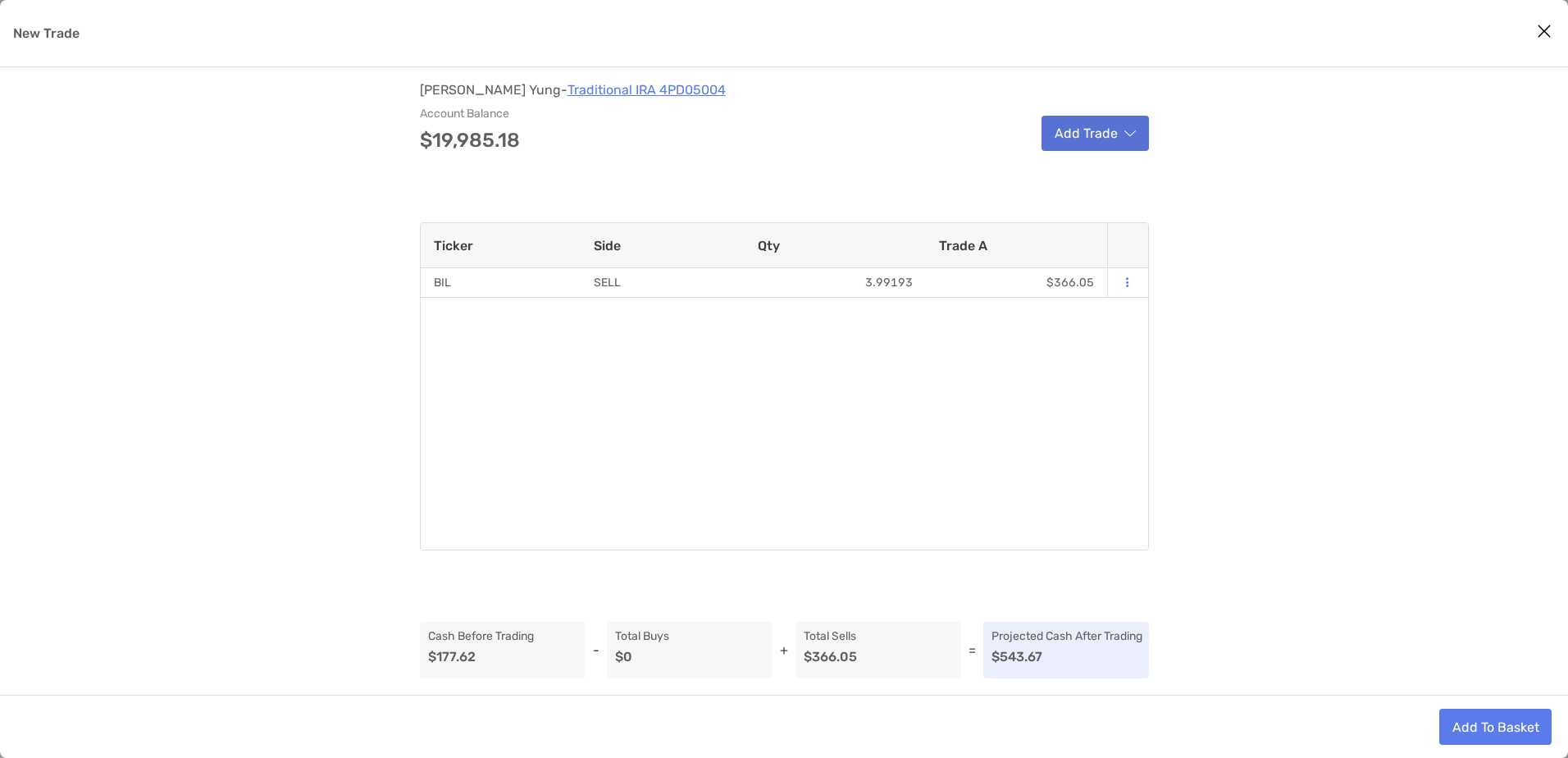
click at [1093, 139] on button "Add Trade" at bounding box center [1095, 133] width 107 height 35
click at [1071, 222] on p "Buy" at bounding box center [1069, 218] width 23 height 15
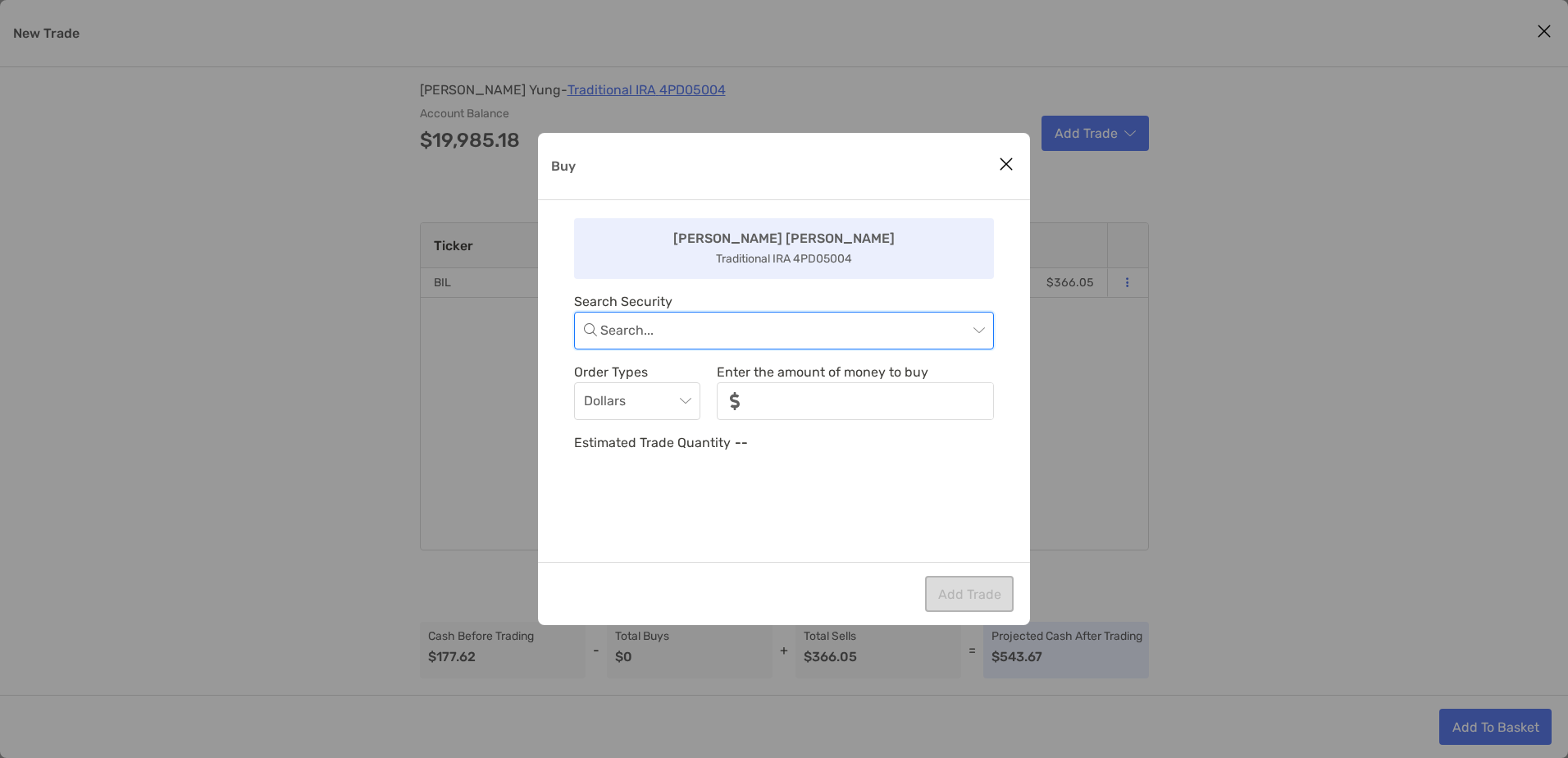
click at [642, 336] on input "Buy" at bounding box center [784, 330] width 368 height 36
click at [985, 336] on div "Search..." at bounding box center [784, 330] width 420 height 38
click at [983, 340] on span "Buy" at bounding box center [792, 330] width 384 height 36
click at [1001, 309] on div "[PERSON_NAME] Traditional IRA 4PD05004 Search Security Search... Order Types Do…" at bounding box center [784, 381] width 492 height 362
click at [971, 329] on span "Buy" at bounding box center [792, 330] width 384 height 36
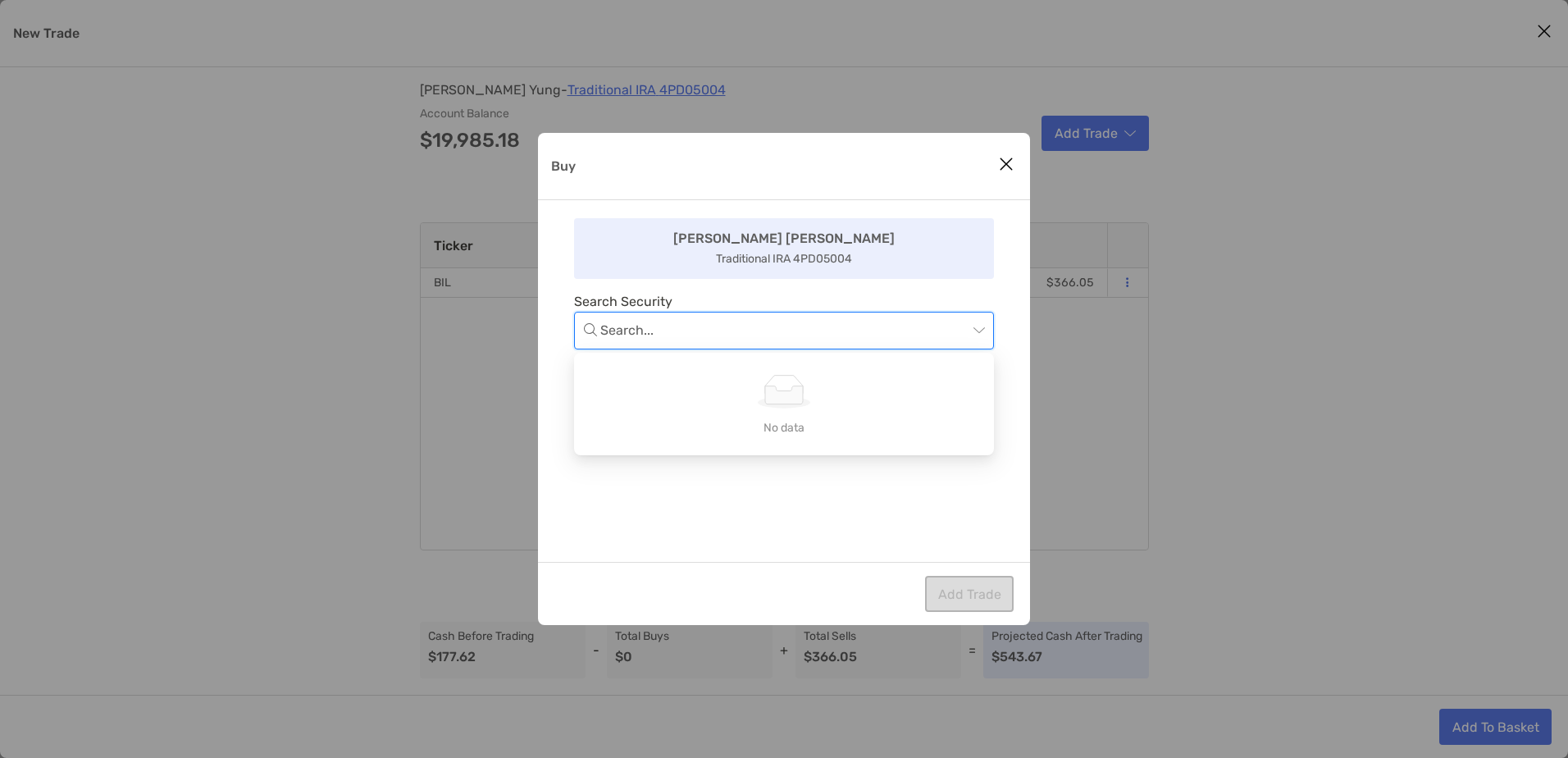
click at [971, 329] on span "Buy" at bounding box center [792, 330] width 384 height 36
drag, startPoint x: 736, startPoint y: 490, endPoint x: 725, endPoint y: 509, distance: 22.0
click at [725, 509] on div "[PERSON_NAME] Traditional IRA 4PD05004 Search Security Search... Order Types Do…" at bounding box center [784, 381] width 492 height 362
drag, startPoint x: 725, startPoint y: 509, endPoint x: 584, endPoint y: 459, distance: 149.6
click at [583, 464] on div "[PERSON_NAME] Traditional IRA 4PD05004 Search Security Search... Order Types Do…" at bounding box center [784, 381] width 492 height 362
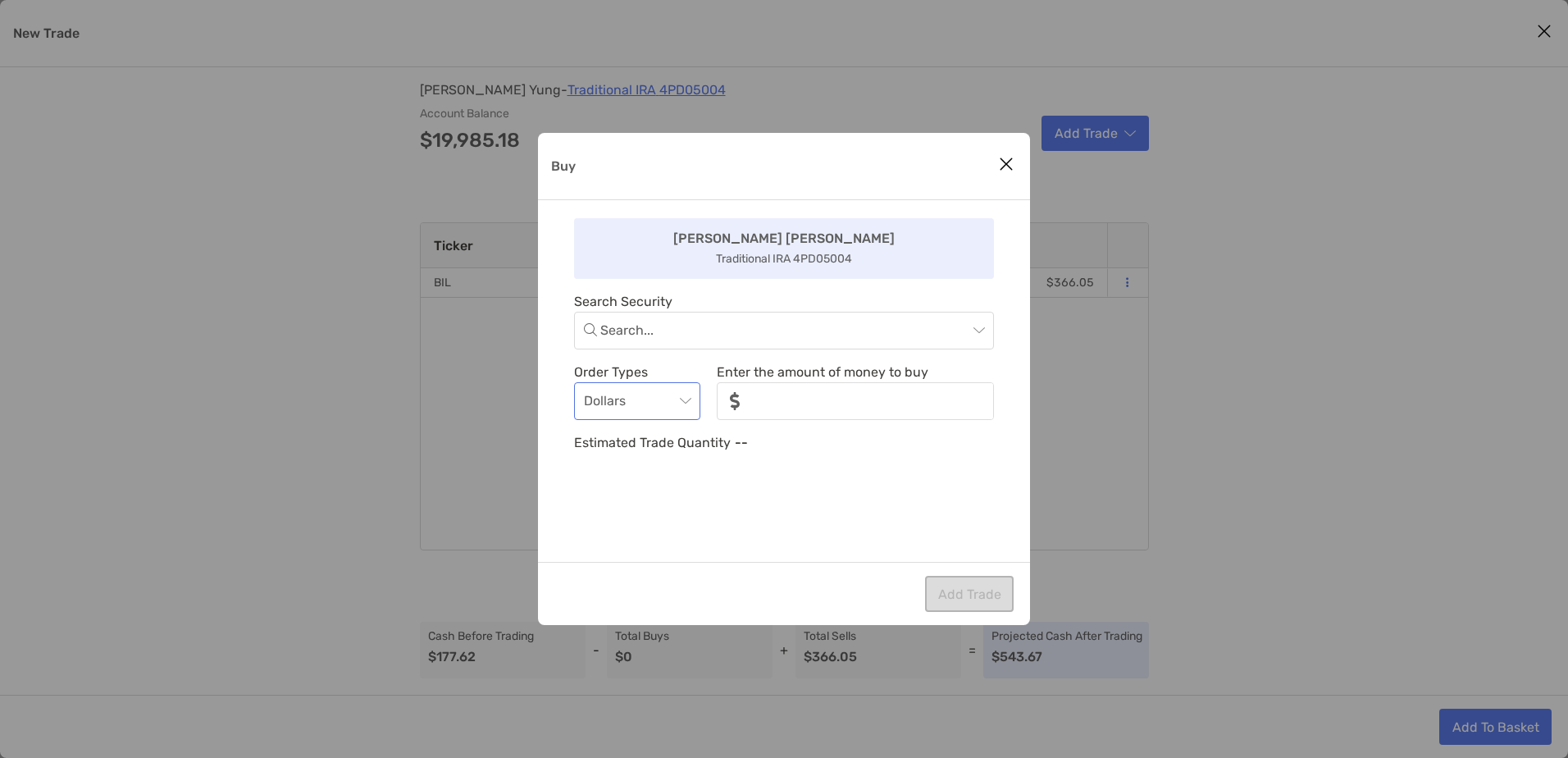
click at [610, 395] on span "Dollars" at bounding box center [637, 401] width 106 height 36
click at [611, 395] on span "Dollars" at bounding box center [637, 401] width 106 height 36
click at [643, 396] on span "Dollars" at bounding box center [637, 401] width 106 height 36
click at [607, 492] on div "Quantity" at bounding box center [637, 491] width 100 height 20
click at [613, 443] on p "Estimated Trade Value" at bounding box center [642, 442] width 136 height 20
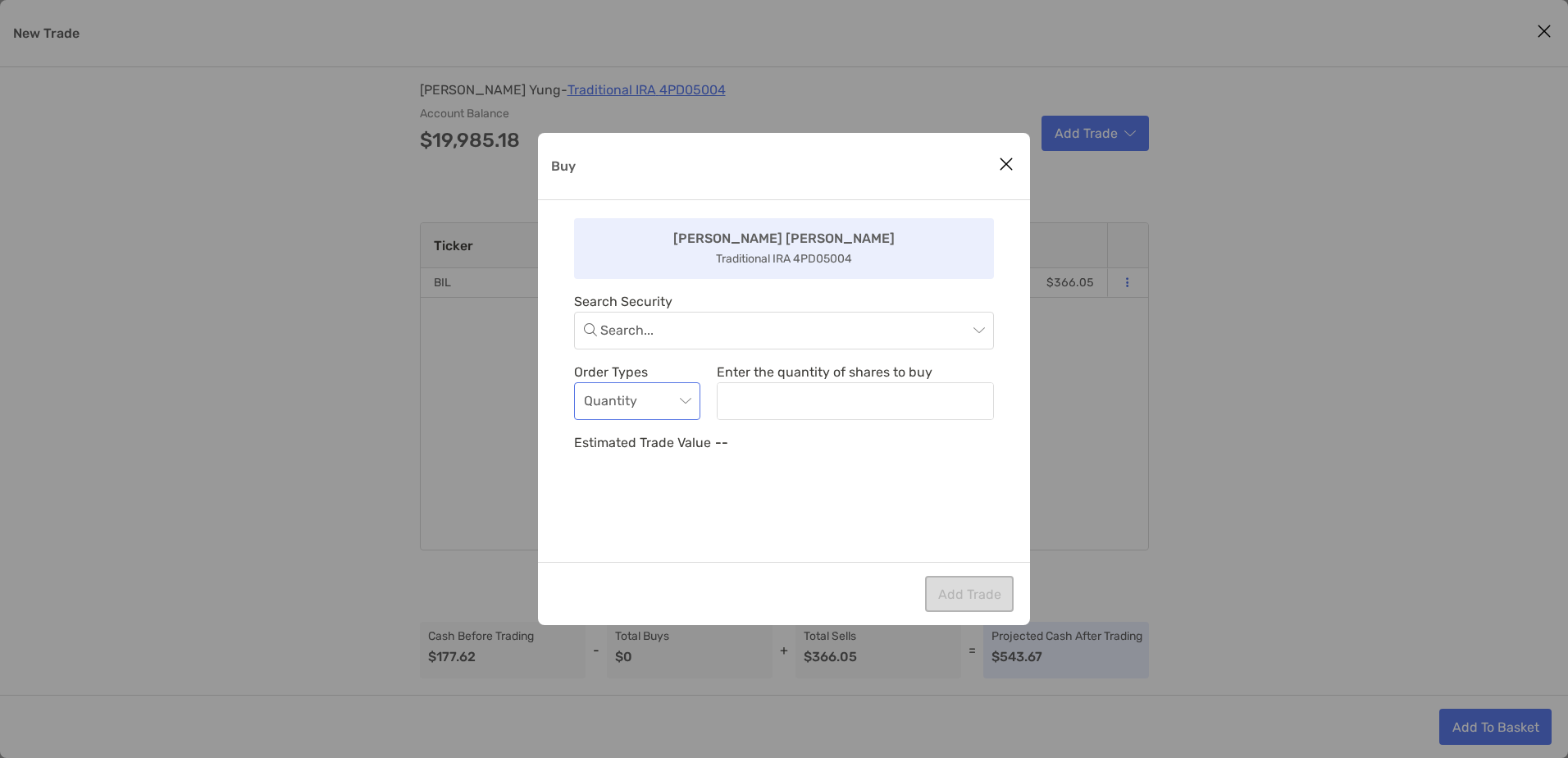
click at [620, 410] on span "Quantity" at bounding box center [637, 401] width 106 height 36
click at [632, 453] on div "Dollars" at bounding box center [637, 444] width 100 height 20
click at [709, 492] on div "[PERSON_NAME] Traditional IRA 4PD05004 Search Security Search... Order Types Do…" at bounding box center [784, 381] width 492 height 362
click at [1007, 167] on icon "Close modal" at bounding box center [1006, 164] width 15 height 19
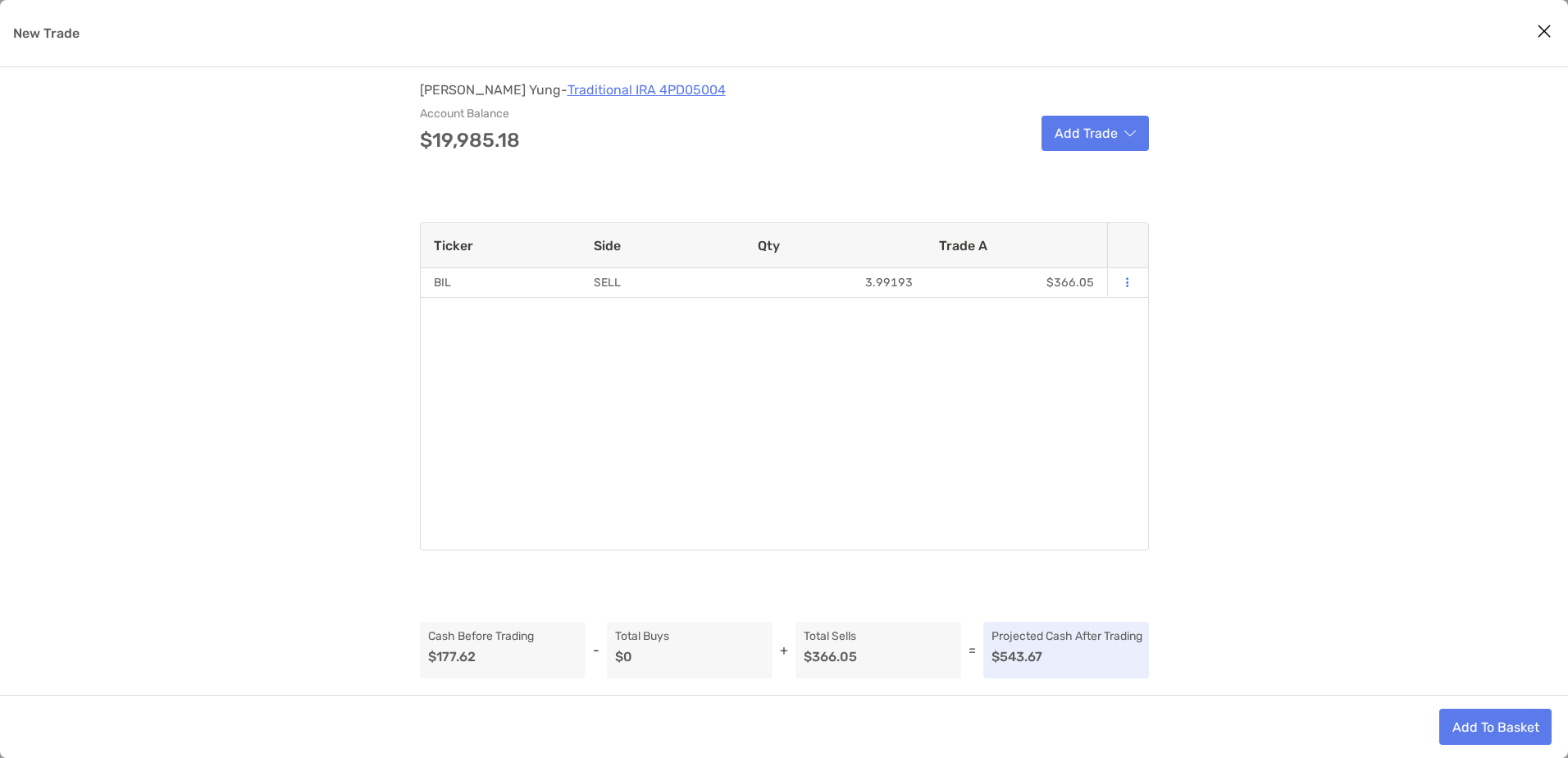
click at [1085, 114] on div "[PERSON_NAME] - Traditional IRA 4PD05004 Account Balance $19,985.18 Add Trade" at bounding box center [784, 116] width 729 height 67
click at [1089, 140] on button "Add Trade" at bounding box center [1095, 133] width 107 height 35
click at [1095, 176] on div "Sell" at bounding box center [1141, 175] width 194 height 42
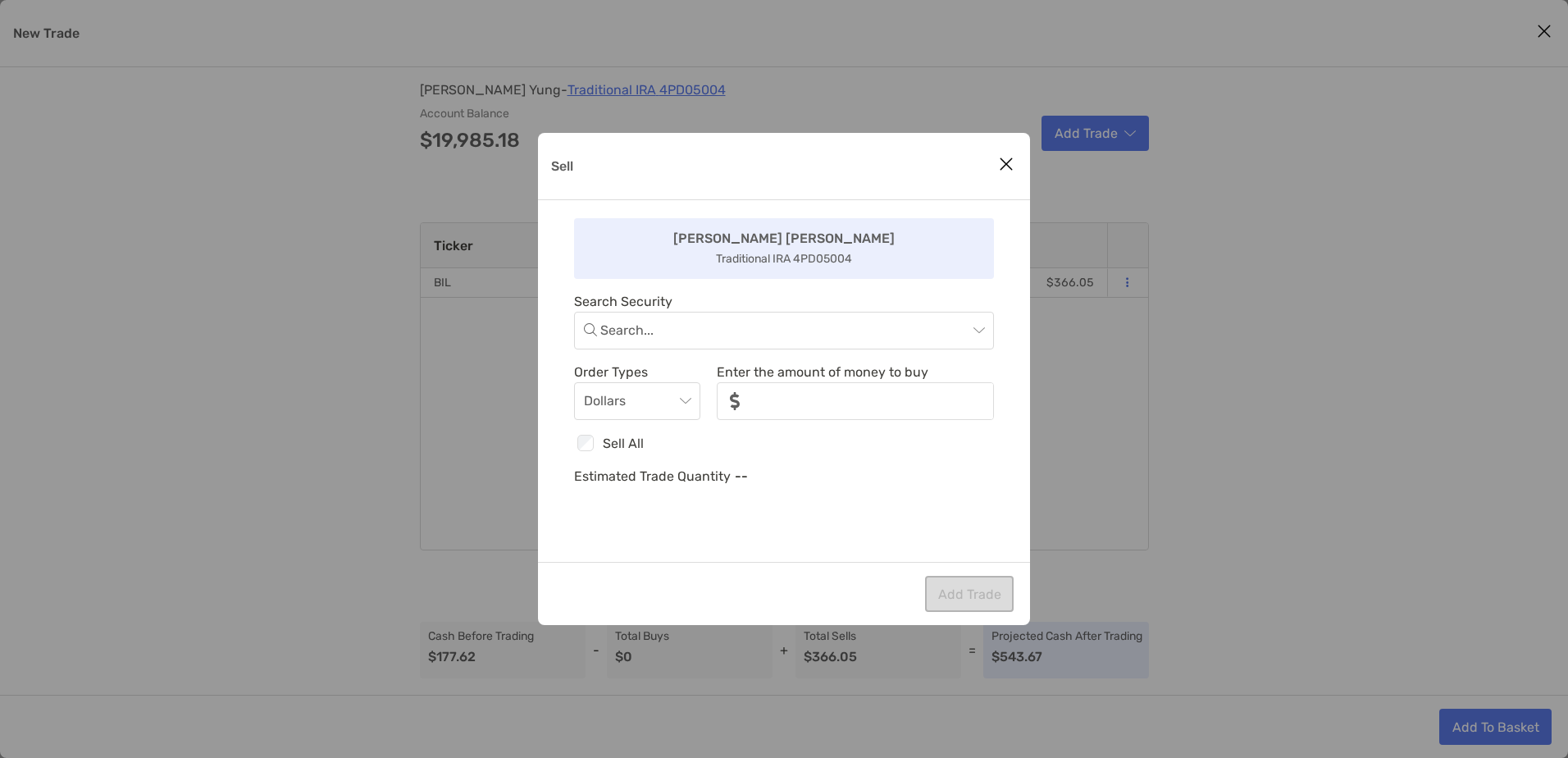
drag, startPoint x: 1001, startPoint y: 165, endPoint x: 1006, endPoint y: 174, distance: 10.3
click at [1002, 165] on icon "Close modal" at bounding box center [1006, 164] width 15 height 19
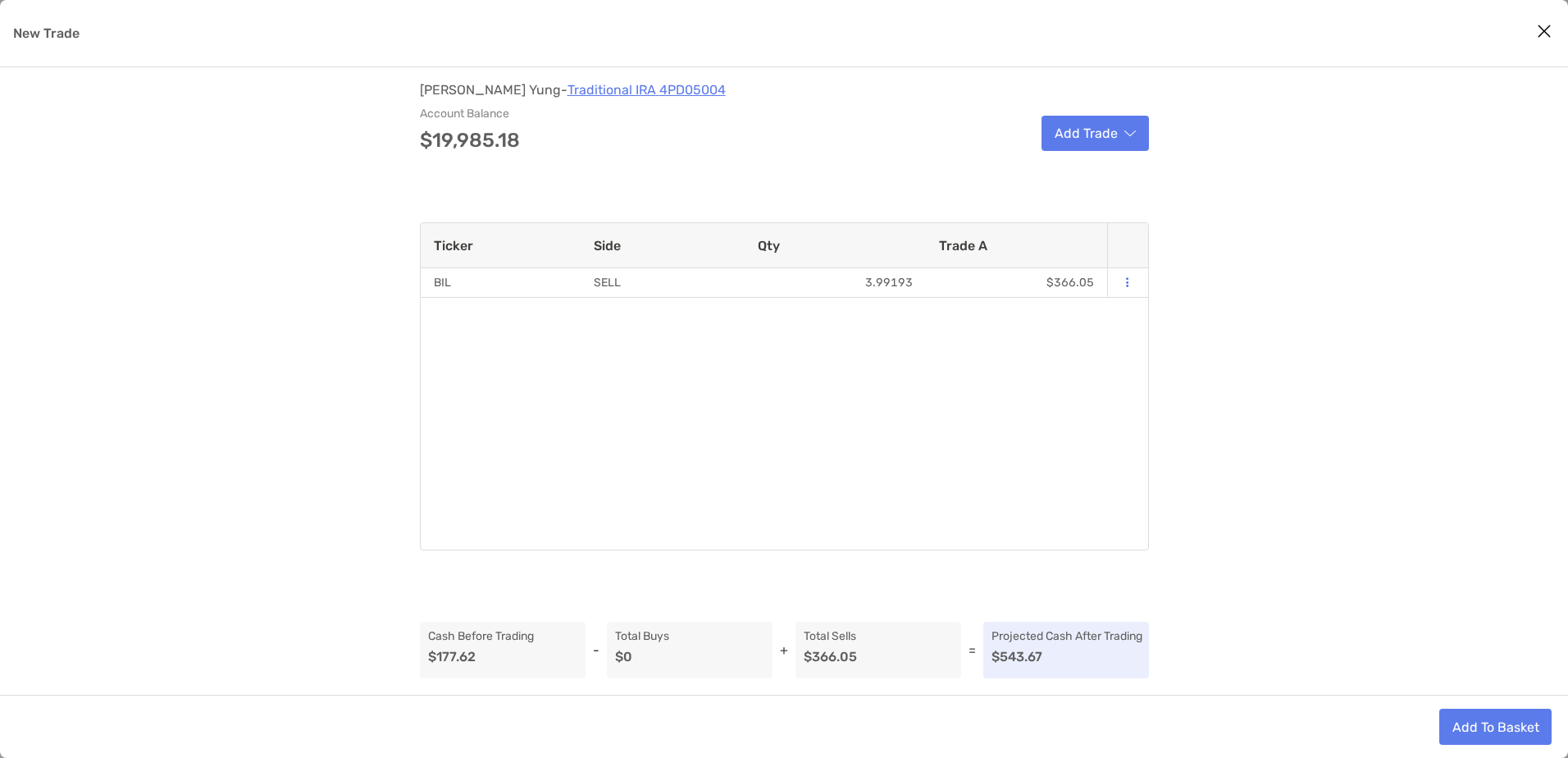
drag, startPoint x: 427, startPoint y: 207, endPoint x: 545, endPoint y: 308, distance: 155.3
click at [437, 215] on div "[PERSON_NAME] - Traditional IRA 4PD05004 Account Balance $19,985.18 Add Trade T…" at bounding box center [784, 380] width 1568 height 627
drag, startPoint x: 487, startPoint y: 378, endPoint x: 581, endPoint y: 440, distance: 112.6
click at [486, 384] on div "BIL SELL 3.99193 $366.05" at bounding box center [764, 409] width 686 height 282
click at [1545, 42] on button "Close modal" at bounding box center [1544, 31] width 24 height 24
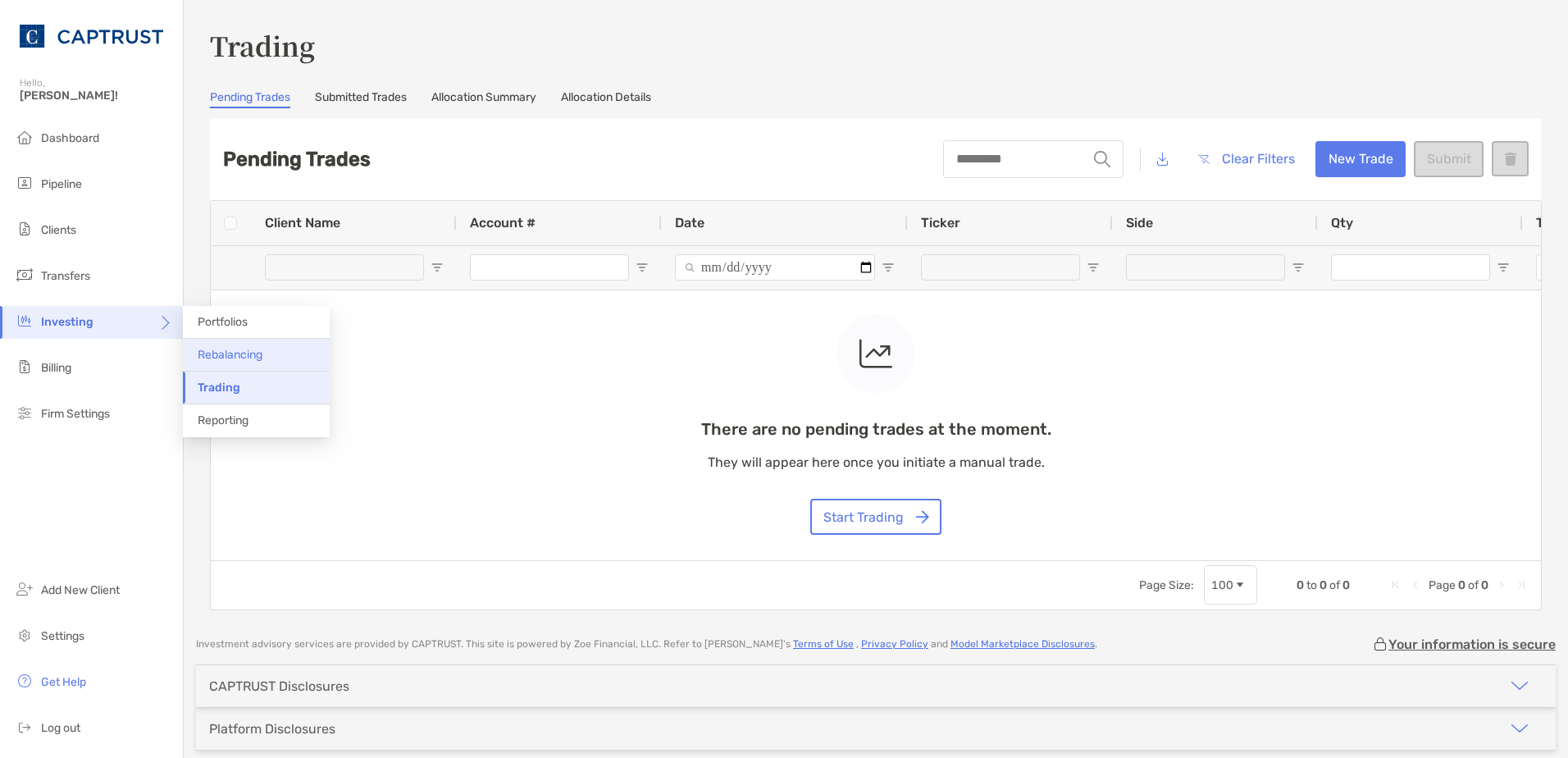
click at [227, 363] on li "Rebalancing" at bounding box center [256, 355] width 147 height 33
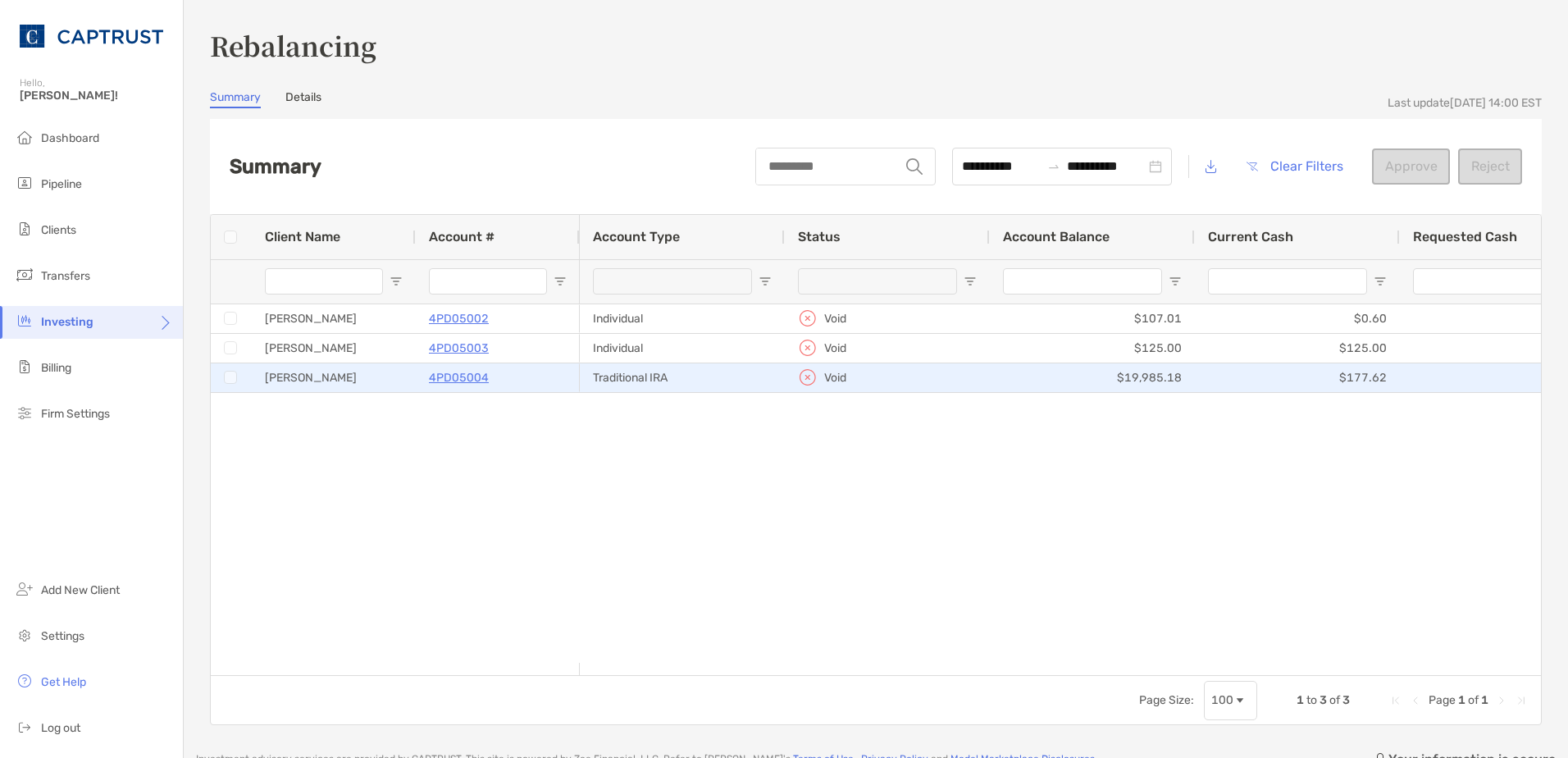
click at [463, 379] on p "4PD05004" at bounding box center [459, 378] width 60 height 20
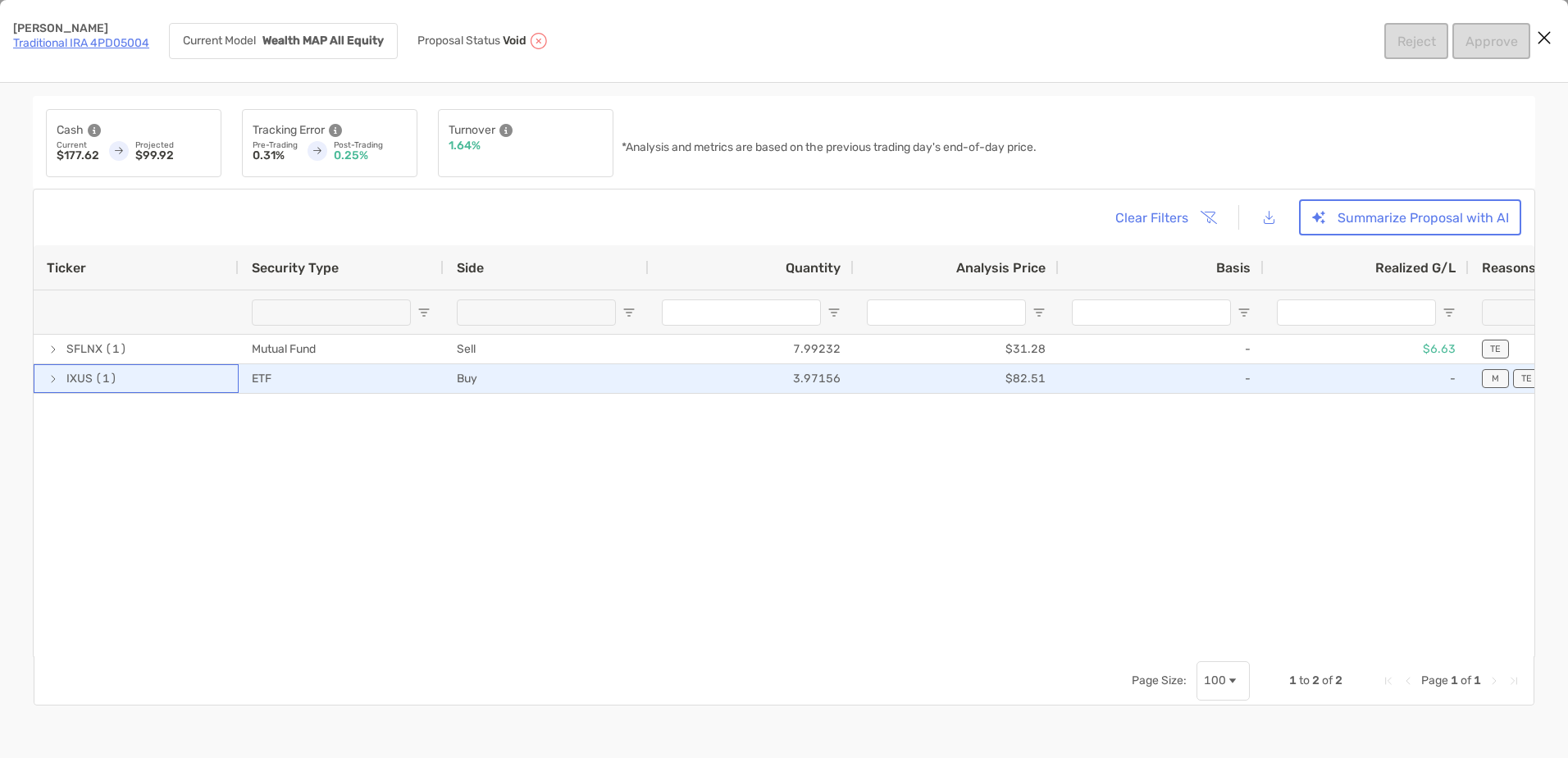
click at [52, 381] on span "[object Object]" at bounding box center [53, 379] width 14 height 14
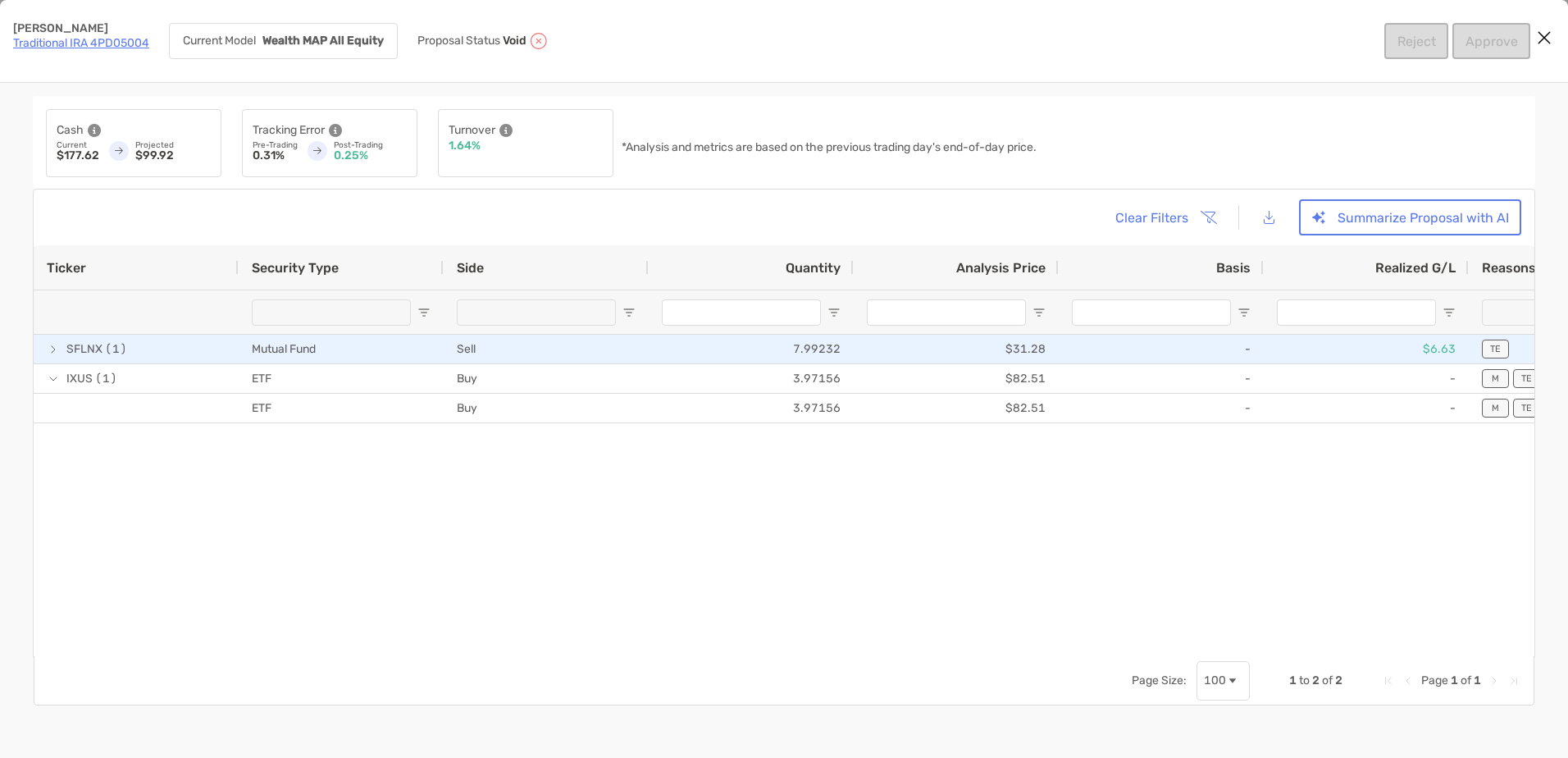
click at [52, 351] on span "[object Object]" at bounding box center [53, 349] width 14 height 14
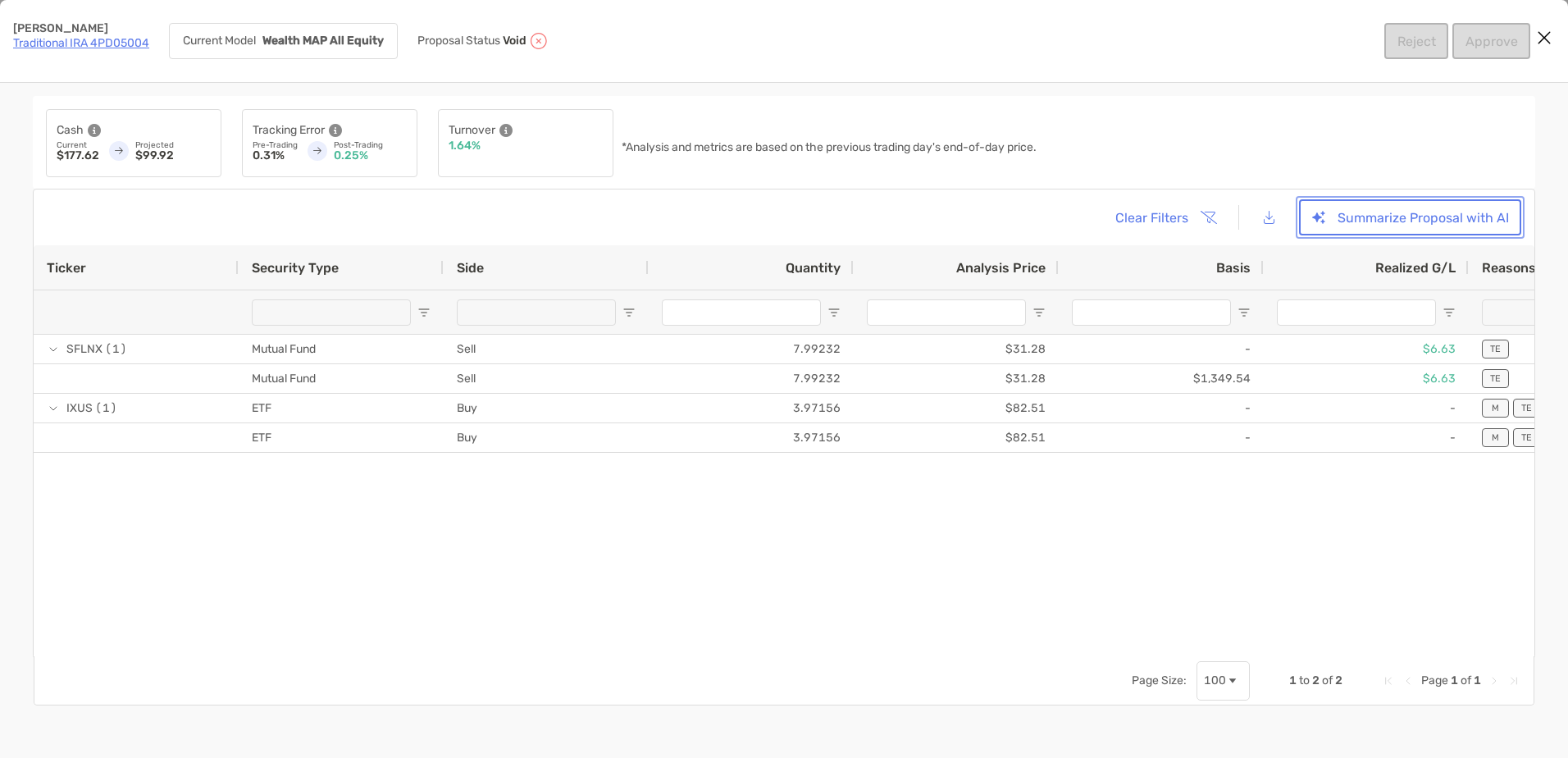
click at [1335, 213] on button "Summarize Proposal with AI" at bounding box center [1410, 217] width 223 height 36
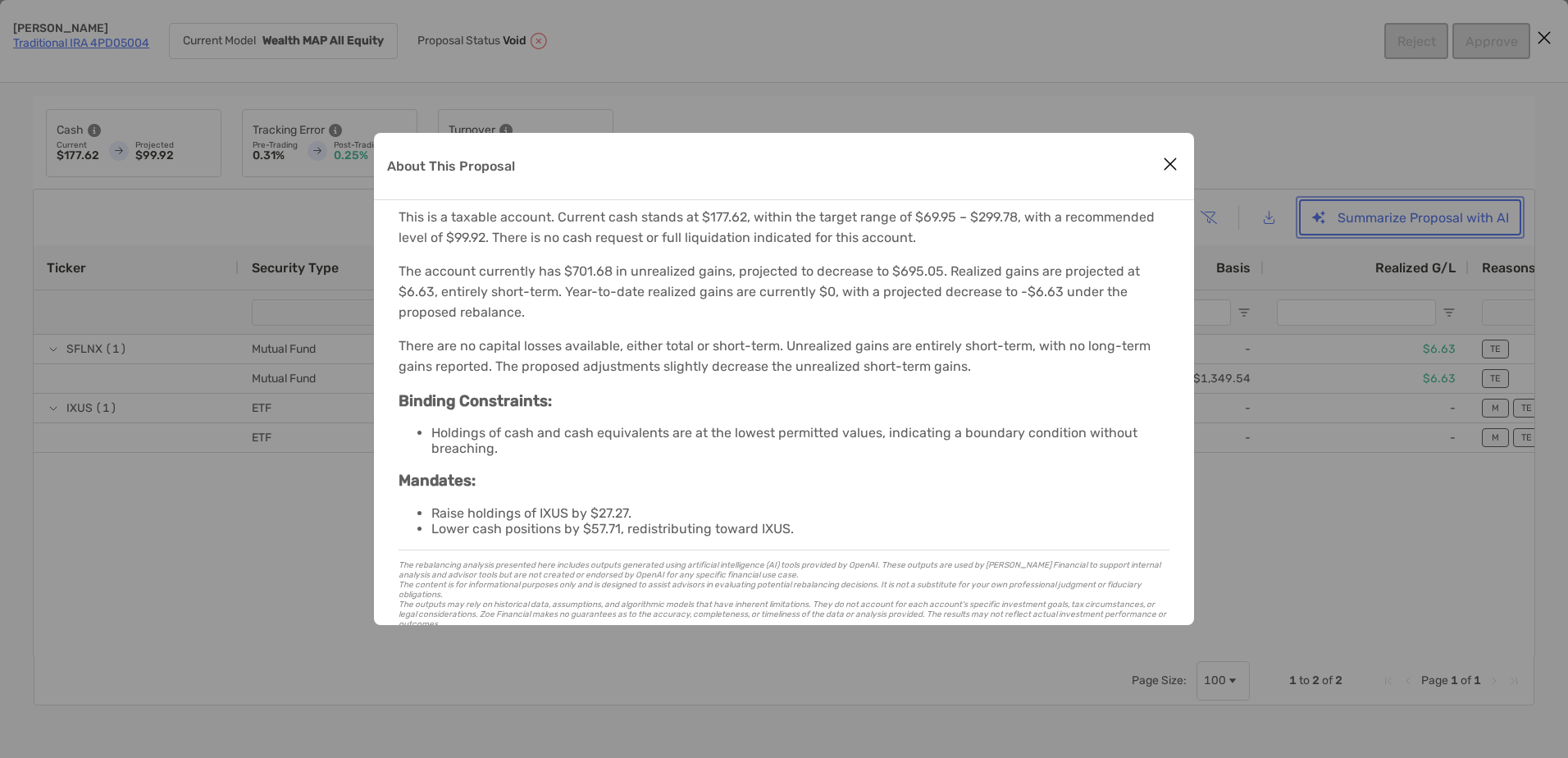
scroll to position [164, 0]
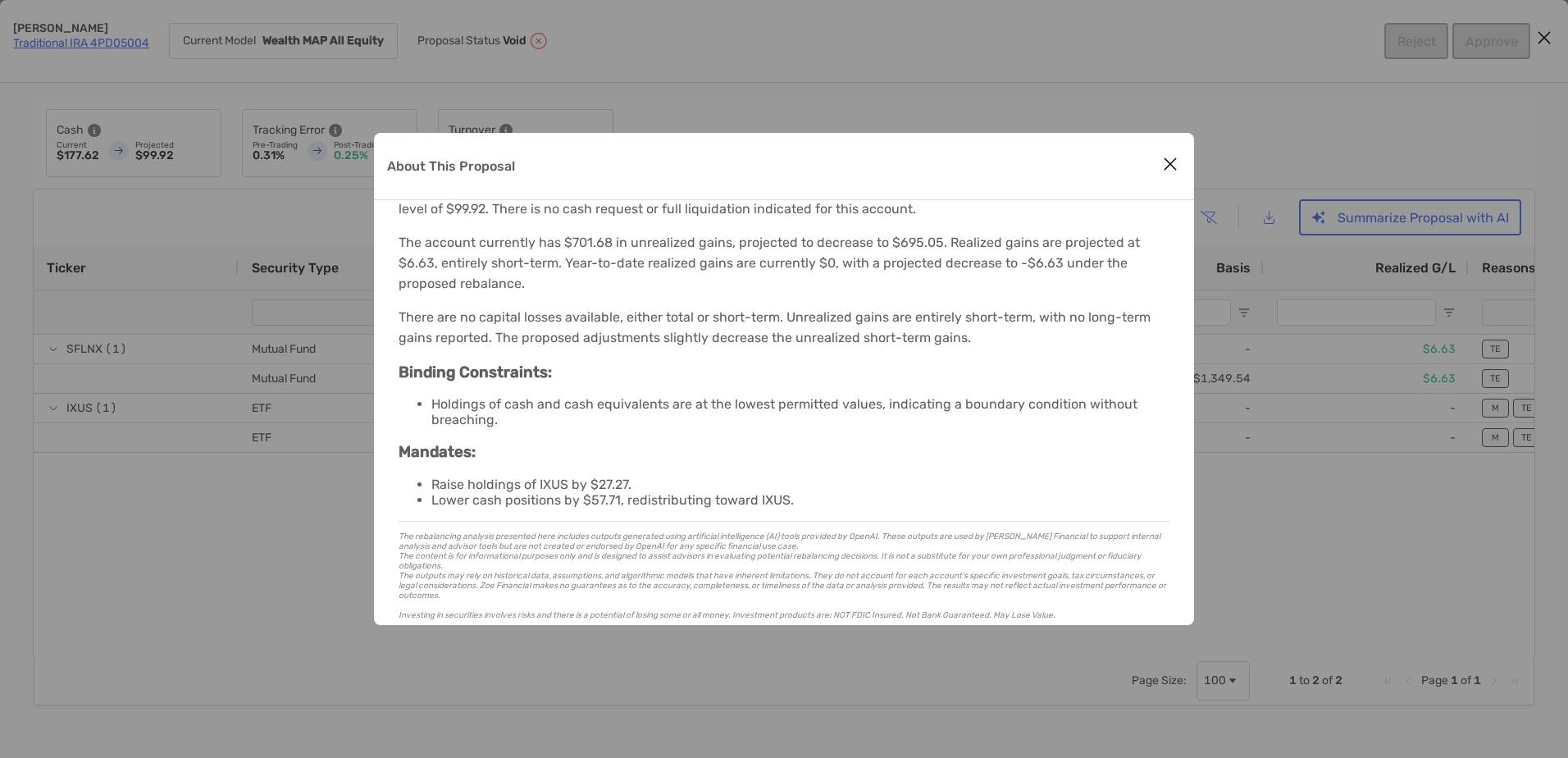
click at [1173, 162] on icon "Close modal" at bounding box center [1169, 164] width 15 height 19
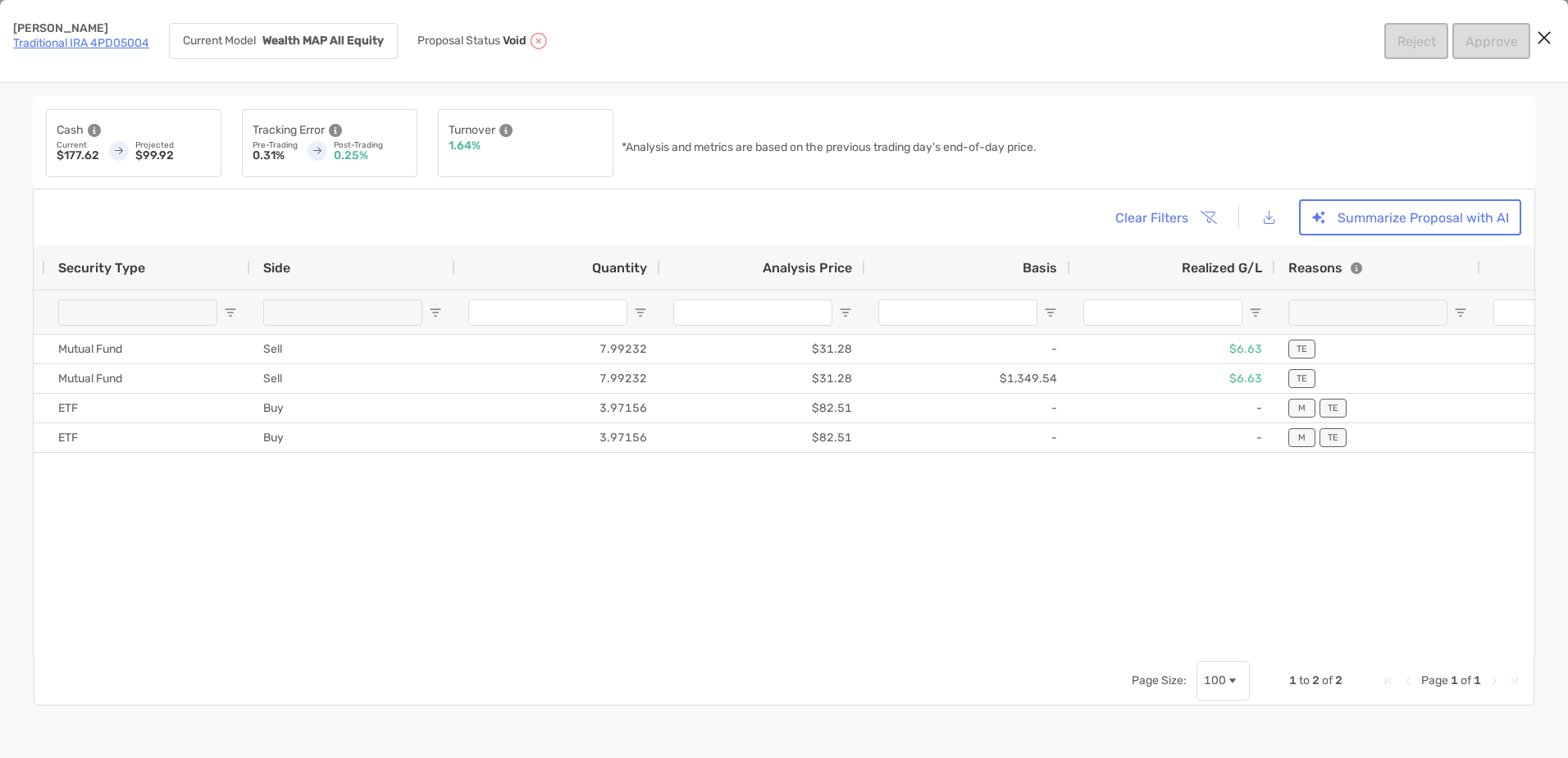
scroll to position [0, 0]
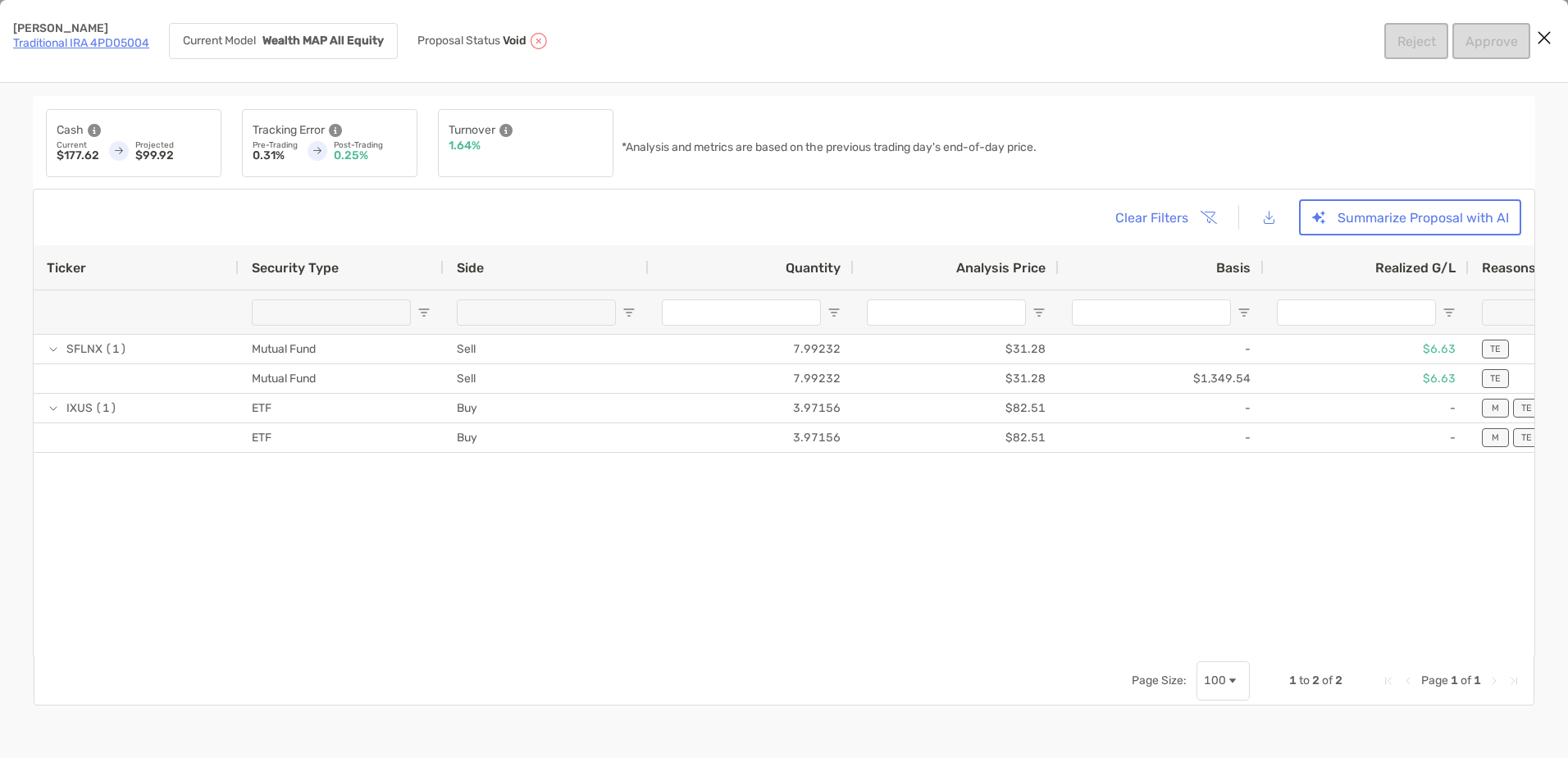
click at [307, 530] on div "SFLNX (1) Mutual Fund Sell 7.99232 $31.28 - $6.63 TE $250.00 IXUS (1) ETF Buy 3…" at bounding box center [784, 489] width 1501 height 309
drag, startPoint x: 27, startPoint y: 389, endPoint x: 62, endPoint y: 388, distance: 35.0
click at [35, 388] on div "Cash Current $177.62 Projected $99.92 Tracking Error Pre-Trading 0.31% Post-Tra…" at bounding box center [784, 420] width 1568 height 675
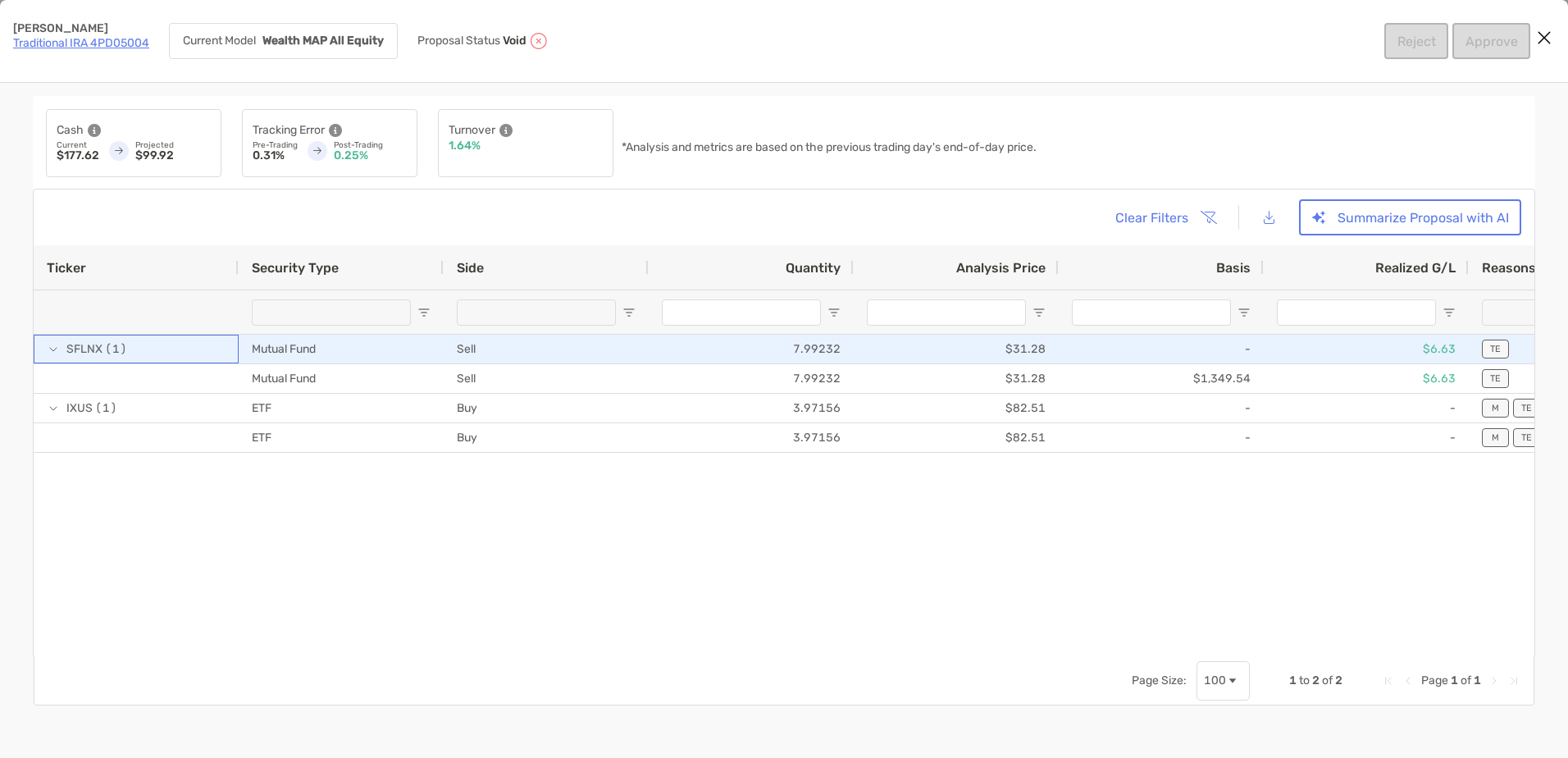
click at [107, 357] on span "(1)" at bounding box center [115, 349] width 22 height 27
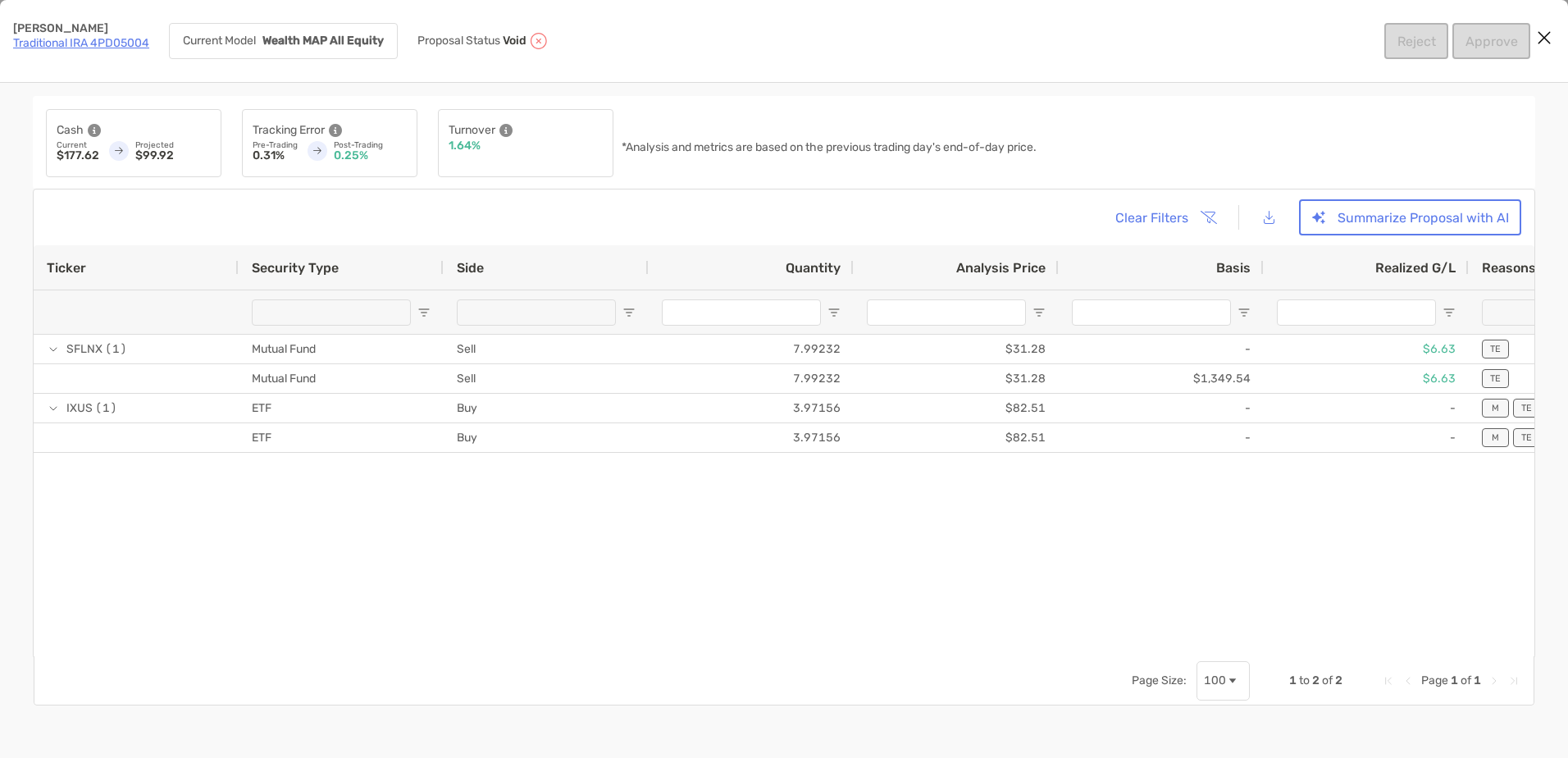
drag, startPoint x: 139, startPoint y: 285, endPoint x: 156, endPoint y: 258, distance: 31.9
click at [142, 282] on div "Ticker" at bounding box center [136, 267] width 179 height 45
drag, startPoint x: 180, startPoint y: 225, endPoint x: 191, endPoint y: 215, distance: 14.9
click at [189, 217] on div "Clear Filters Summarize Proposal with AI" at bounding box center [783, 217] width 1474 height 36
drag, startPoint x: 191, startPoint y: 215, endPoint x: 397, endPoint y: 153, distance: 215.1
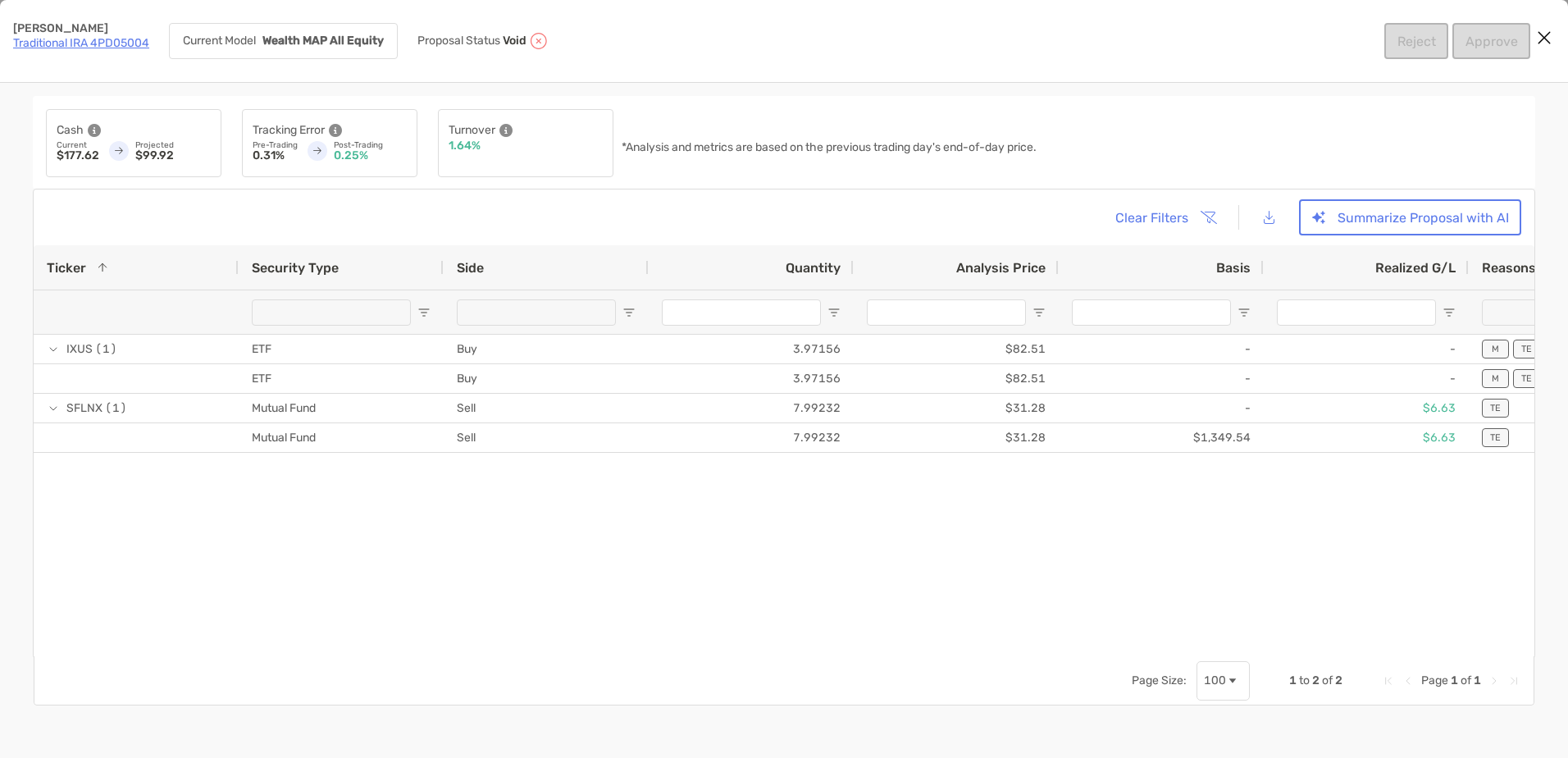
click at [397, 153] on p "0.25%" at bounding box center [370, 156] width 73 height 12
click at [502, 155] on div "Turnover 1.64%" at bounding box center [525, 143] width 175 height 68
click at [148, 150] on p "$99.92" at bounding box center [173, 156] width 75 height 12
click at [89, 150] on p "$177.62" at bounding box center [77, 156] width 43 height 12
drag, startPoint x: 482, startPoint y: 155, endPoint x: 538, endPoint y: 163, distance: 56.6
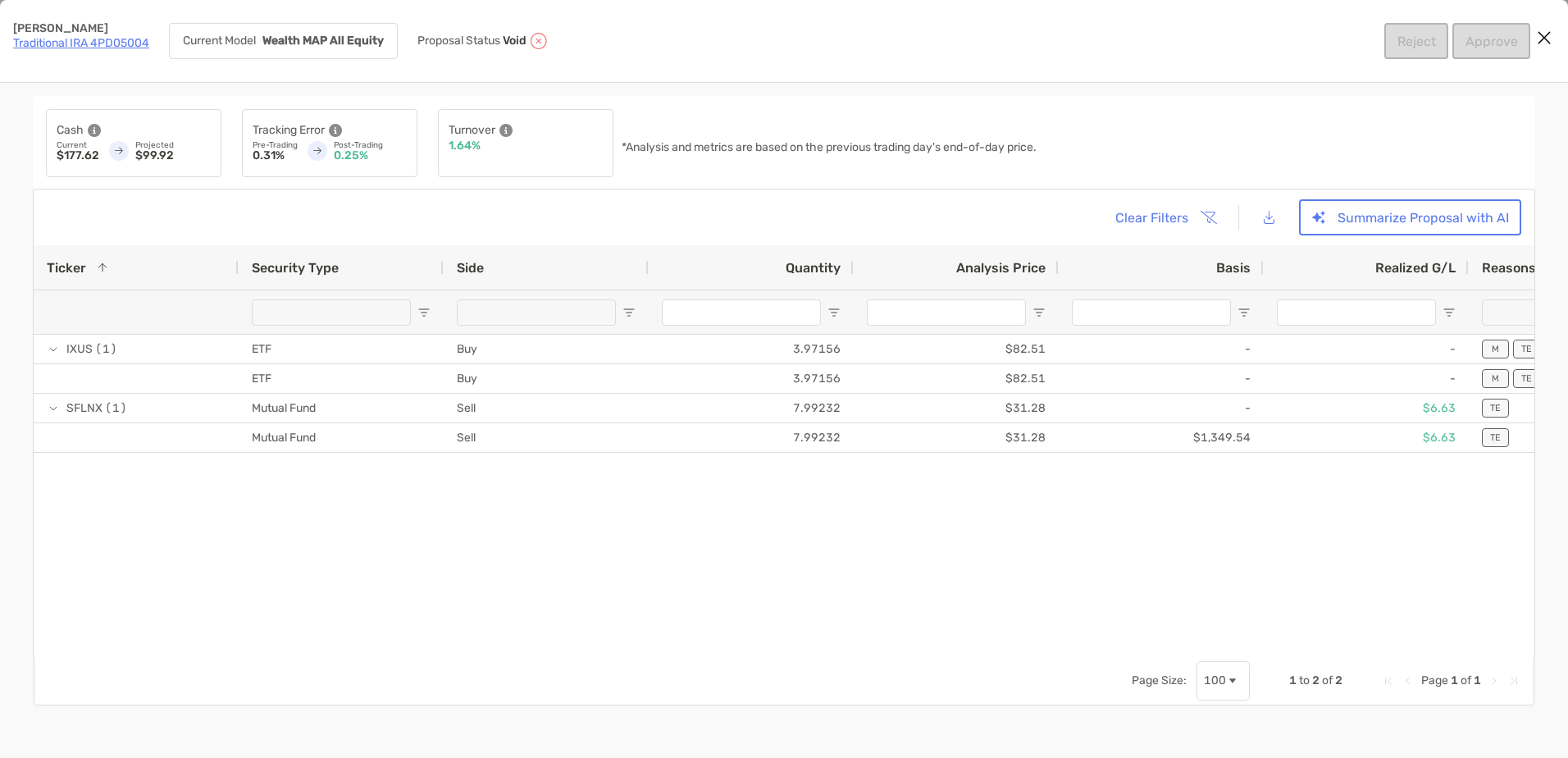
click at [484, 156] on div "Turnover 1.64%" at bounding box center [525, 143] width 175 height 68
click at [566, 163] on div "Turnover 1.64%" at bounding box center [525, 143] width 175 height 68
click at [923, 148] on p "*Analysis and metrics are based on the previous trading day's end-of-day price." at bounding box center [829, 148] width 415 height 12
click at [1547, 40] on icon "Close modal" at bounding box center [1544, 38] width 15 height 19
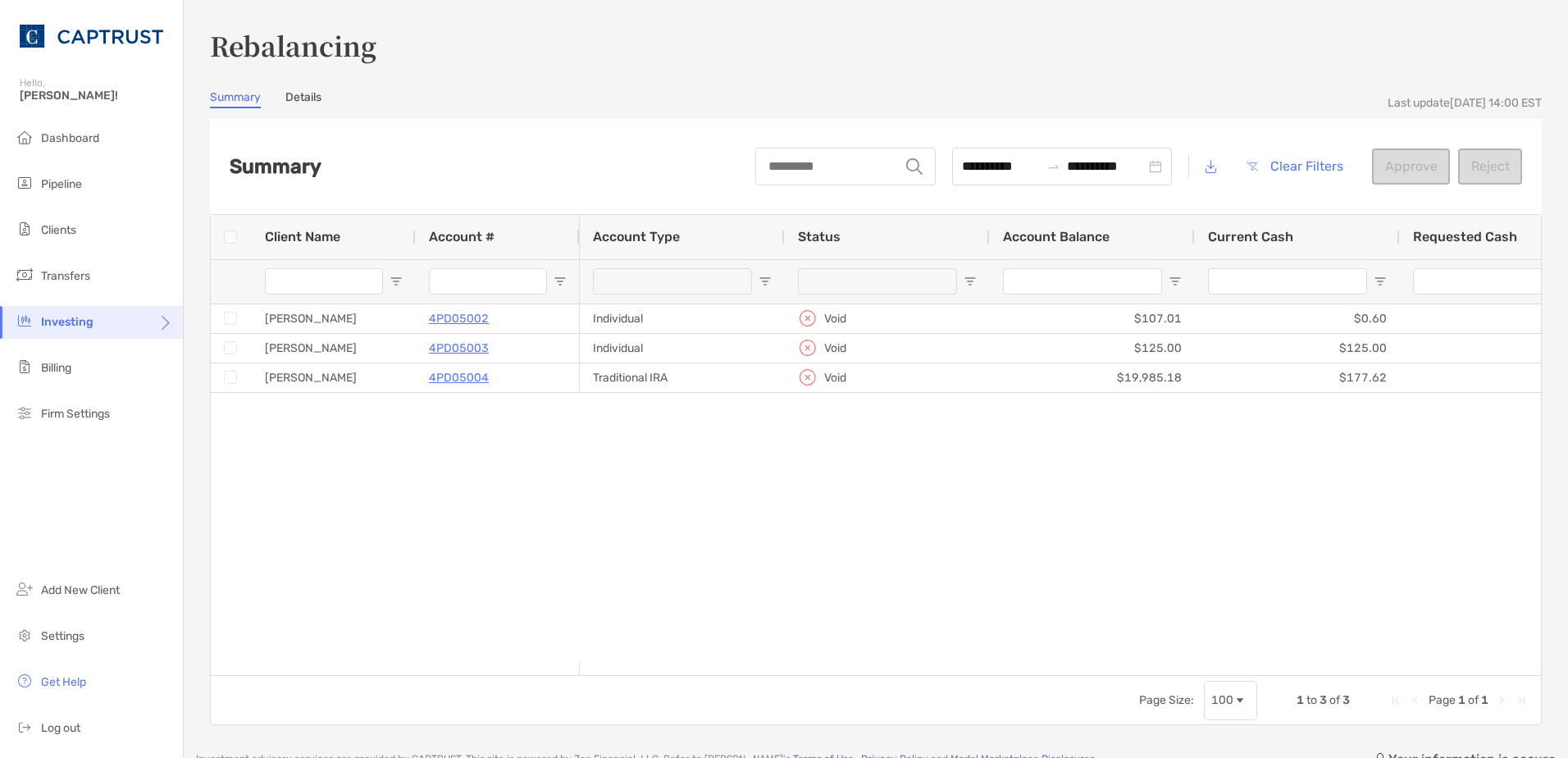
click at [323, 99] on div "Summary Details" at bounding box center [876, 99] width 1332 height 18
click at [316, 104] on link "Details" at bounding box center [303, 99] width 36 height 18
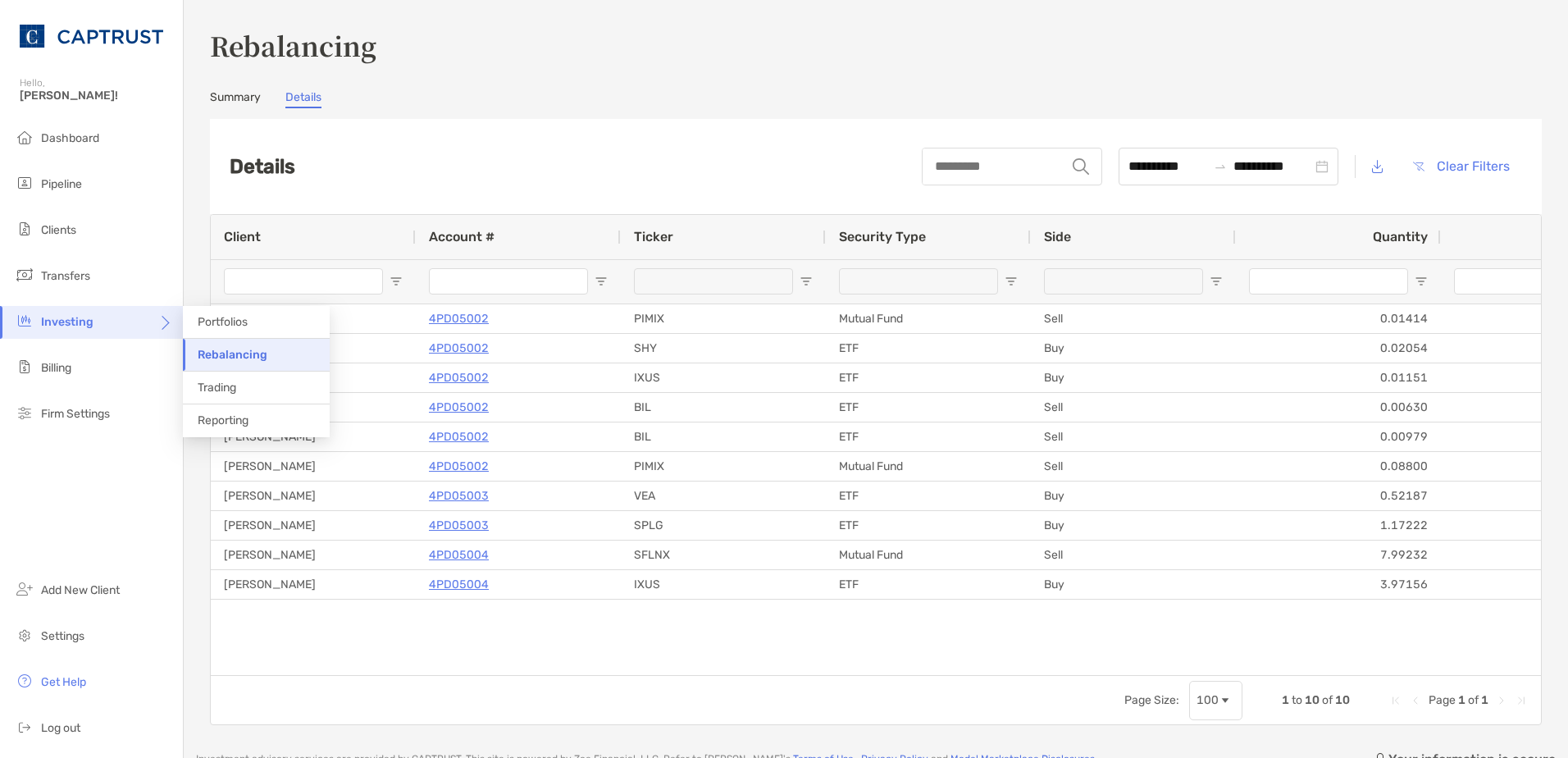
click at [106, 313] on div "Investing" at bounding box center [91, 322] width 183 height 33
click at [174, 327] on div "Investing" at bounding box center [91, 322] width 183 height 33
click at [213, 421] on span "Reporting" at bounding box center [223, 420] width 51 height 14
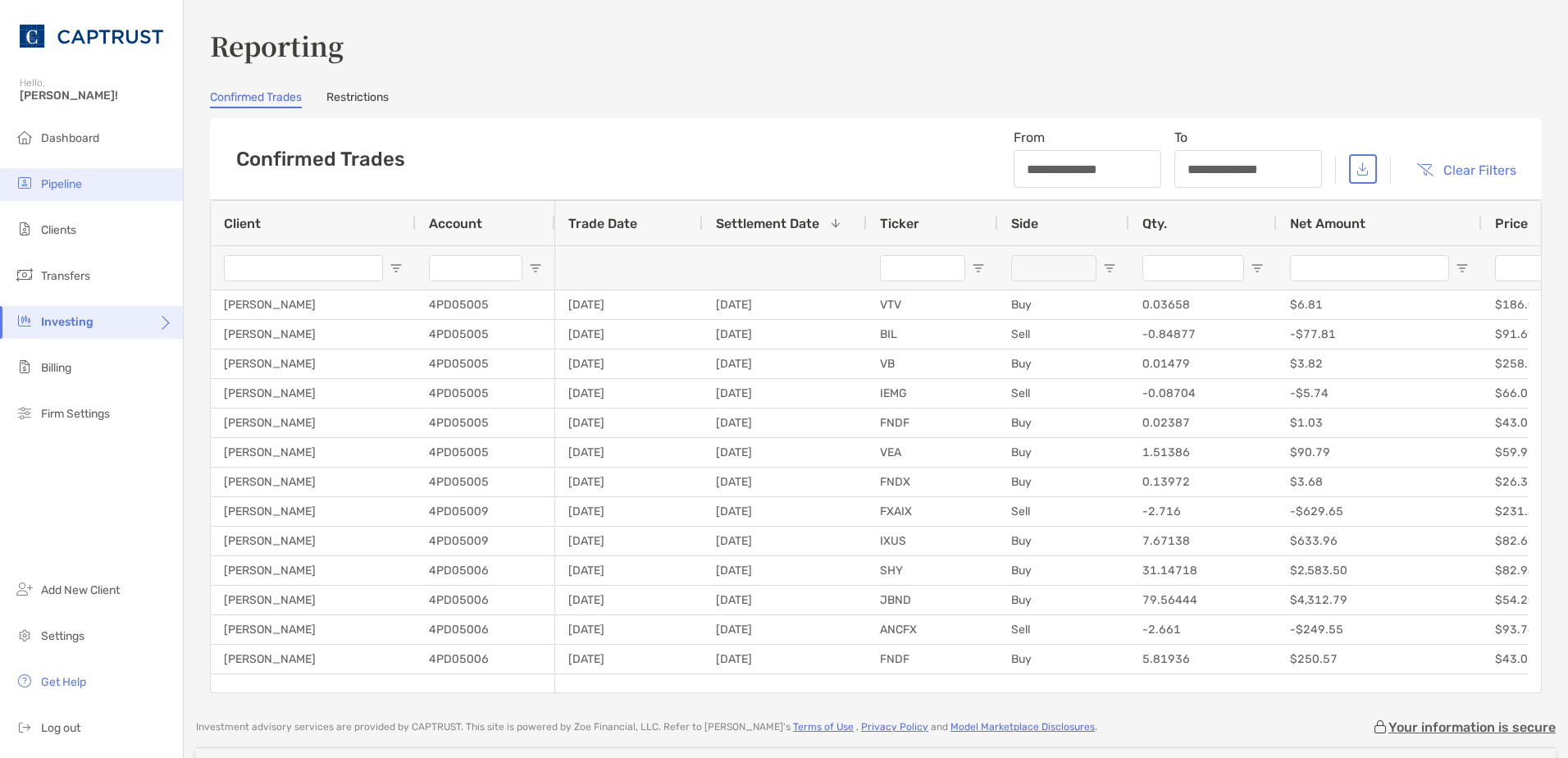
click at [67, 188] on span "Pipeline" at bounding box center [61, 184] width 41 height 14
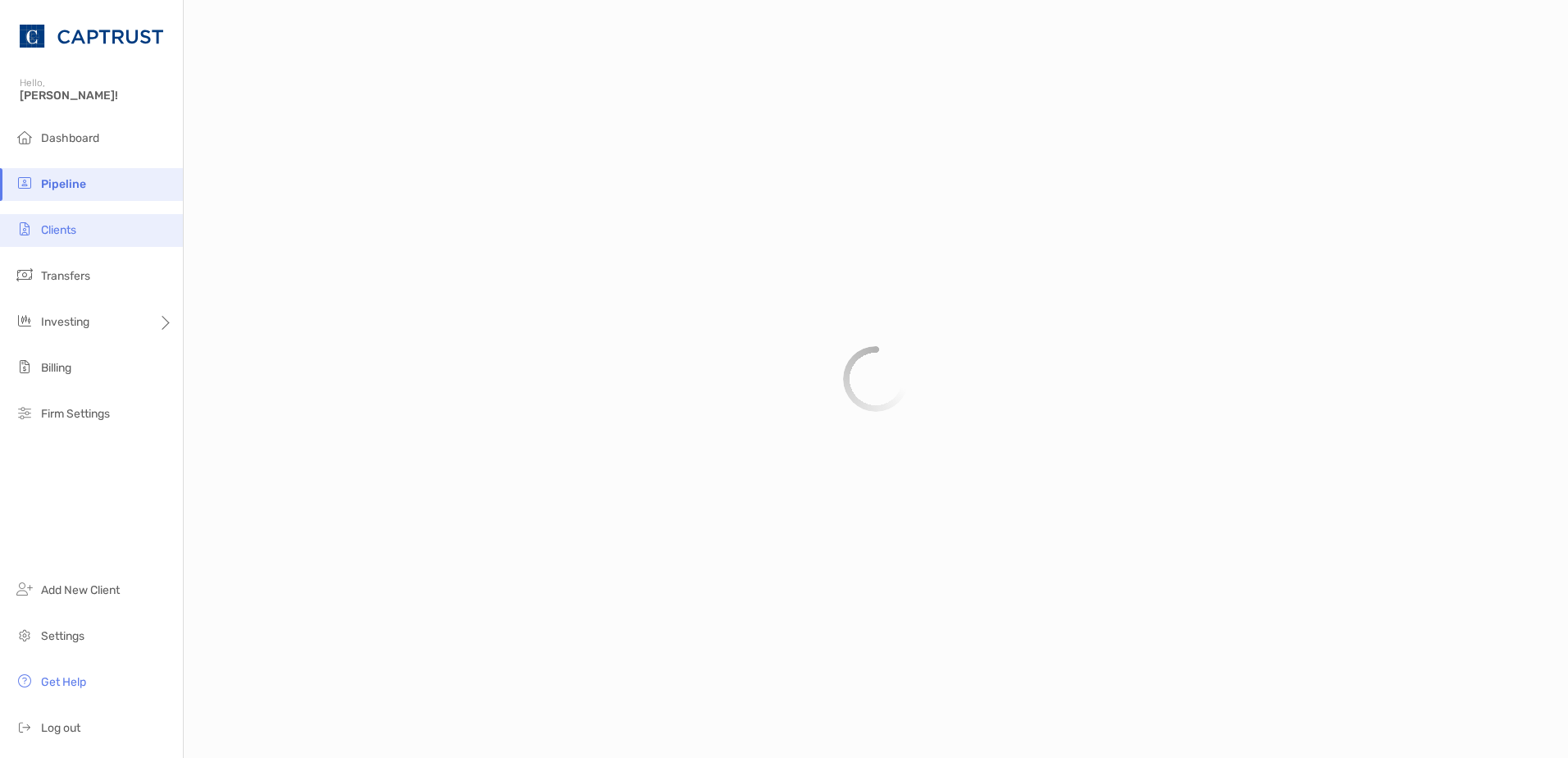
click at [60, 236] on span "Clients" at bounding box center [58, 229] width 35 height 14
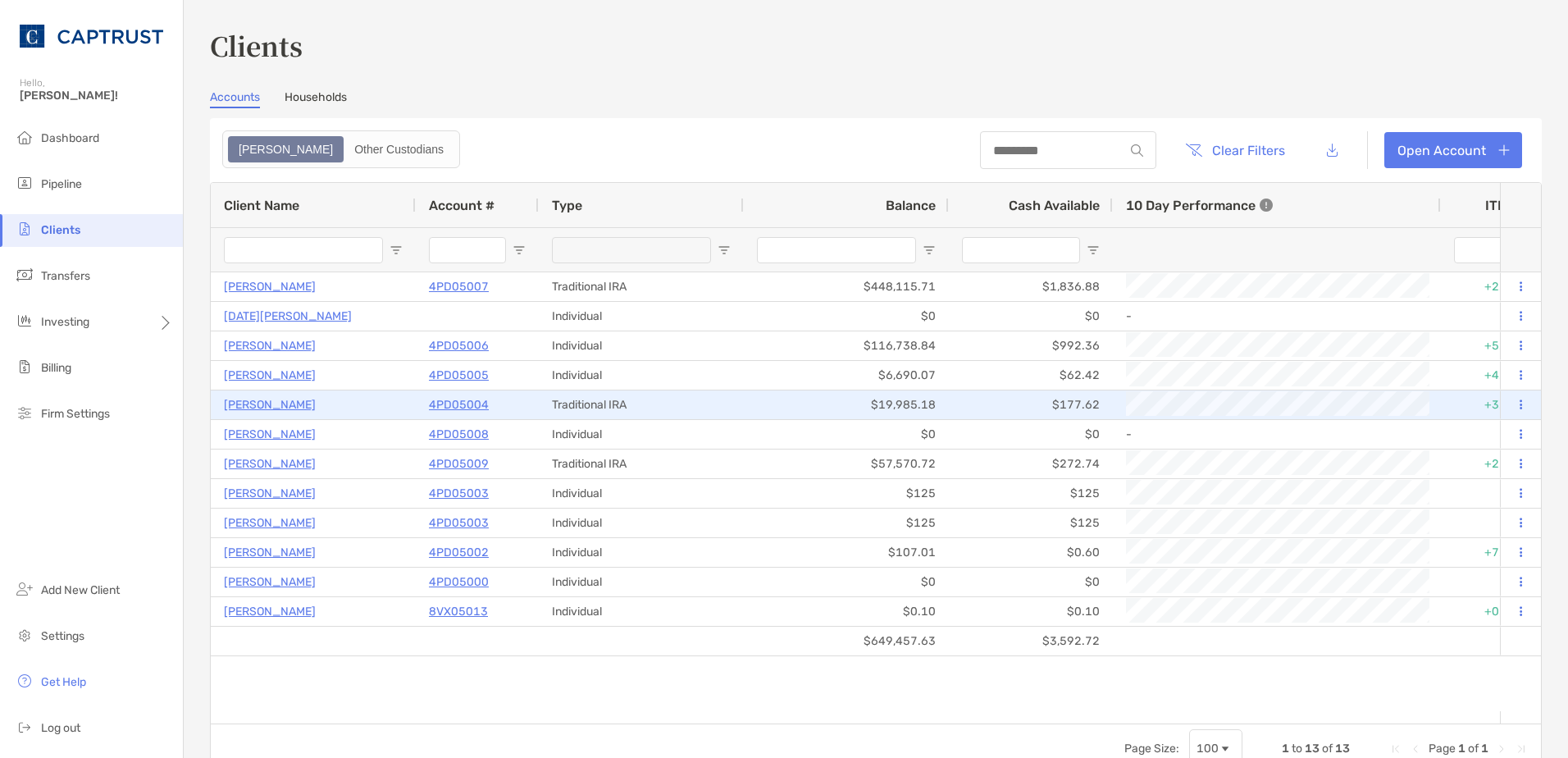
click at [462, 395] on p "4PD05004" at bounding box center [459, 405] width 60 height 20
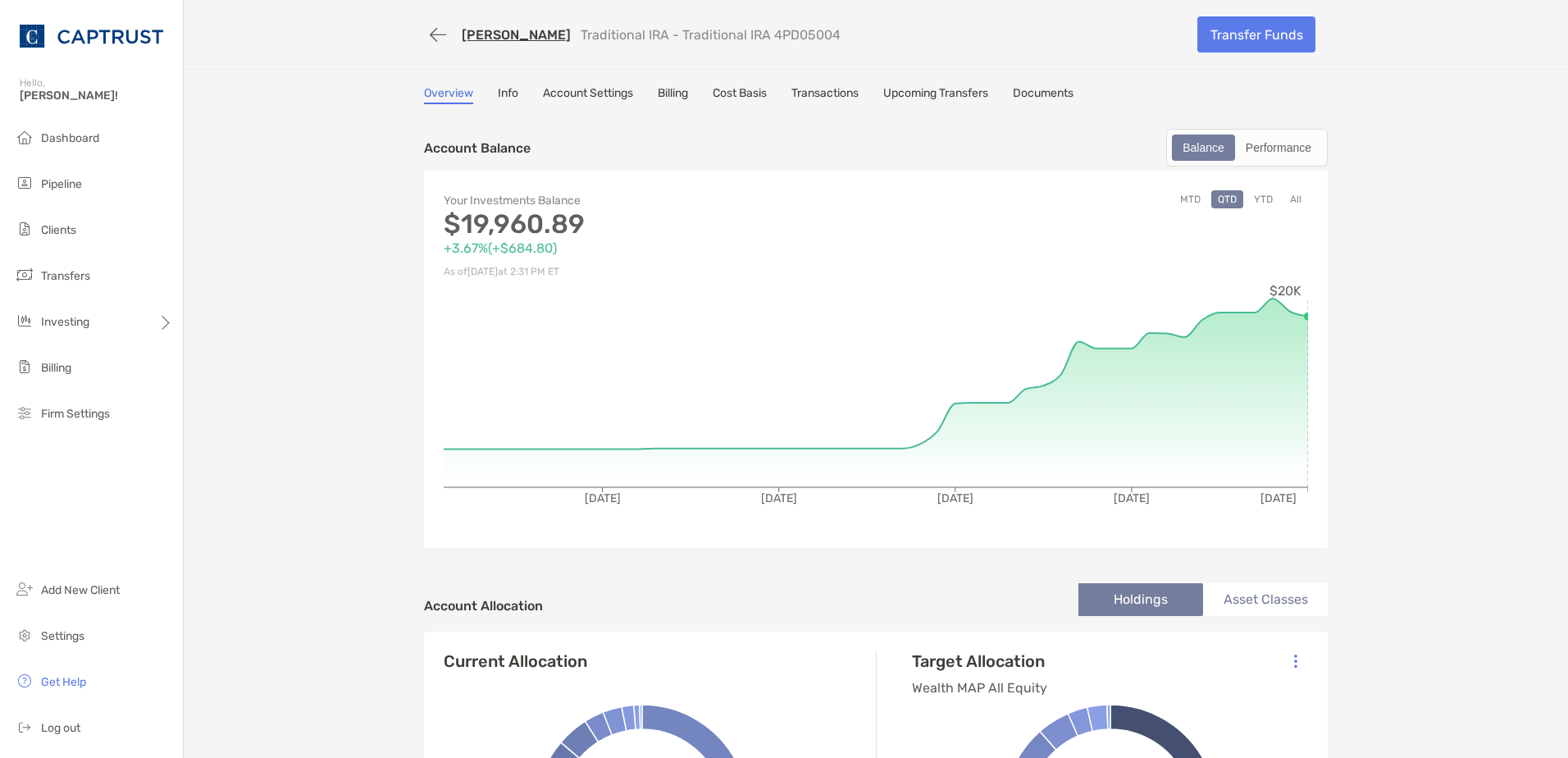
click at [818, 90] on link "Transactions" at bounding box center [825, 95] width 67 height 18
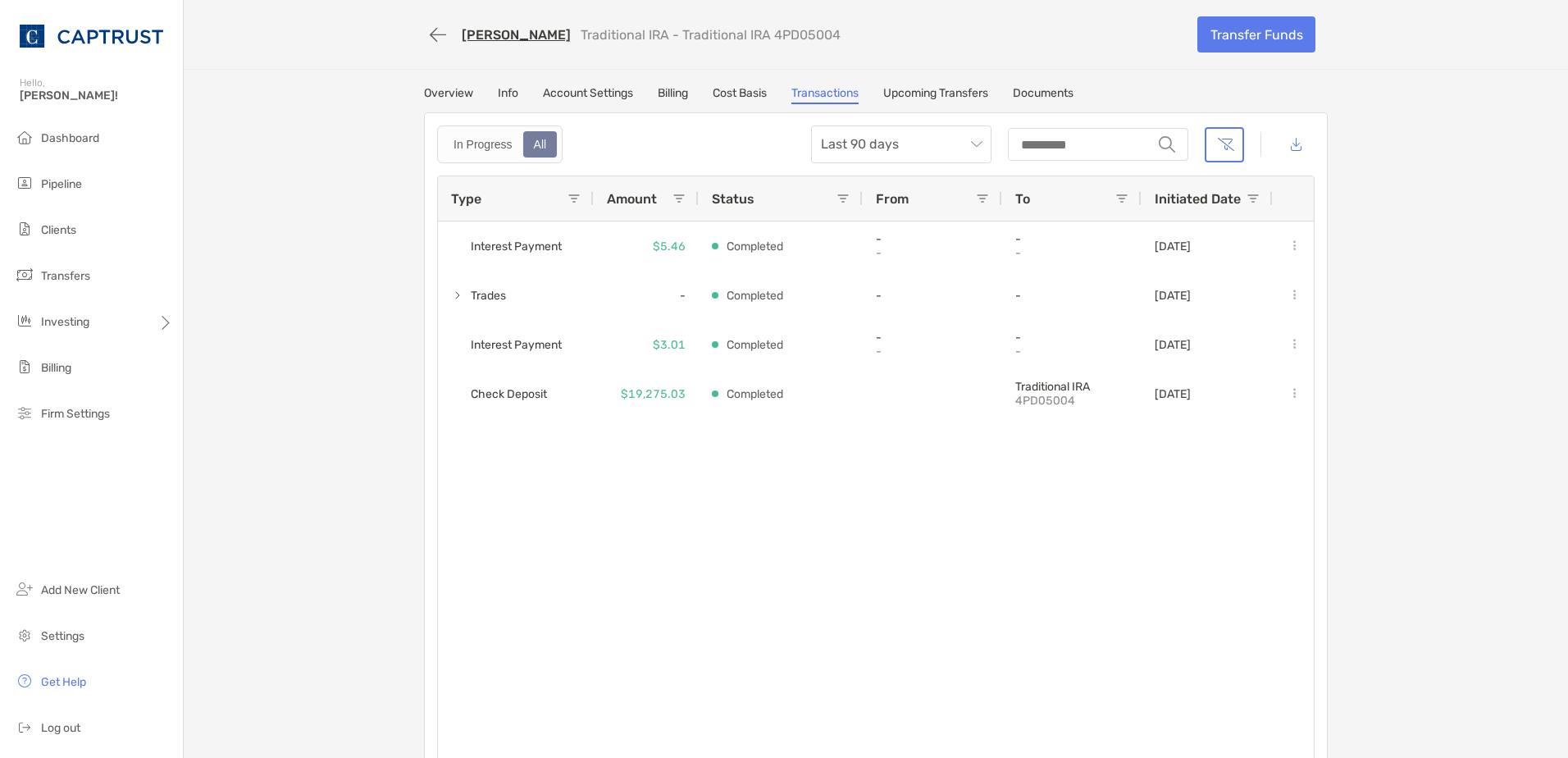
click at [733, 94] on link "Cost Basis" at bounding box center [739, 95] width 54 height 18
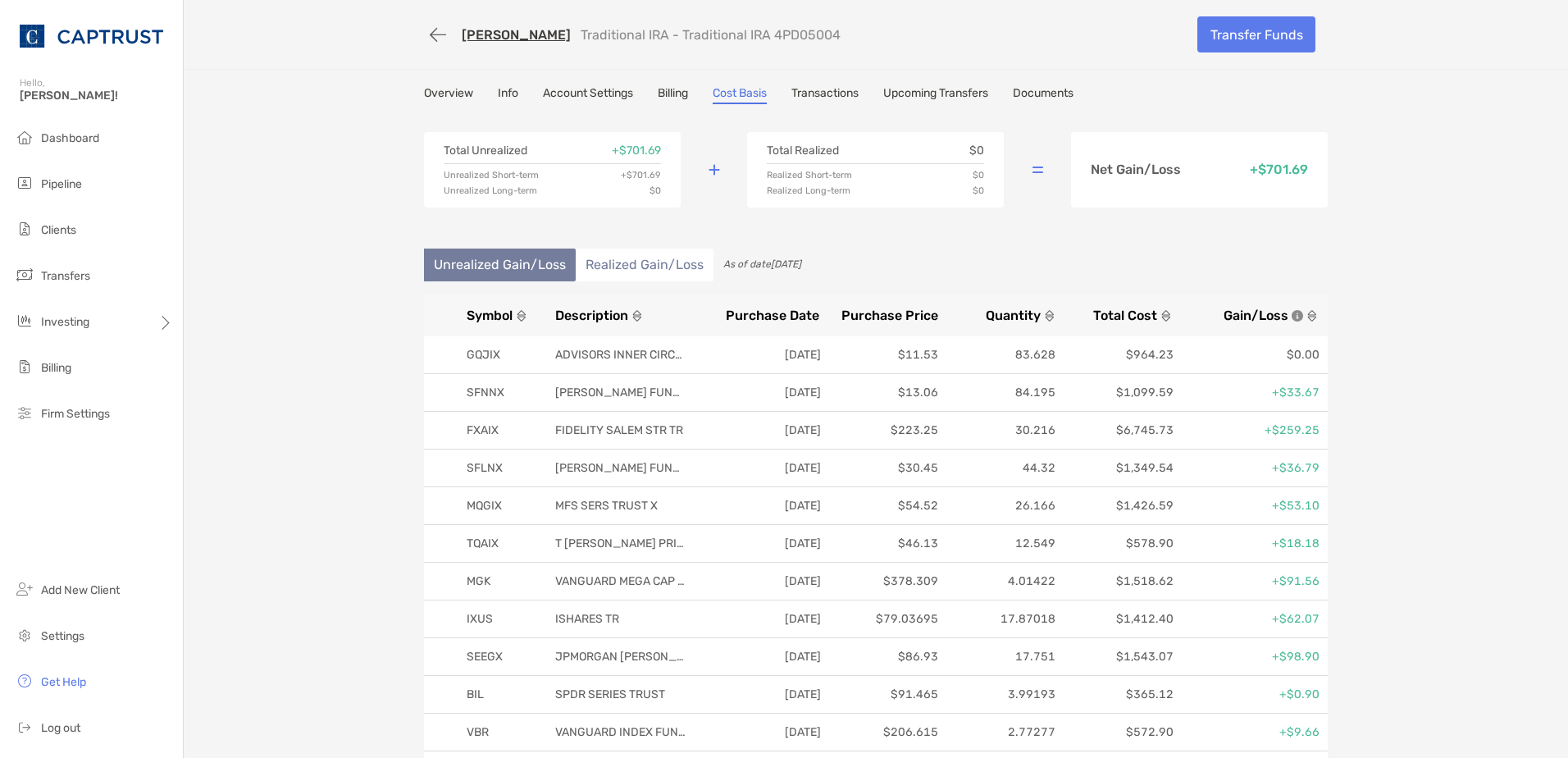
click at [625, 96] on link "Account Settings" at bounding box center [588, 95] width 90 height 18
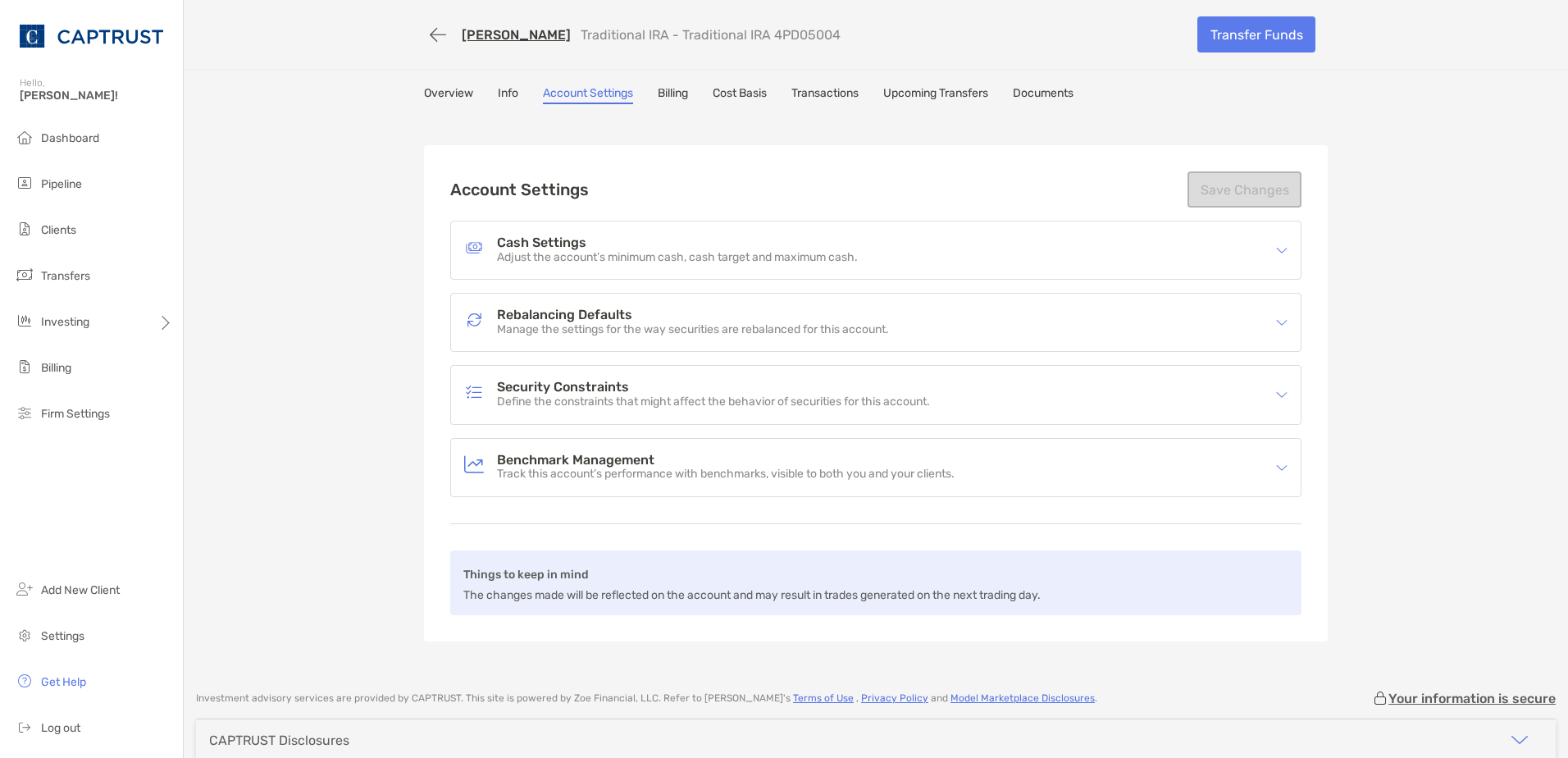
click at [592, 471] on p "Track this account’s performance with benchmarks, visible to both you and your …" at bounding box center [725, 474] width 458 height 14
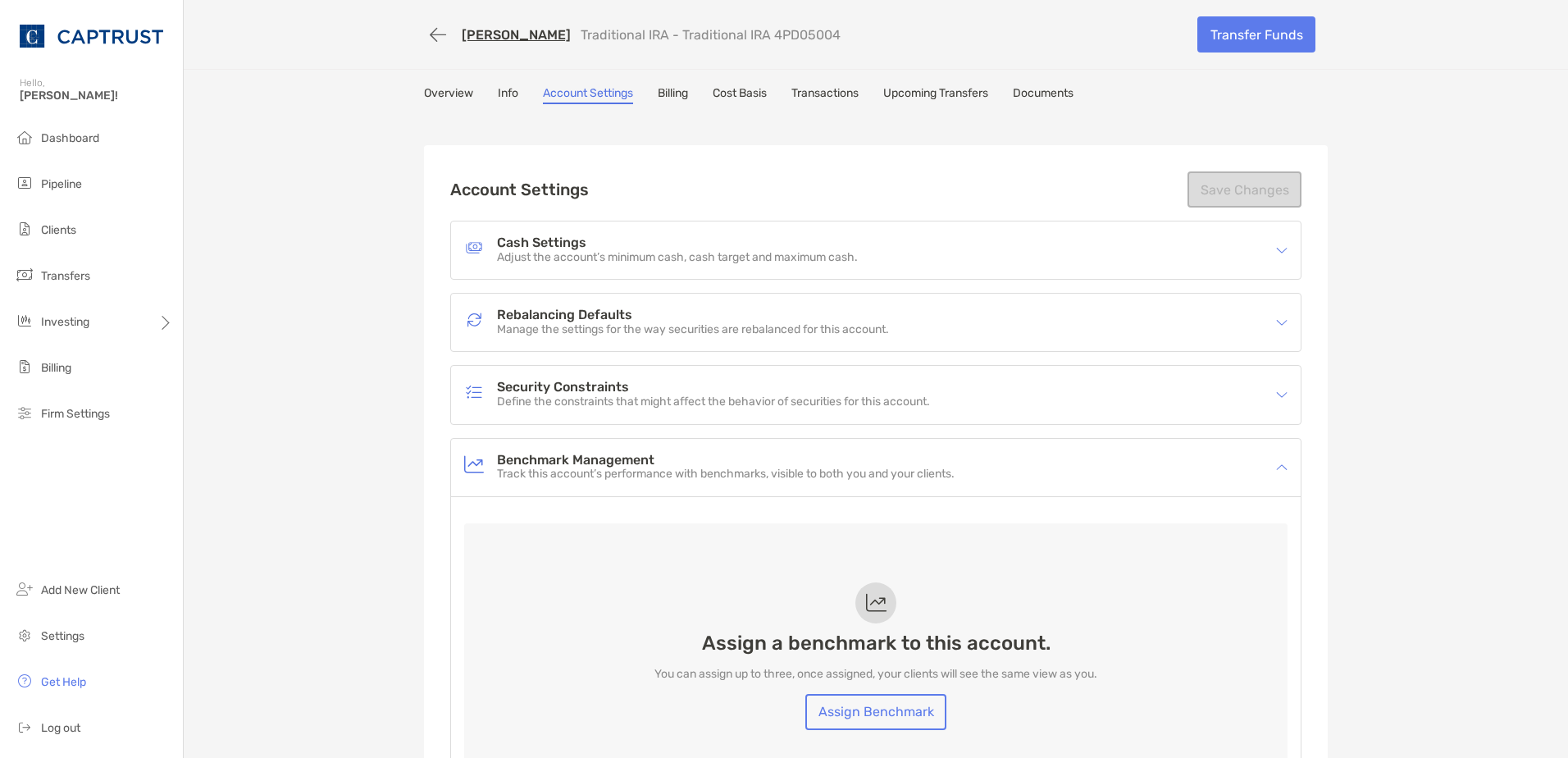
scroll to position [164, 0]
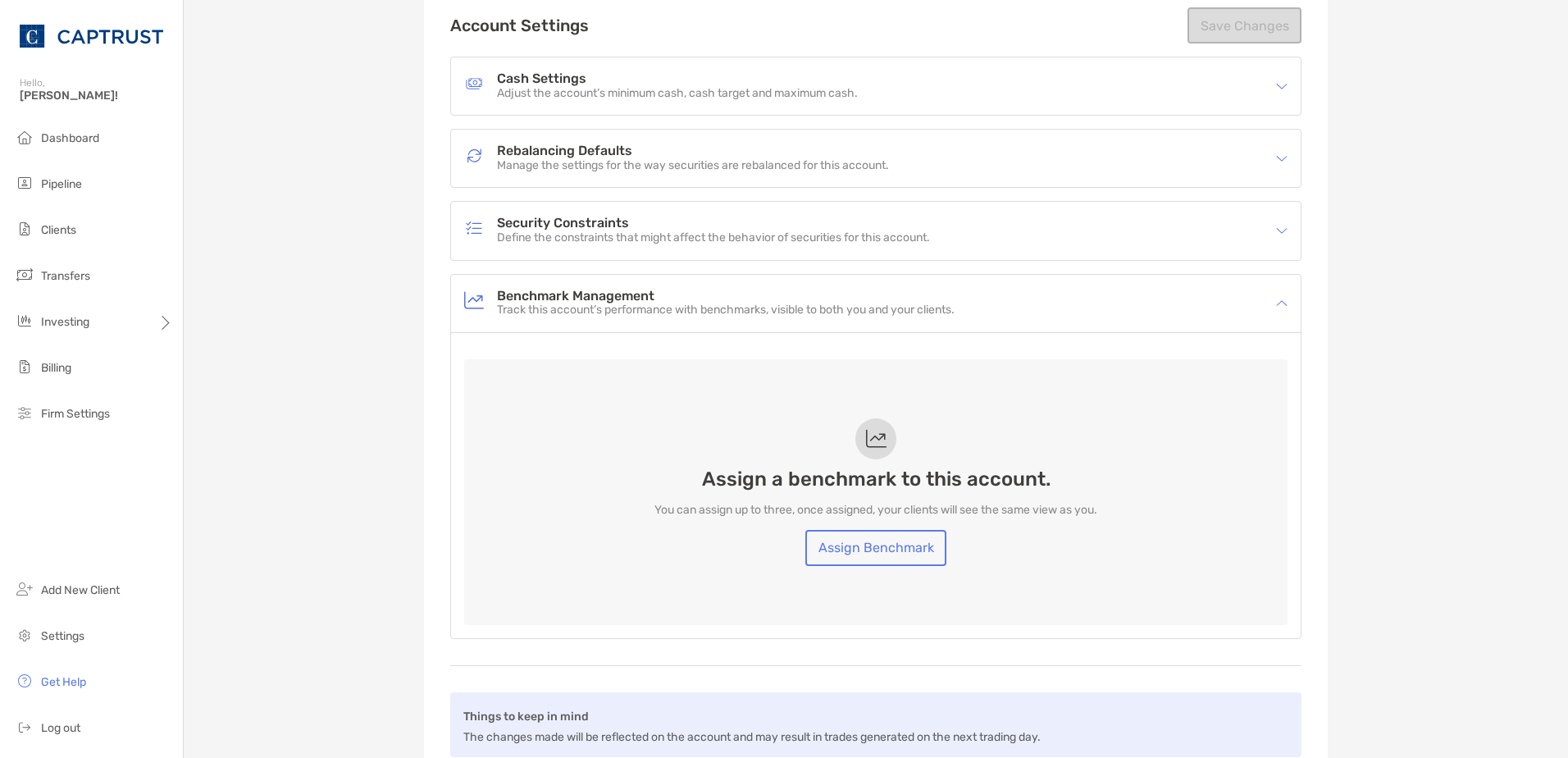
click at [551, 226] on h4 "Security Constraints" at bounding box center [712, 224] width 433 height 14
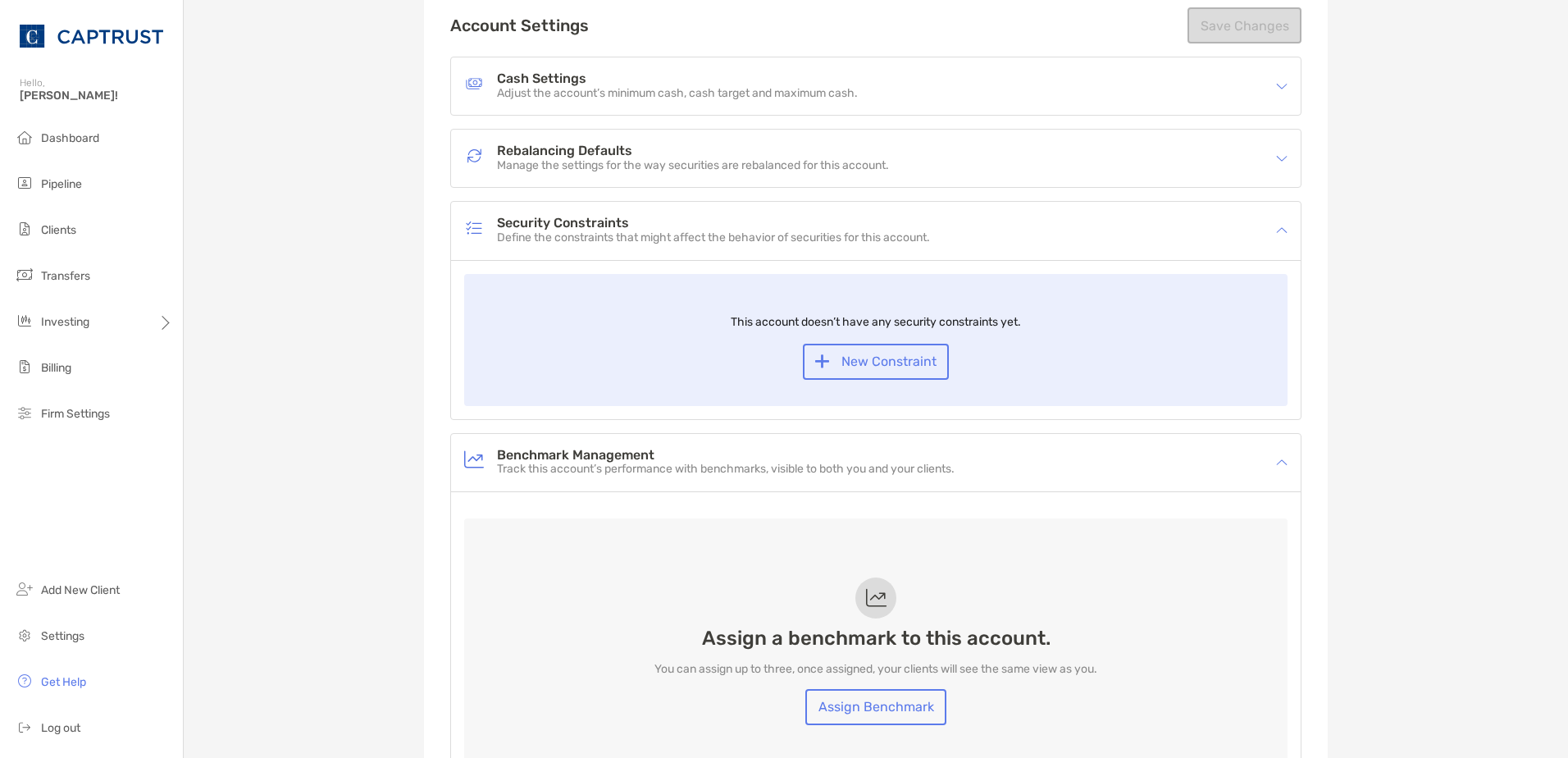
click at [617, 159] on p "Manage the settings for the way securities are rebalanced for this account." at bounding box center [692, 166] width 392 height 14
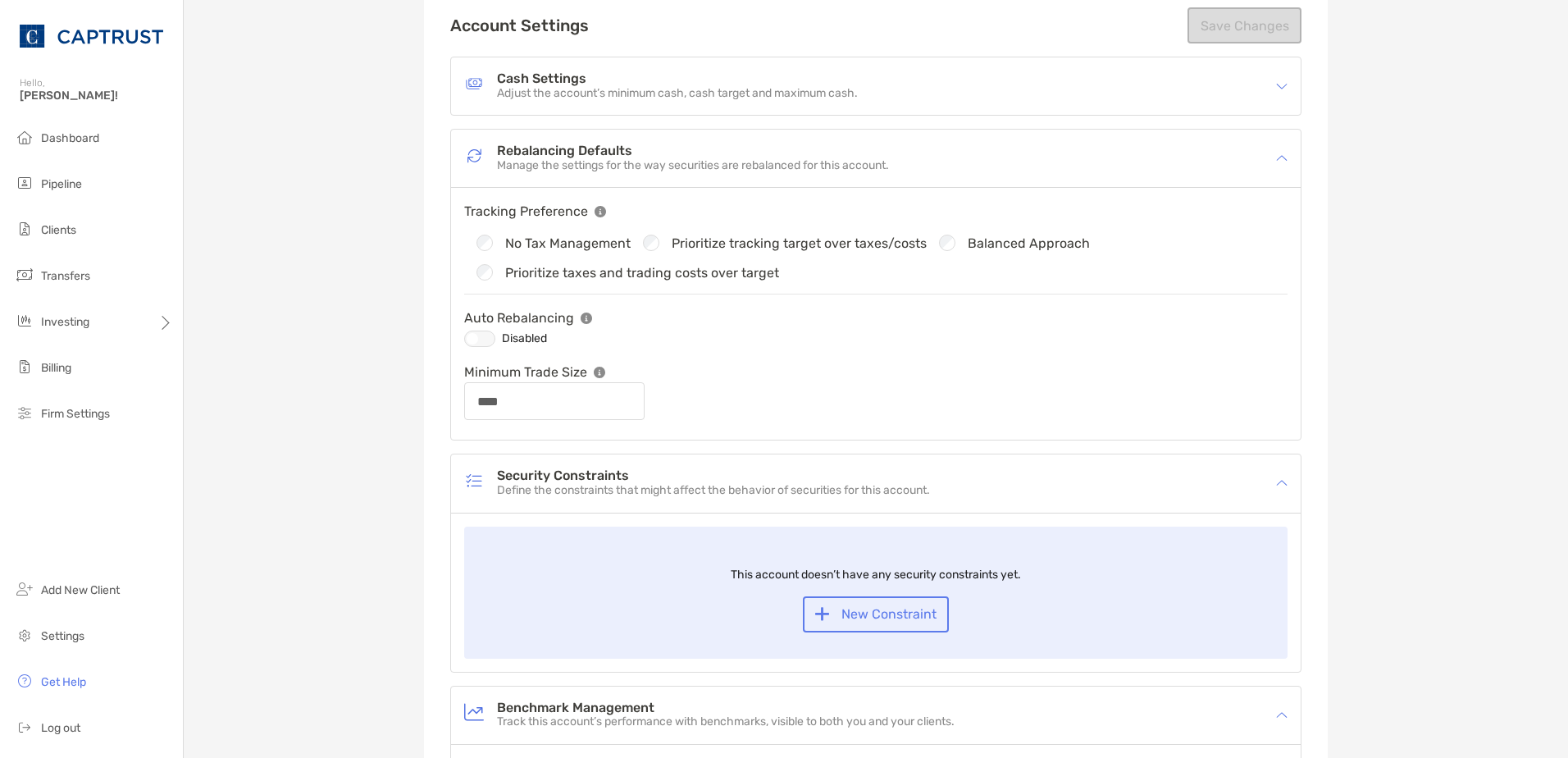
click at [535, 135] on div "Rebalancing Defaults Manage the settings for the way securities are rebalanced …" at bounding box center [876, 158] width 850 height 57
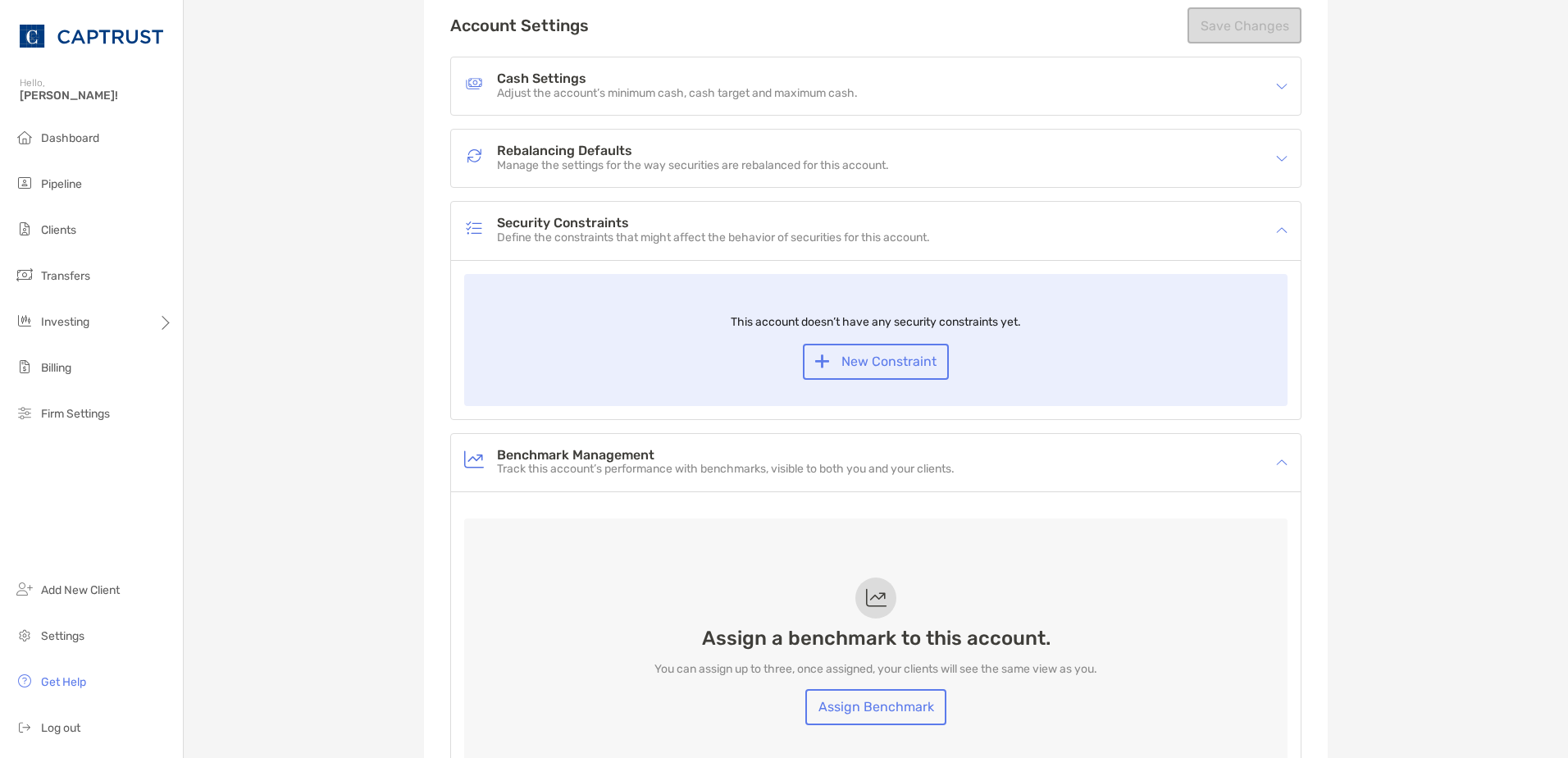
click at [548, 87] on p "Adjust the account’s minimum cash, cash target and maximum cash." at bounding box center [677, 94] width 361 height 14
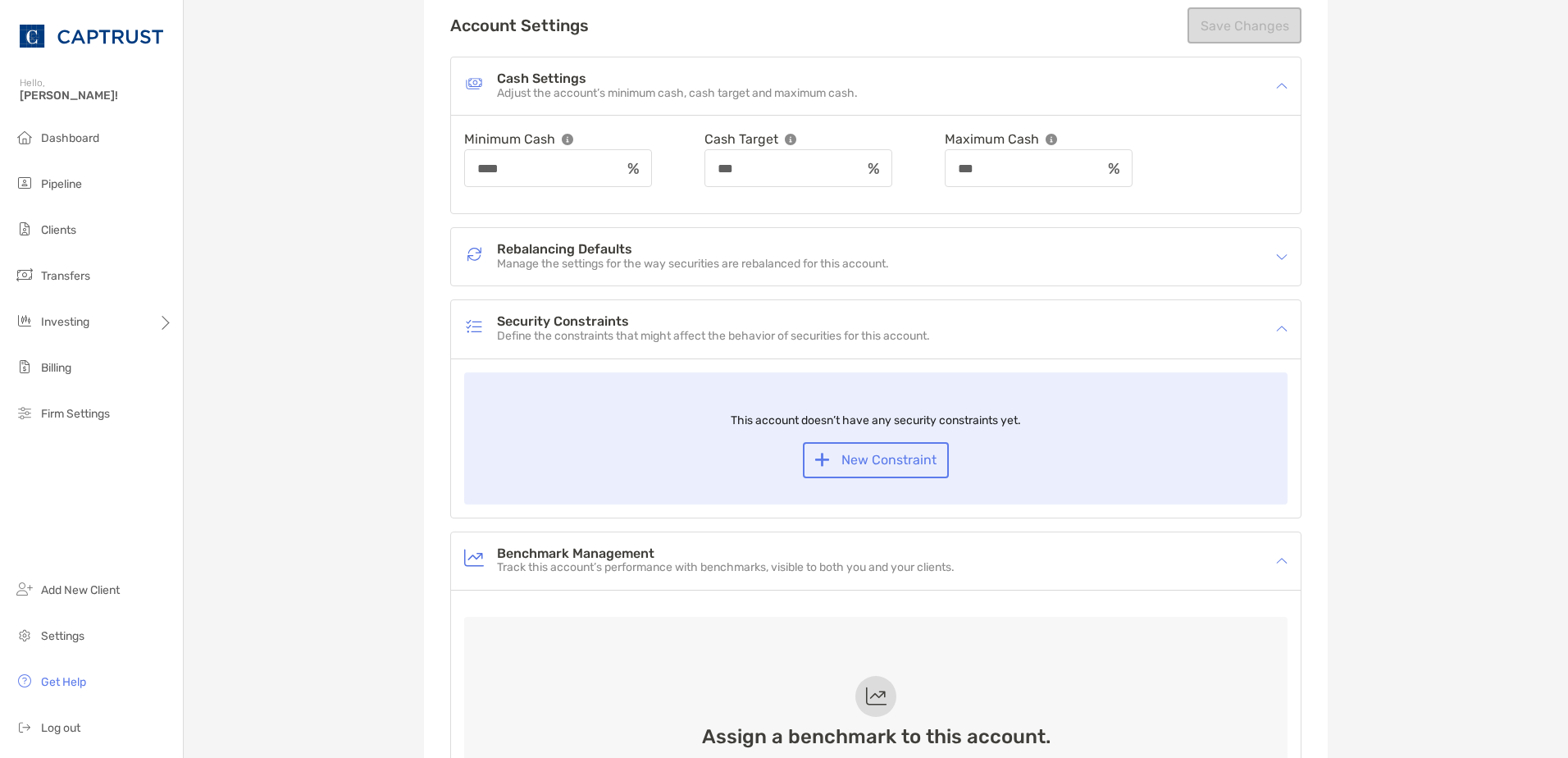
click at [582, 82] on h4 "Cash Settings" at bounding box center [677, 79] width 361 height 14
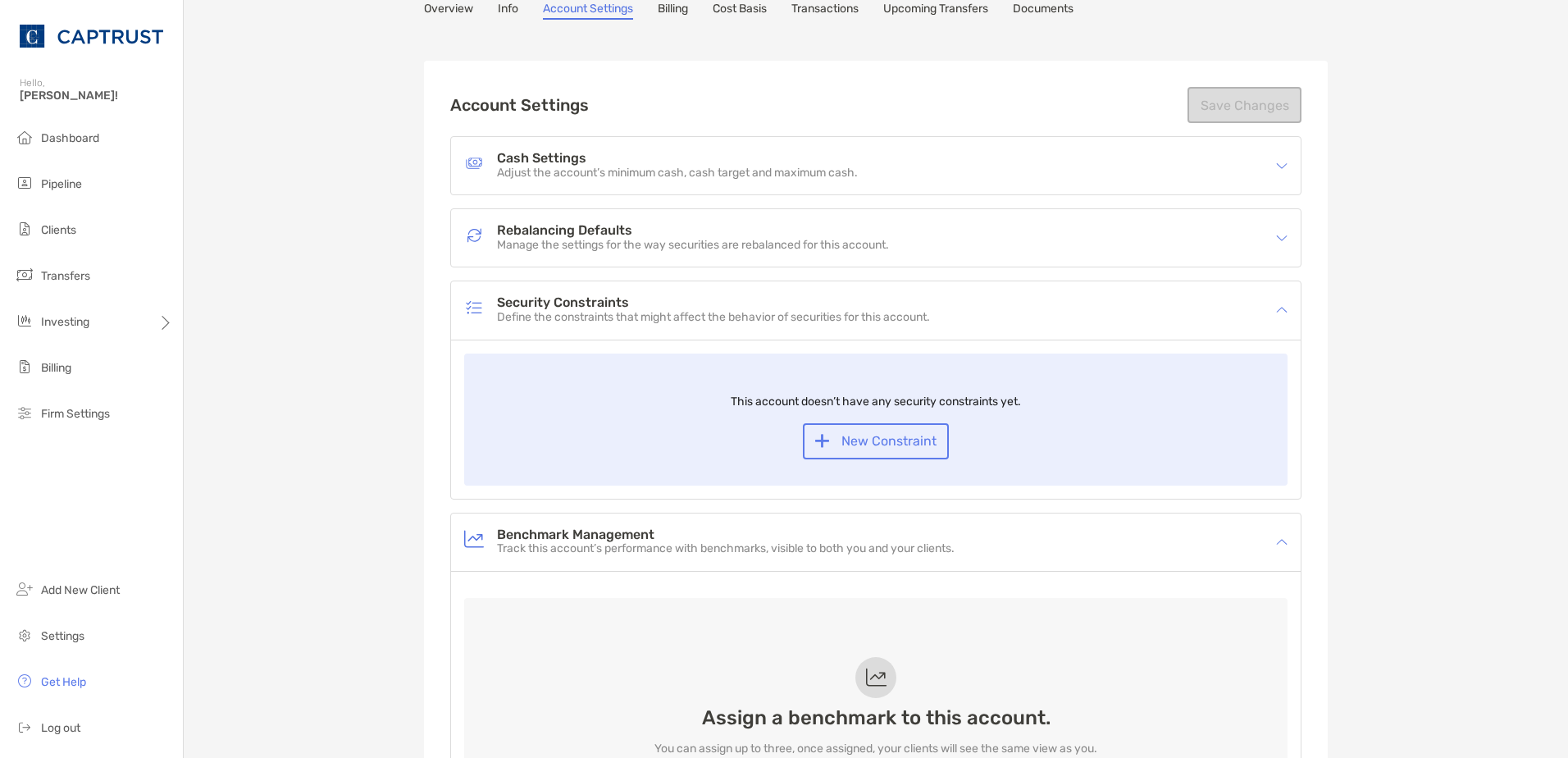
scroll to position [0, 0]
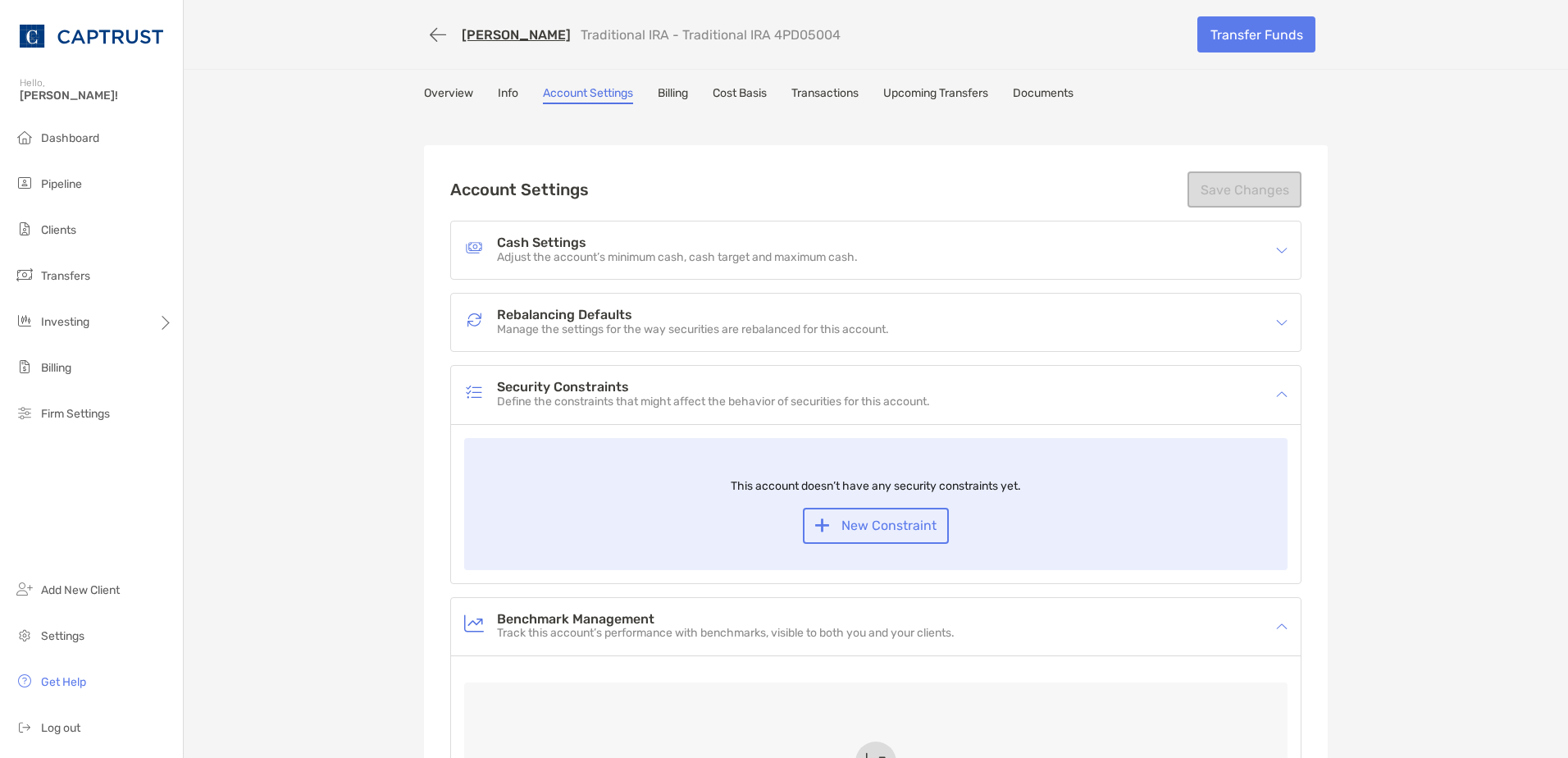
click at [507, 94] on link "Info" at bounding box center [507, 95] width 20 height 18
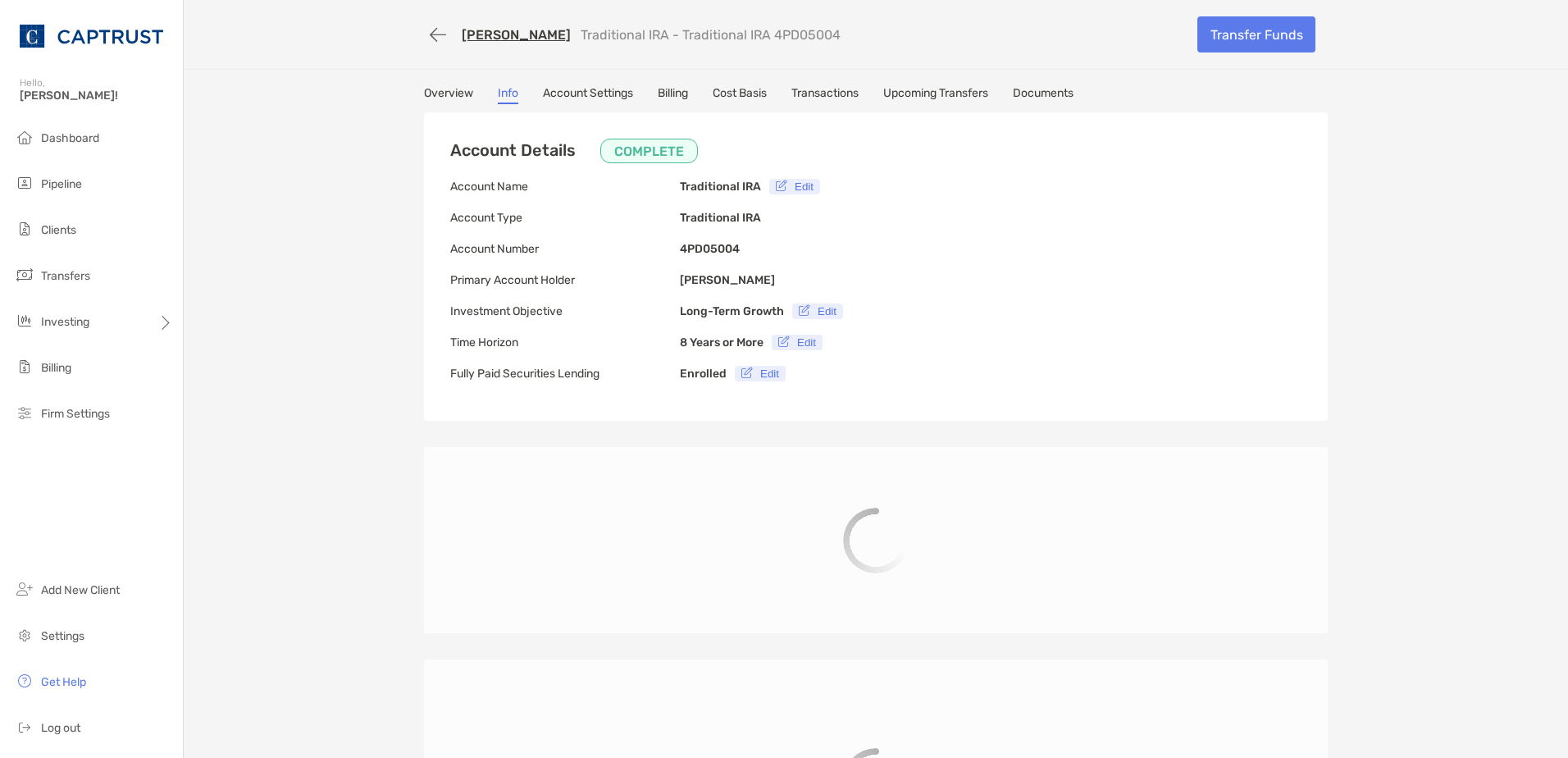
type input "**********"
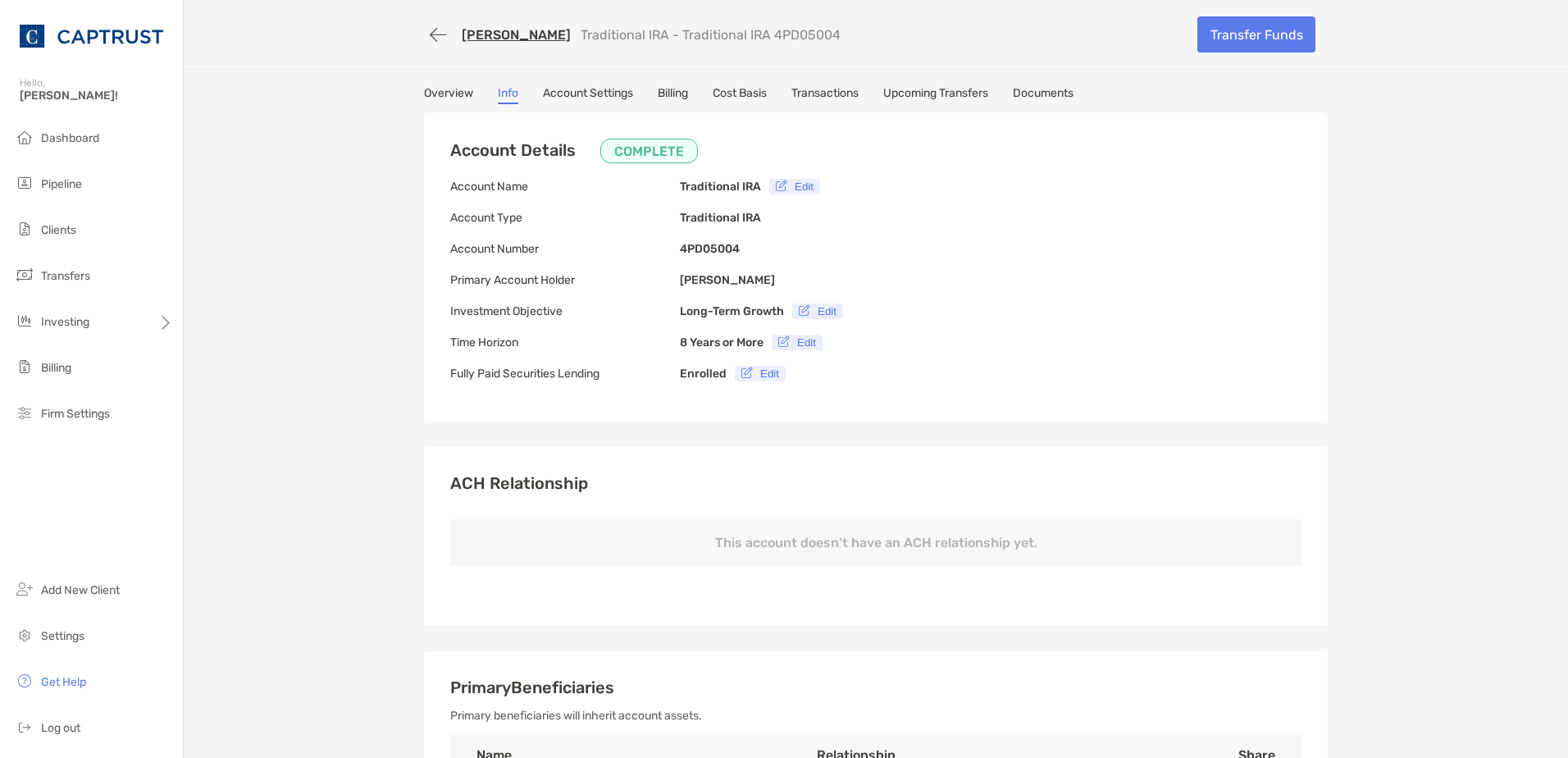
click at [440, 98] on link "Overview" at bounding box center [448, 95] width 49 height 18
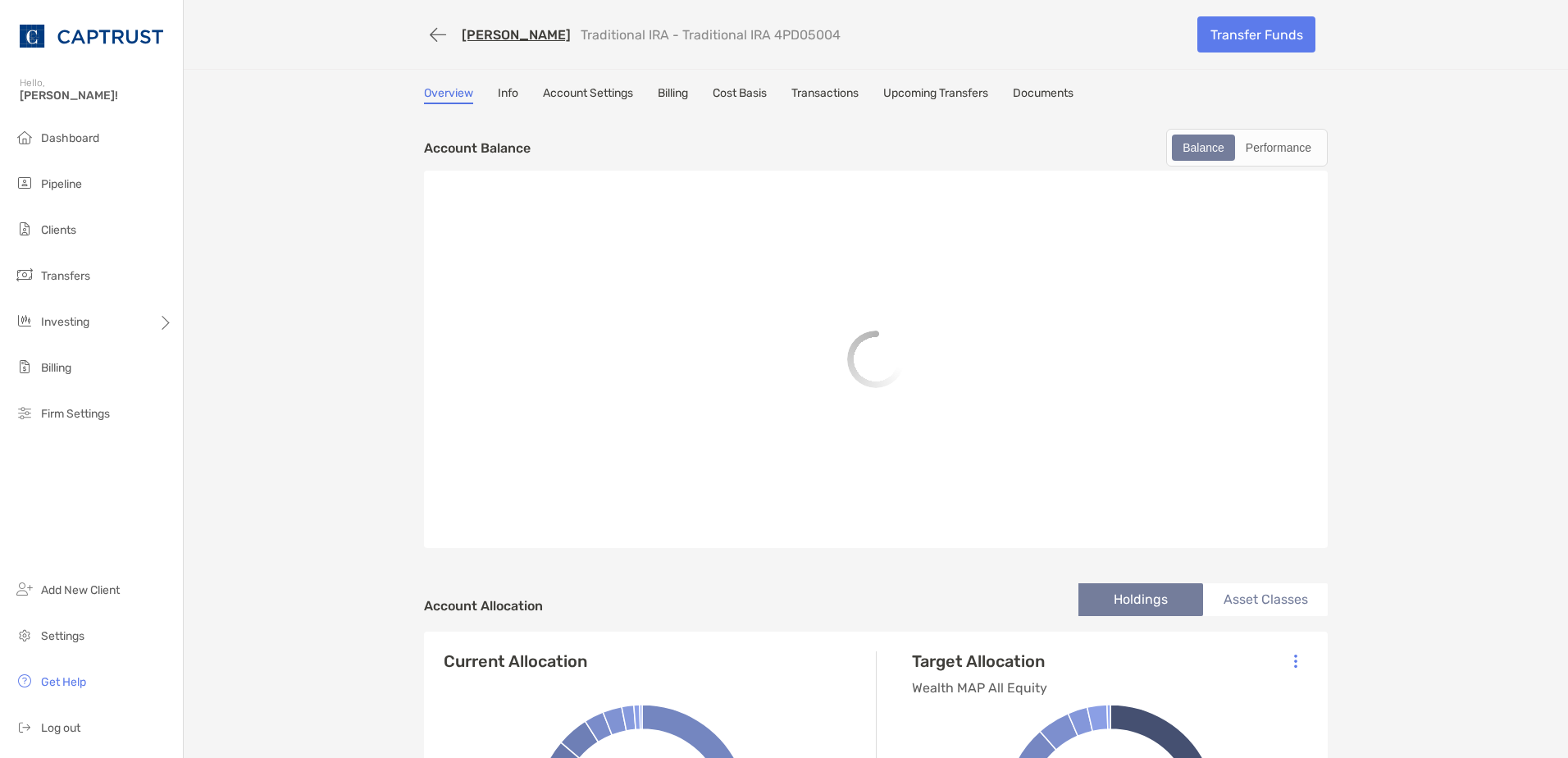
click at [440, 98] on link "Overview" at bounding box center [448, 95] width 49 height 18
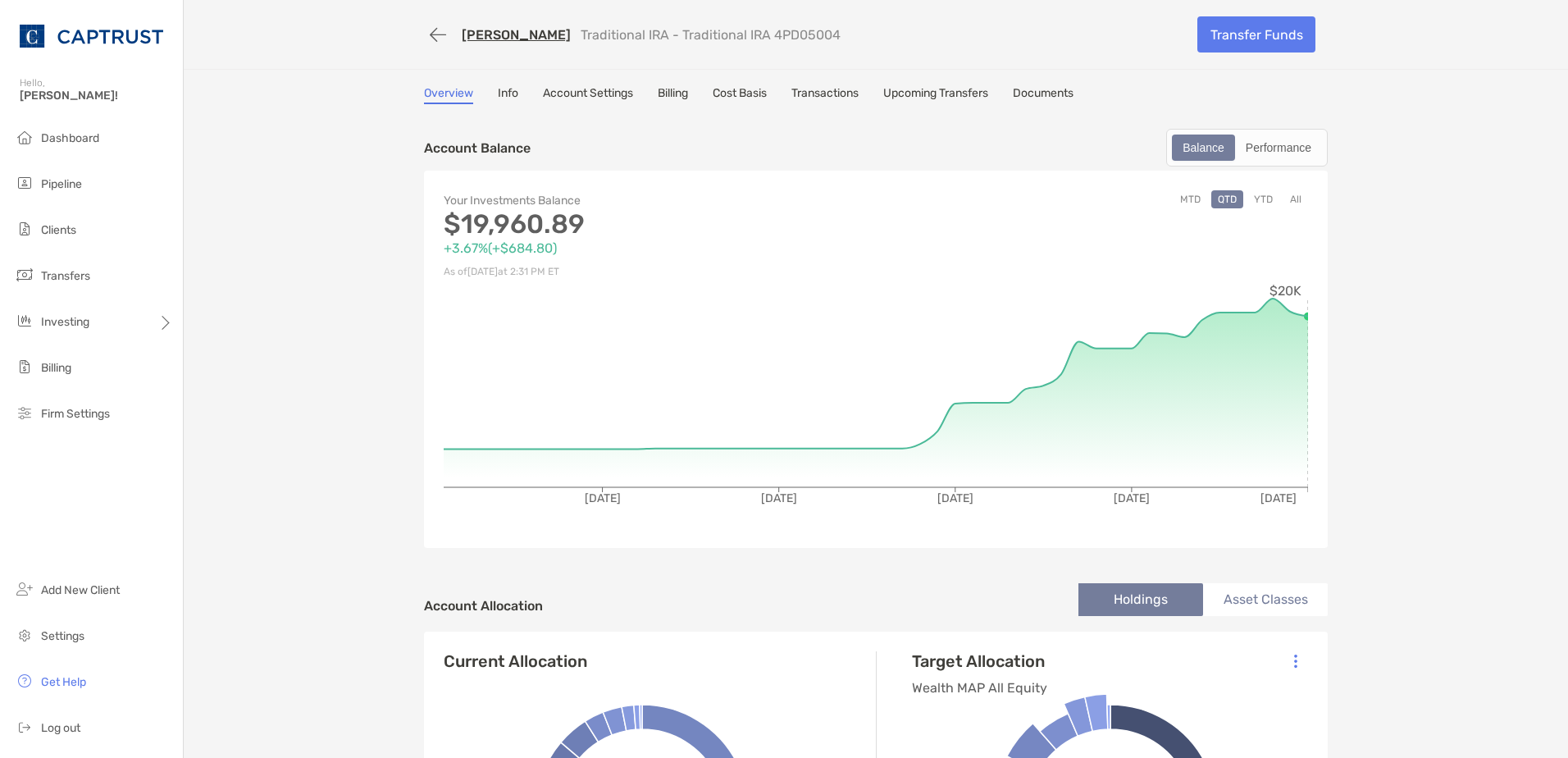
click at [608, 89] on link "Account Settings" at bounding box center [588, 95] width 90 height 18
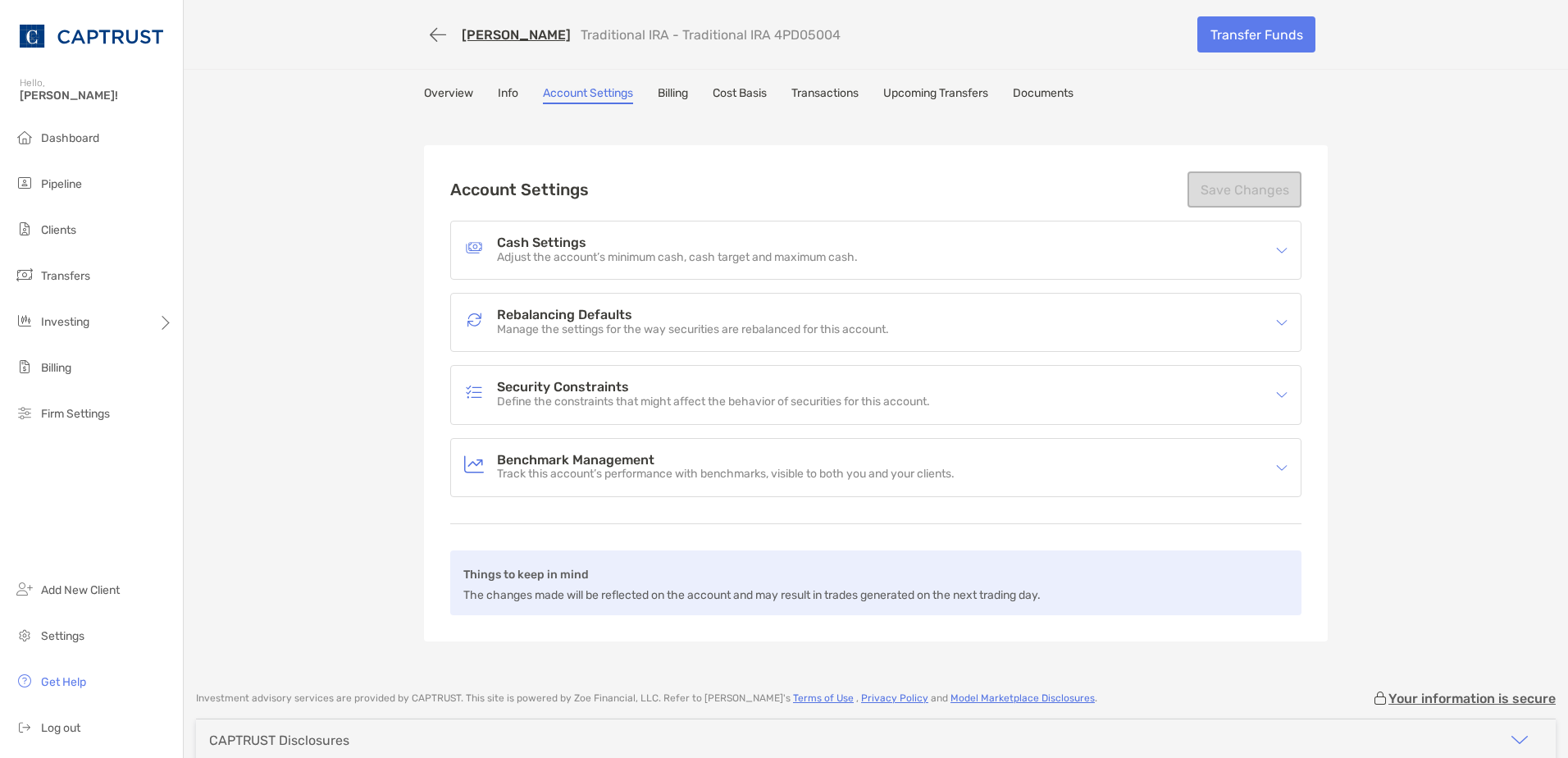
click at [589, 236] on h4 "Cash Settings" at bounding box center [677, 243] width 361 height 14
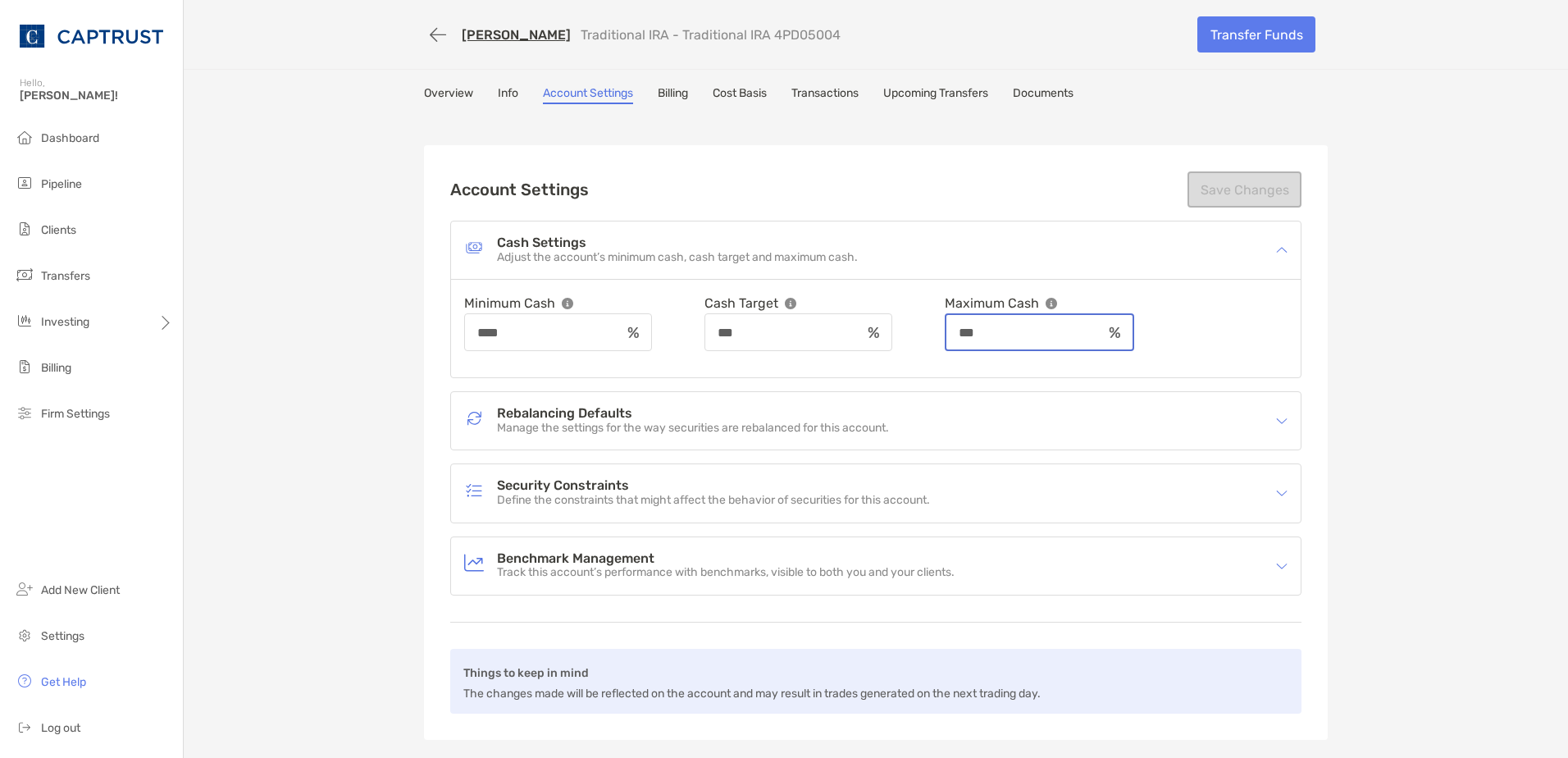
drag, startPoint x: 1017, startPoint y: 338, endPoint x: 866, endPoint y: 338, distance: 151.0
click at [889, 338] on div "Minimum Cash **** Cash Target *** Maximum Cash ***" at bounding box center [876, 321] width 824 height 58
type input "***"
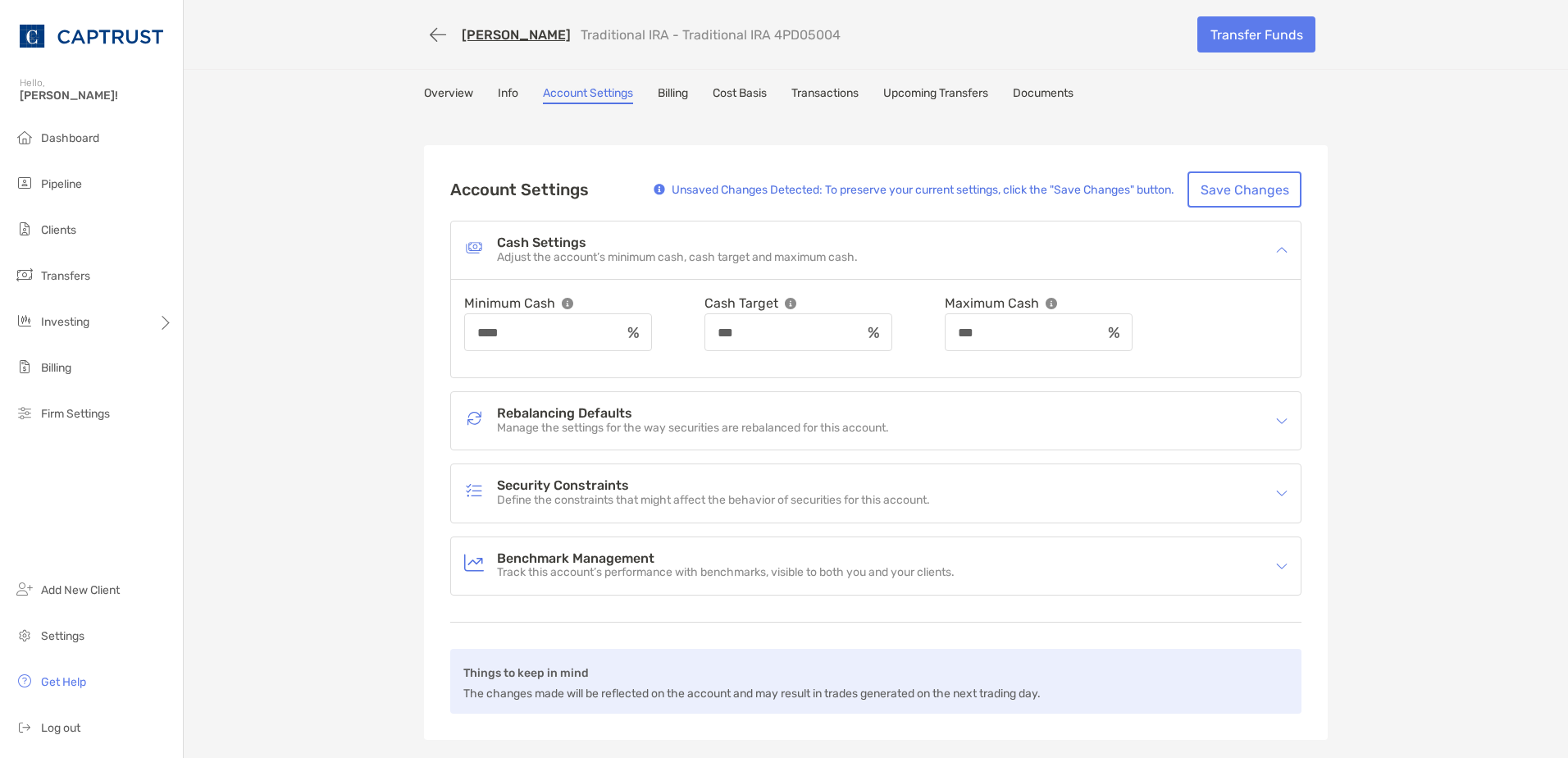
click at [434, 90] on link "Overview" at bounding box center [448, 95] width 49 height 18
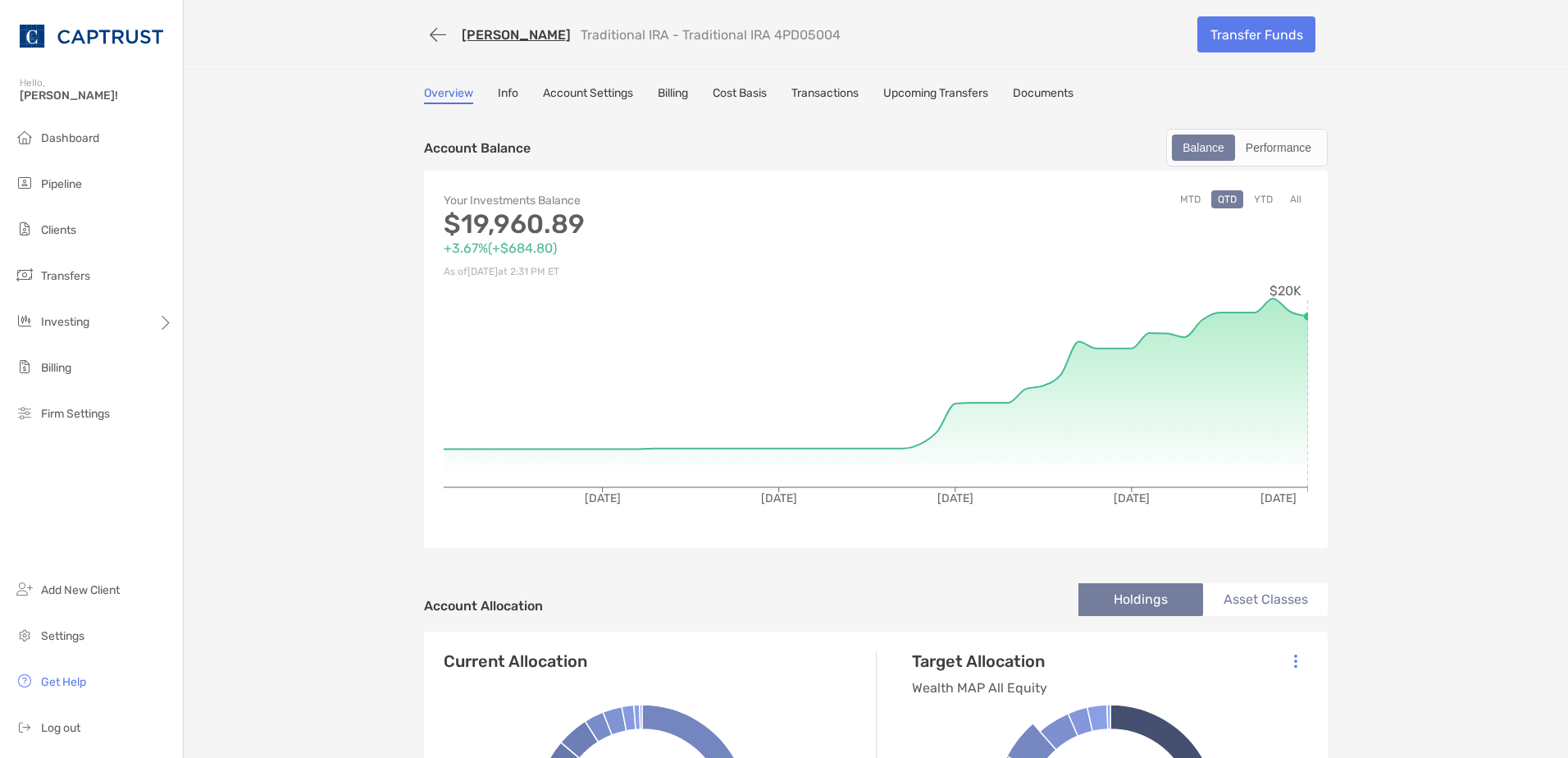
click at [602, 88] on link "Account Settings" at bounding box center [588, 95] width 90 height 18
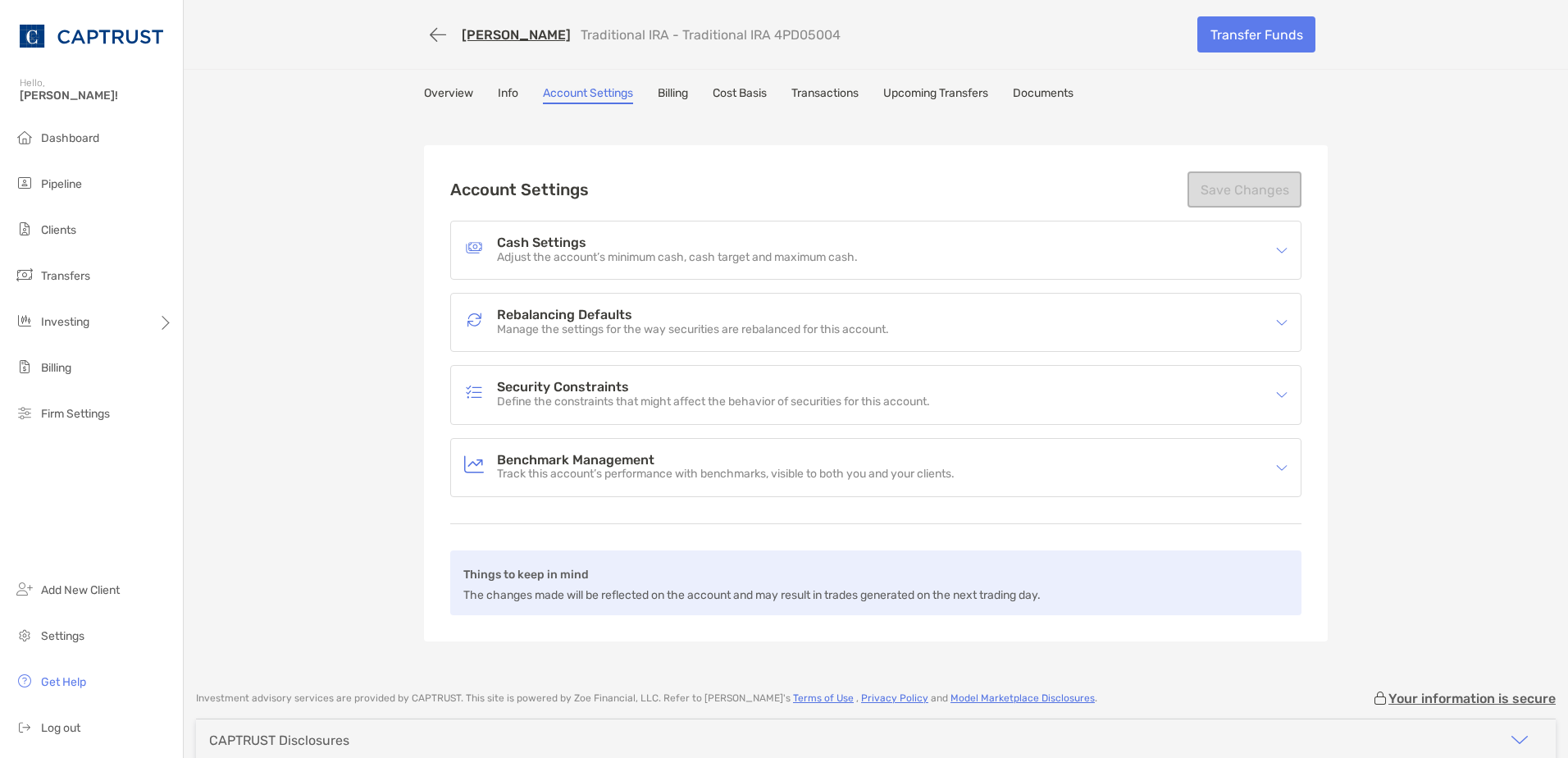
click at [583, 250] on h4 "Cash Settings" at bounding box center [677, 243] width 361 height 14
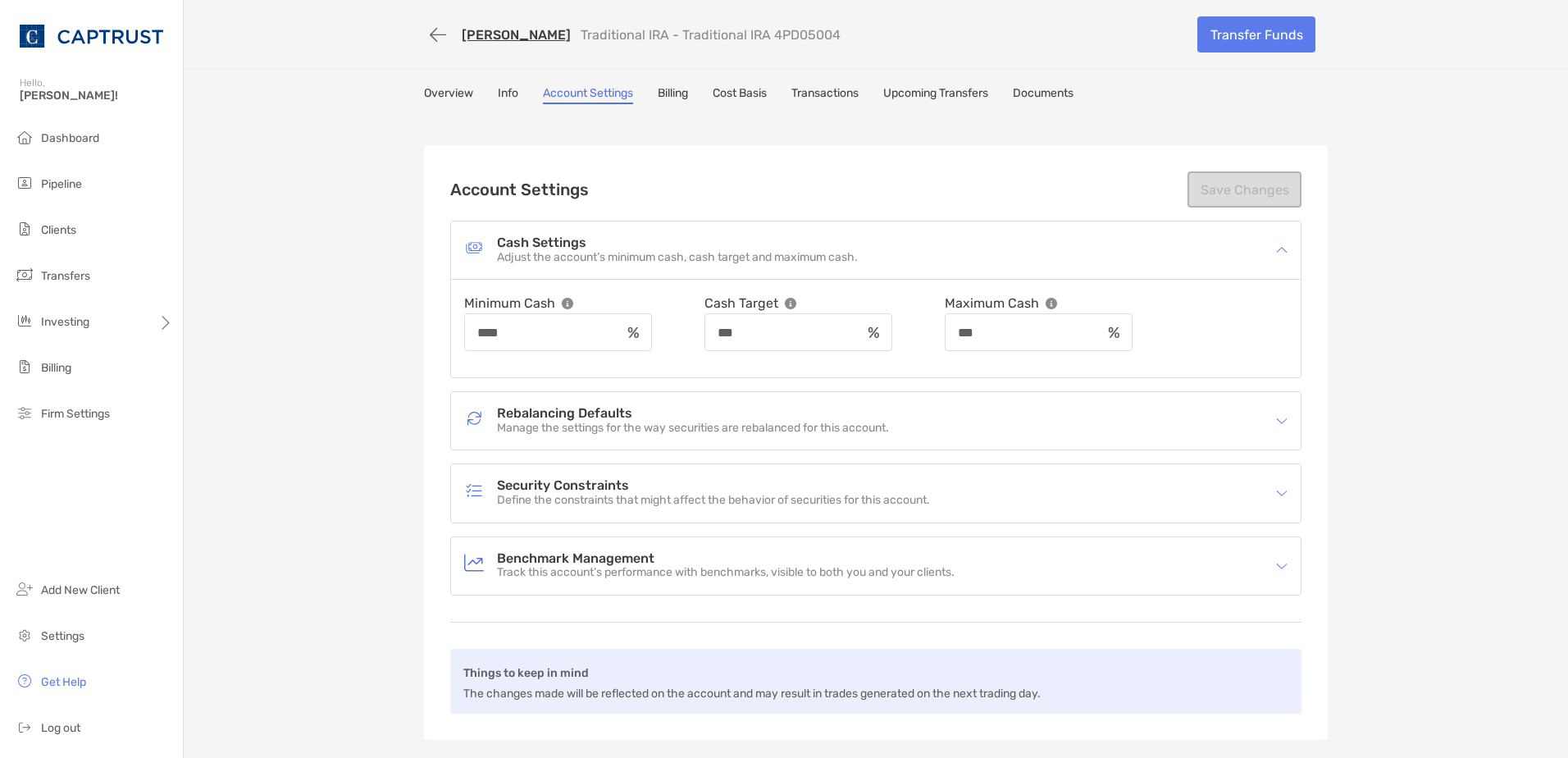
click at [1069, 340] on div "***" at bounding box center [1039, 332] width 188 height 38
click at [1034, 325] on input "***" at bounding box center [1024, 332] width 156 height 14
drag, startPoint x: 1039, startPoint y: 330, endPoint x: 808, endPoint y: 335, distance: 231.1
click at [848, 335] on div "Minimum Cash **** Cash Target *** Maximum Cash ***" at bounding box center [876, 321] width 824 height 58
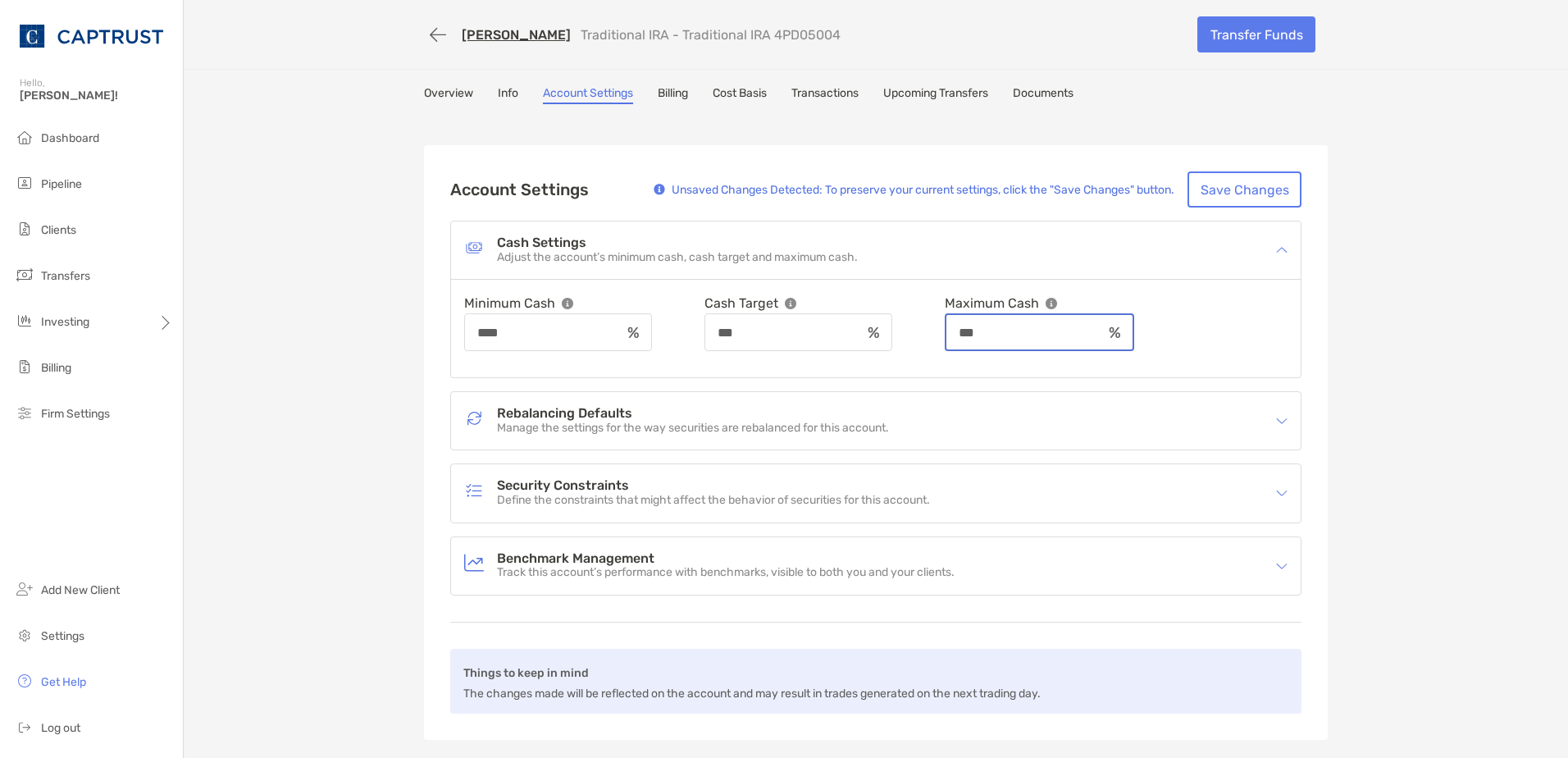
type input "***"
click at [700, 379] on div "Cash Settings Adjust the account’s minimum cash, cash target and maximum cash. …" at bounding box center [875, 299] width 851 height 158
click at [701, 400] on div "Rebalancing Defaults Manage the settings for the way securities are rebalanced …" at bounding box center [876, 420] width 850 height 57
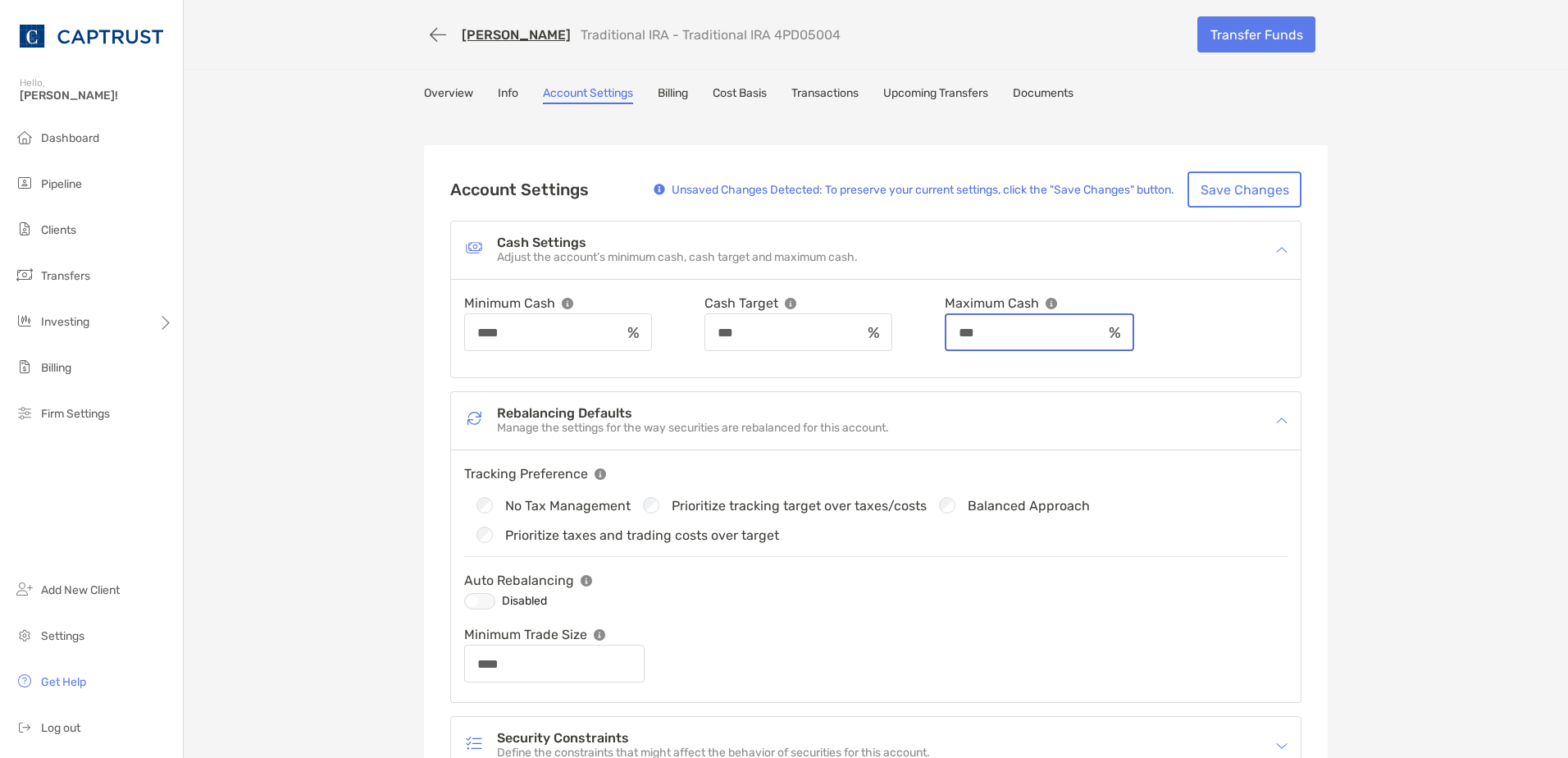
click at [1047, 337] on input "***" at bounding box center [1024, 332] width 156 height 14
click at [443, 100] on link "Overview" at bounding box center [448, 95] width 49 height 18
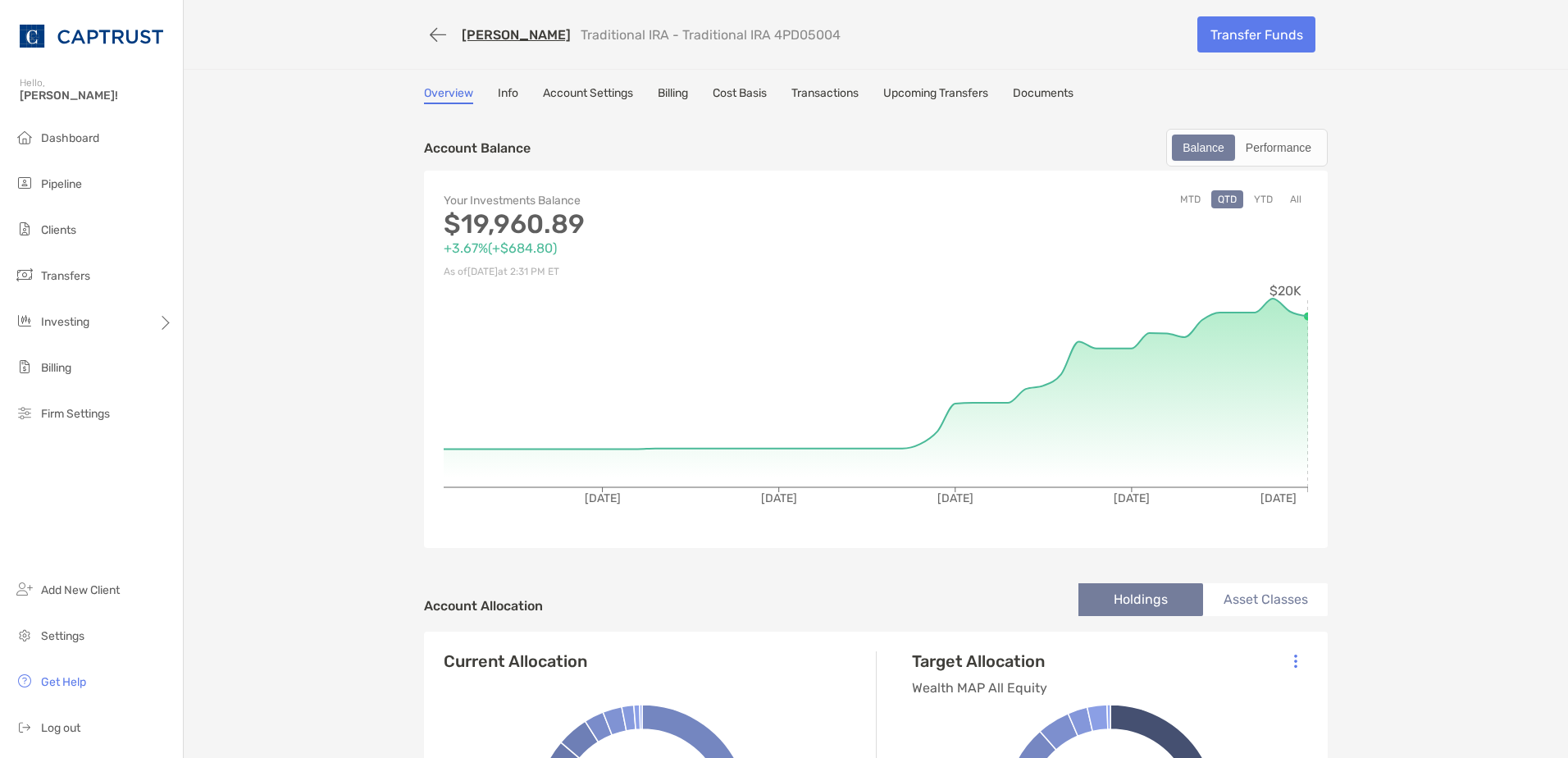
click at [565, 86] on link "Account Settings" at bounding box center [588, 95] width 90 height 18
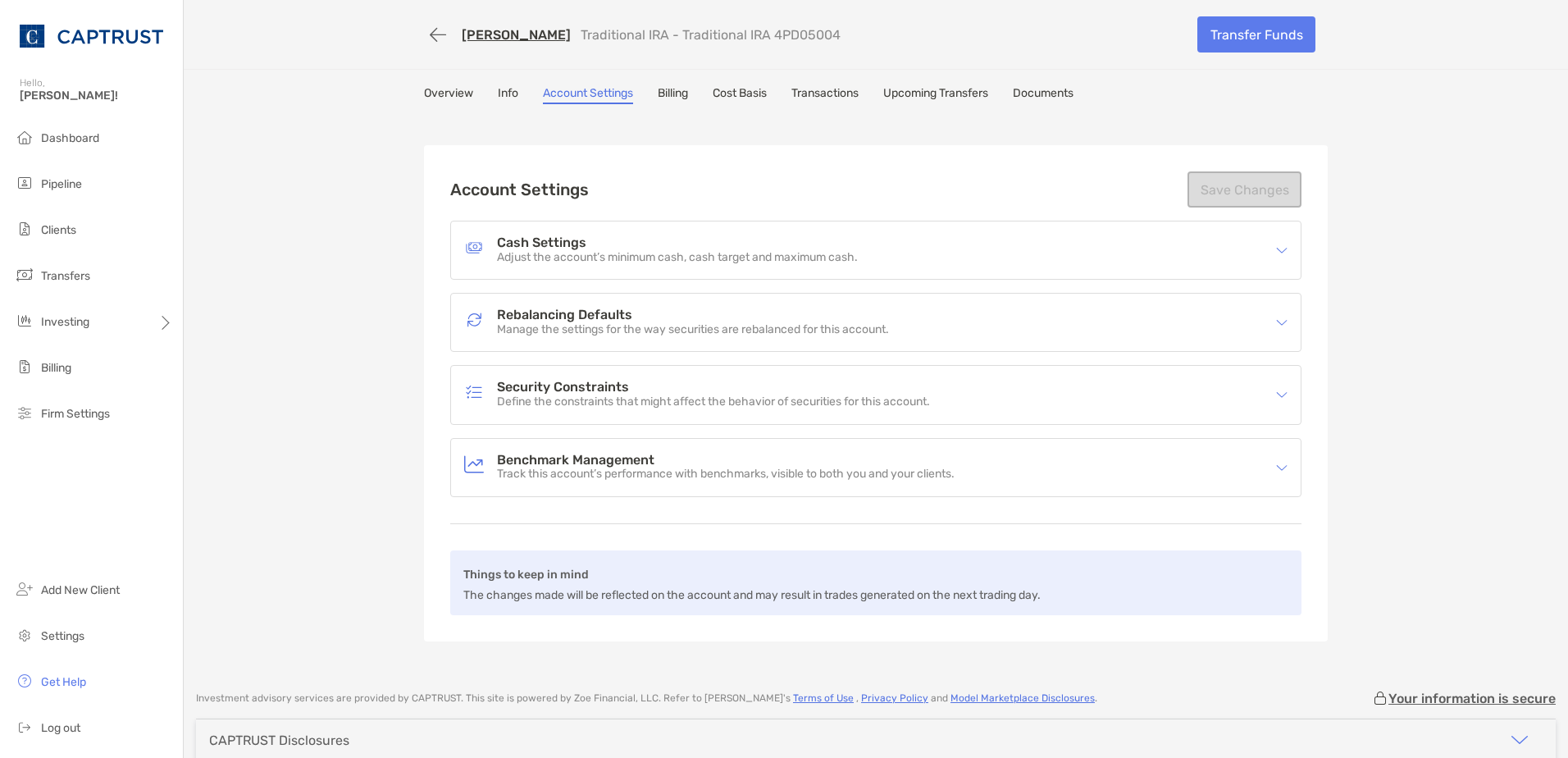
click at [588, 325] on p "Manage the settings for the way securities are rebalanced for this account." at bounding box center [692, 330] width 392 height 14
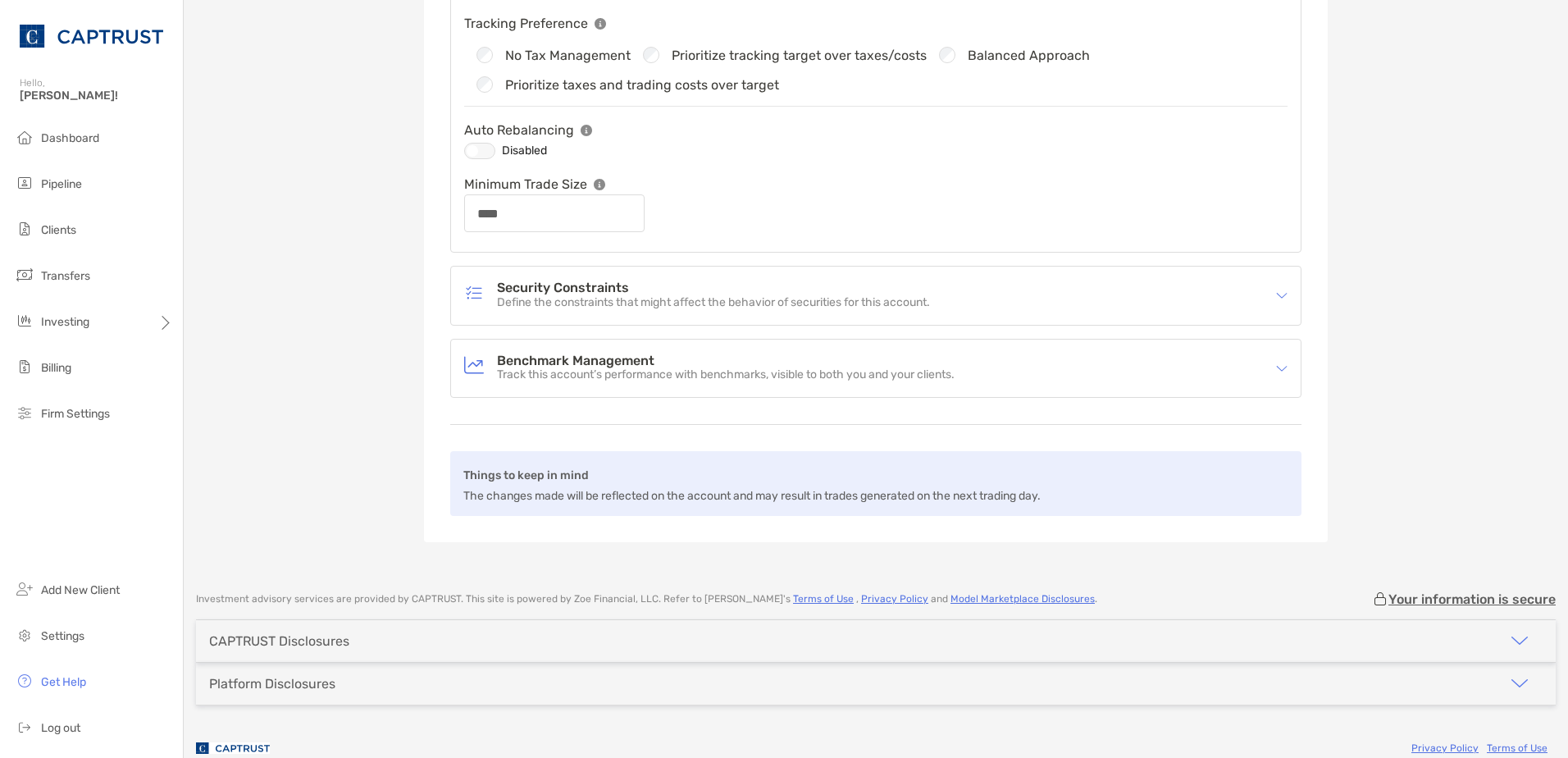
scroll to position [378, 0]
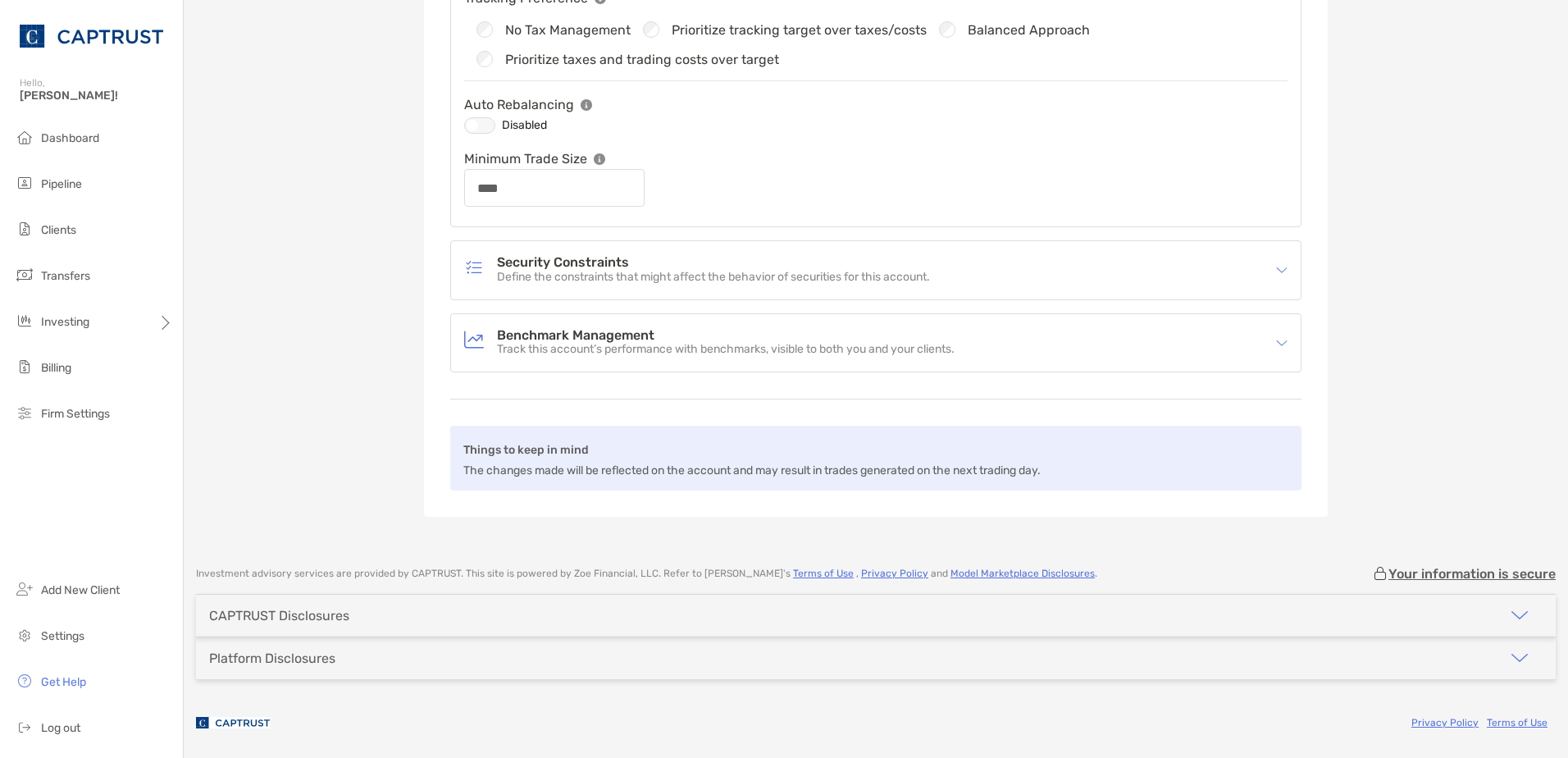
click at [656, 251] on div "Security Constraints Define the constraints that might affect the behavior of s…" at bounding box center [865, 269] width 802 height 38
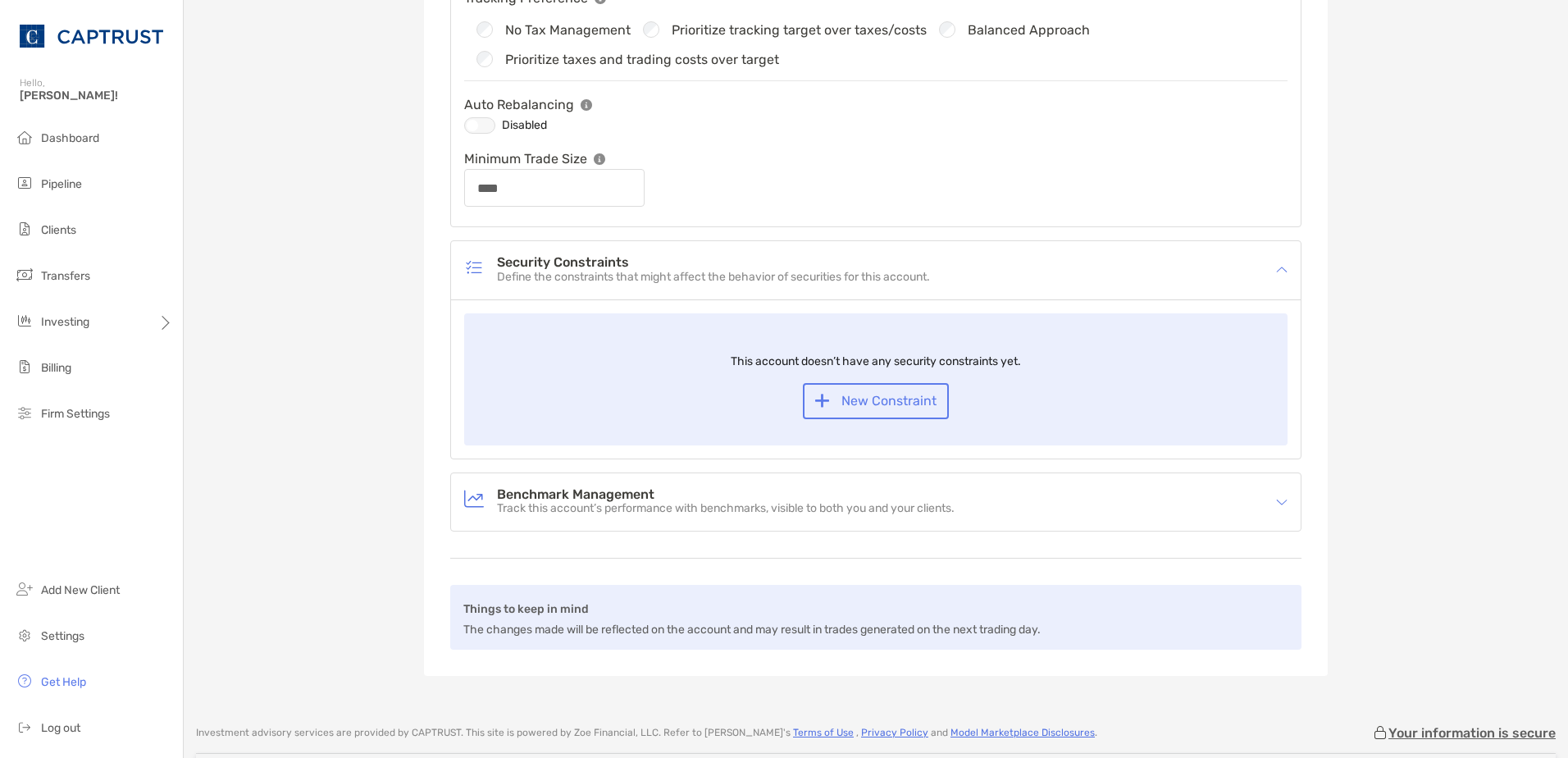
click at [569, 527] on div "Benchmark Management Track this account’s performance with benchmarks, visible …" at bounding box center [876, 501] width 850 height 57
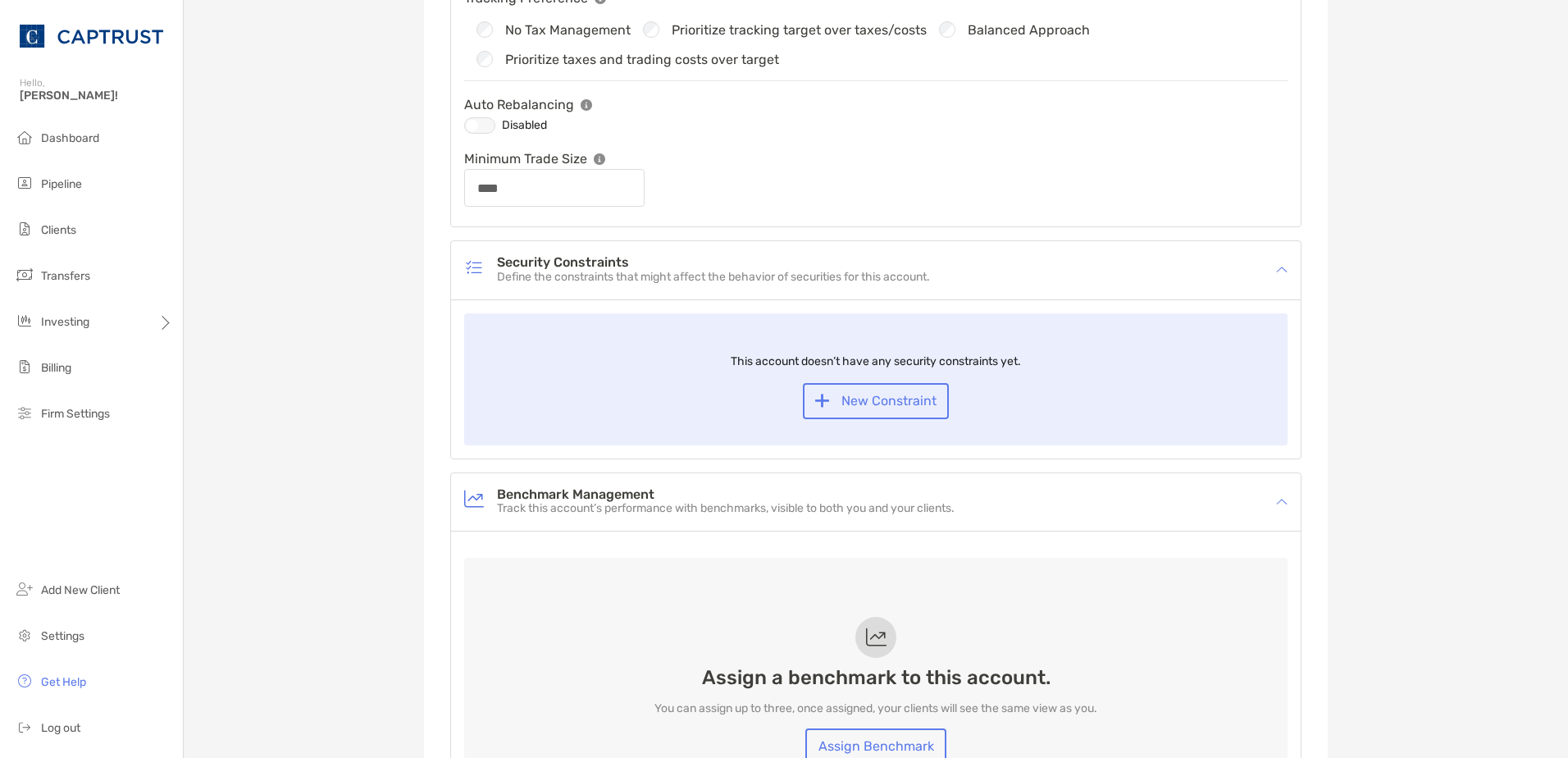
click at [561, 515] on p "Track this account’s performance with benchmarks, visible to both you and your …" at bounding box center [725, 509] width 458 height 14
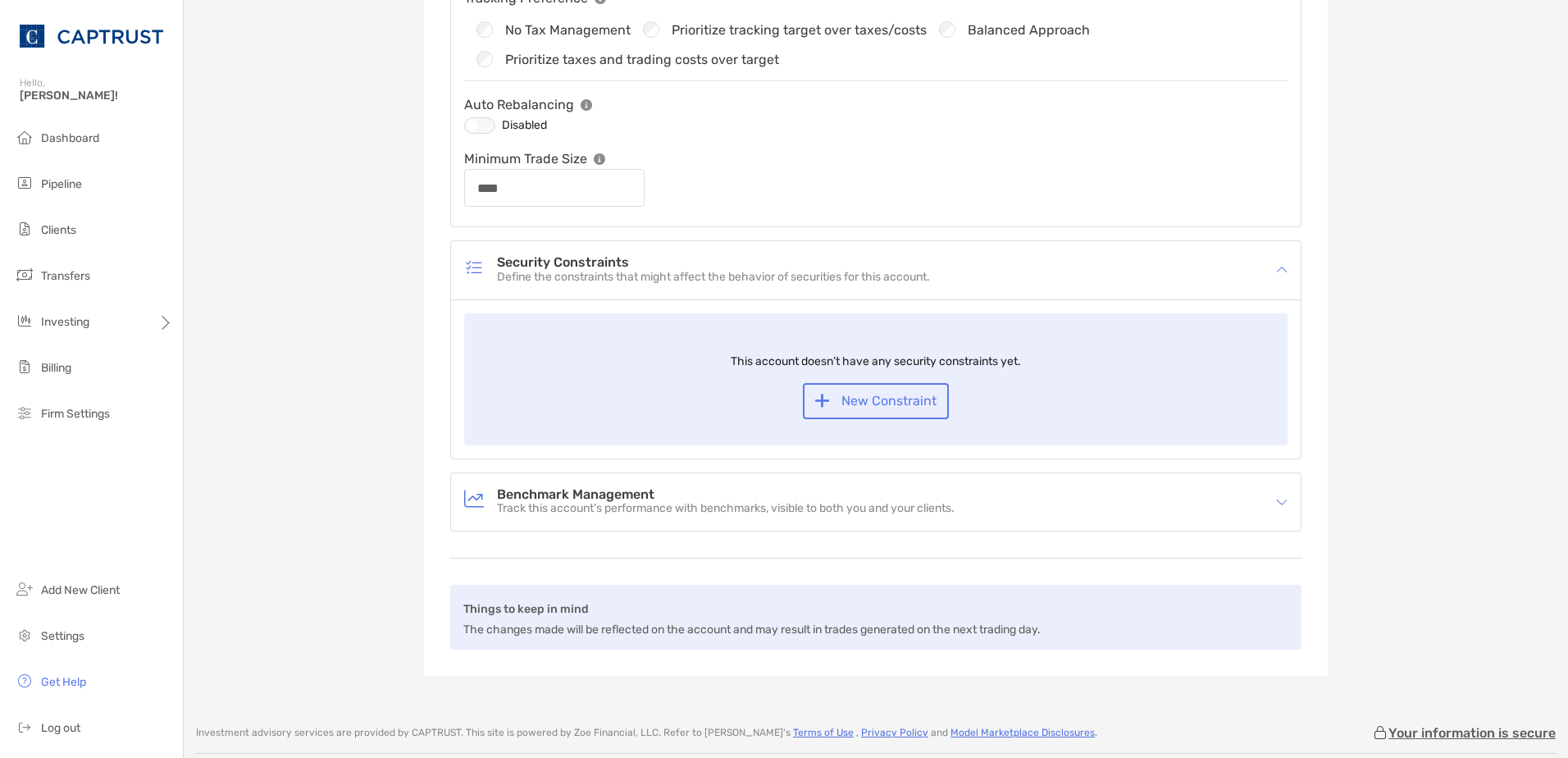
click at [551, 260] on h4 "Security Constraints" at bounding box center [712, 262] width 433 height 14
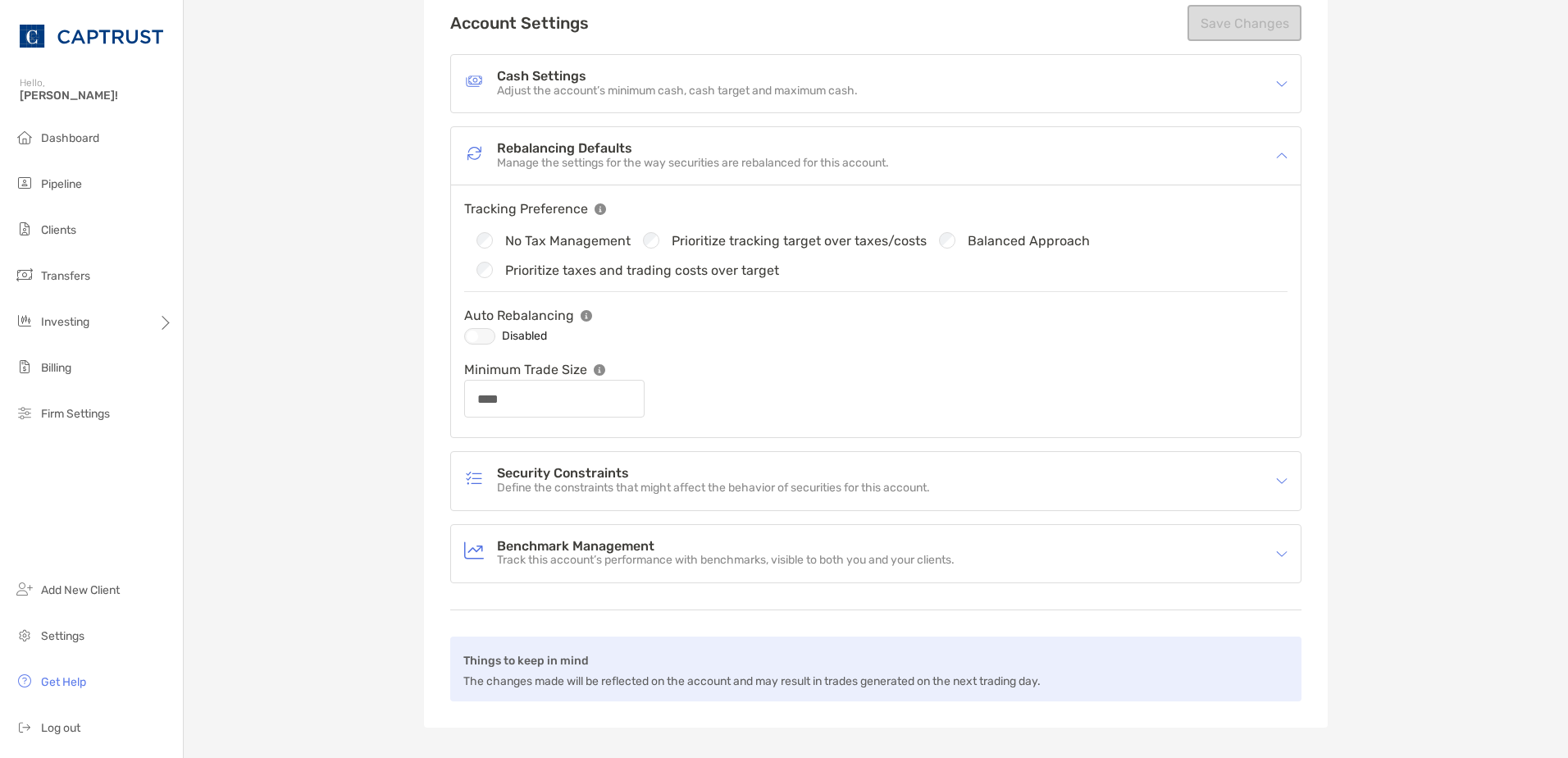
scroll to position [0, 0]
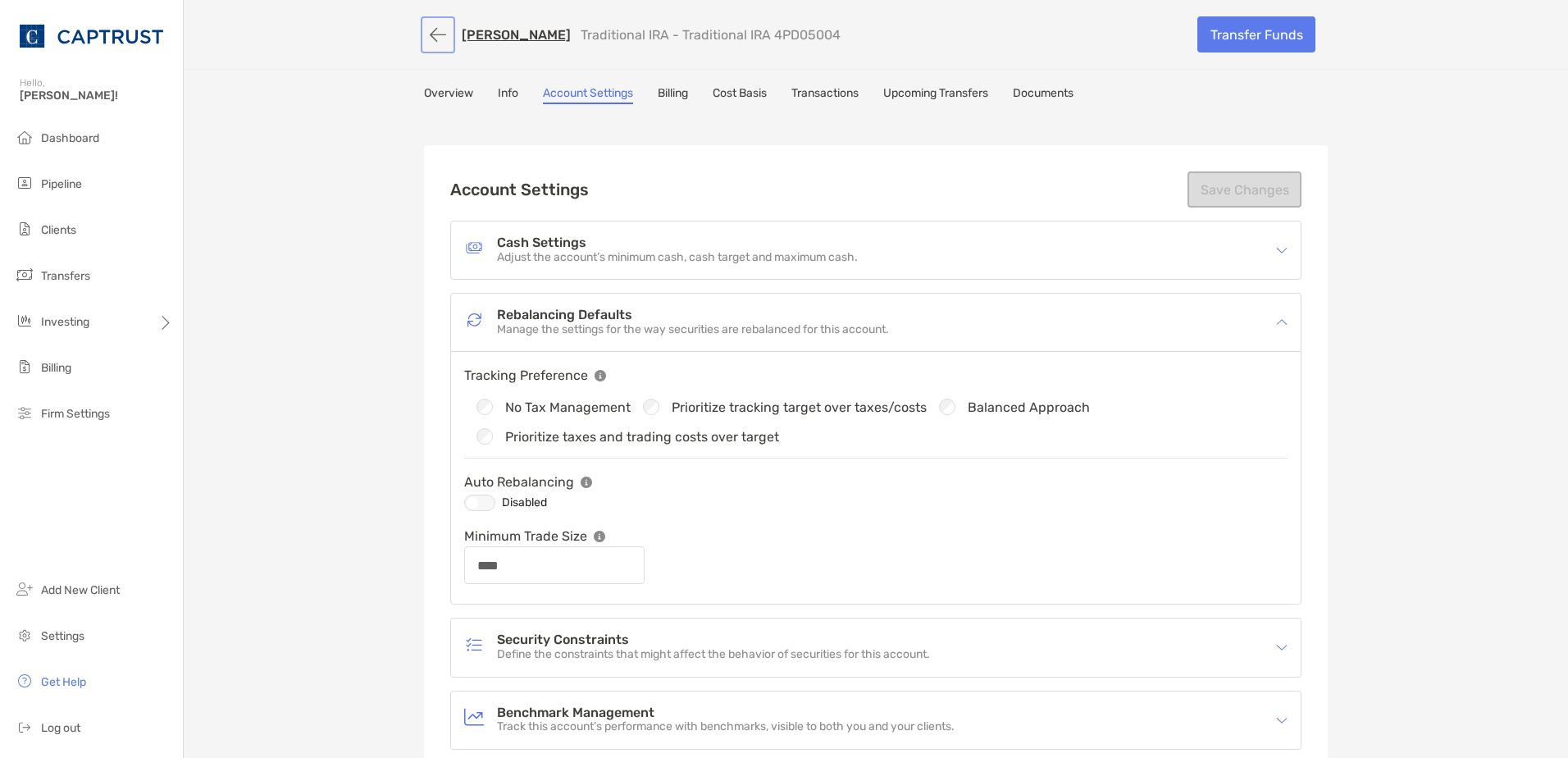
click at [435, 35] on button "button" at bounding box center [437, 34] width 28 height 30
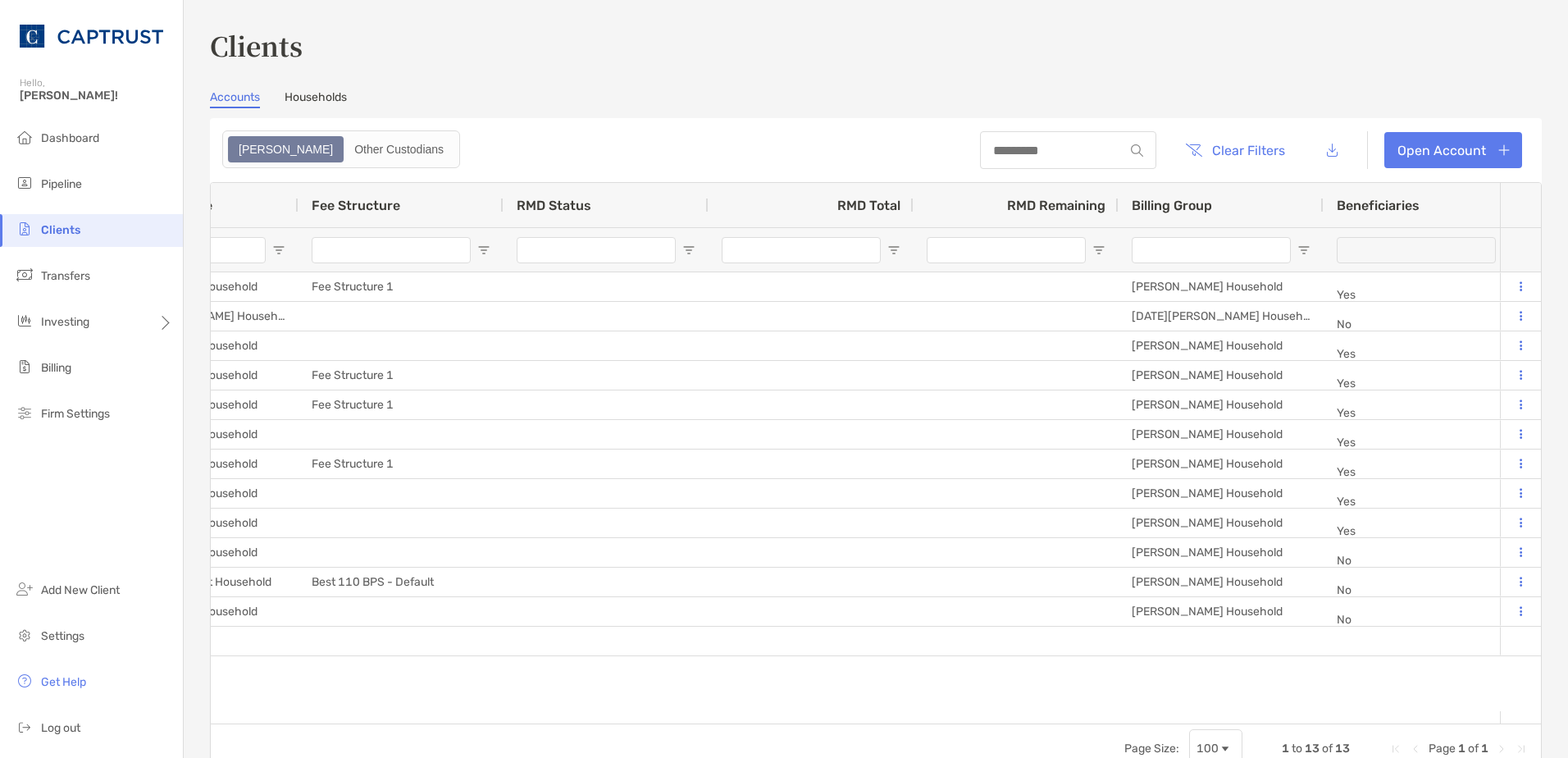
scroll to position [0, 1846]
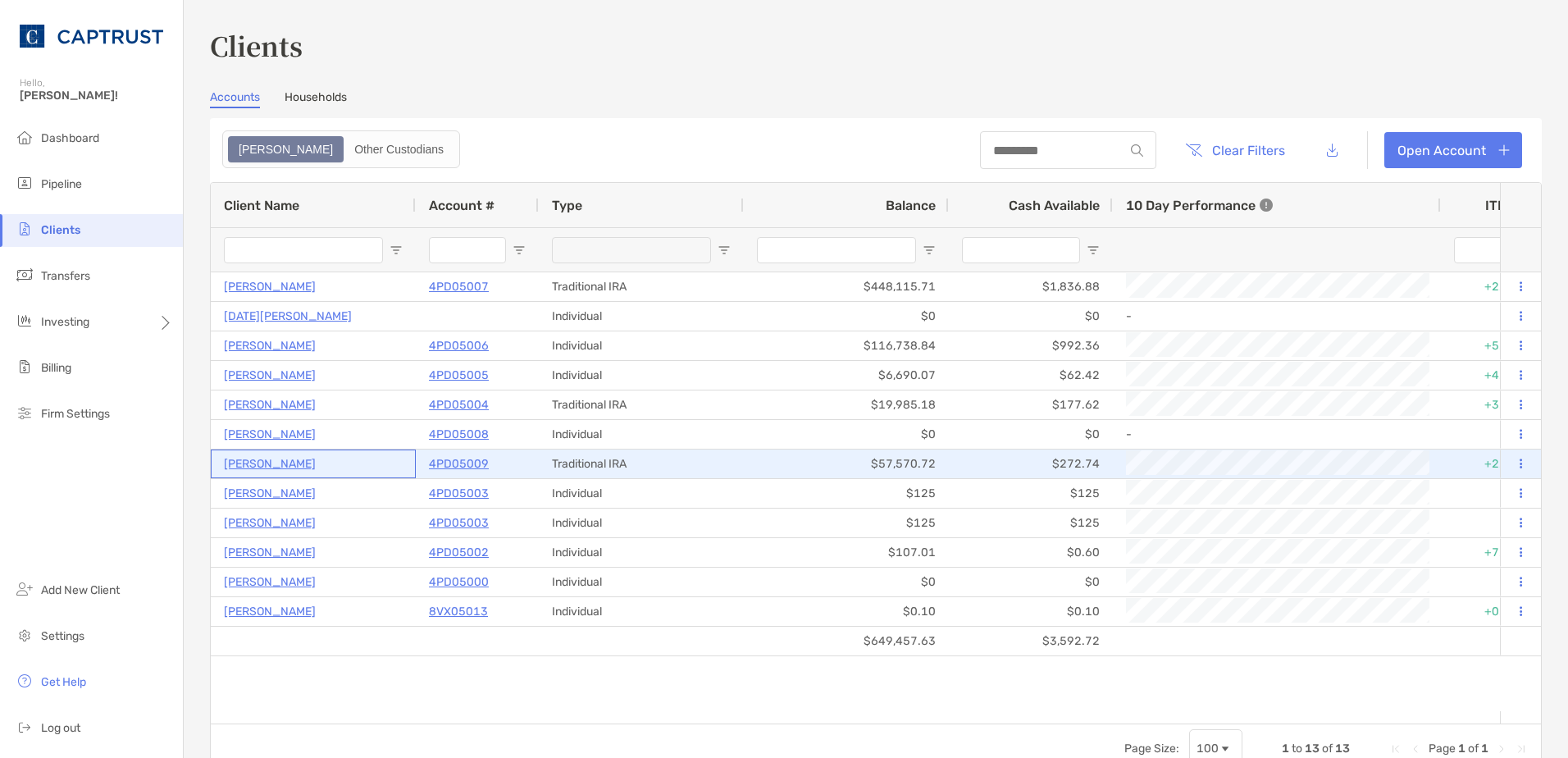
click at [256, 462] on p "[PERSON_NAME]" at bounding box center [269, 464] width 92 height 20
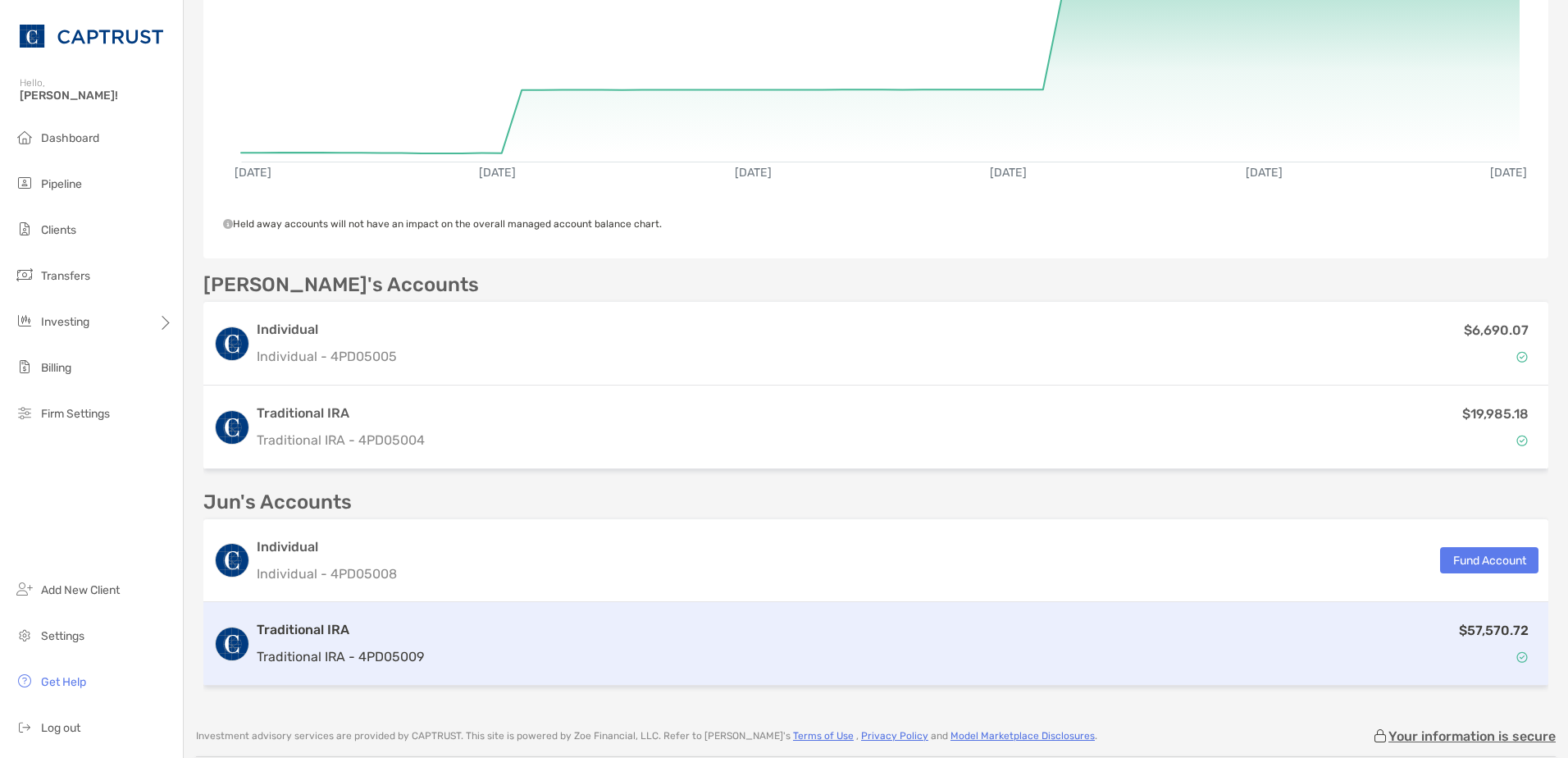
drag, startPoint x: 494, startPoint y: 634, endPoint x: 495, endPoint y: 618, distance: 16.0
click at [494, 633] on div "$57,570.72" at bounding box center [984, 644] width 1108 height 47
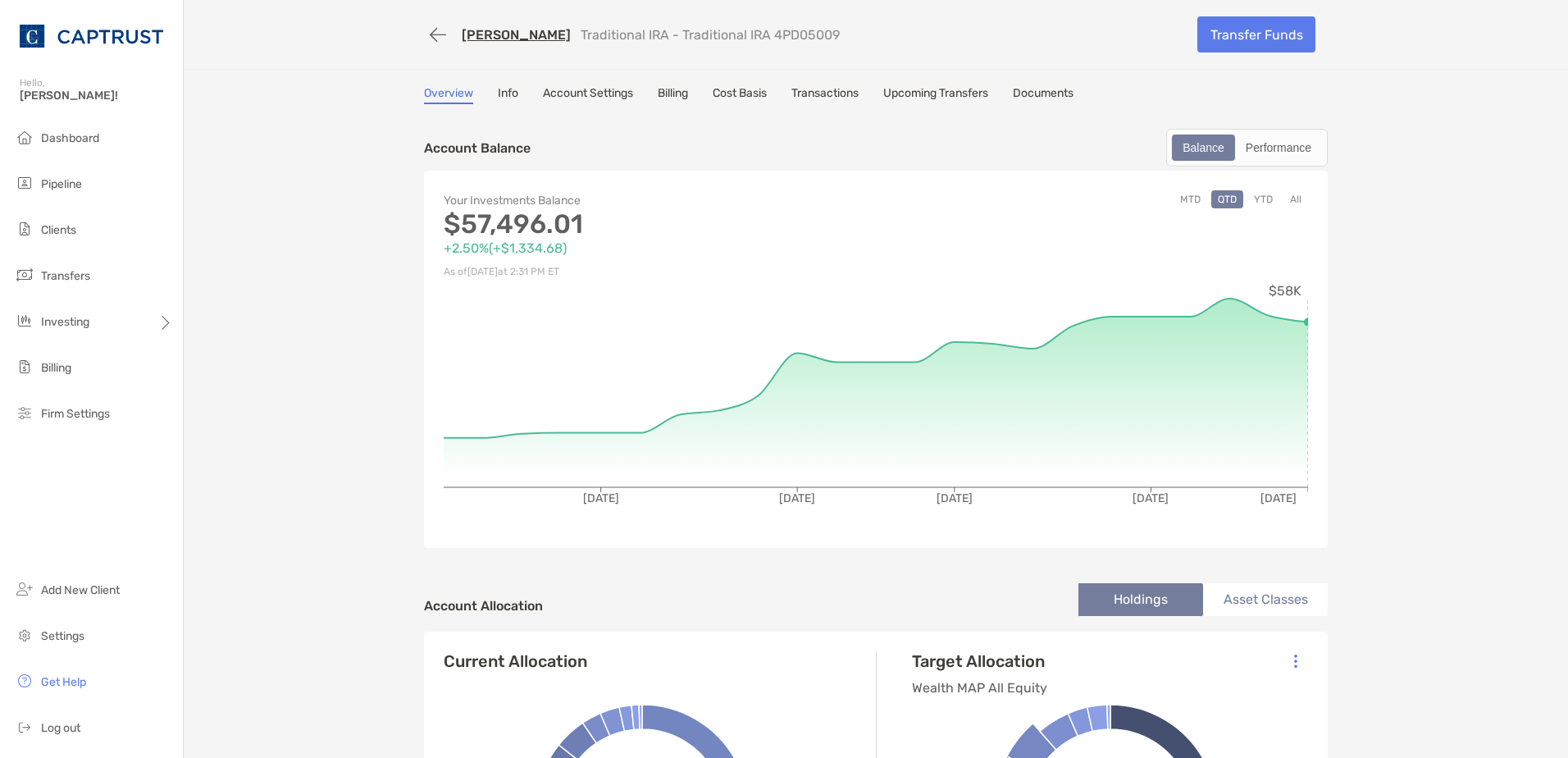
click at [553, 95] on link "Account Settings" at bounding box center [588, 95] width 90 height 18
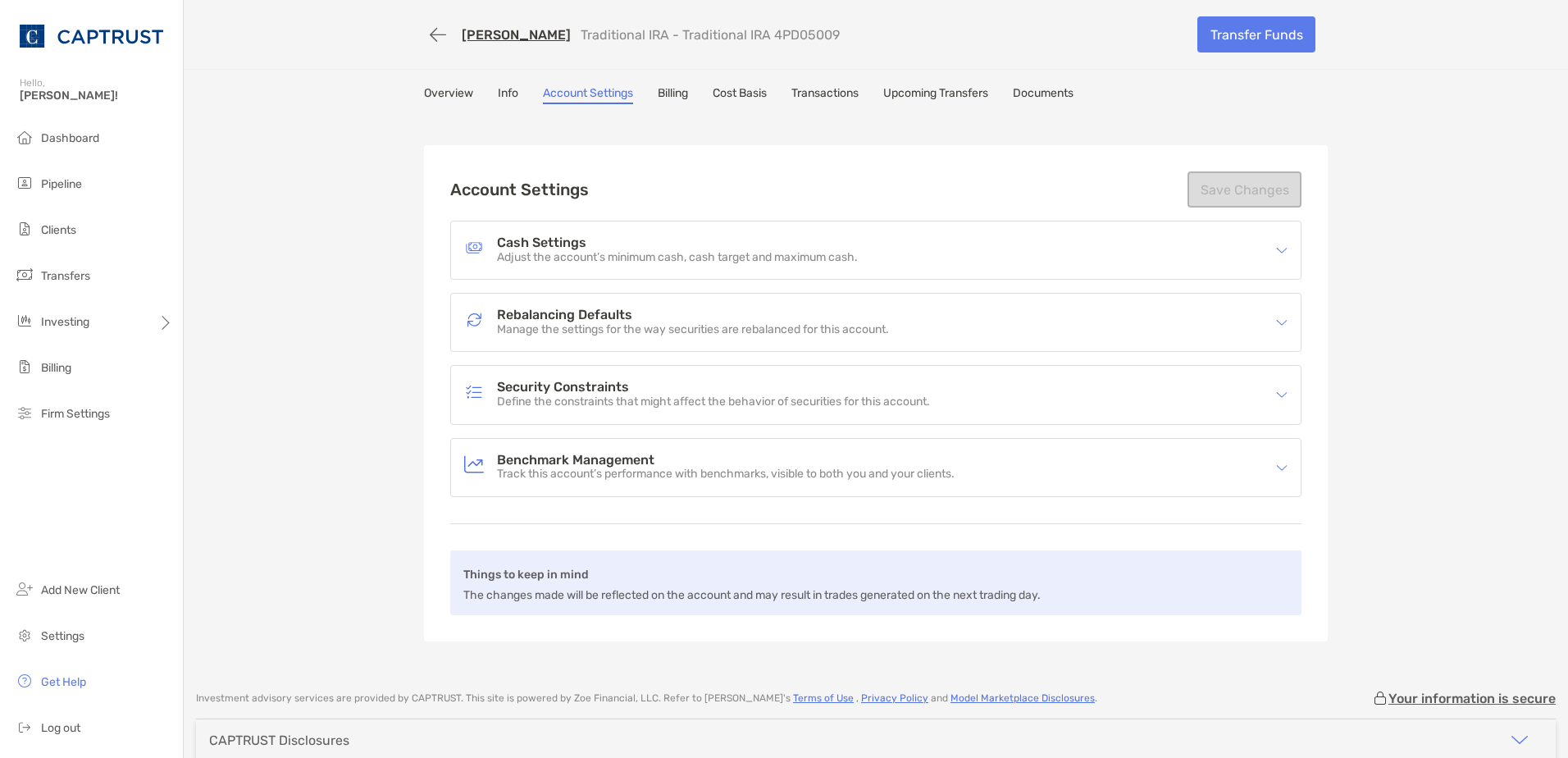
drag, startPoint x: 546, startPoint y: 333, endPoint x: 558, endPoint y: 344, distance: 16.3
click at [547, 334] on p "Manage the settings for the way securities are rebalanced for this account." at bounding box center [692, 330] width 392 height 14
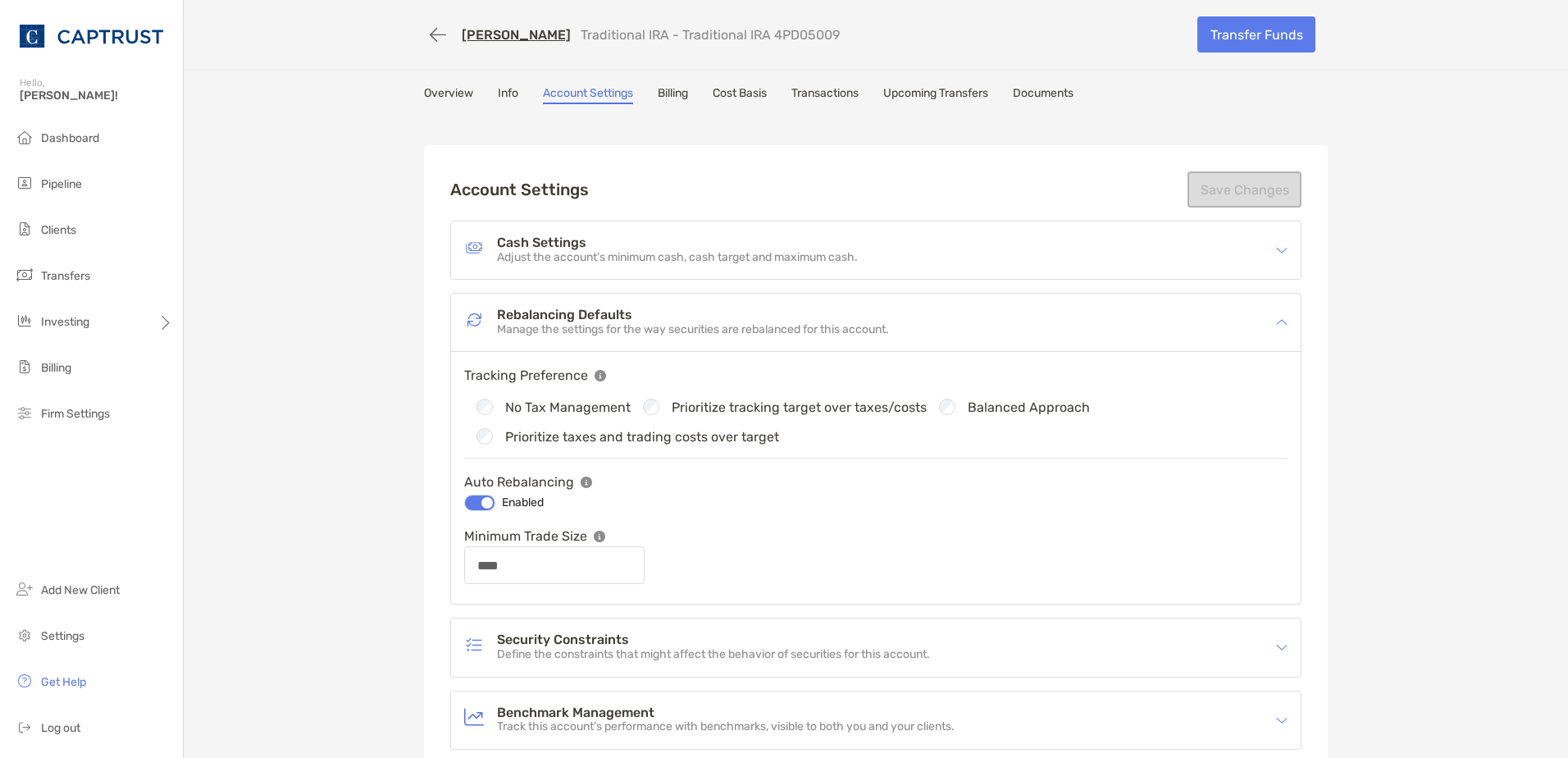
click at [557, 270] on div "Cash Settings Adjust the account’s minimum cash, cash target and maximum cash." at bounding box center [876, 250] width 850 height 57
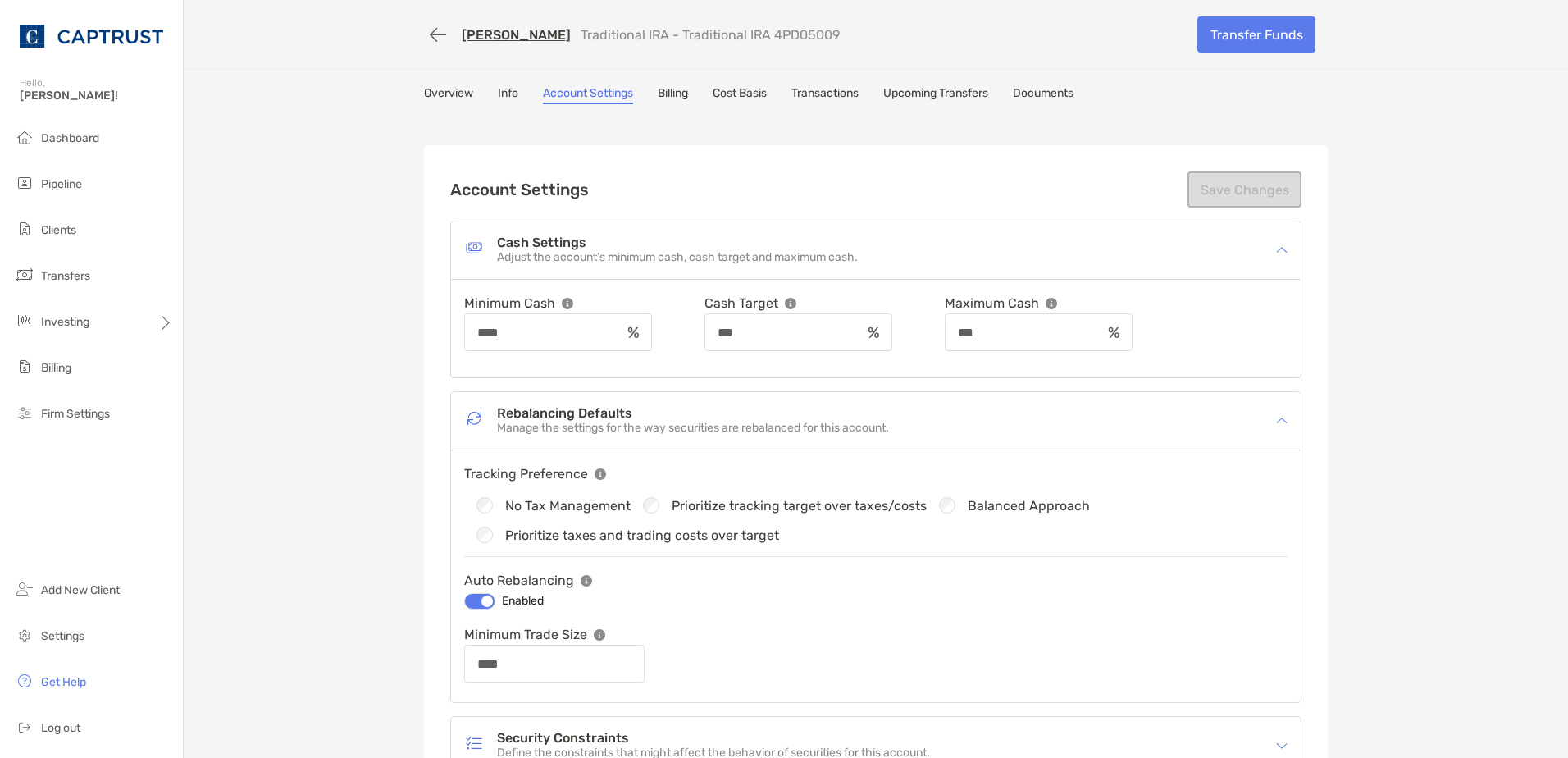
click at [436, 93] on link "Overview" at bounding box center [448, 95] width 49 height 18
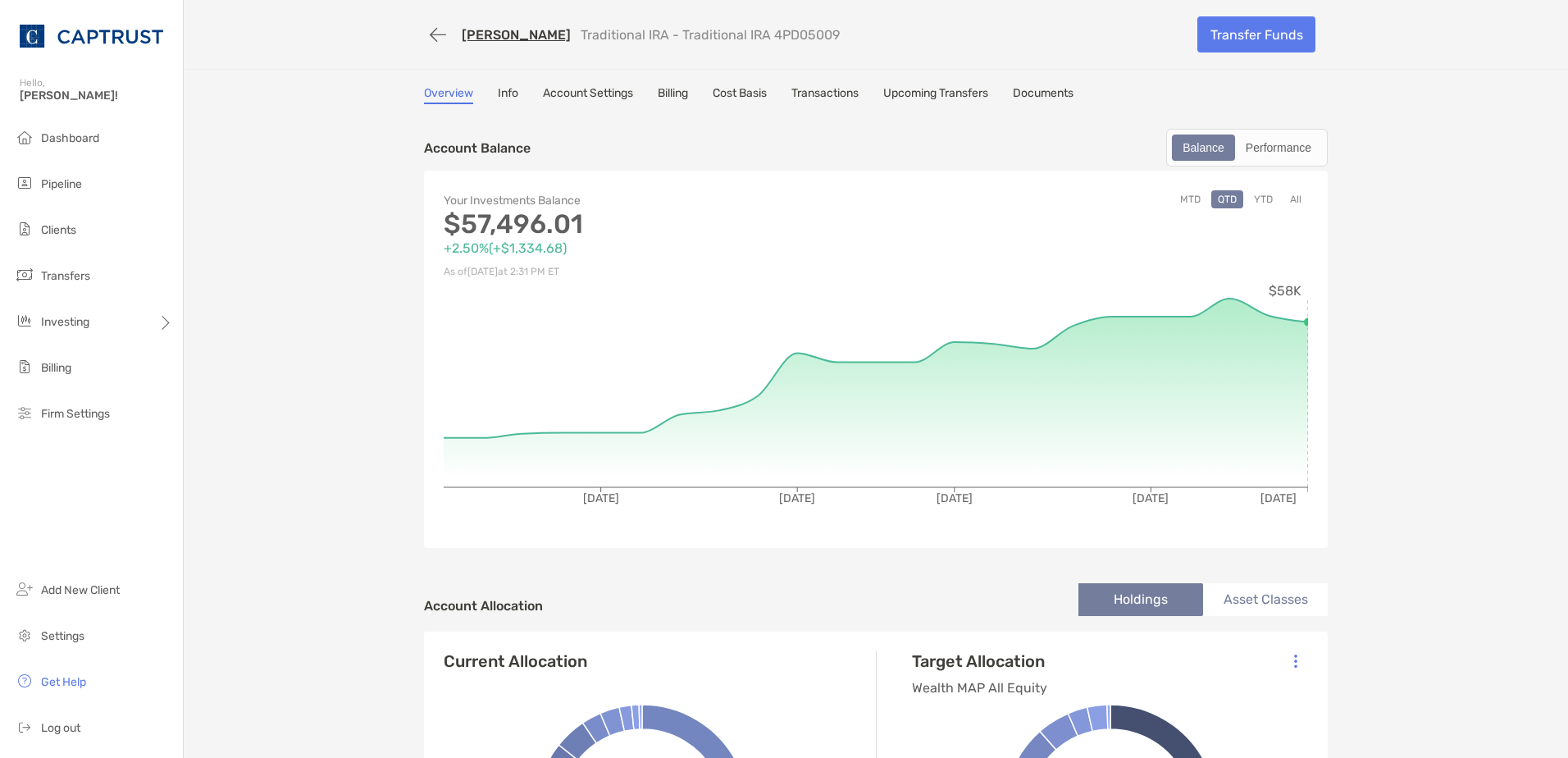
click at [826, 98] on link "Transactions" at bounding box center [825, 95] width 67 height 18
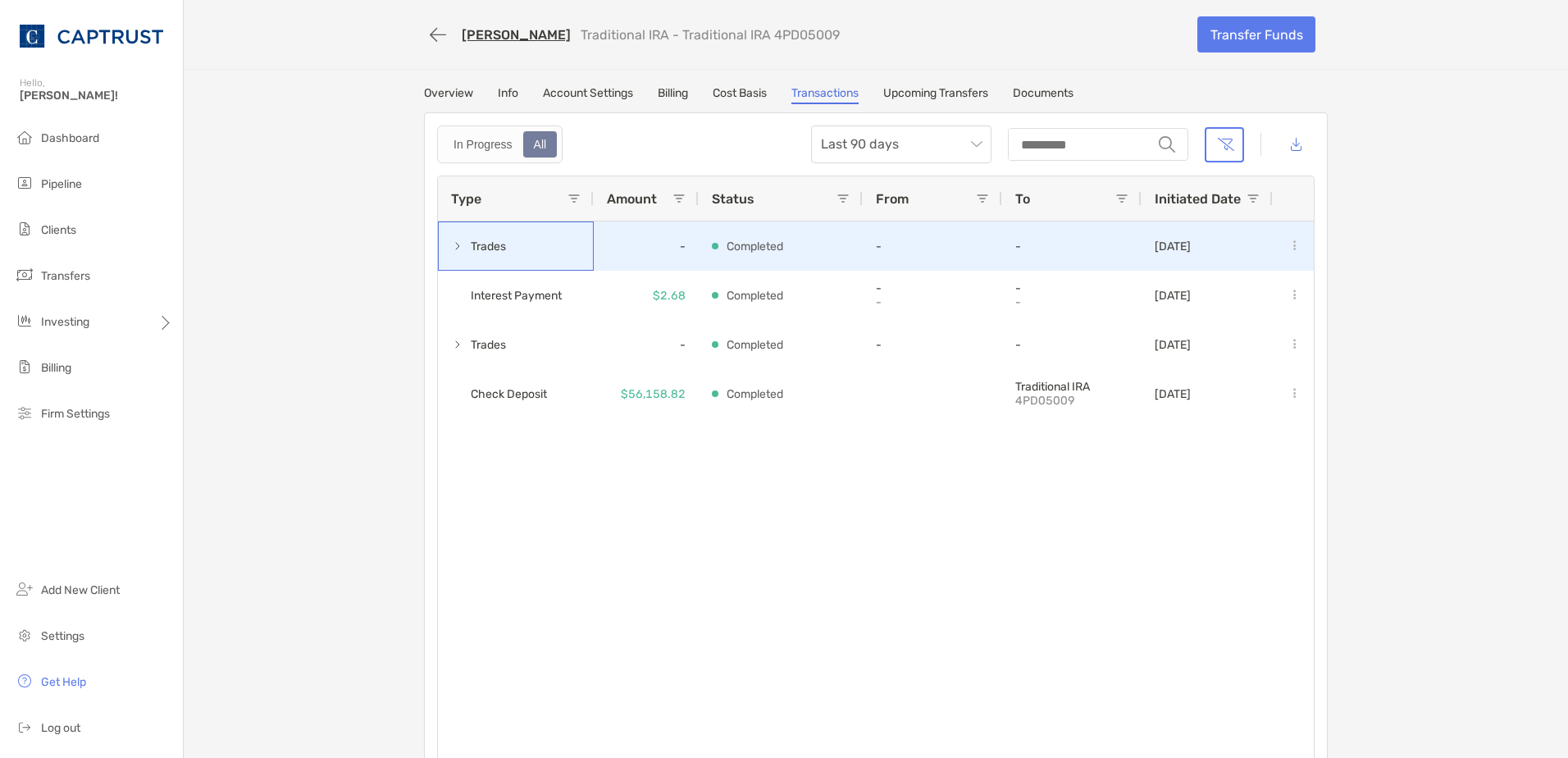
click at [451, 258] on span at bounding box center [458, 247] width 14 height 27
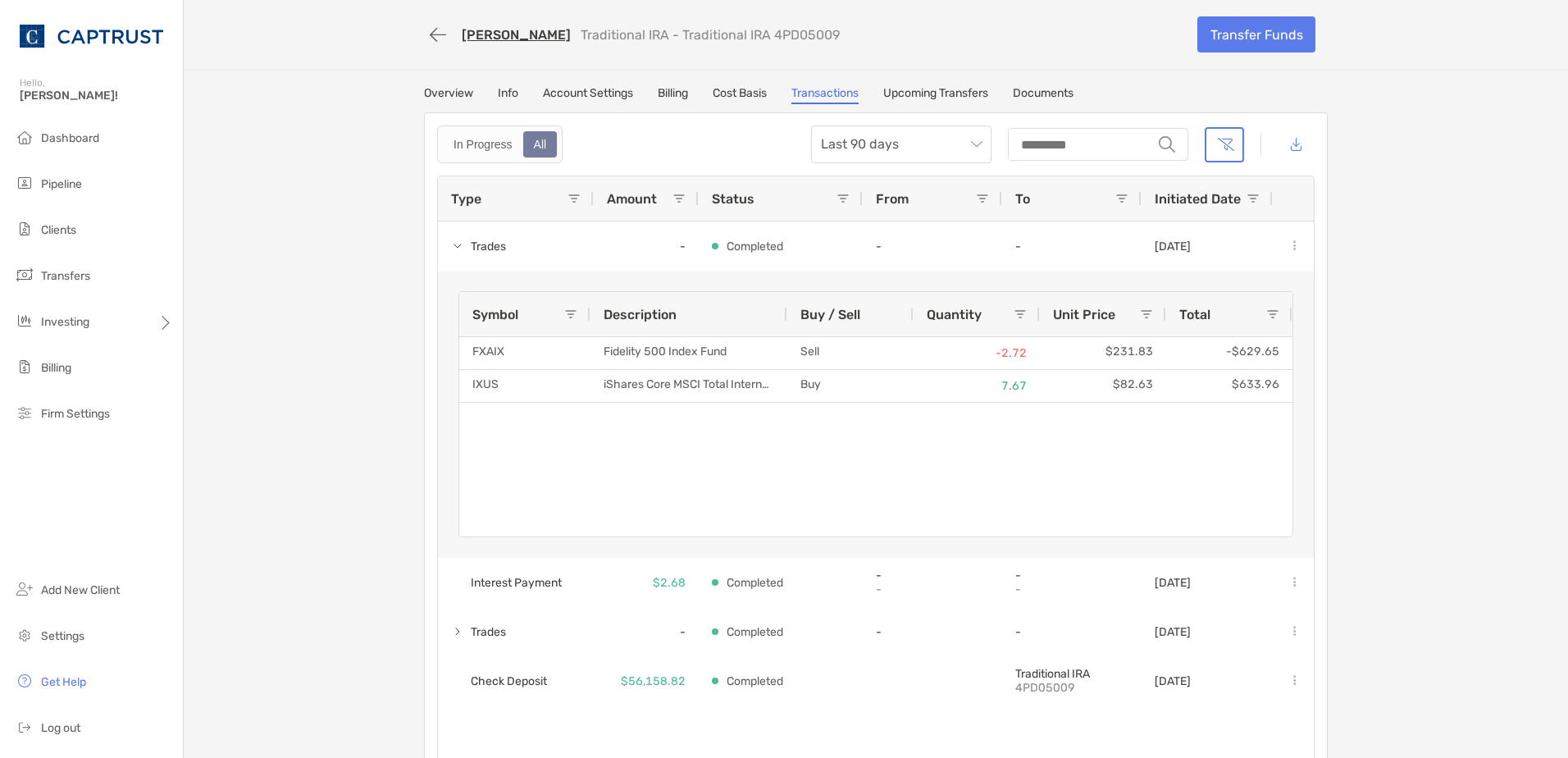
click at [436, 96] on link "Overview" at bounding box center [448, 95] width 49 height 18
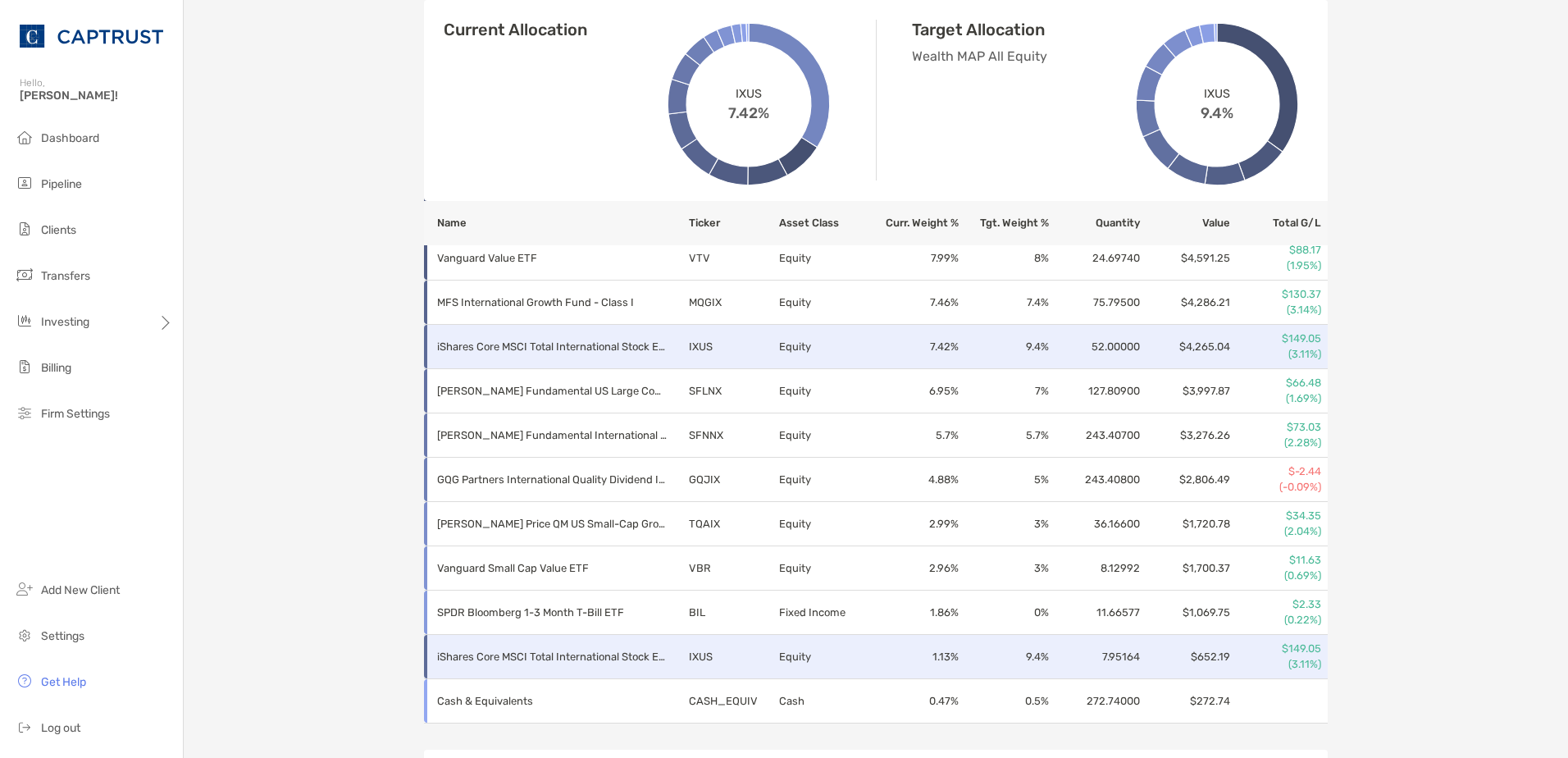
scroll to position [595, 0]
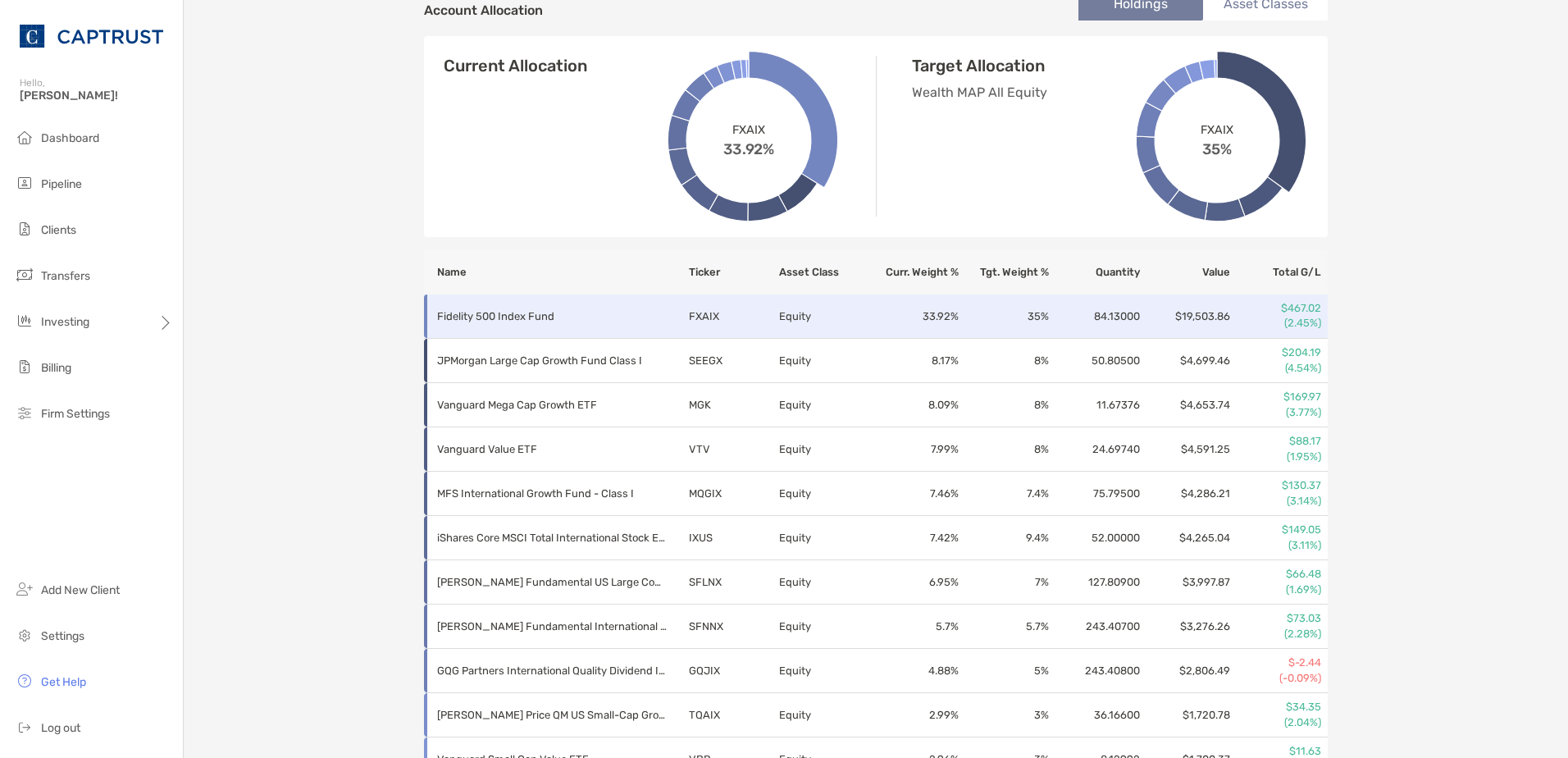
click at [731, 343] on tbody "Fidelity 500 Index Fund FXAIX Equity 33.92 % 35 % 84.13000 $19,503.86 $467.02 (…" at bounding box center [876, 604] width 904 height 621
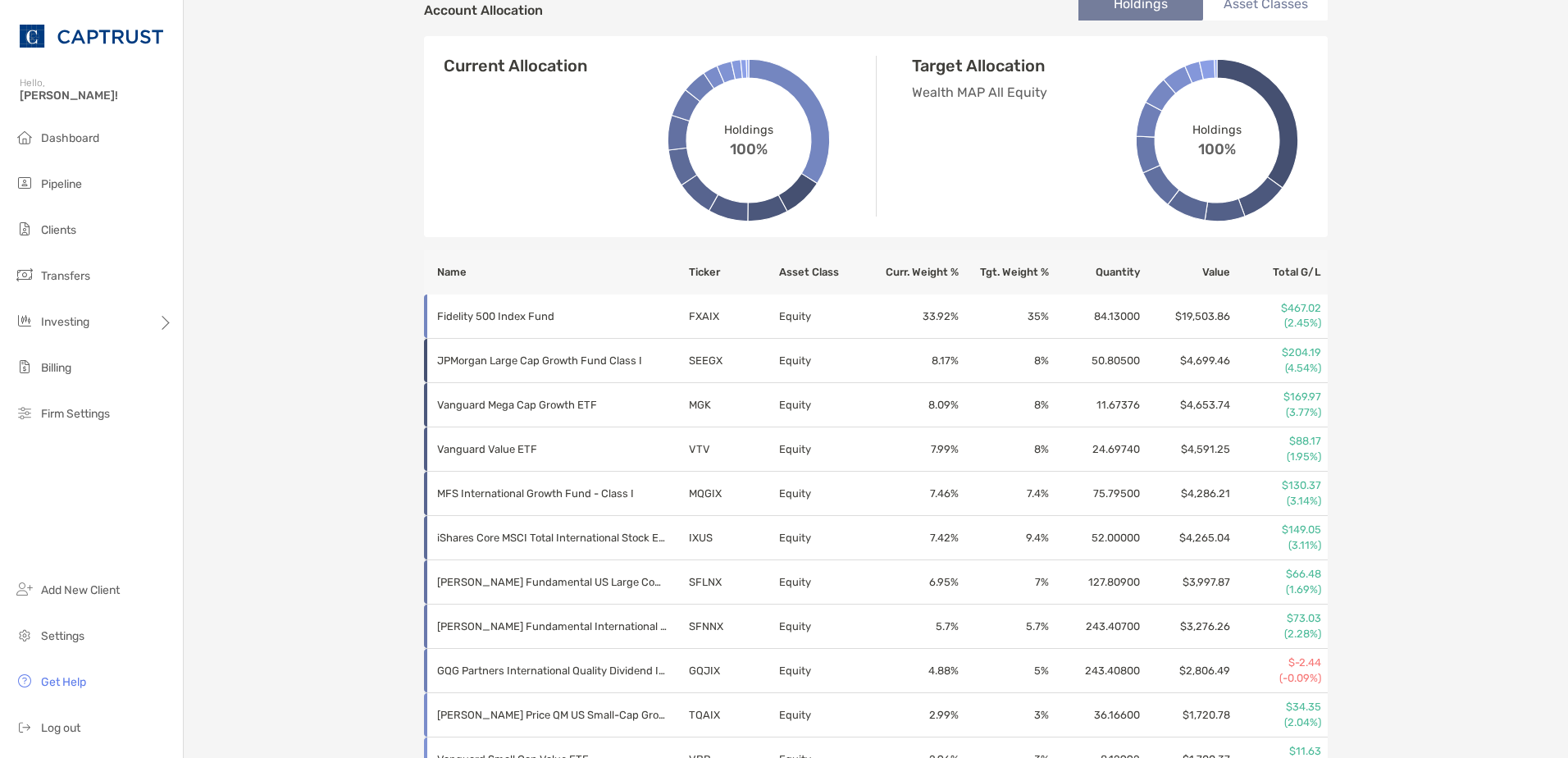
drag, startPoint x: 732, startPoint y: 344, endPoint x: 604, endPoint y: 290, distance: 138.9
click at [606, 290] on th "Name" at bounding box center [556, 272] width 264 height 45
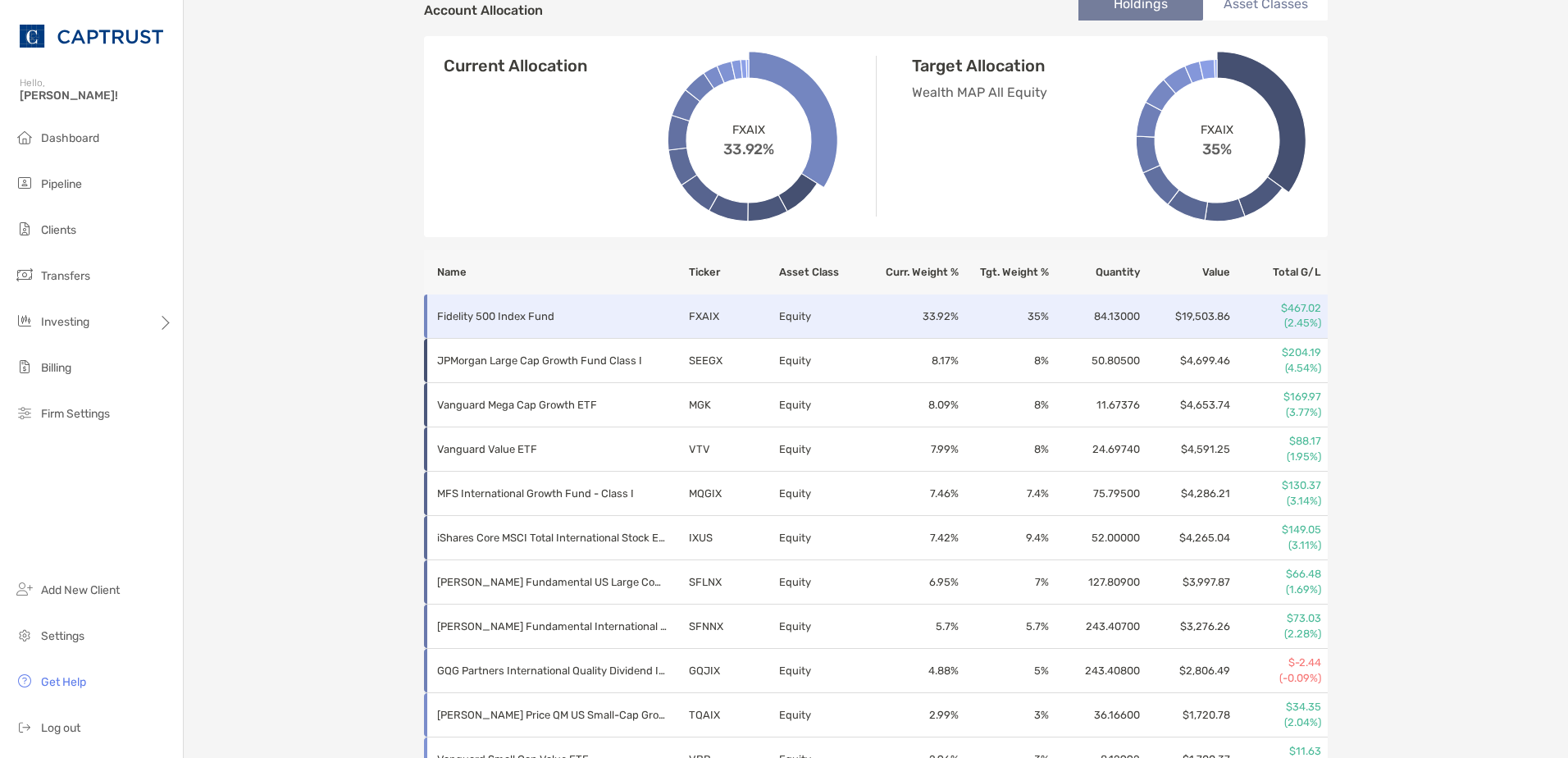
click at [591, 319] on p "Fidelity 500 Index Fund" at bounding box center [552, 316] width 229 height 20
click at [471, 293] on th "Name" at bounding box center [556, 272] width 264 height 45
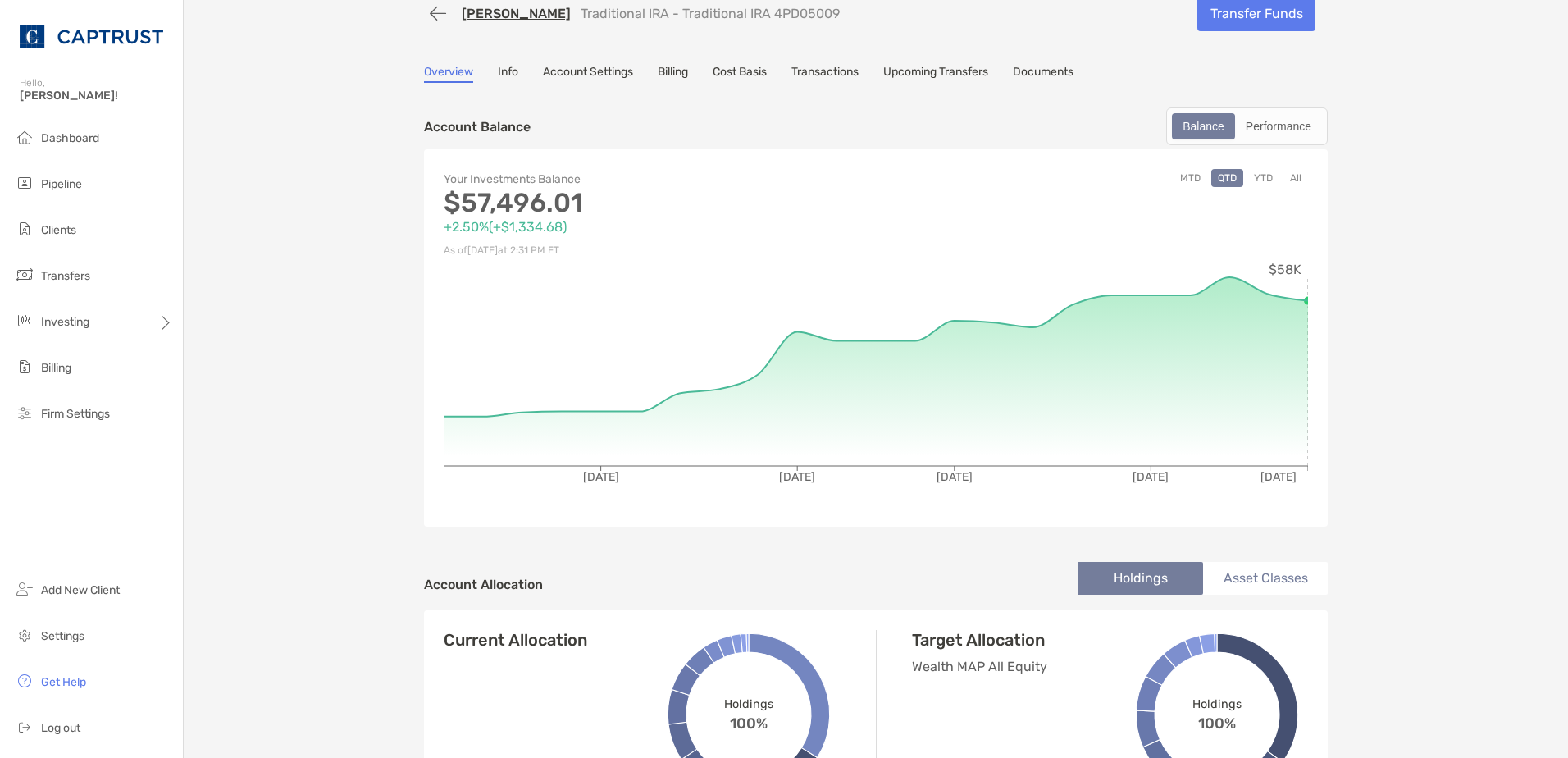
scroll to position [21, 0]
click at [441, 14] on button "button" at bounding box center [437, 13] width 28 height 30
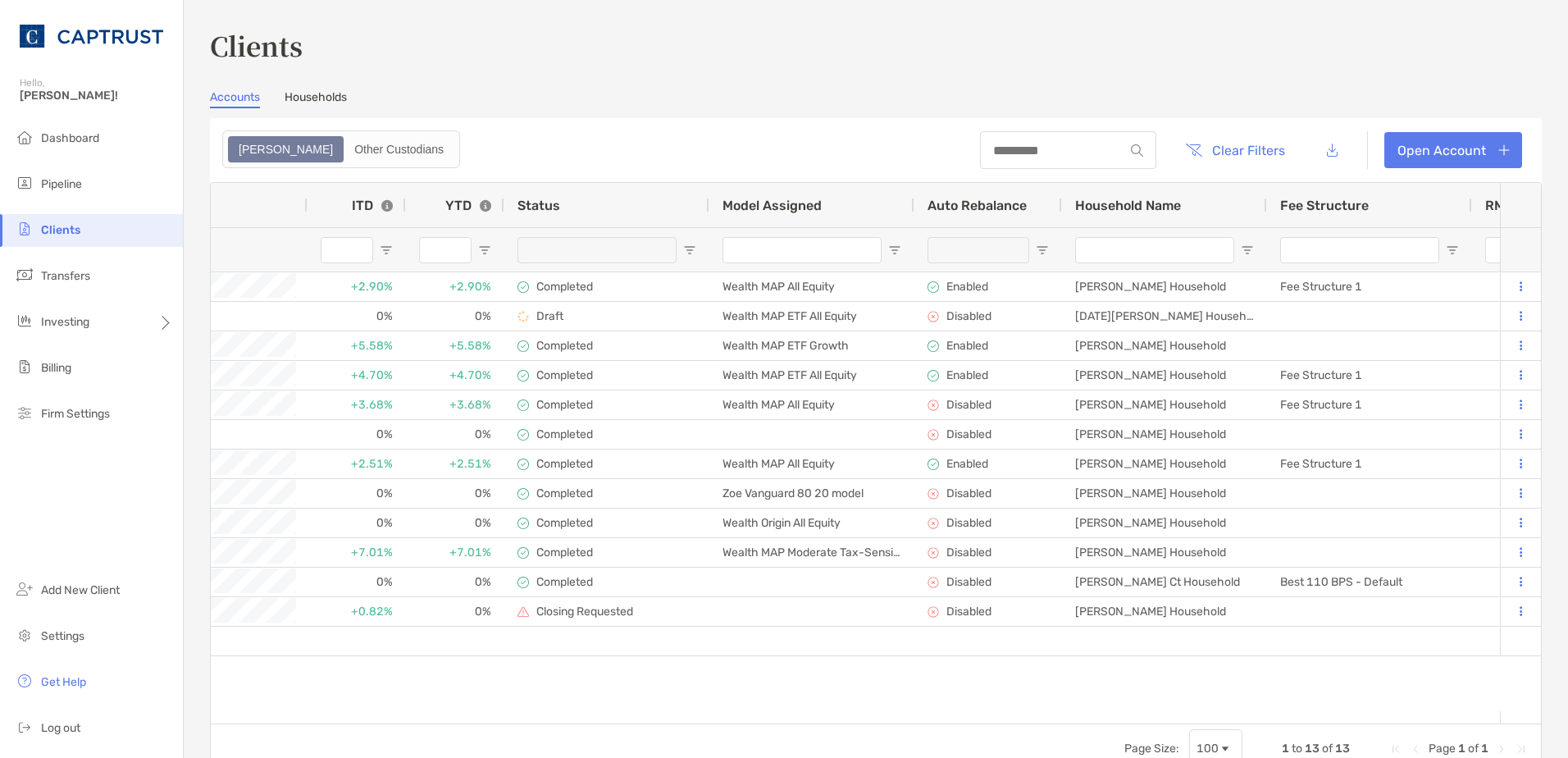
scroll to position [0, 1146]
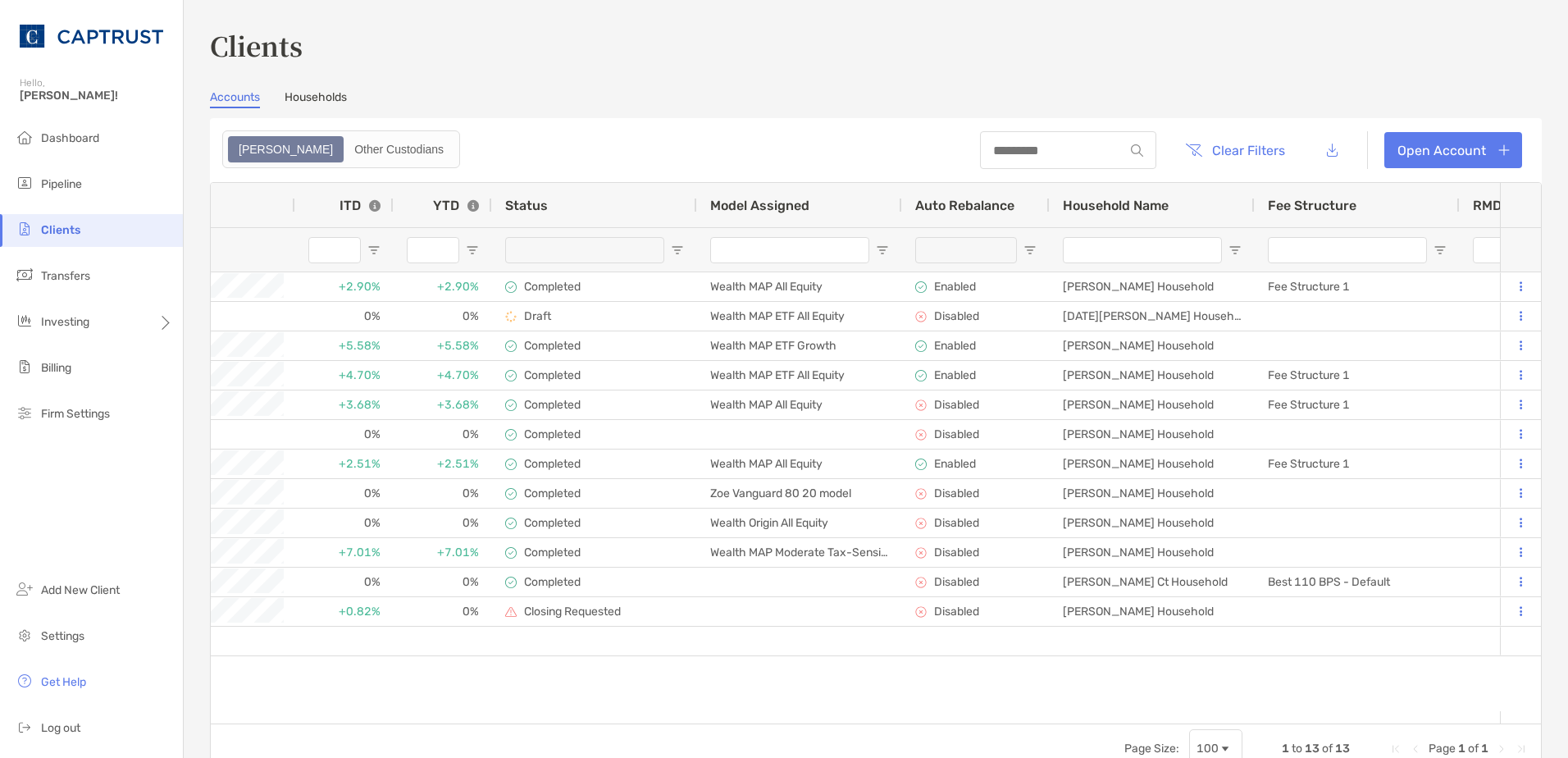
click at [920, 202] on span "Auto Rebalance" at bounding box center [965, 205] width 100 height 15
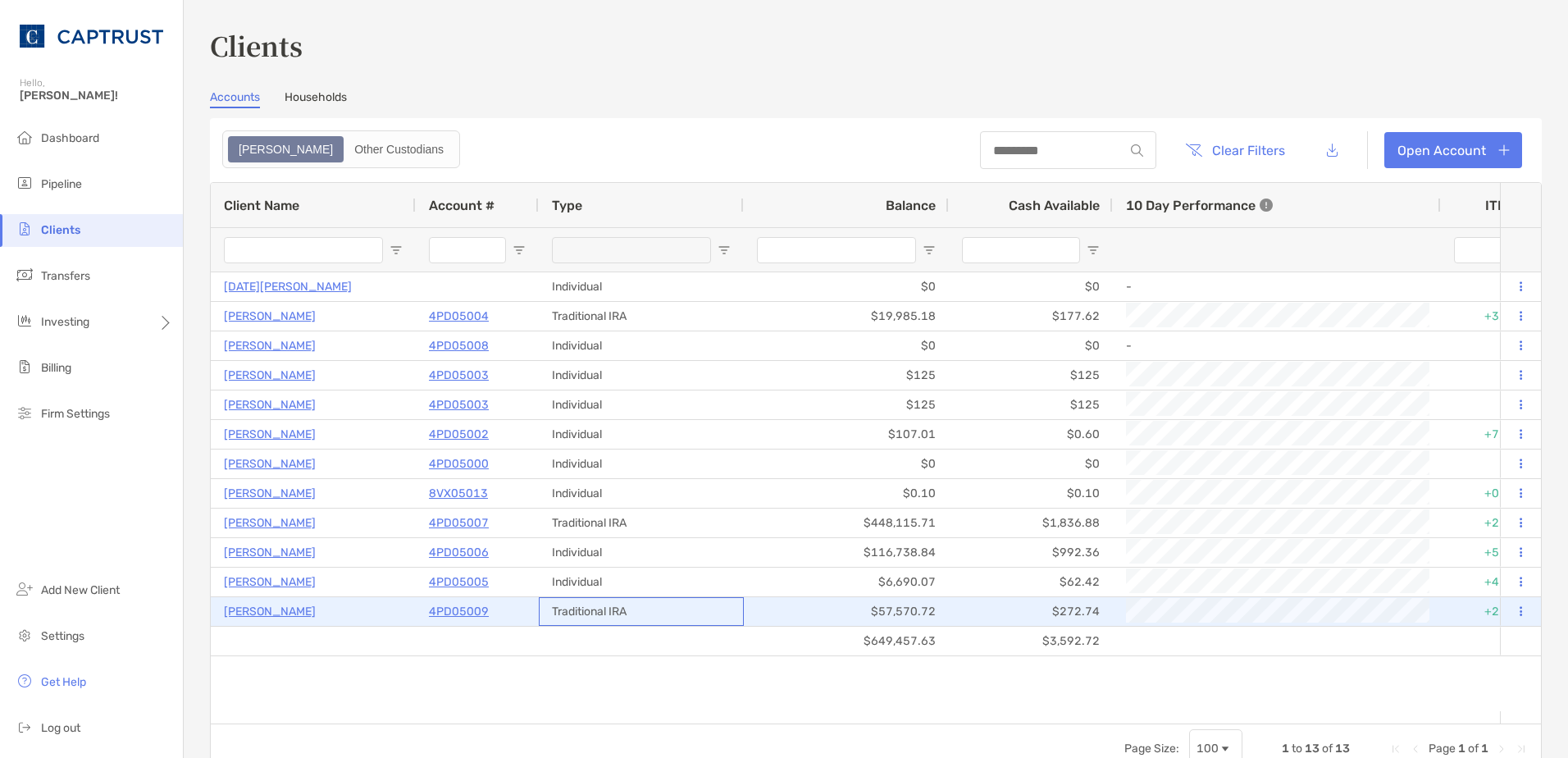
click at [653, 610] on div "Traditional IRA" at bounding box center [642, 612] width 205 height 29
click at [798, 635] on div "$649,457.63" at bounding box center [846, 641] width 205 height 29
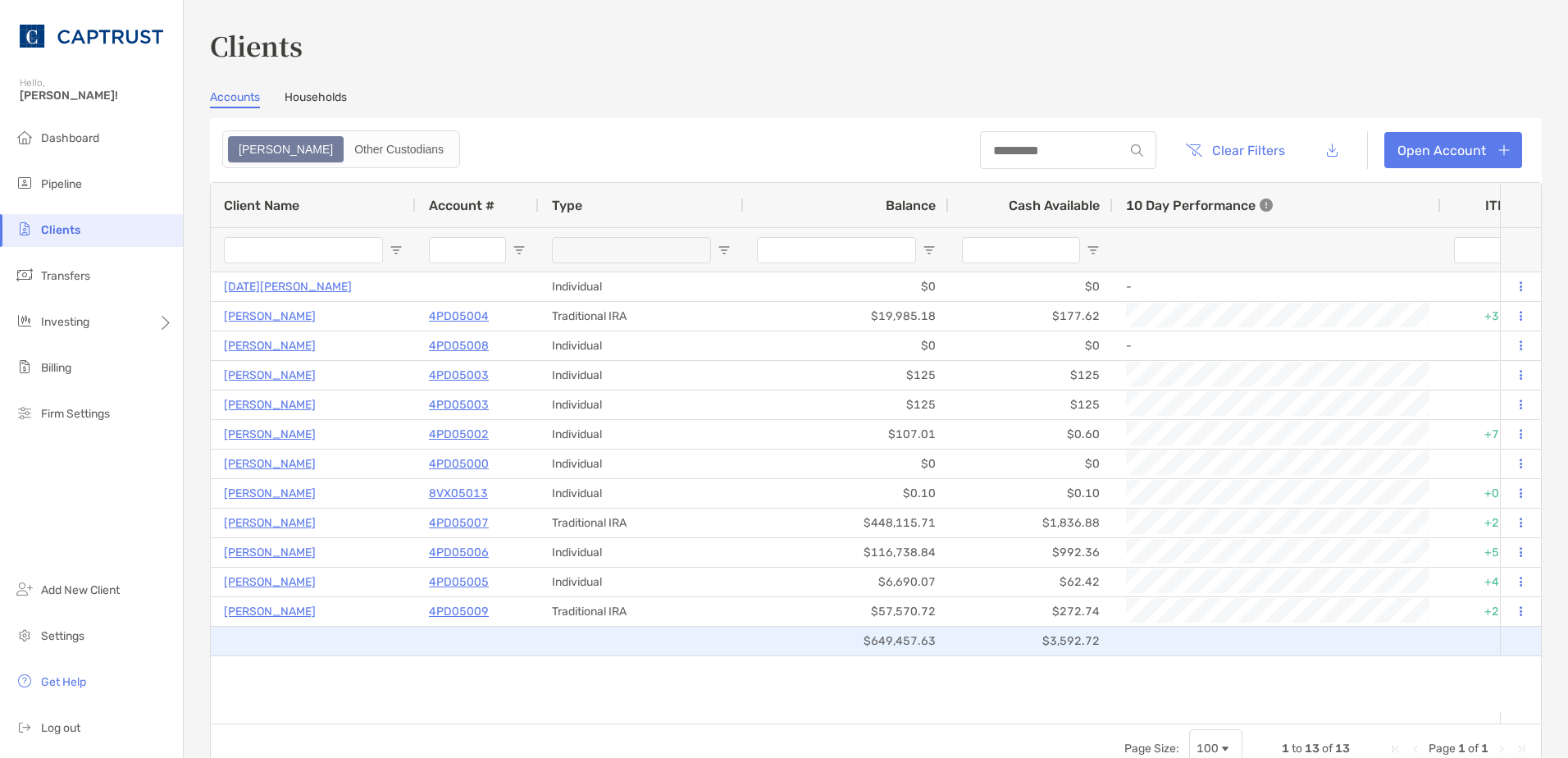
click at [783, 625] on div "$57,570.72" at bounding box center [846, 612] width 205 height 29
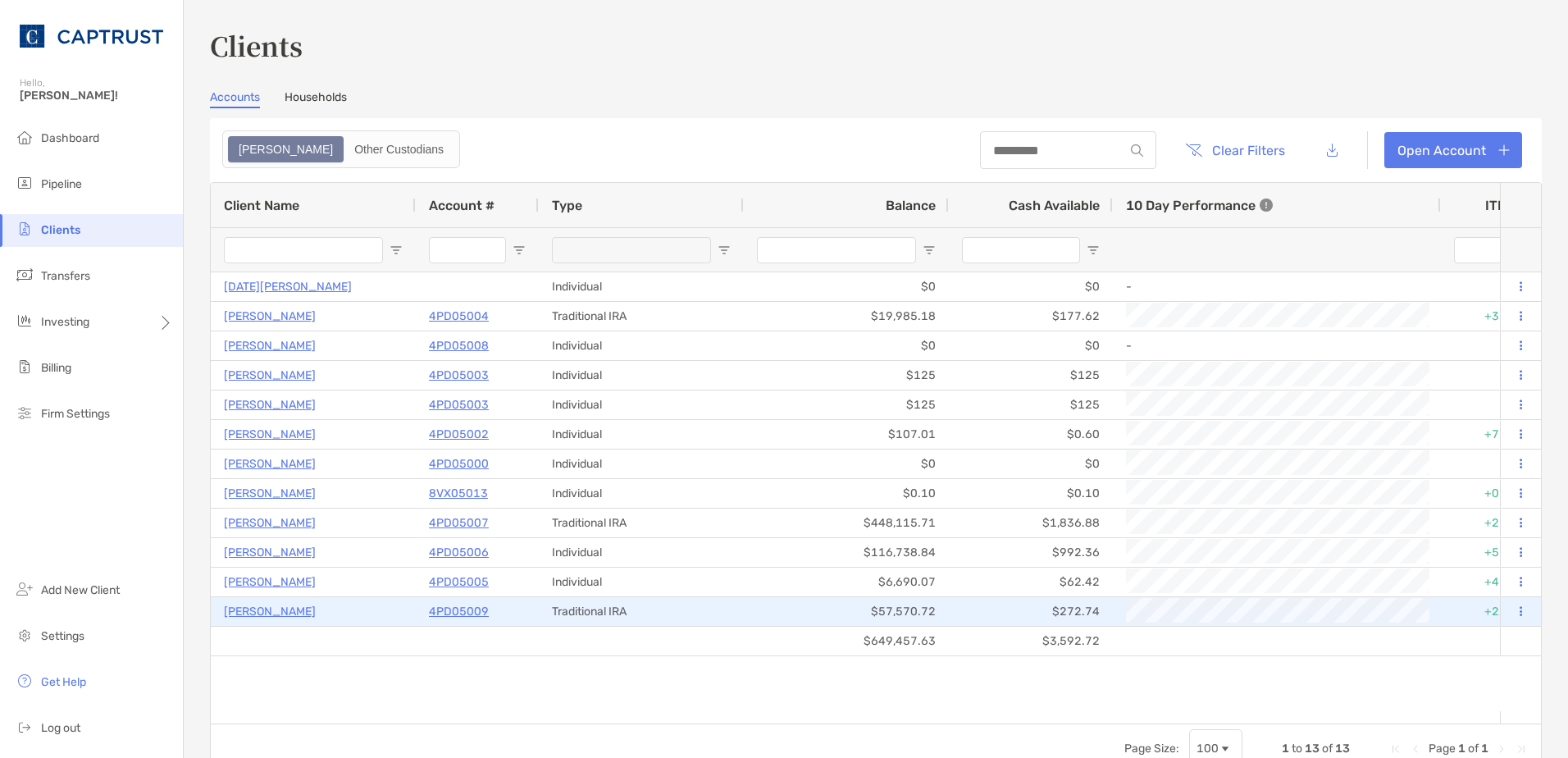
click at [442, 615] on p "4PD05009" at bounding box center [459, 611] width 60 height 20
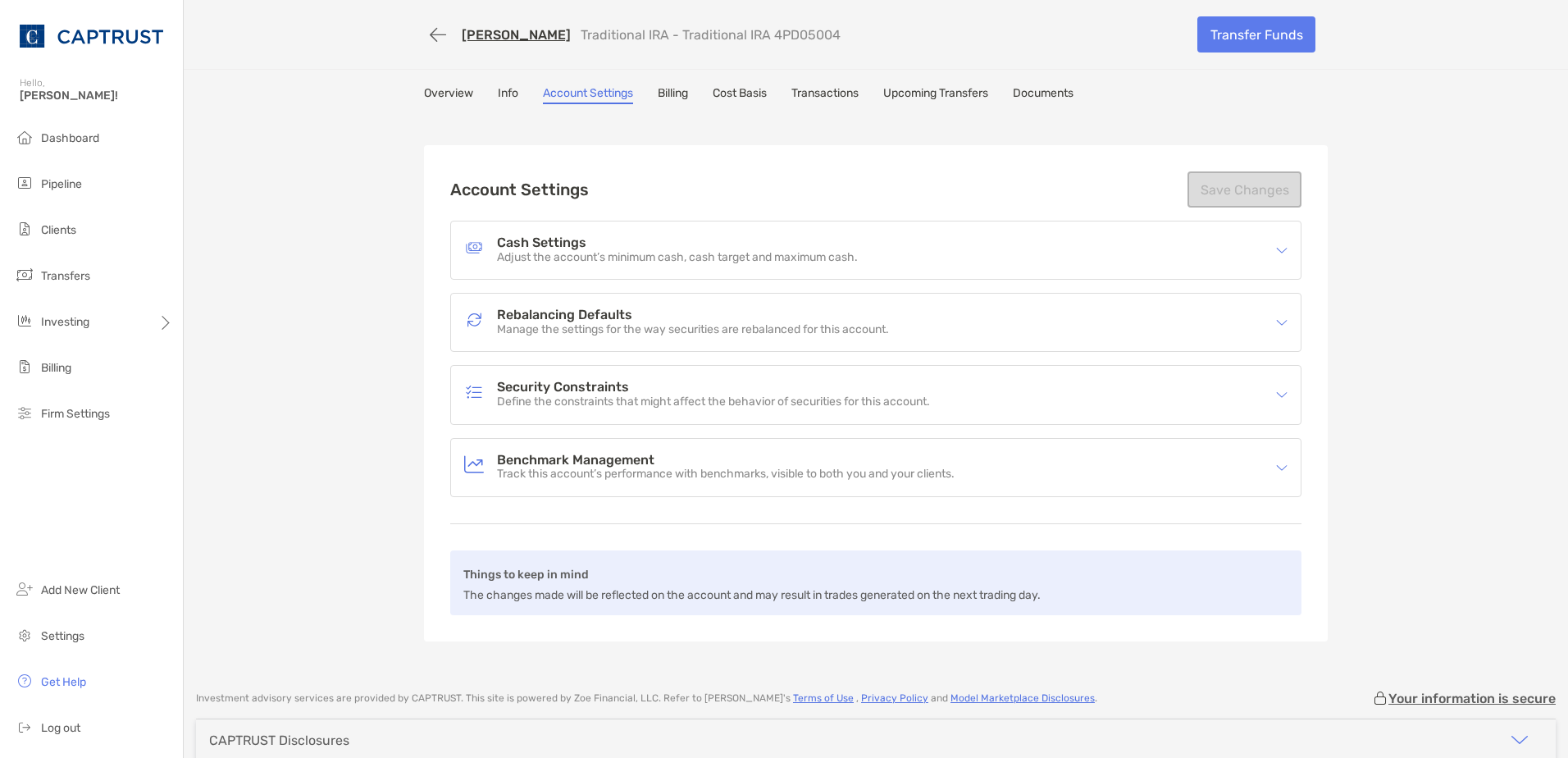
click at [577, 313] on h4 "Rebalancing Defaults" at bounding box center [692, 316] width 392 height 14
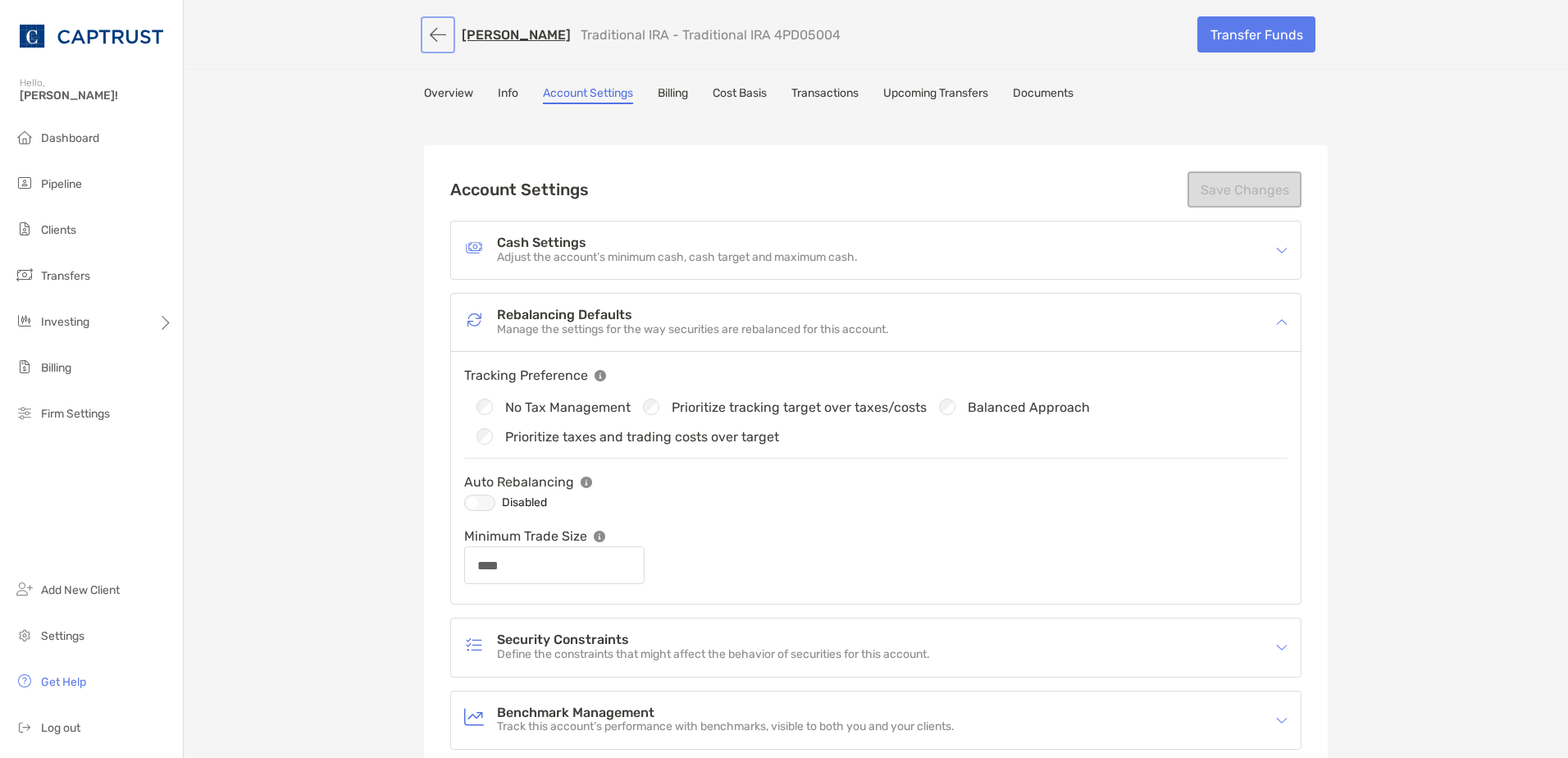
drag, startPoint x: 426, startPoint y: 20, endPoint x: 424, endPoint y: 30, distance: 10.2
click at [424, 20] on button "button" at bounding box center [437, 34] width 28 height 30
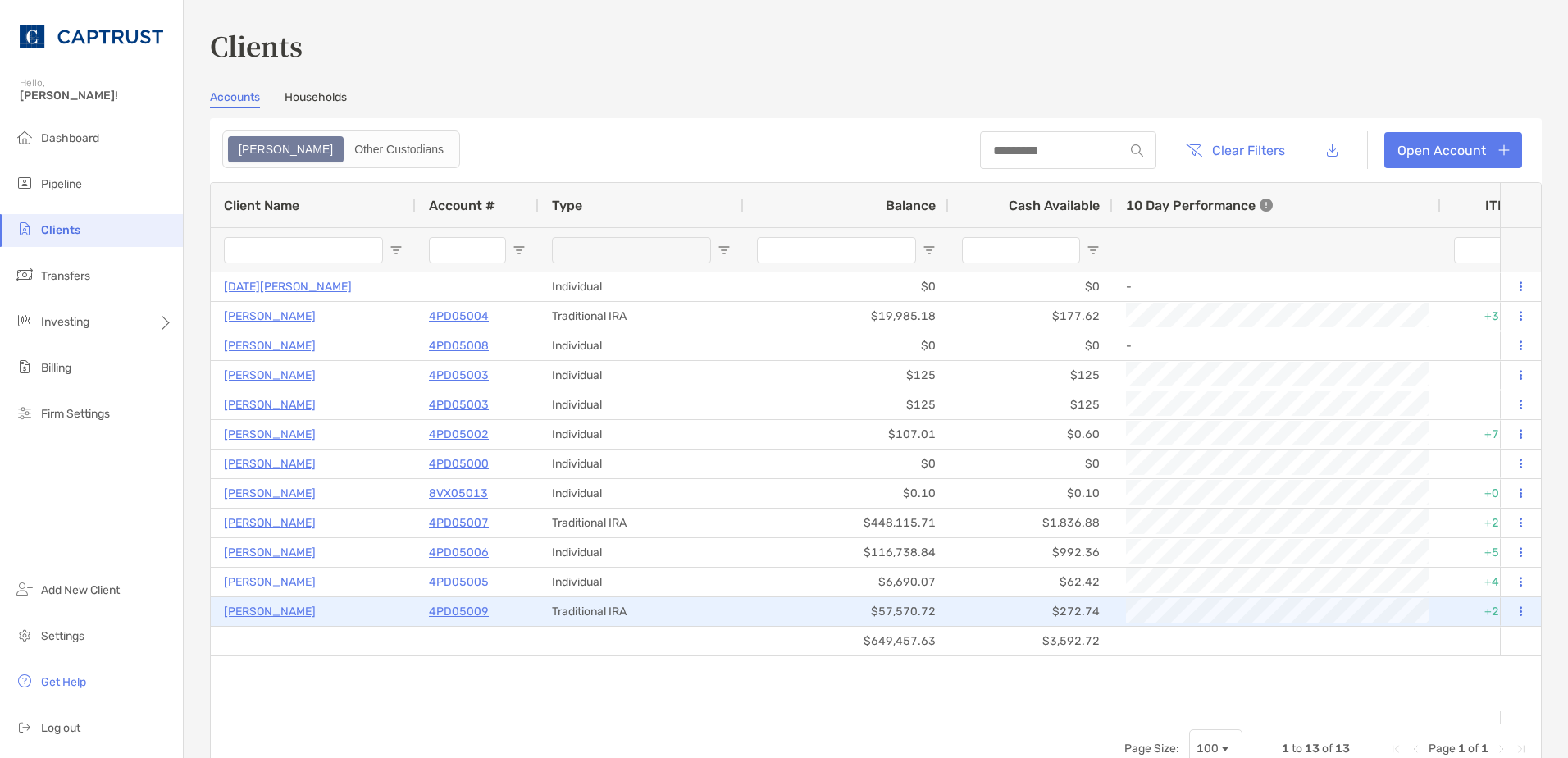
click at [434, 611] on p "4PD05009" at bounding box center [459, 611] width 60 height 20
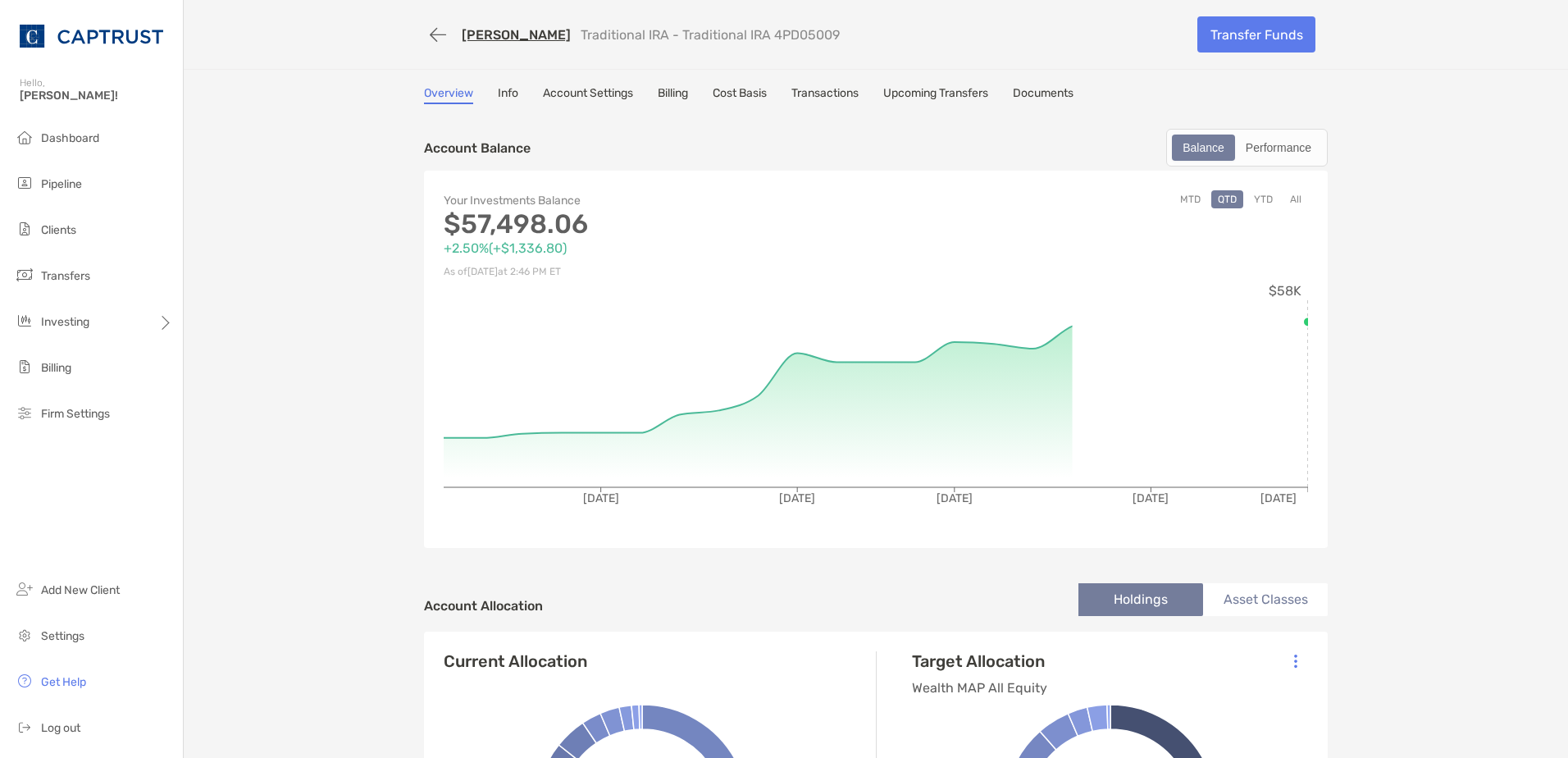
click at [612, 91] on link "Account Settings" at bounding box center [588, 95] width 90 height 18
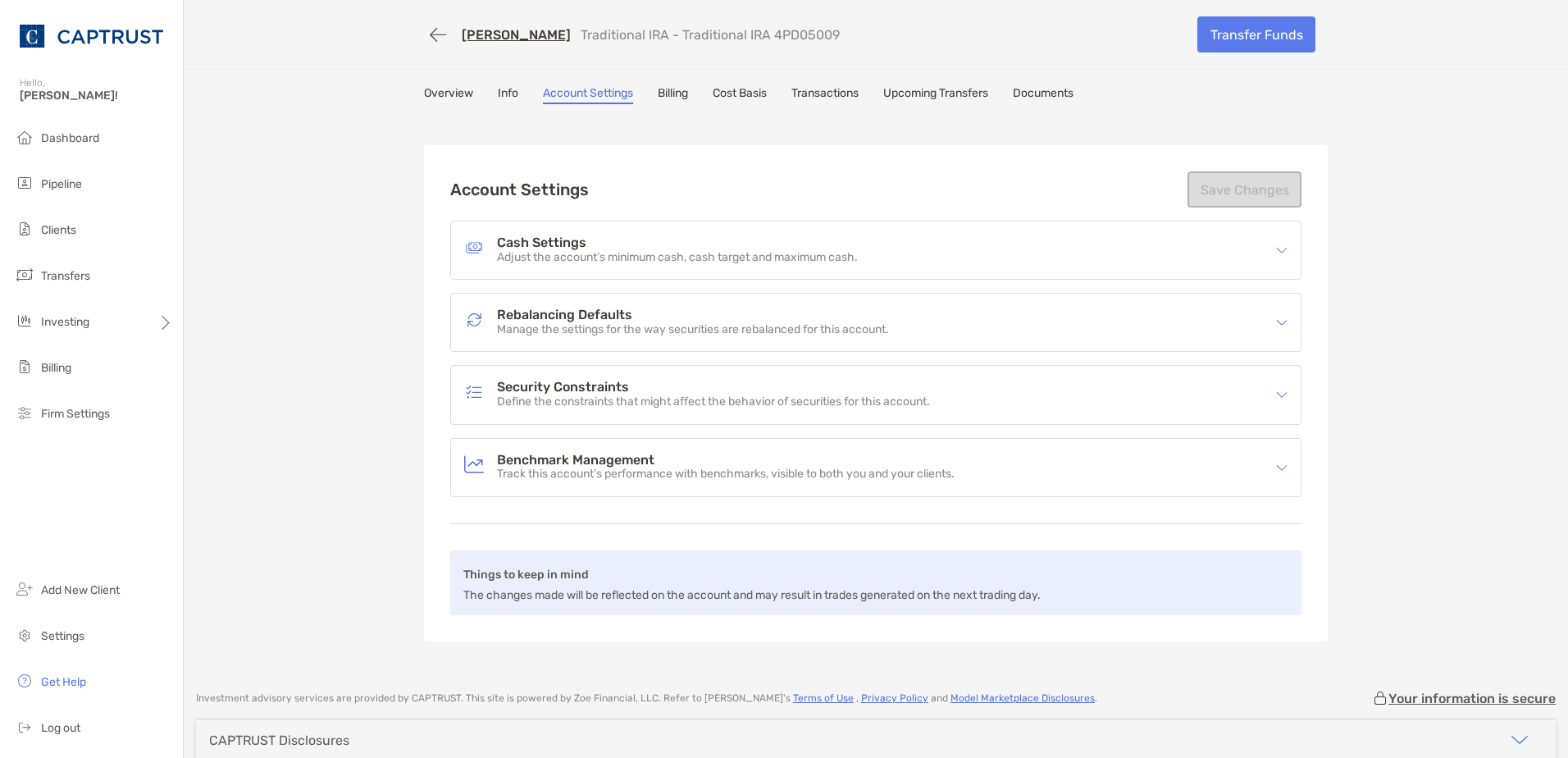
click at [555, 318] on h4 "Rebalancing Defaults" at bounding box center [692, 316] width 392 height 14
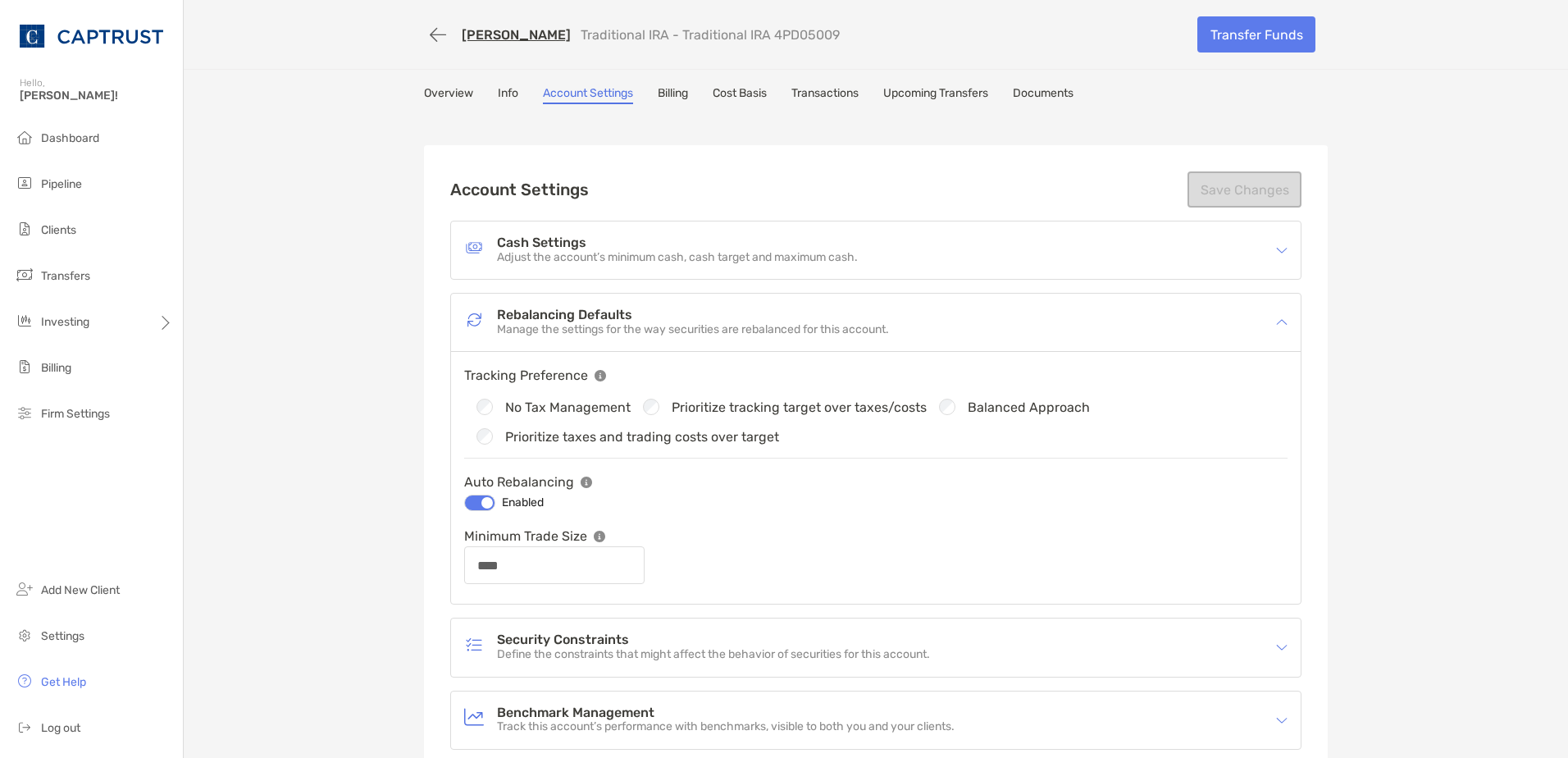
click at [547, 243] on h4 "Cash Settings" at bounding box center [677, 243] width 361 height 14
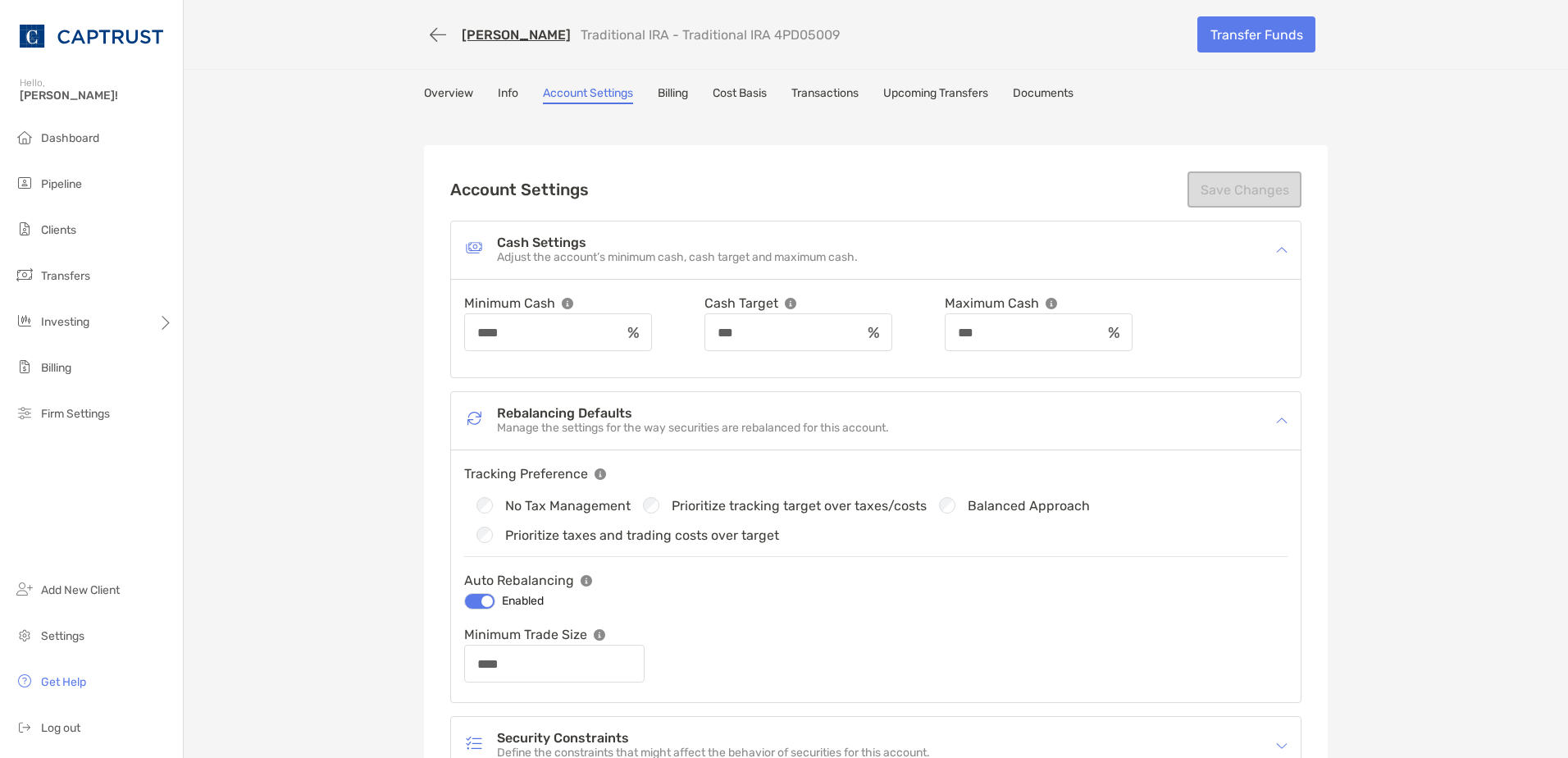
click at [535, 258] on div "Cash Settings Adjust the account’s minimum cash, cash target and maximum cash." at bounding box center [876, 250] width 850 height 57
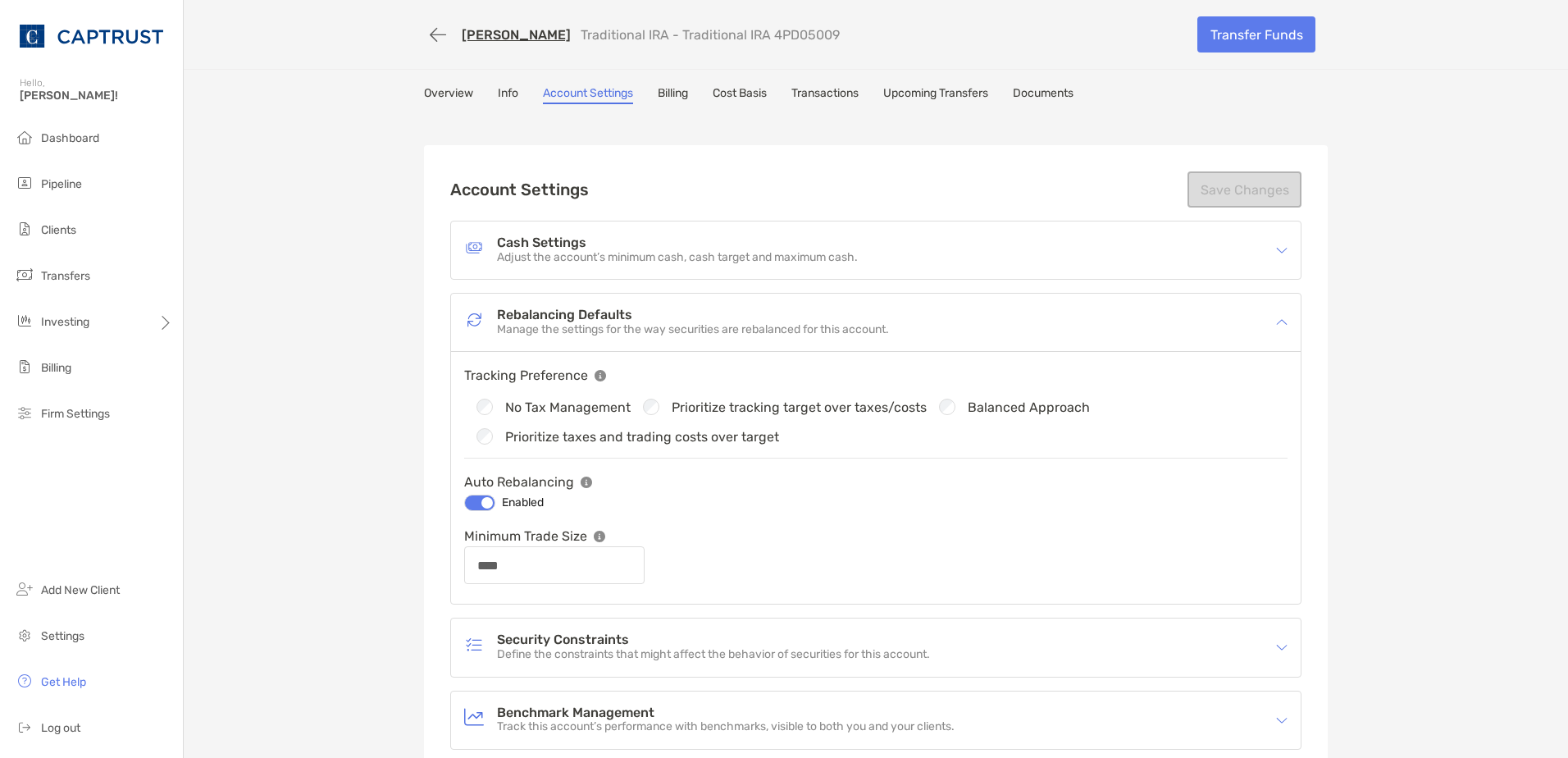
click at [643, 631] on div "Security Constraints Define the constraints that might affect the behavior of s…" at bounding box center [876, 647] width 850 height 57
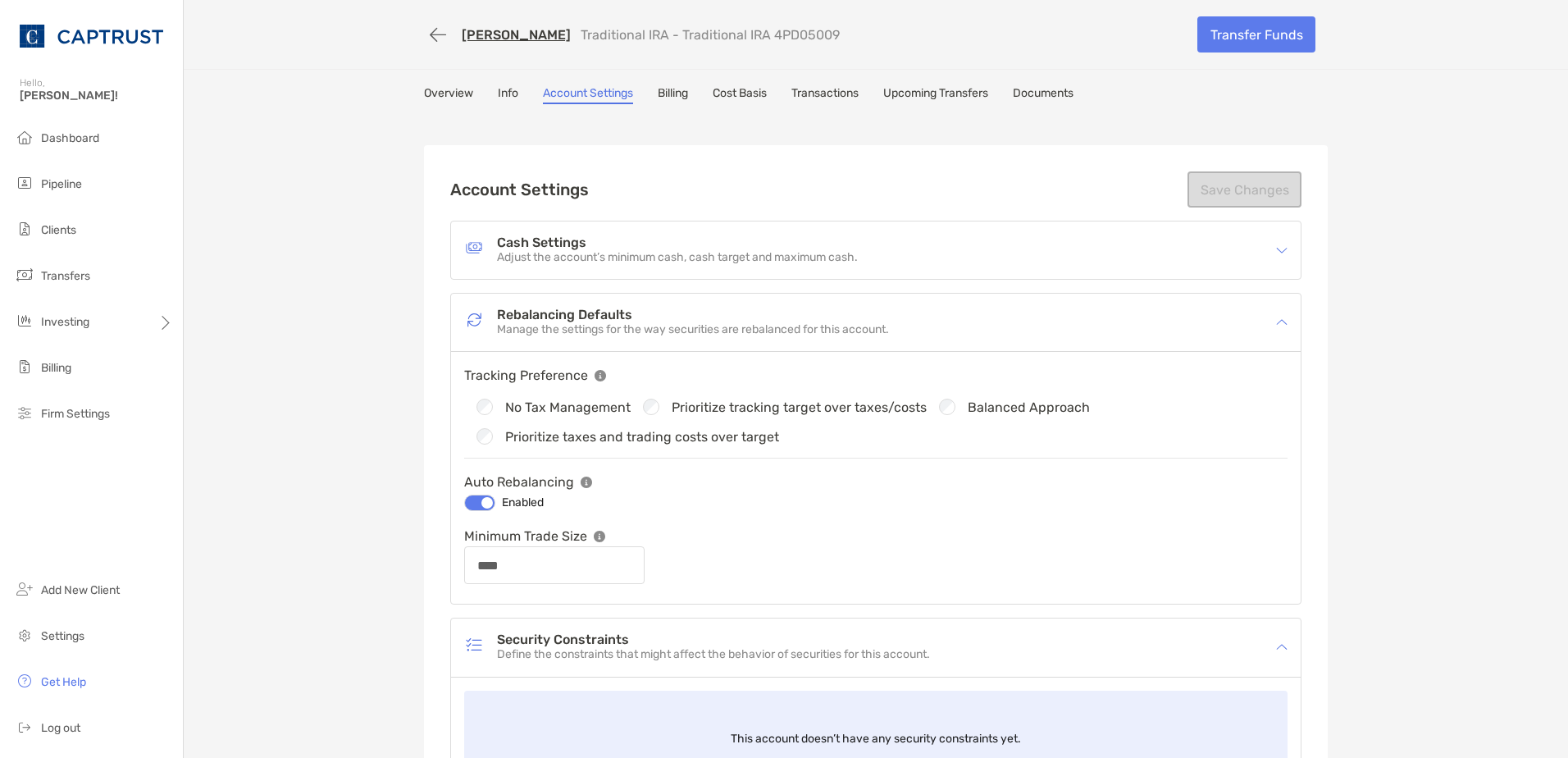
click at [650, 665] on div "Security Constraints Define the constraints that might affect the behavior of s…" at bounding box center [865, 647] width 802 height 38
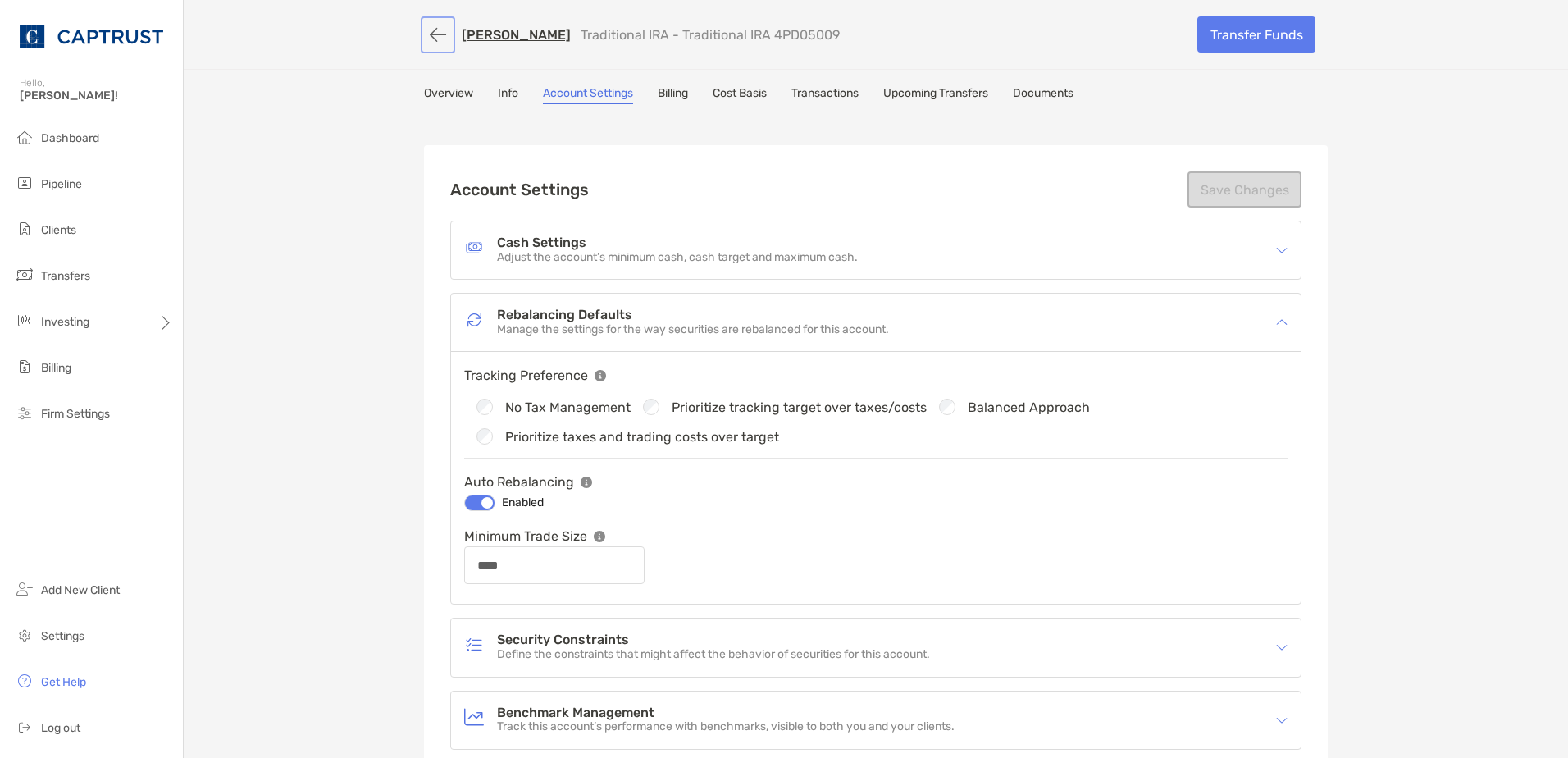
click at [430, 42] on button "button" at bounding box center [437, 34] width 28 height 30
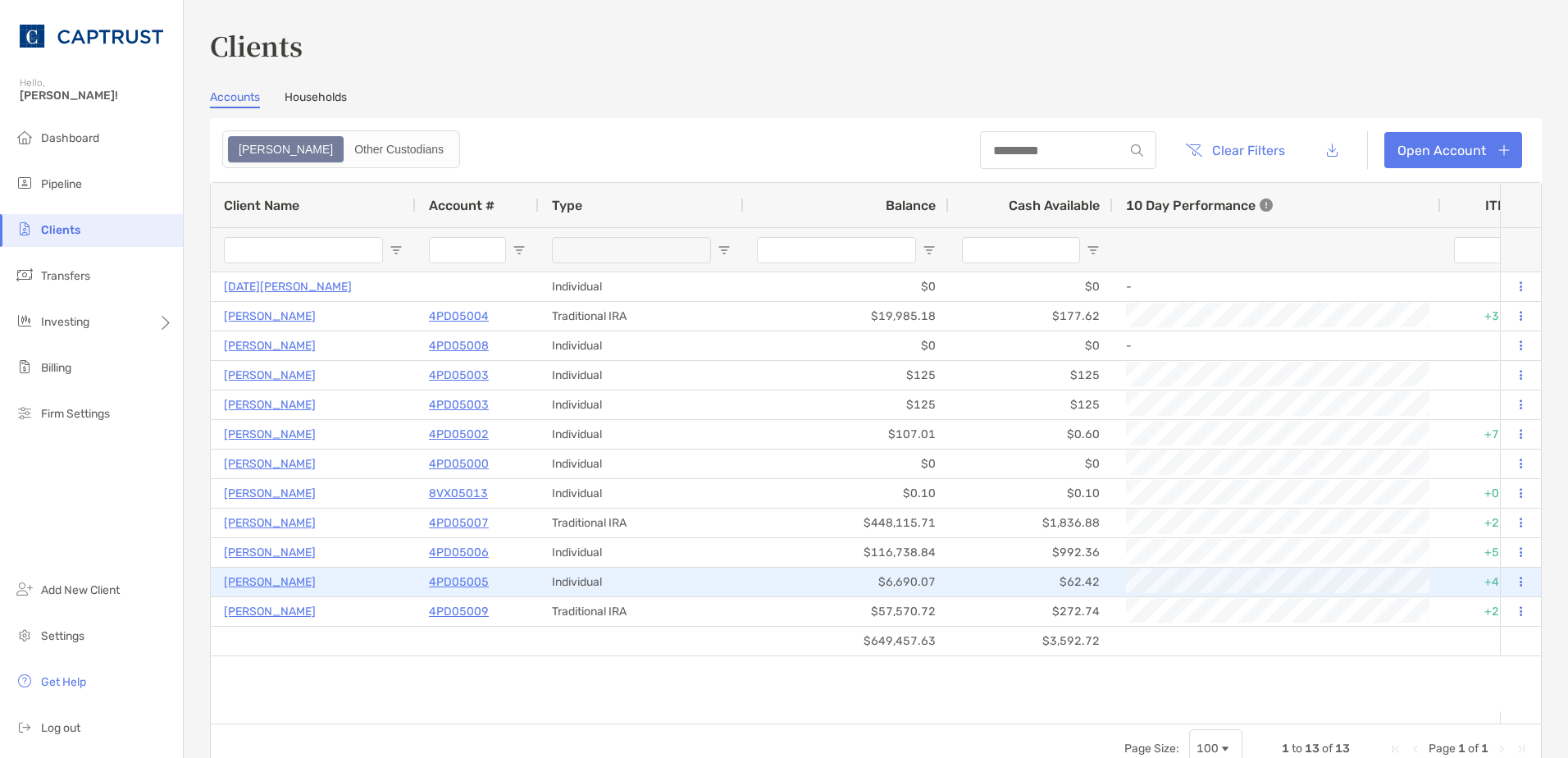
click at [458, 591] on p "4PD05005" at bounding box center [459, 582] width 60 height 20
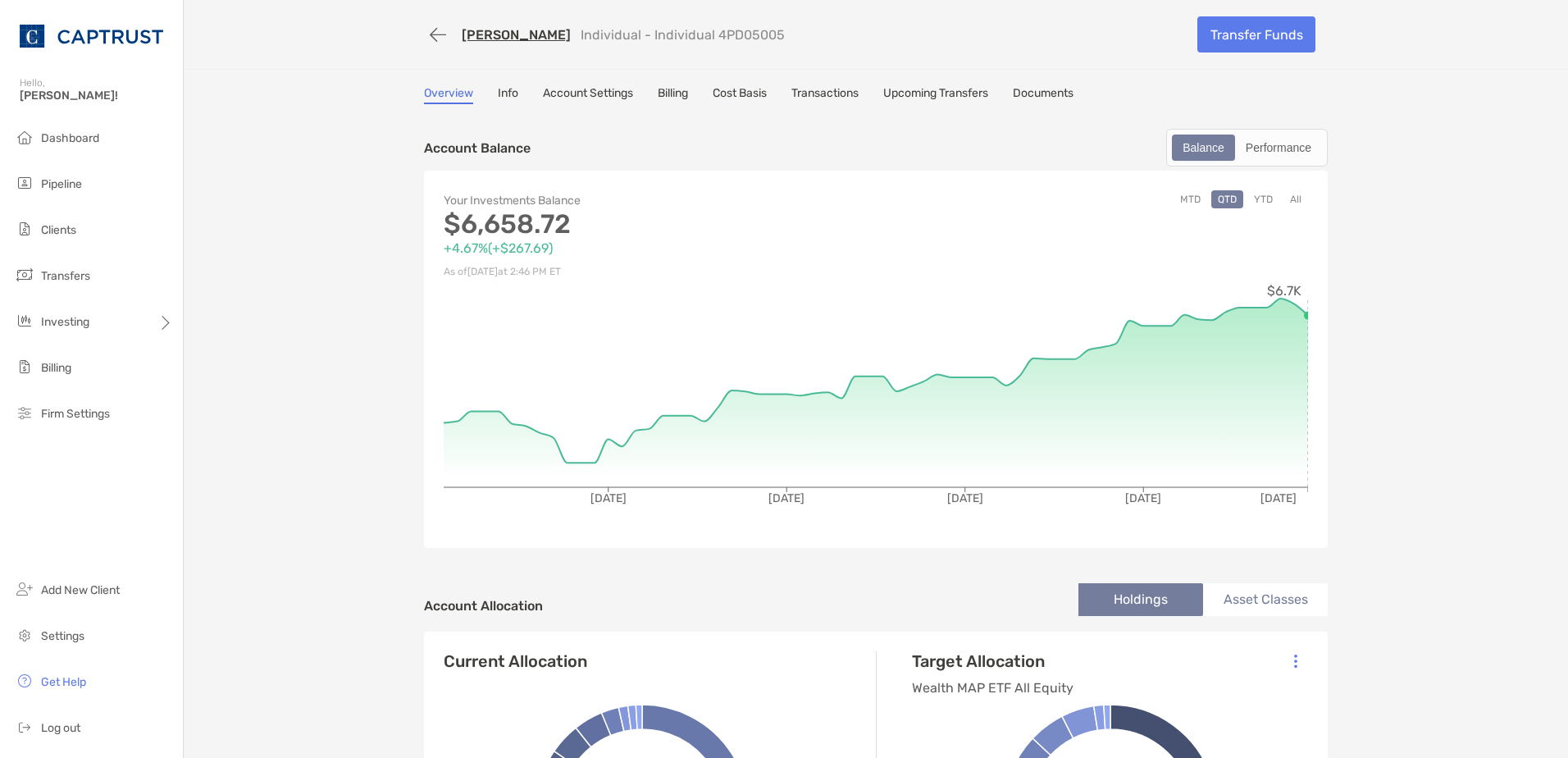
click at [846, 94] on link "Transactions" at bounding box center [825, 95] width 67 height 18
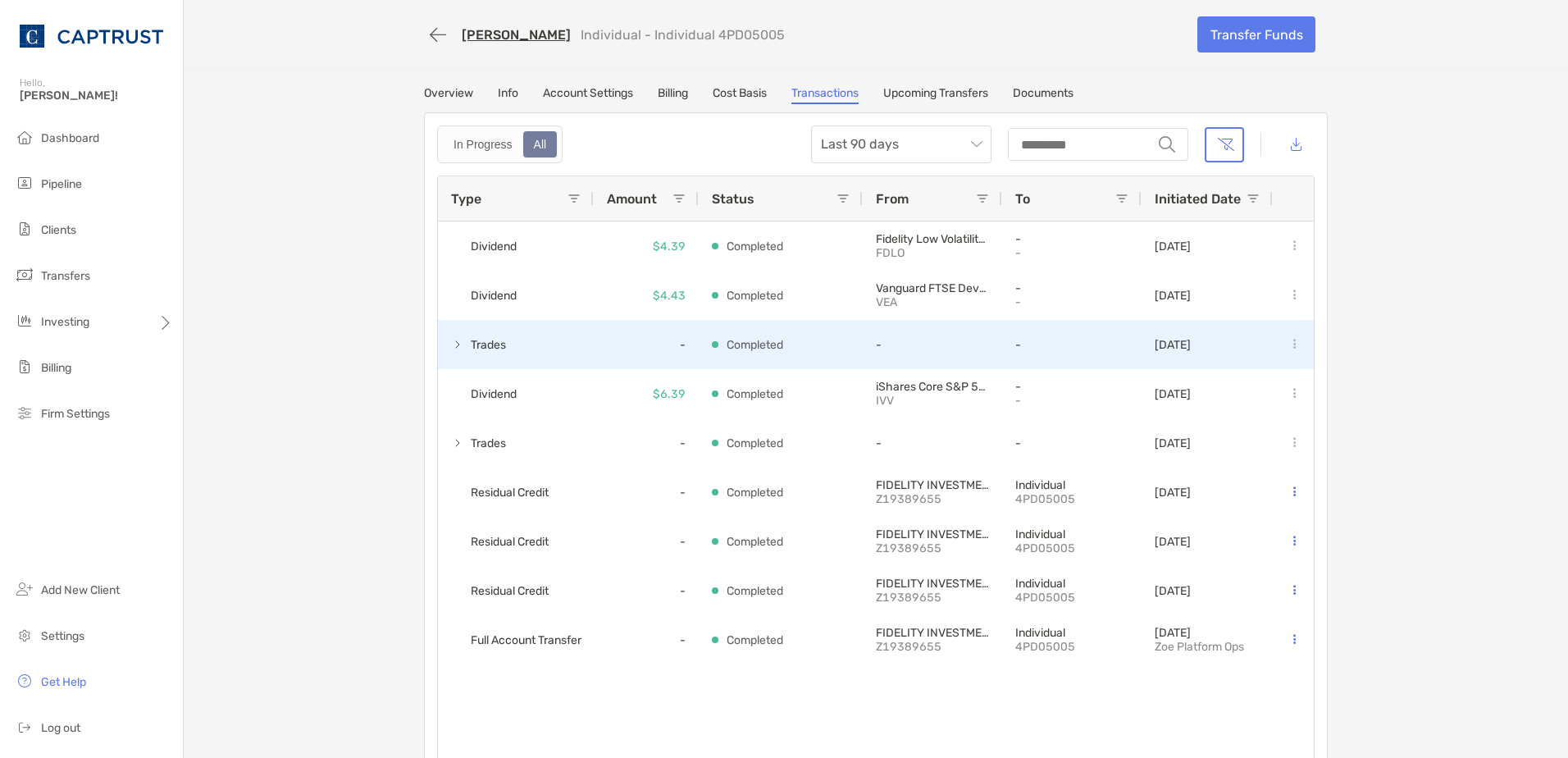
click at [454, 347] on span at bounding box center [458, 345] width 14 height 14
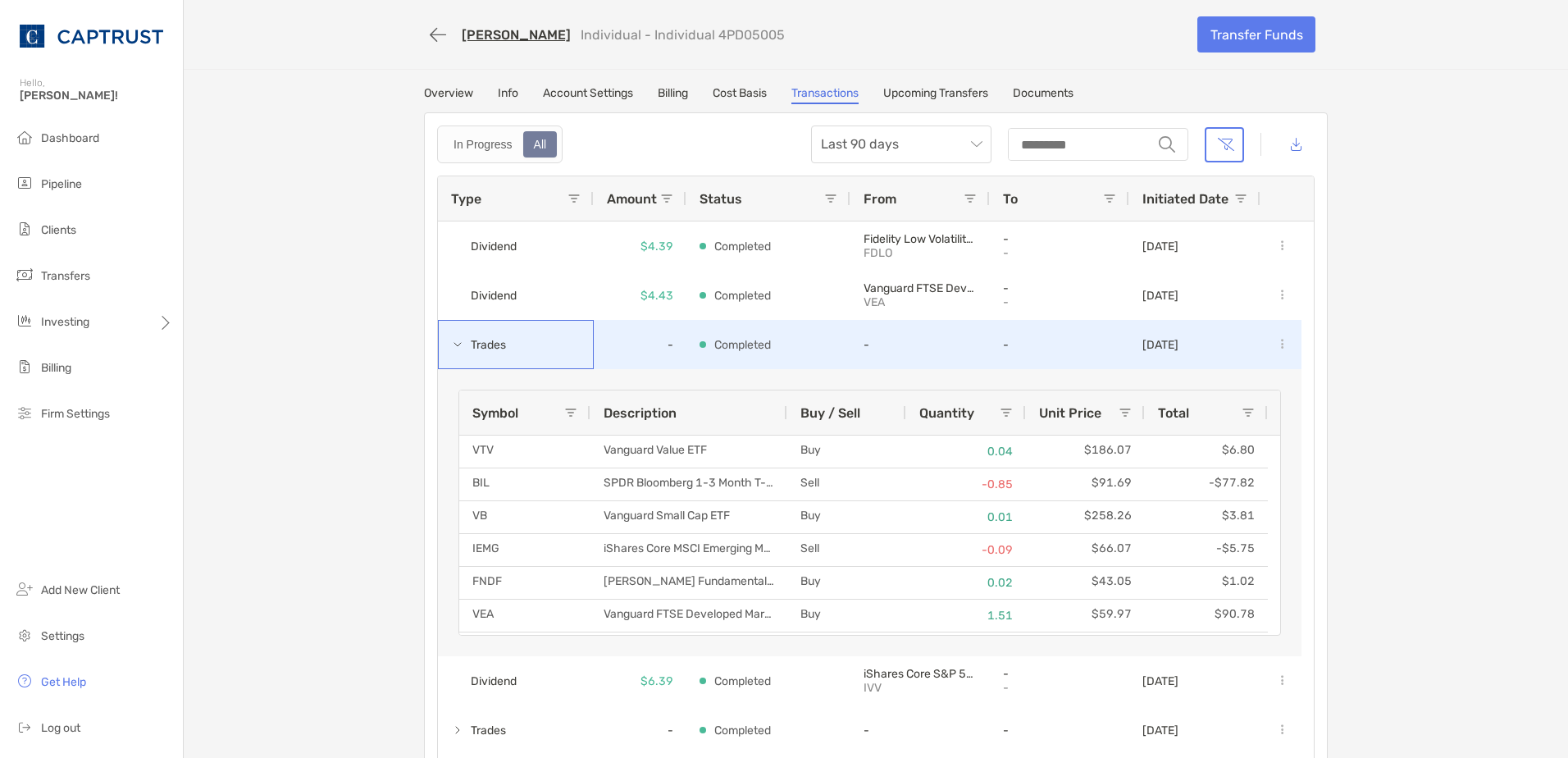
click at [455, 357] on span at bounding box center [458, 345] width 14 height 27
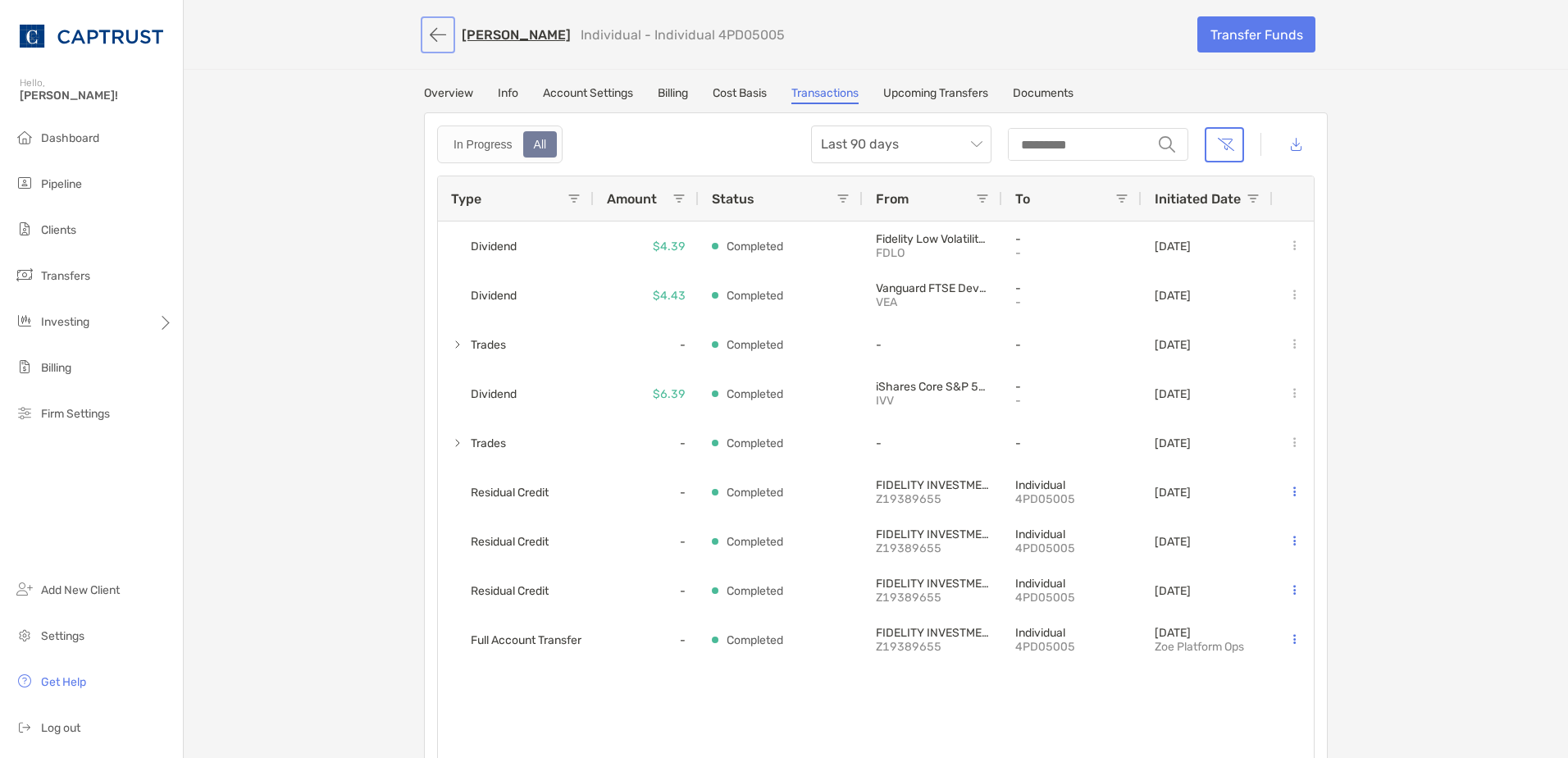
click at [436, 35] on button "button" at bounding box center [437, 34] width 28 height 30
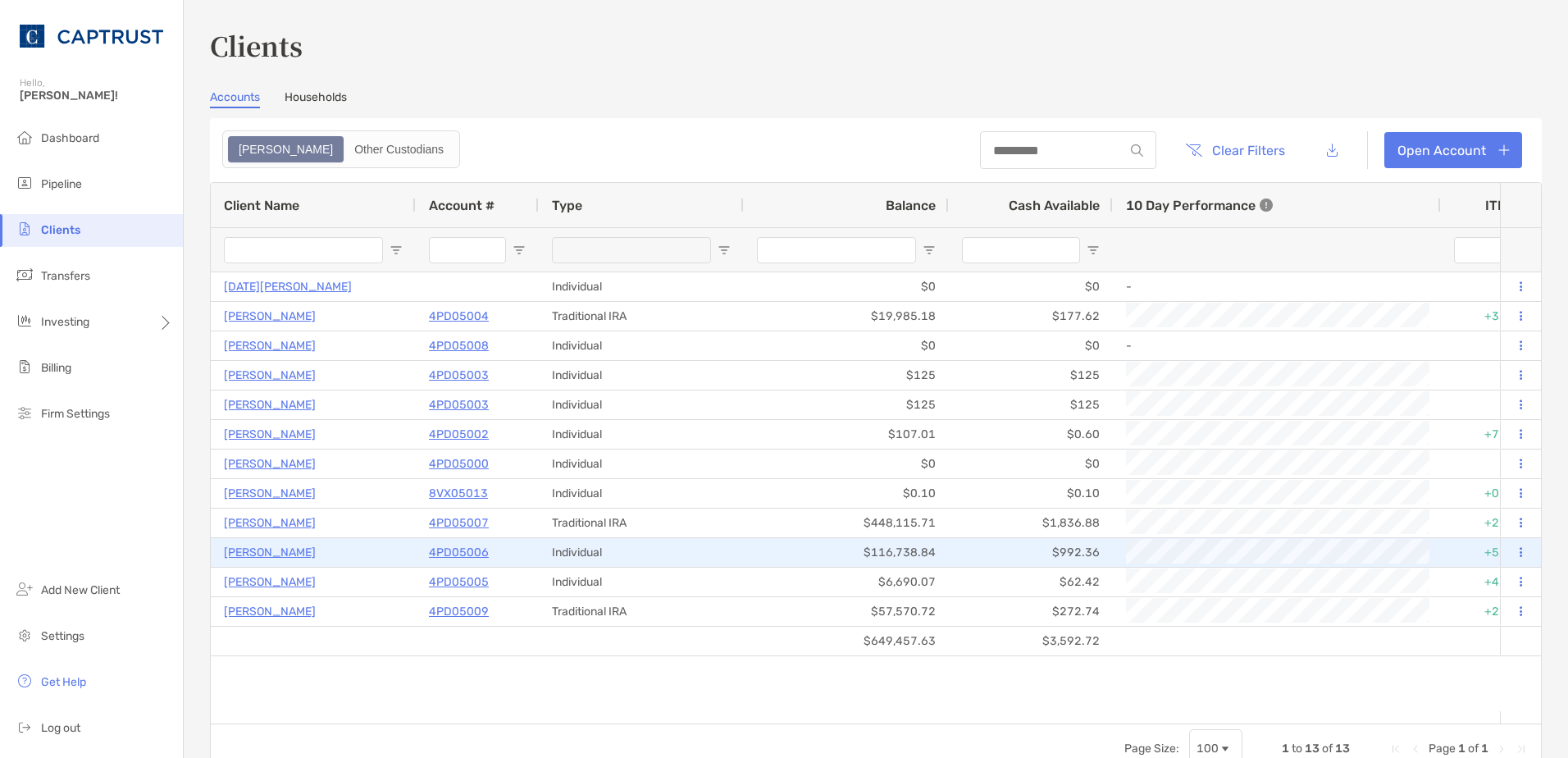
click at [475, 551] on p "4PD05006" at bounding box center [459, 552] width 60 height 20
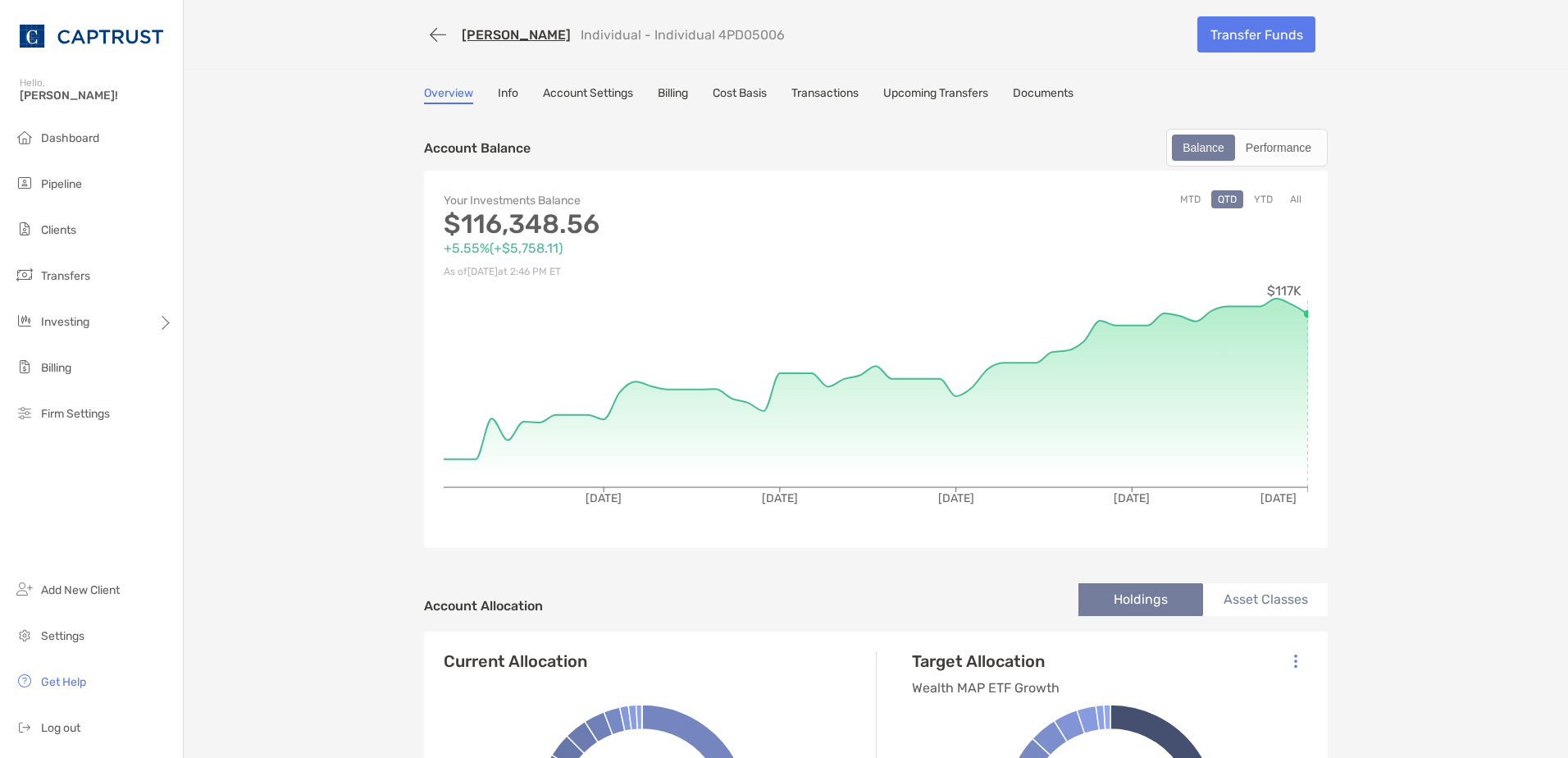
click at [602, 93] on link "Account Settings" at bounding box center [588, 95] width 90 height 18
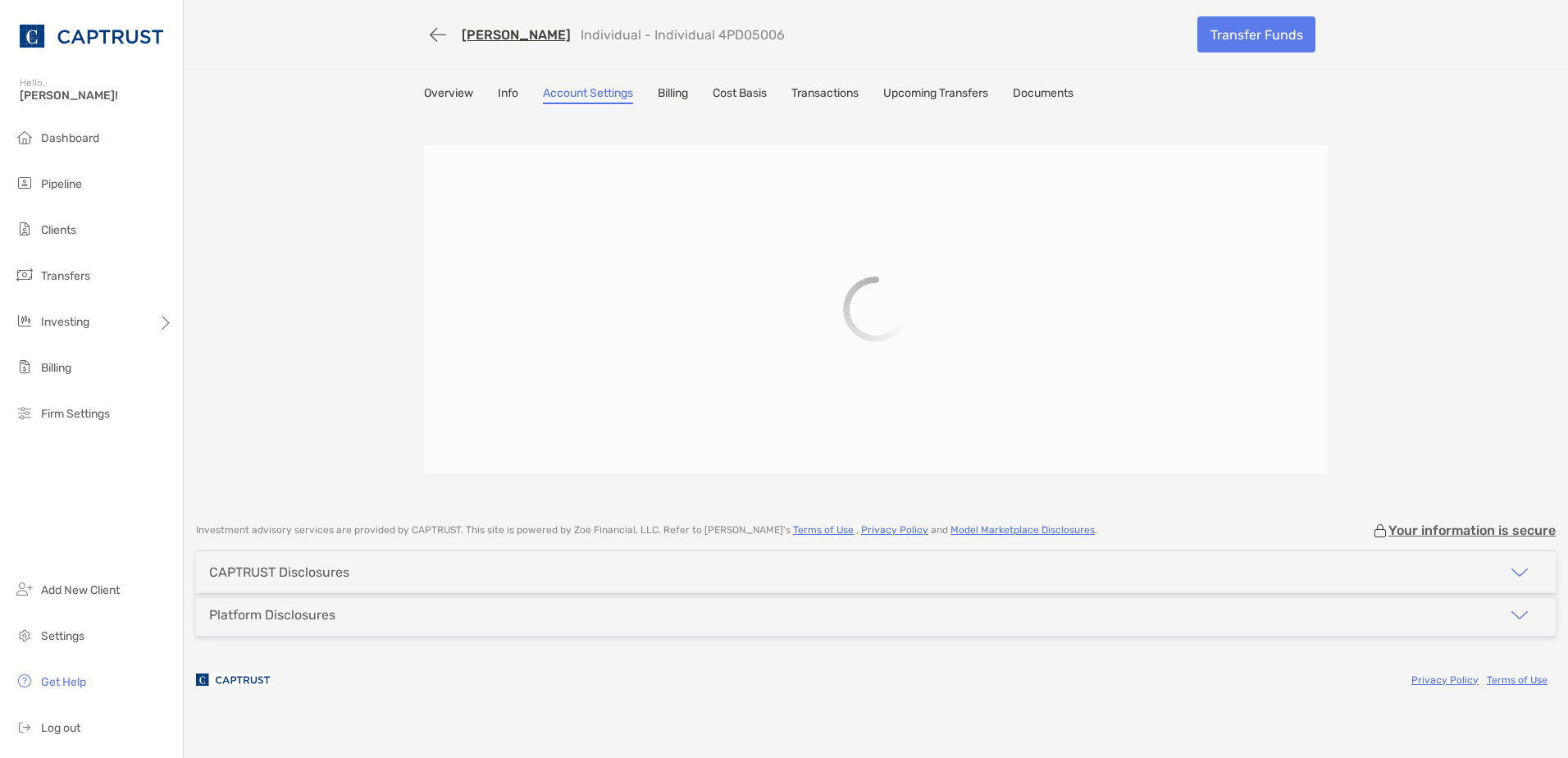
click at [843, 89] on link "Transactions" at bounding box center [825, 95] width 67 height 18
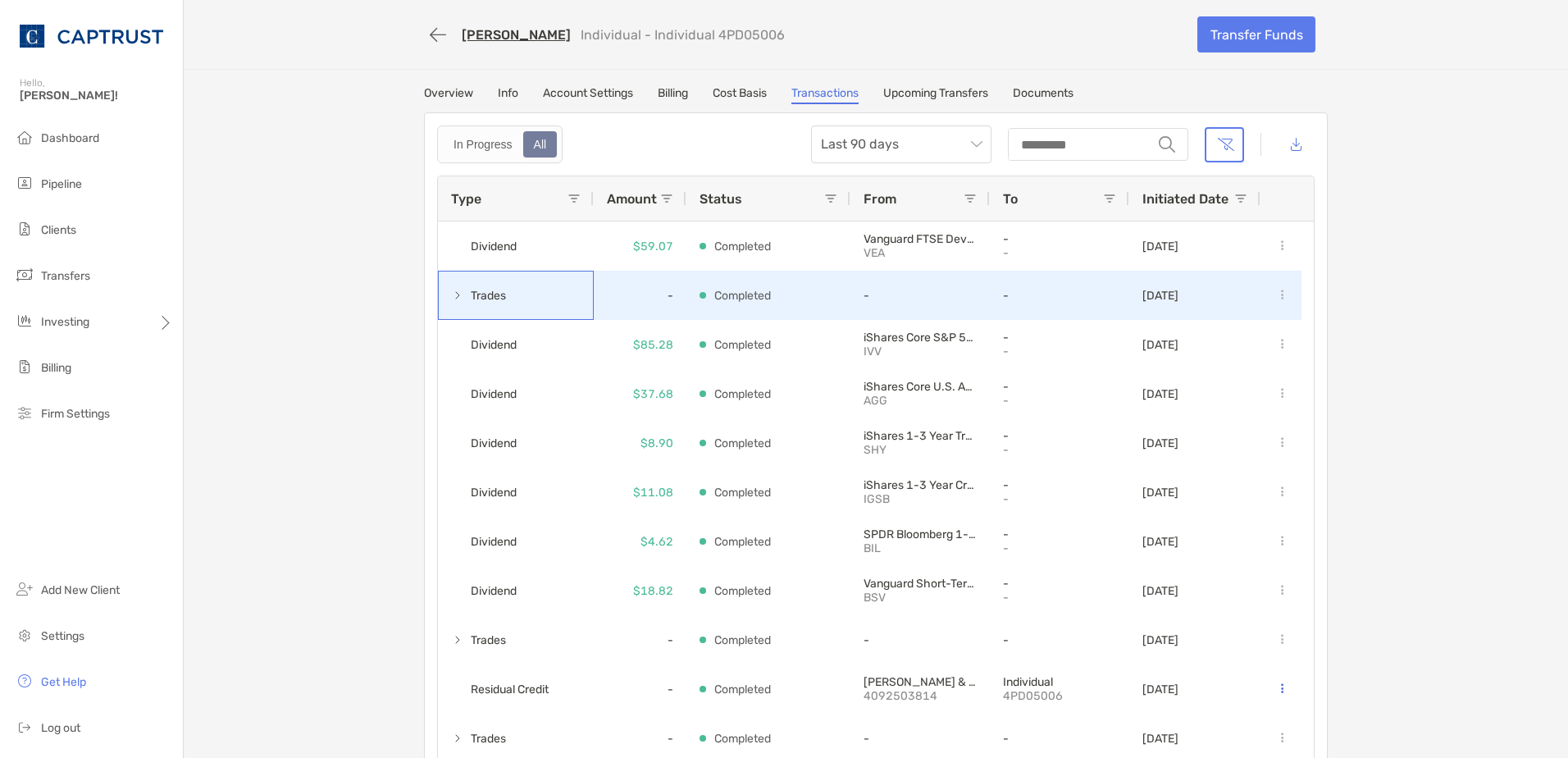
click at [451, 300] on span at bounding box center [458, 295] width 14 height 14
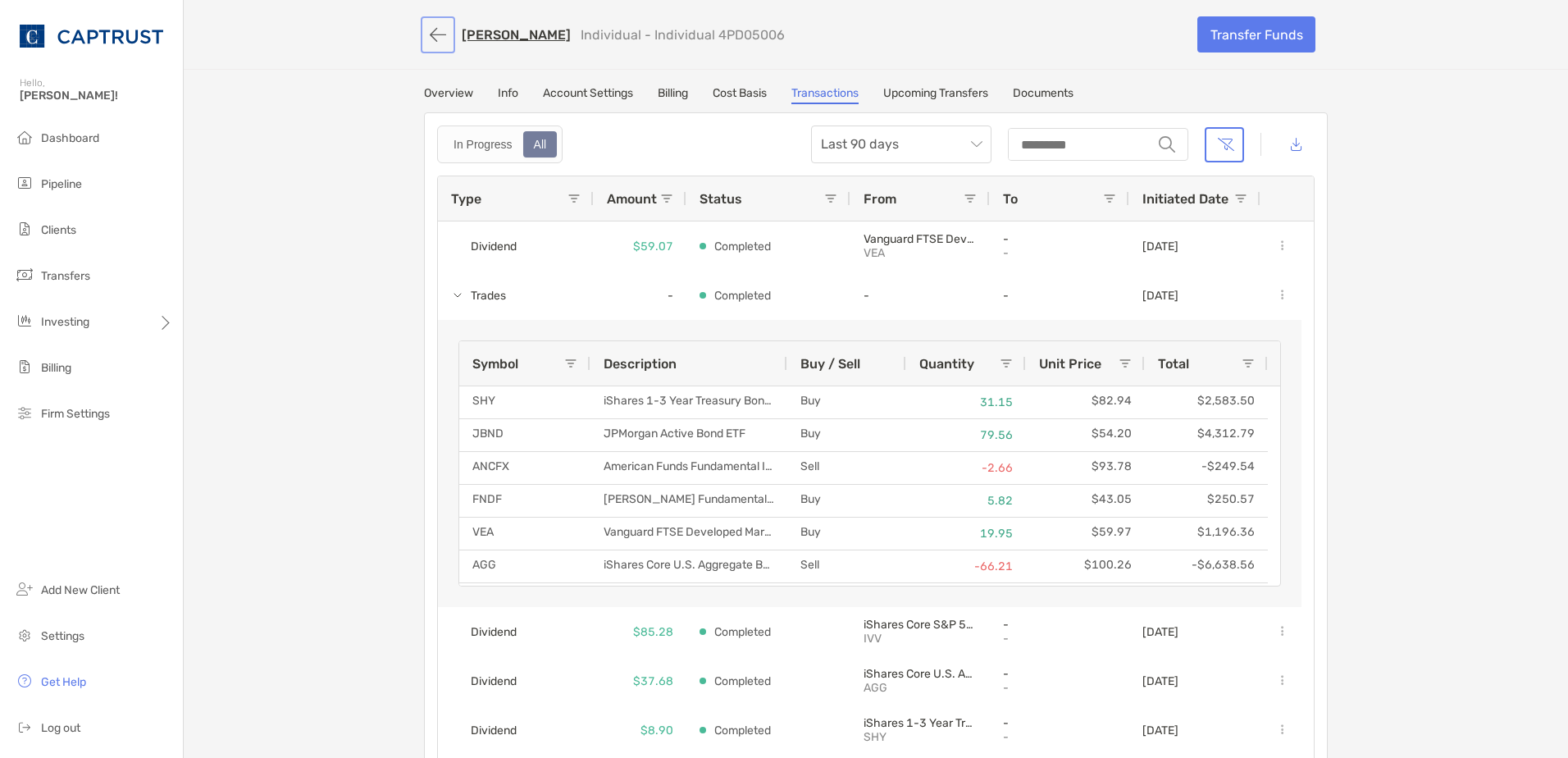
click at [434, 33] on button "button" at bounding box center [437, 34] width 28 height 30
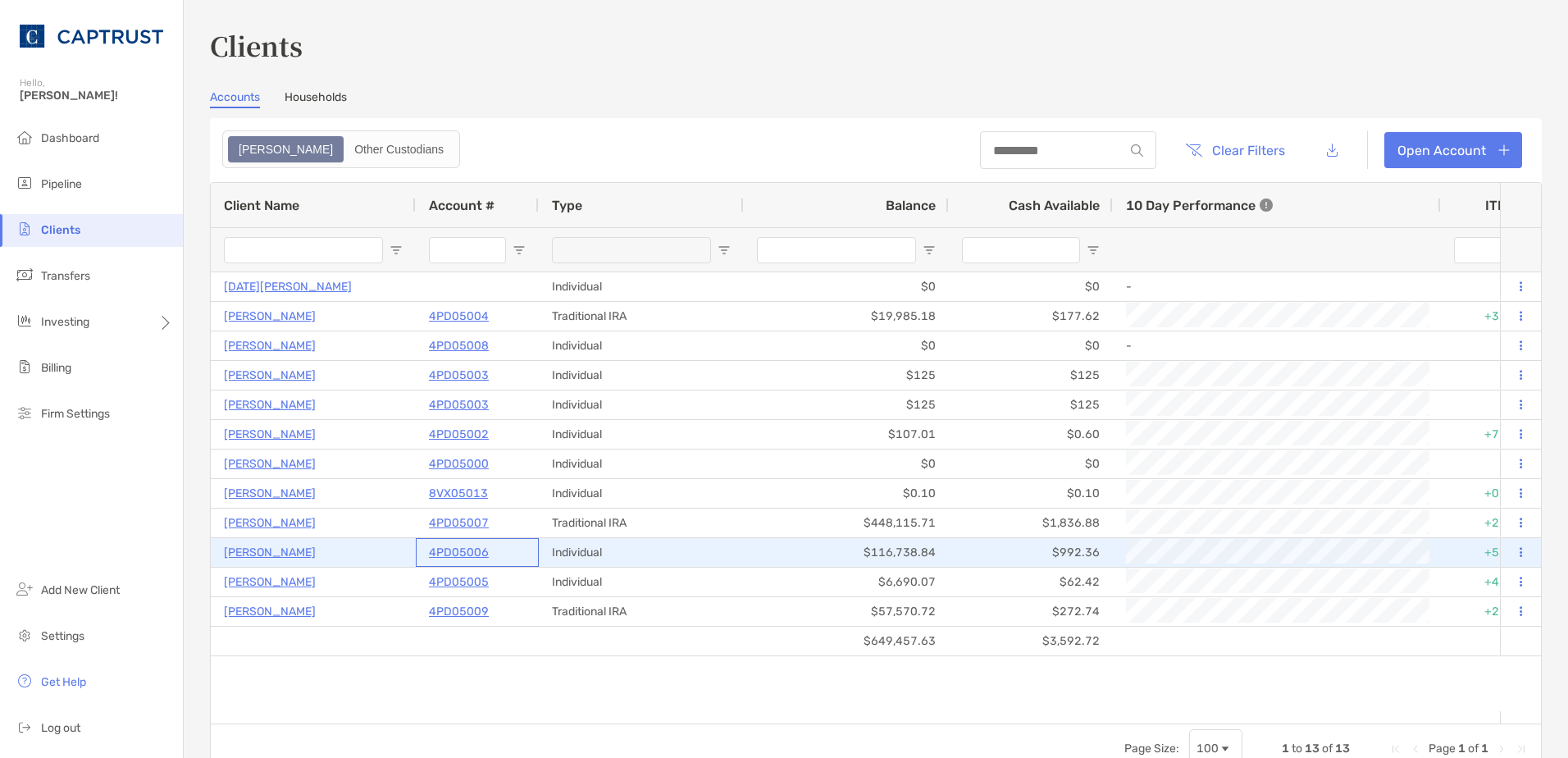
click at [439, 553] on p "4PD05006" at bounding box center [459, 552] width 60 height 20
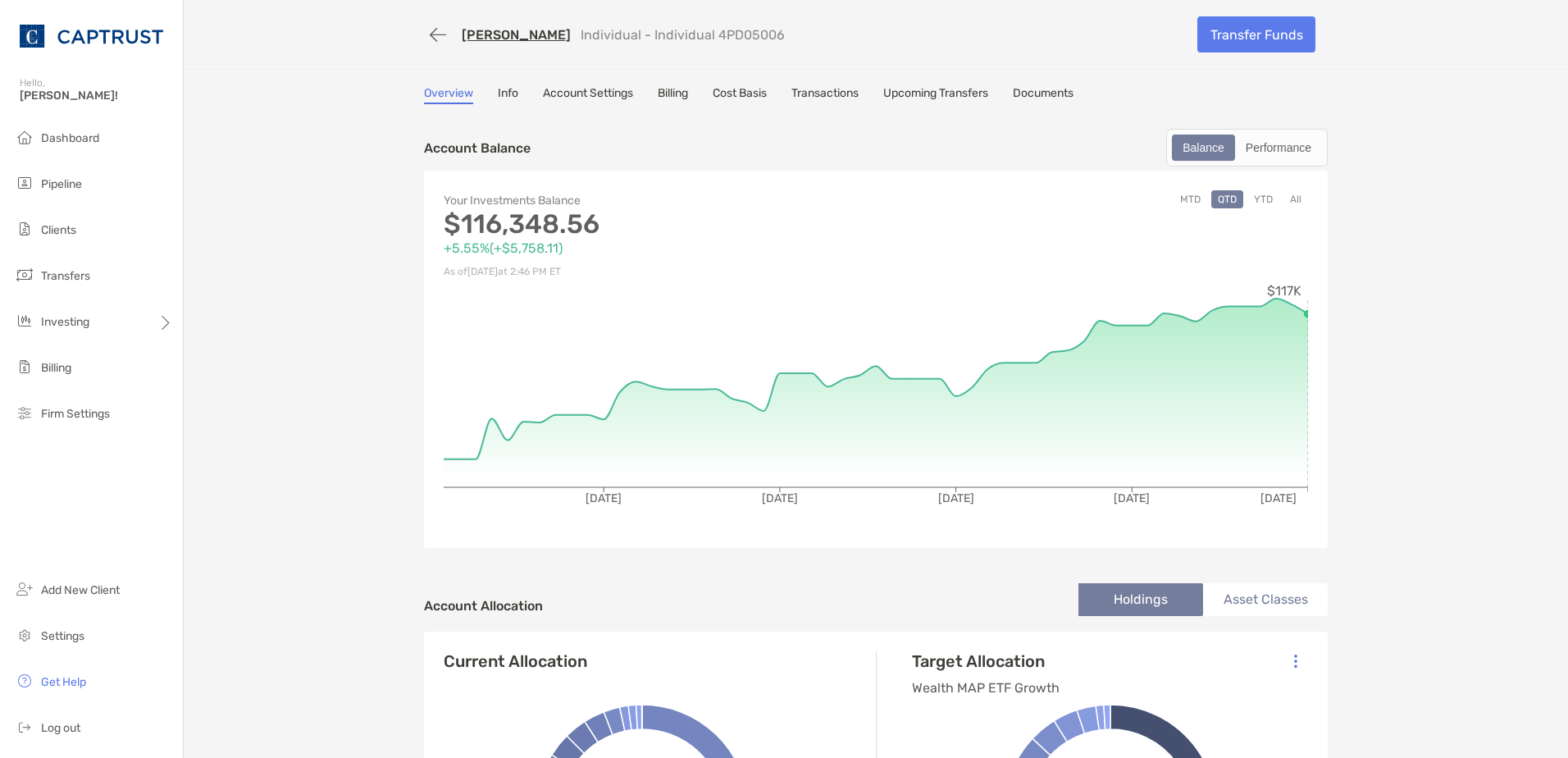
click at [846, 88] on link "Transactions" at bounding box center [825, 95] width 67 height 18
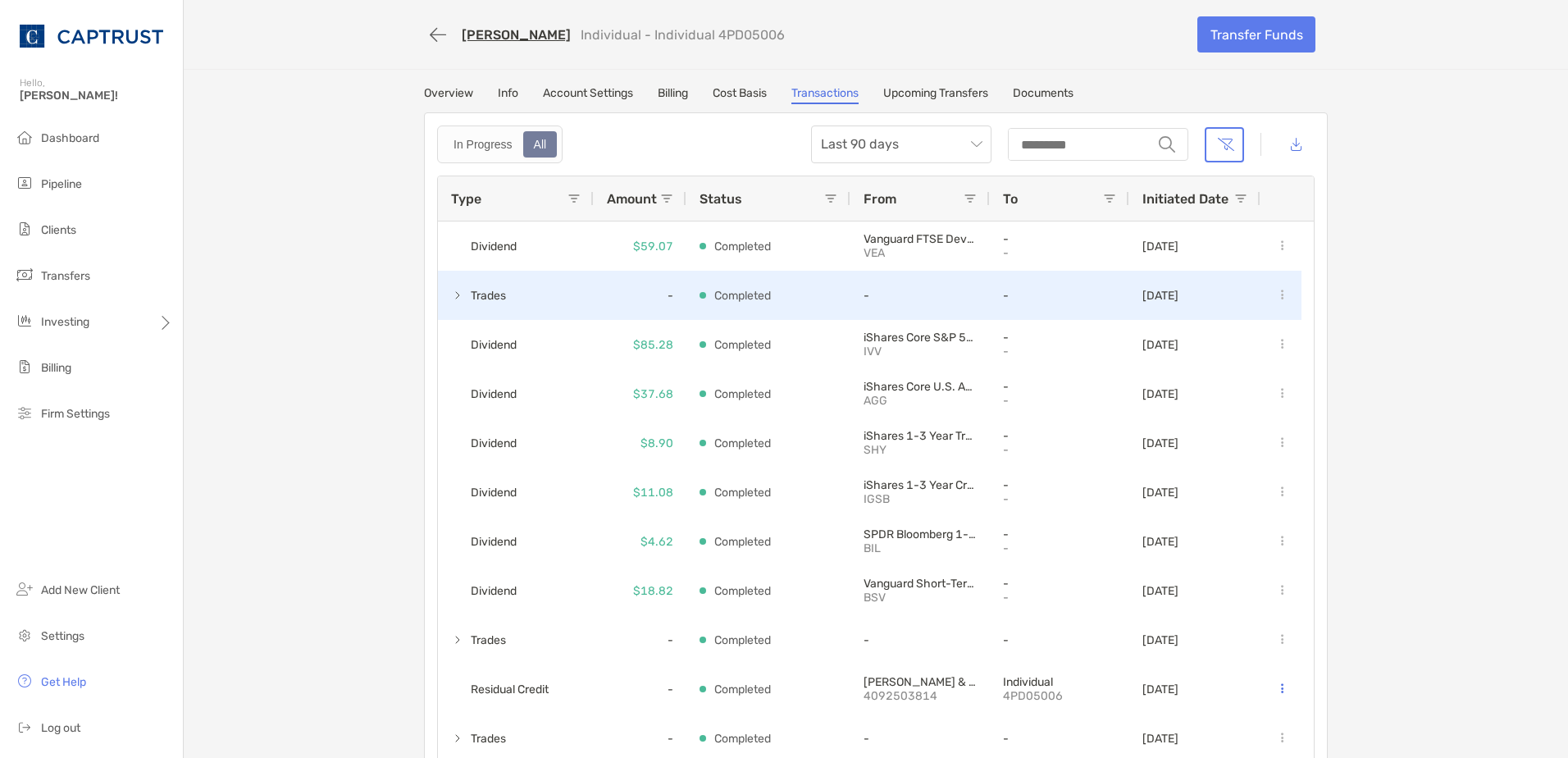
click at [451, 295] on span at bounding box center [458, 295] width 14 height 14
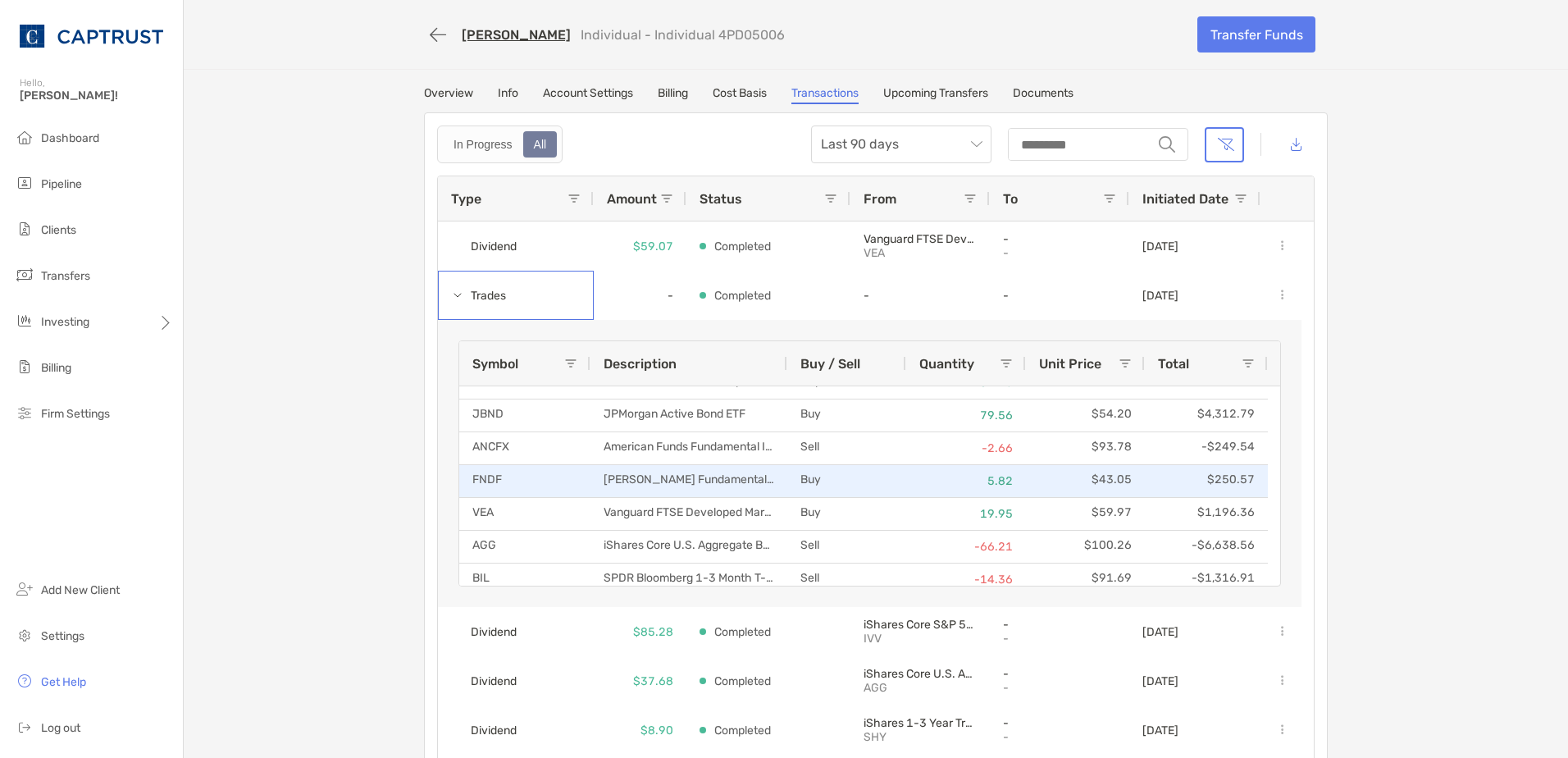
scroll to position [30, 0]
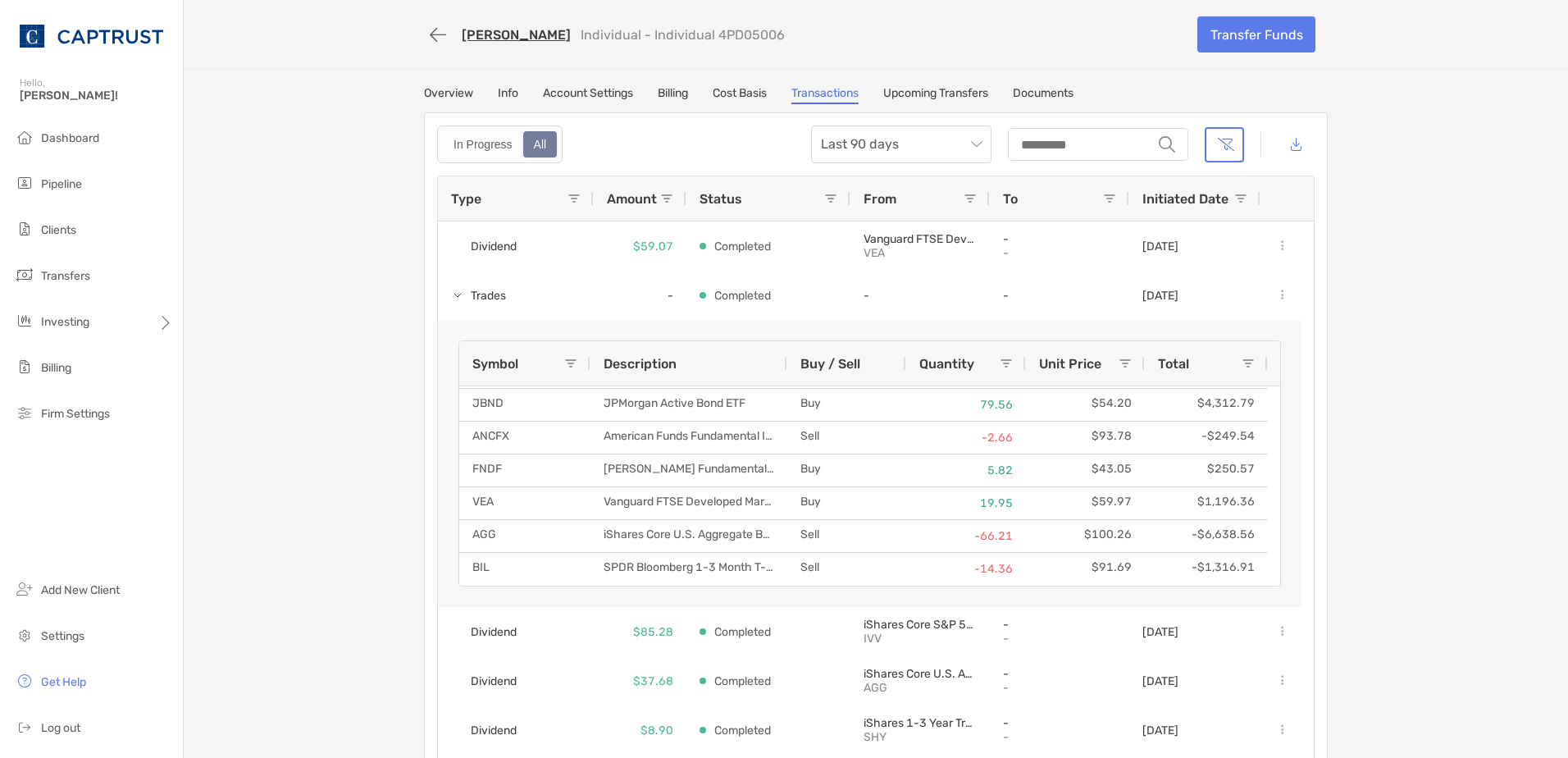
click at [442, 102] on link "Overview" at bounding box center [448, 95] width 49 height 18
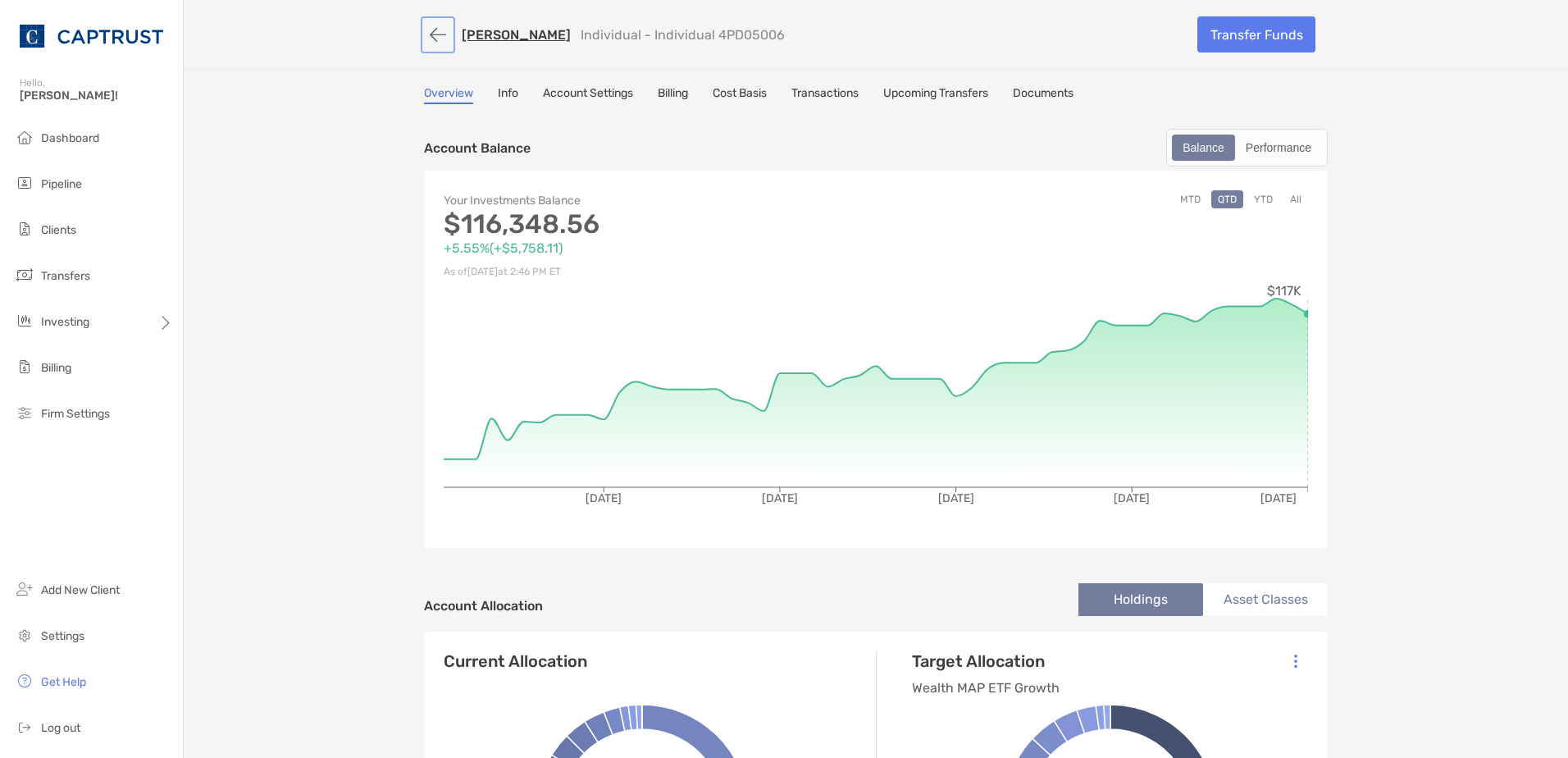
click at [427, 41] on button "button" at bounding box center [437, 34] width 28 height 30
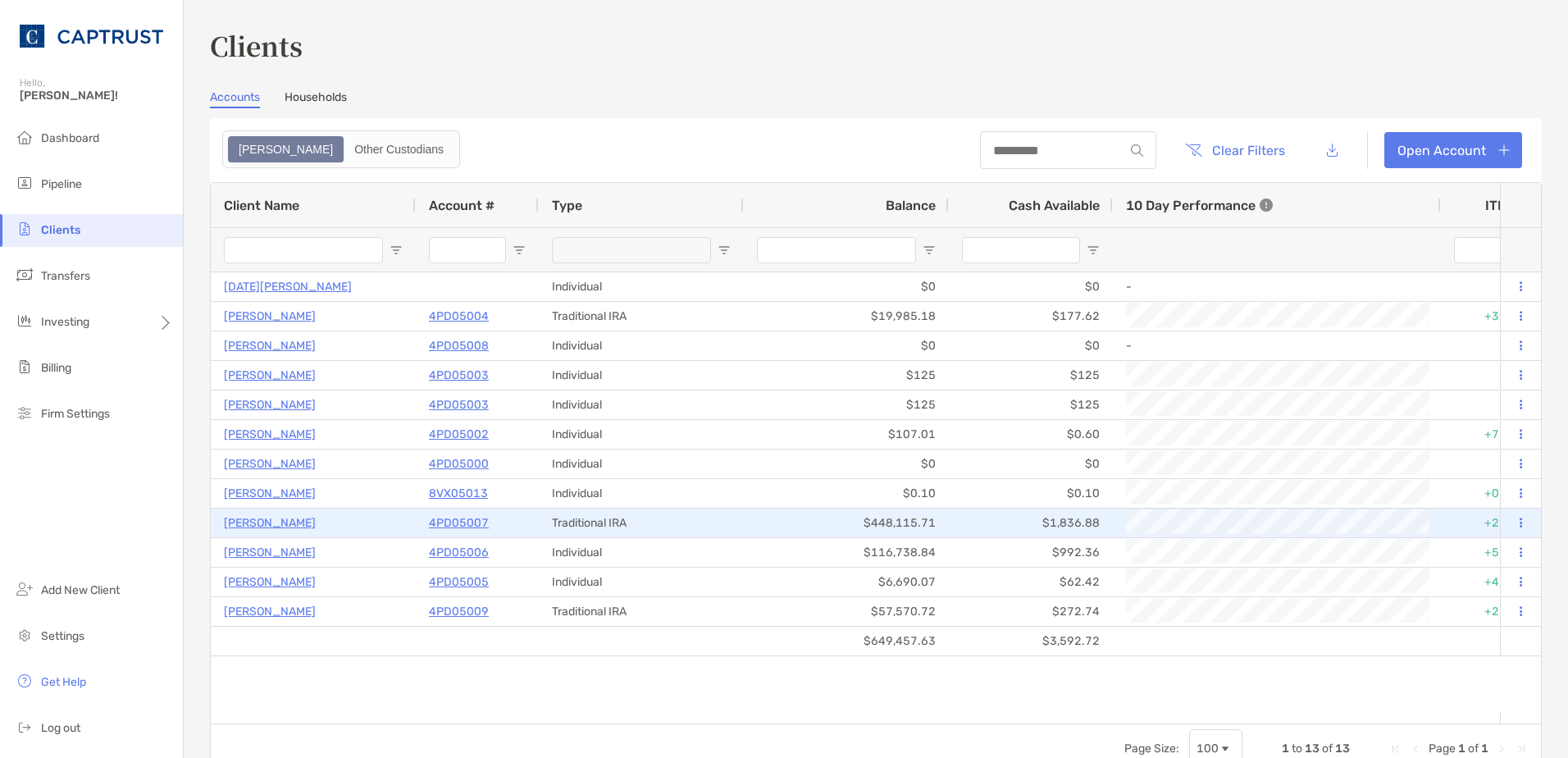
click at [445, 521] on p "4PD05007" at bounding box center [459, 523] width 60 height 20
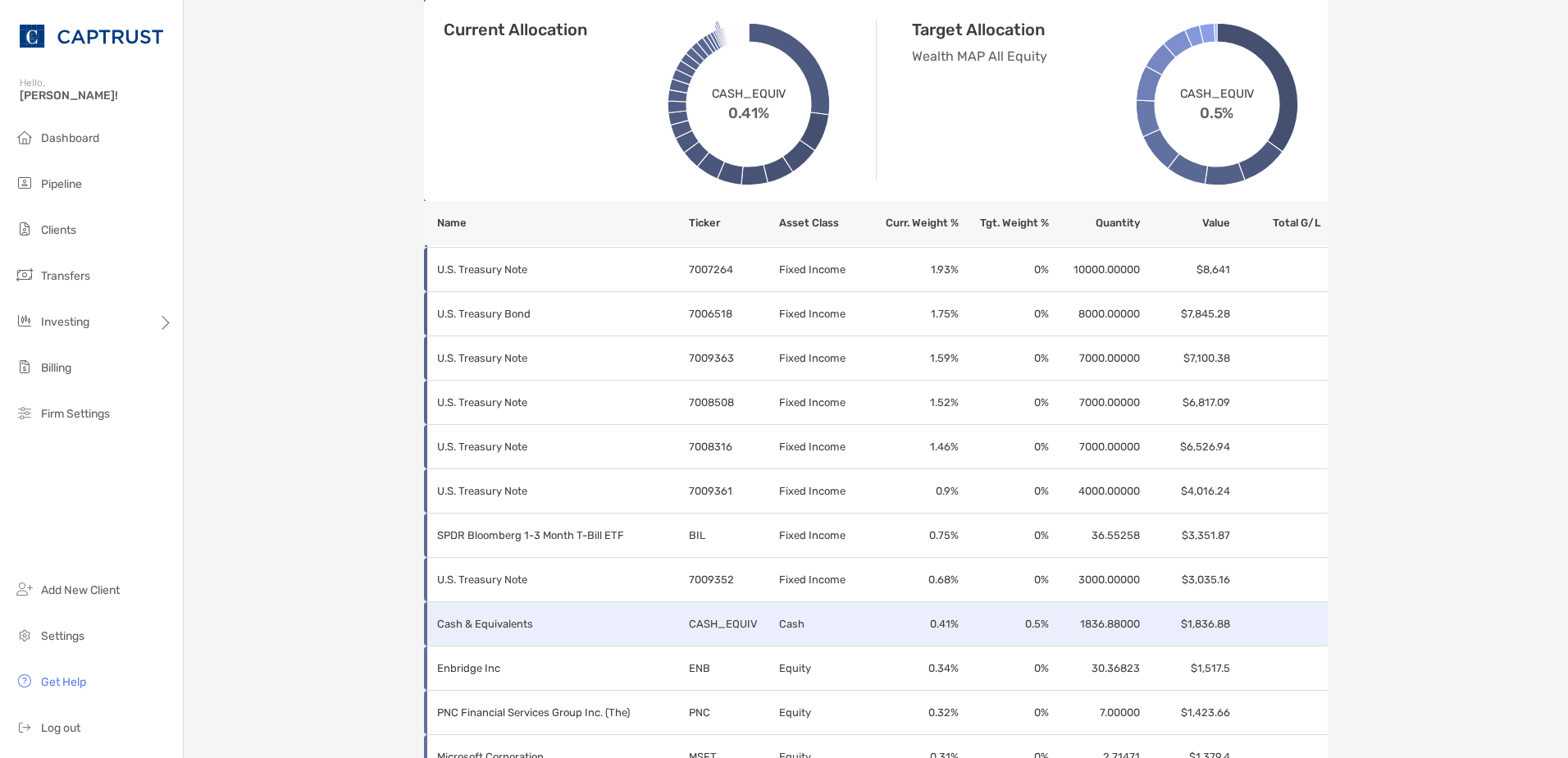
scroll to position [1300, 0]
